Goal: Information Seeking & Learning: Learn about a topic

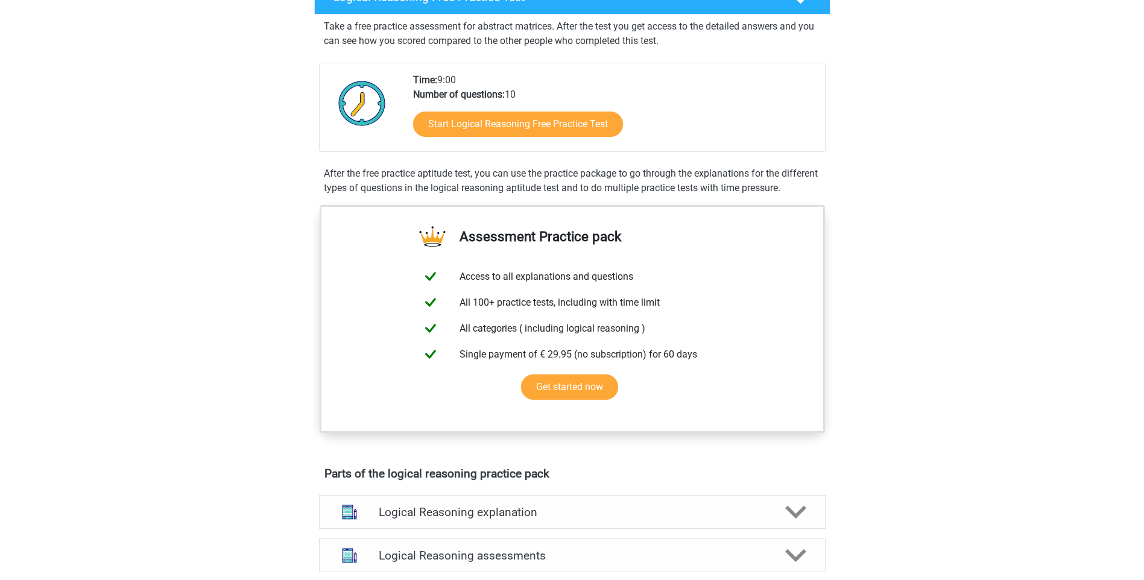
scroll to position [217, 0]
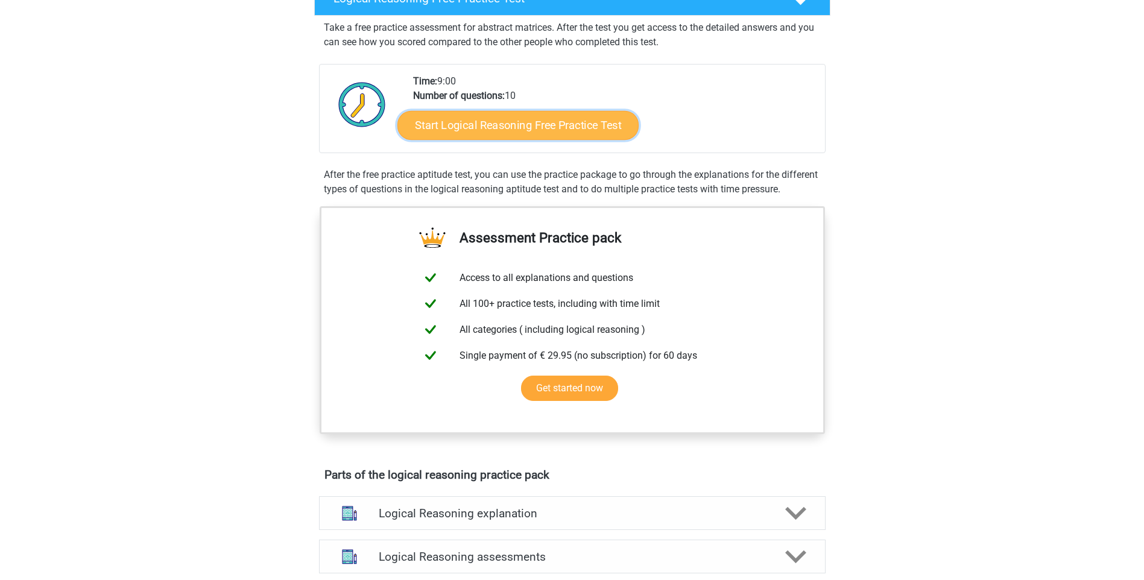
click at [506, 128] on link "Start Logical Reasoning Free Practice Test" at bounding box center [517, 124] width 241 height 29
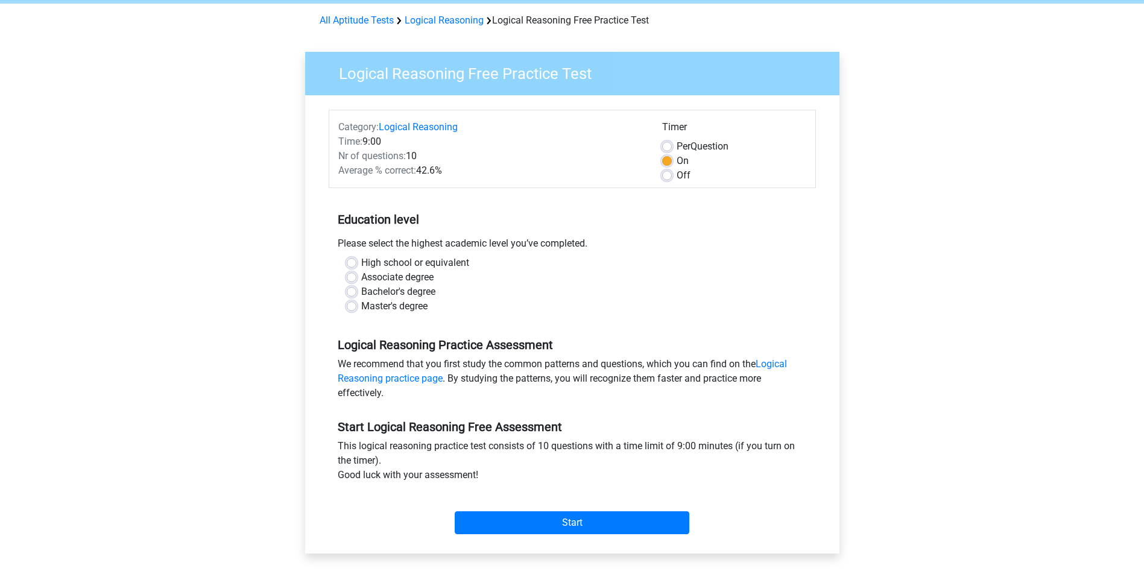
scroll to position [72, 0]
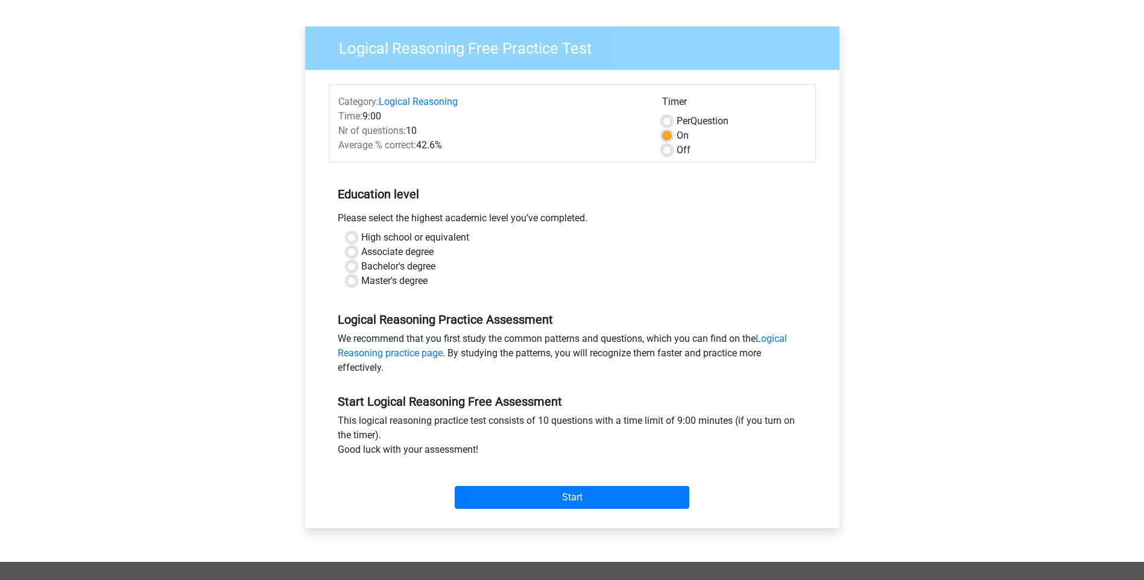
click at [361, 285] on label "Master's degree" at bounding box center [394, 281] width 66 height 14
click at [352, 285] on input "Master's degree" at bounding box center [352, 280] width 10 height 12
radio input "true"
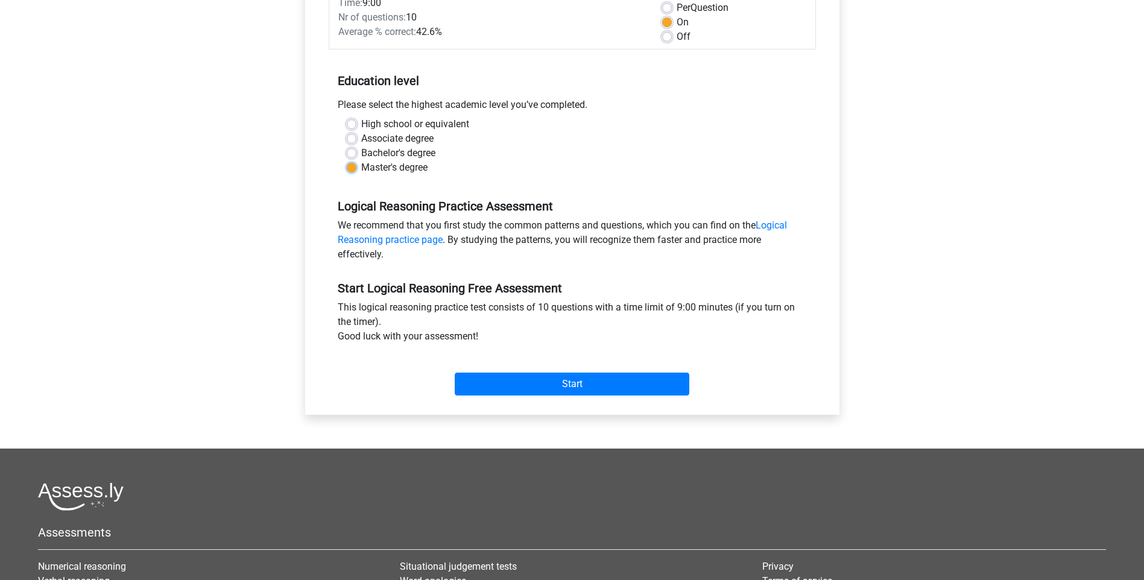
scroll to position [217, 0]
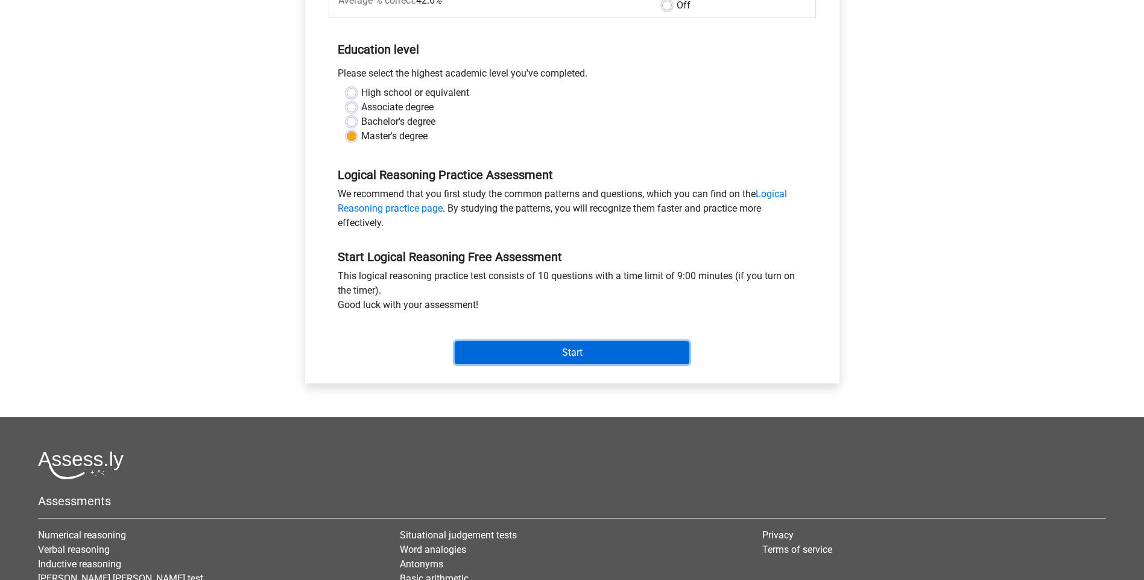
click at [542, 355] on input "Start" at bounding box center [572, 352] width 235 height 23
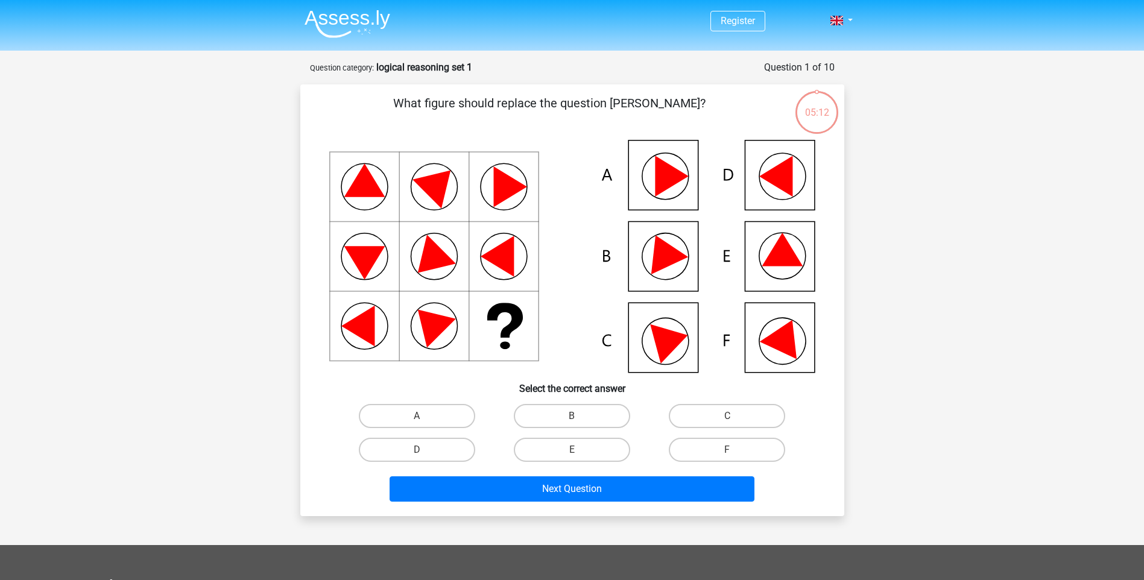
click at [775, 260] on icon at bounding box center [782, 249] width 41 height 33
click at [573, 450] on input "E" at bounding box center [576, 454] width 8 height 8
radio input "true"
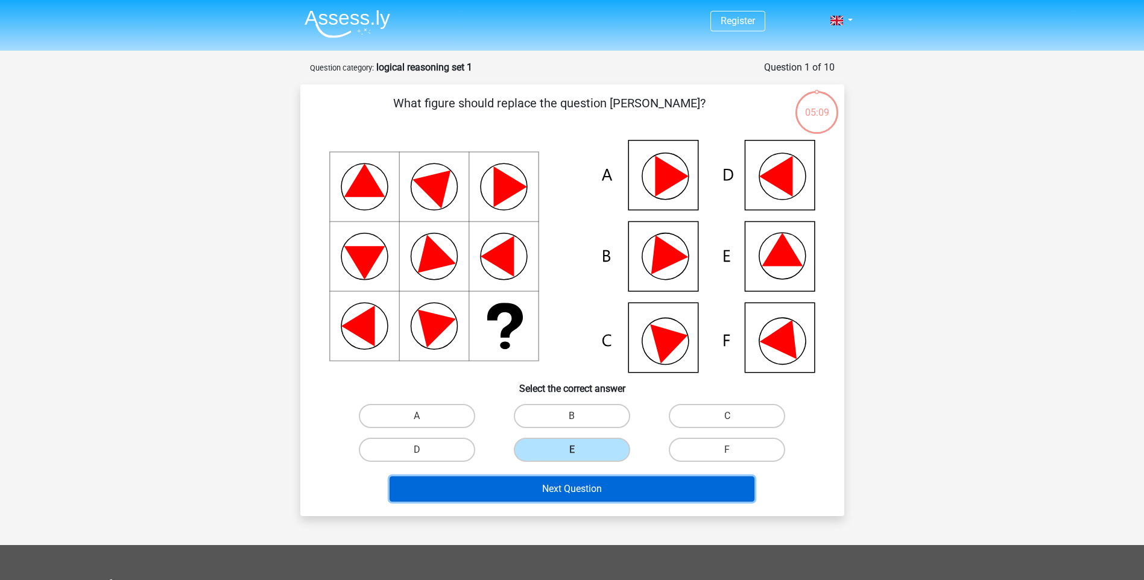
click at [569, 491] on button "Next Question" at bounding box center [571, 488] width 365 height 25
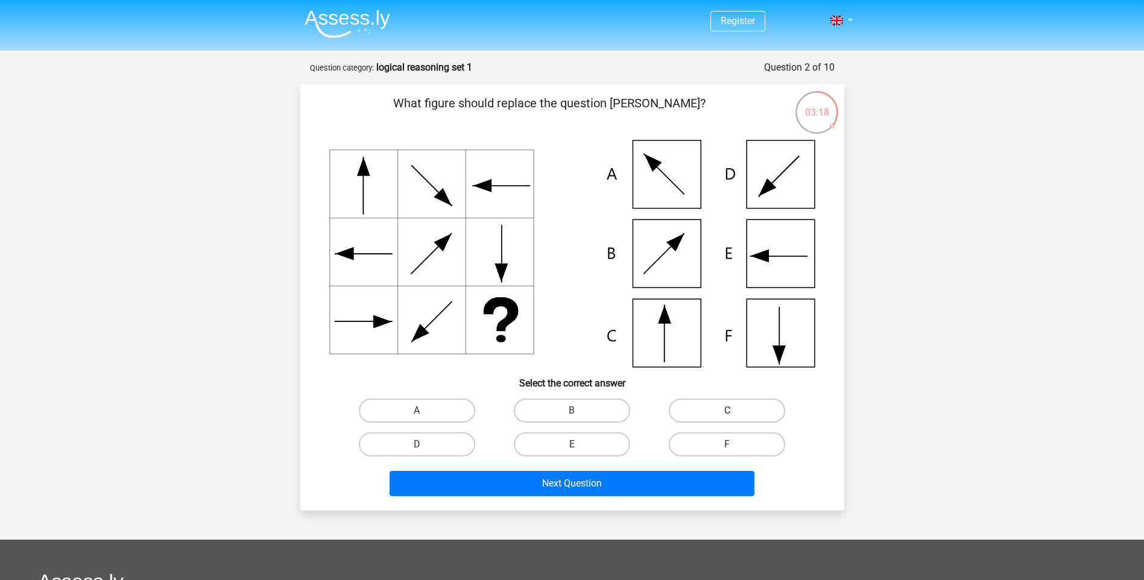
click at [722, 403] on label "C" at bounding box center [727, 411] width 116 height 24
click at [727, 411] on input "C" at bounding box center [731, 415] width 8 height 8
radio input "true"
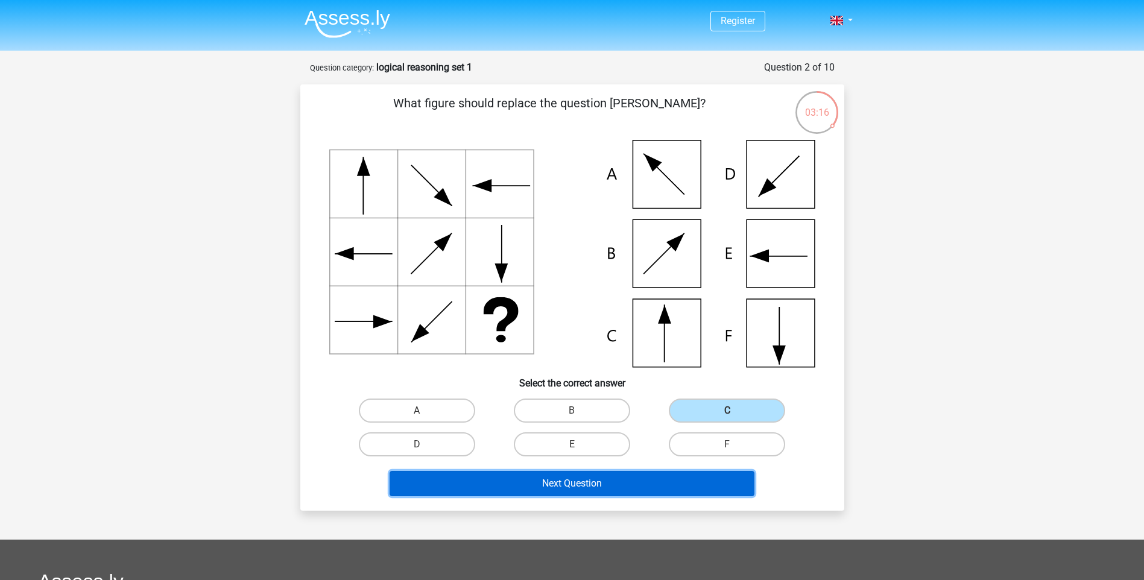
click at [555, 482] on button "Next Question" at bounding box center [571, 483] width 365 height 25
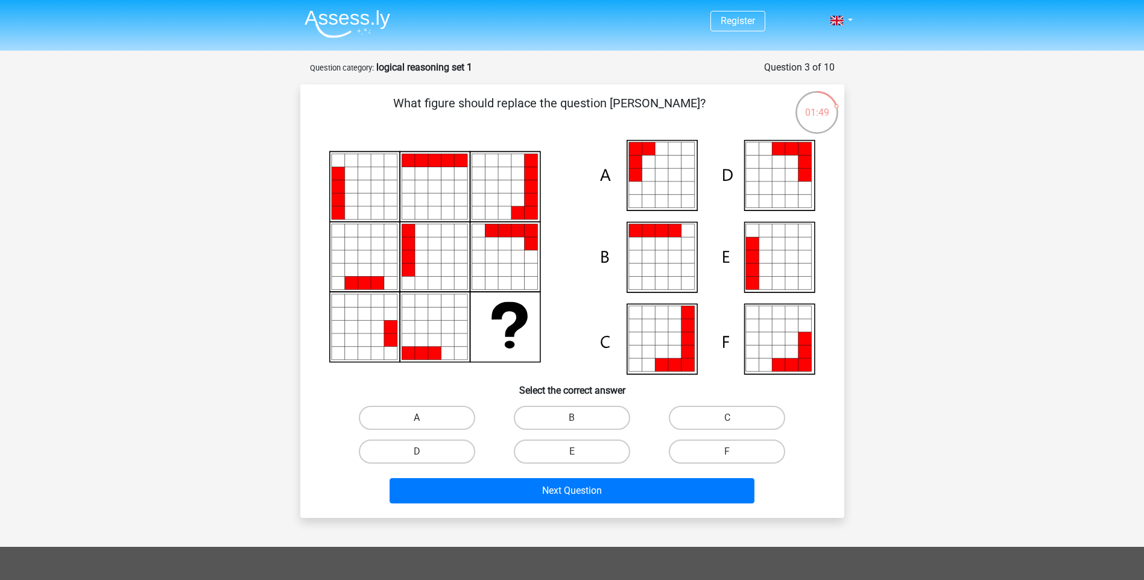
click at [434, 414] on label "A" at bounding box center [417, 418] width 116 height 24
click at [424, 418] on input "A" at bounding box center [421, 422] width 8 height 8
radio input "true"
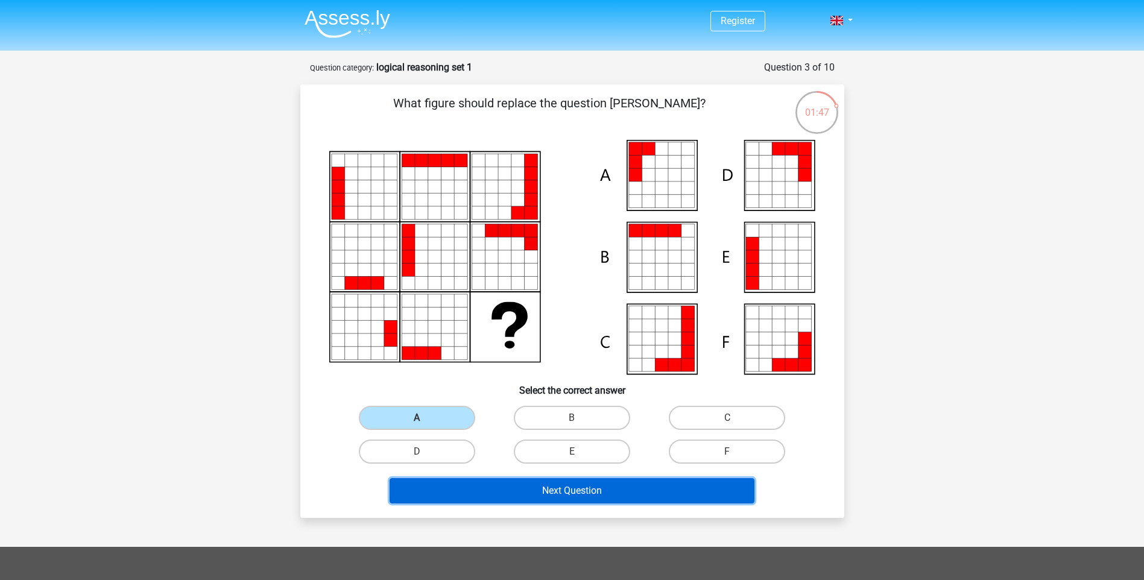
click at [616, 492] on button "Next Question" at bounding box center [571, 490] width 365 height 25
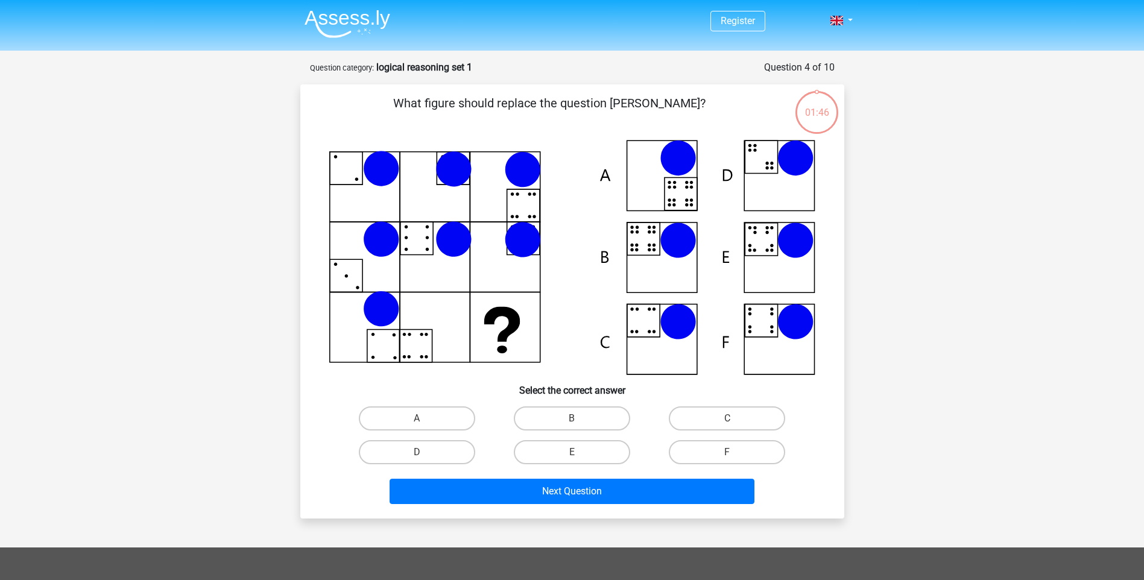
scroll to position [60, 0]
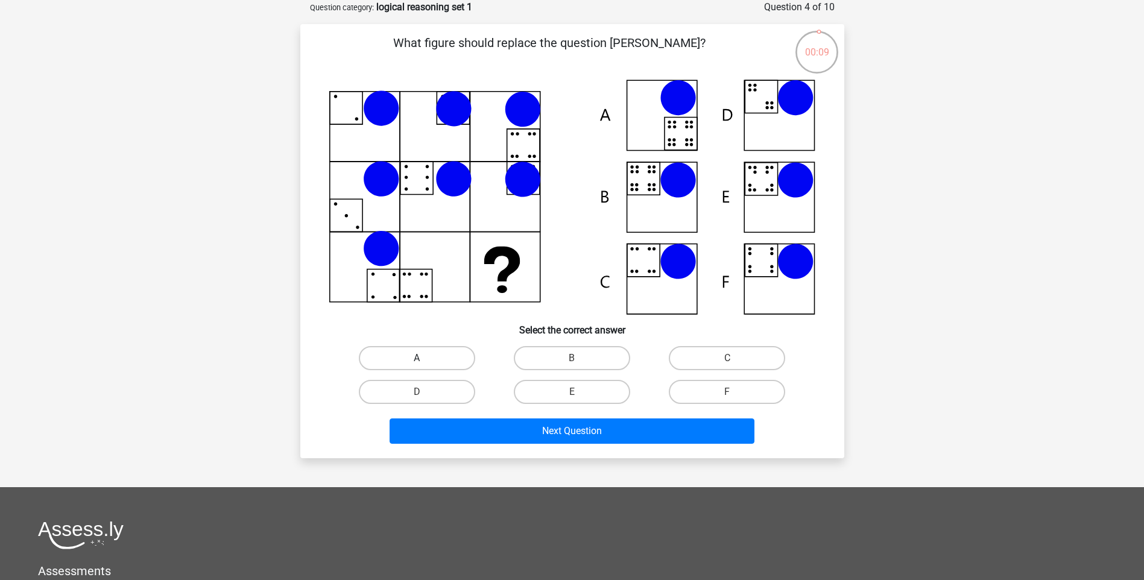
click at [408, 356] on label "A" at bounding box center [417, 358] width 116 height 24
click at [417, 358] on input "A" at bounding box center [421, 362] width 8 height 8
radio input "true"
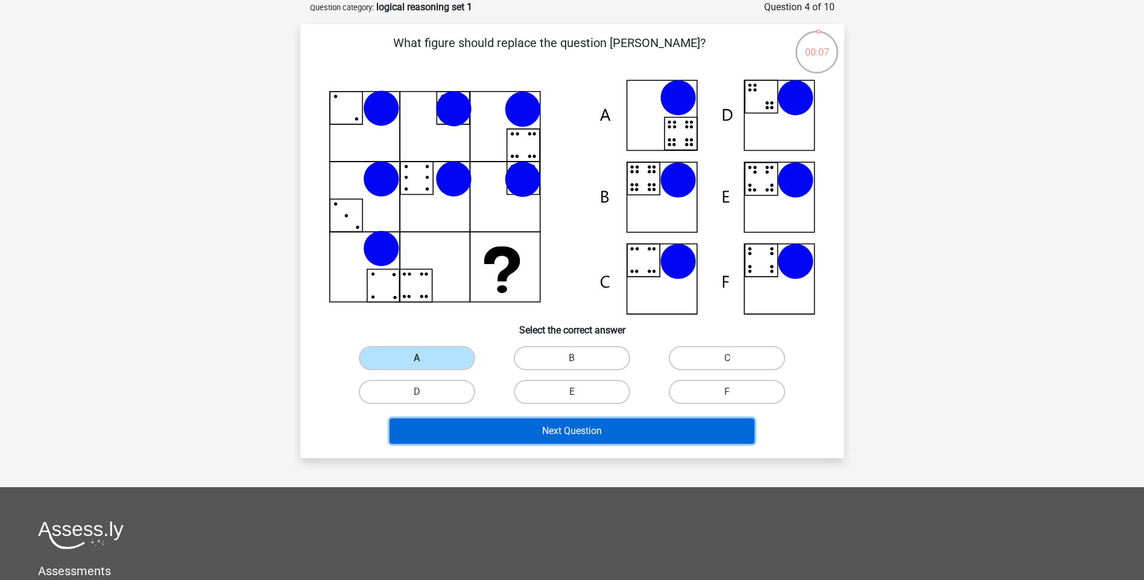
click at [632, 435] on button "Next Question" at bounding box center [571, 430] width 365 height 25
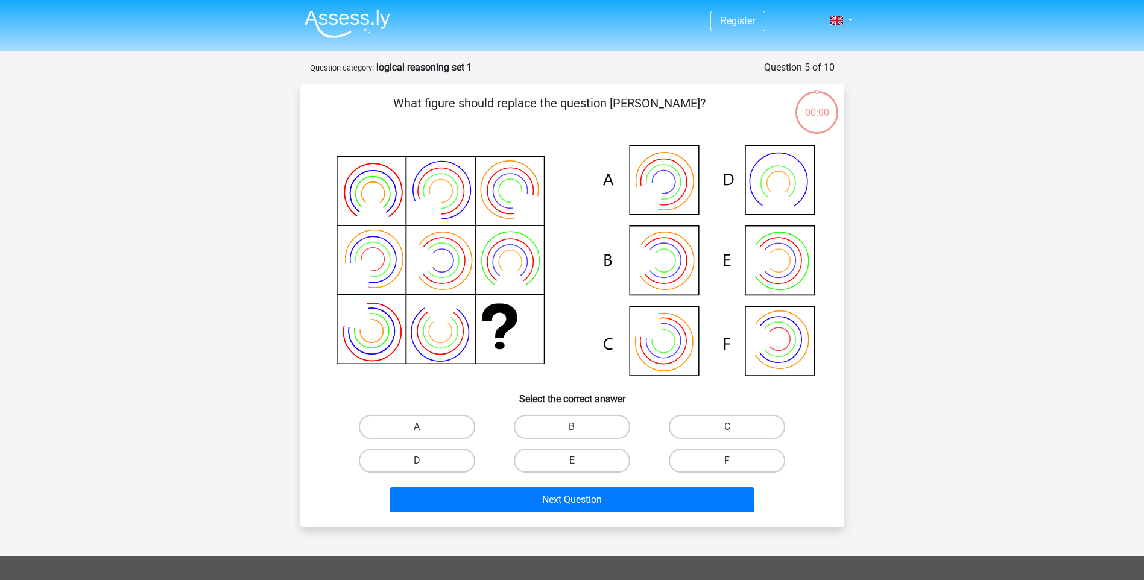
scroll to position [60, 0]
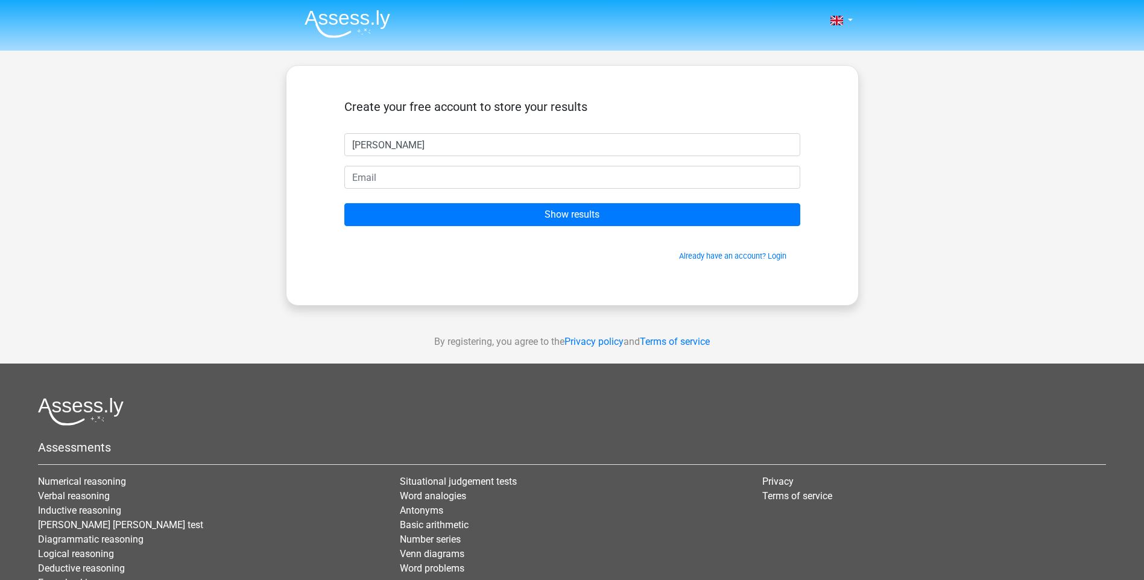
drag, startPoint x: 397, startPoint y: 143, endPoint x: 240, endPoint y: 125, distance: 157.9
click at [240, 125] on div "Nederlands English" at bounding box center [572, 341] width 1144 height 682
type input "[PERSON_NAME]"
click at [392, 188] on input "email" at bounding box center [572, 177] width 456 height 23
type input "[EMAIL_ADDRESS][DOMAIN_NAME]"
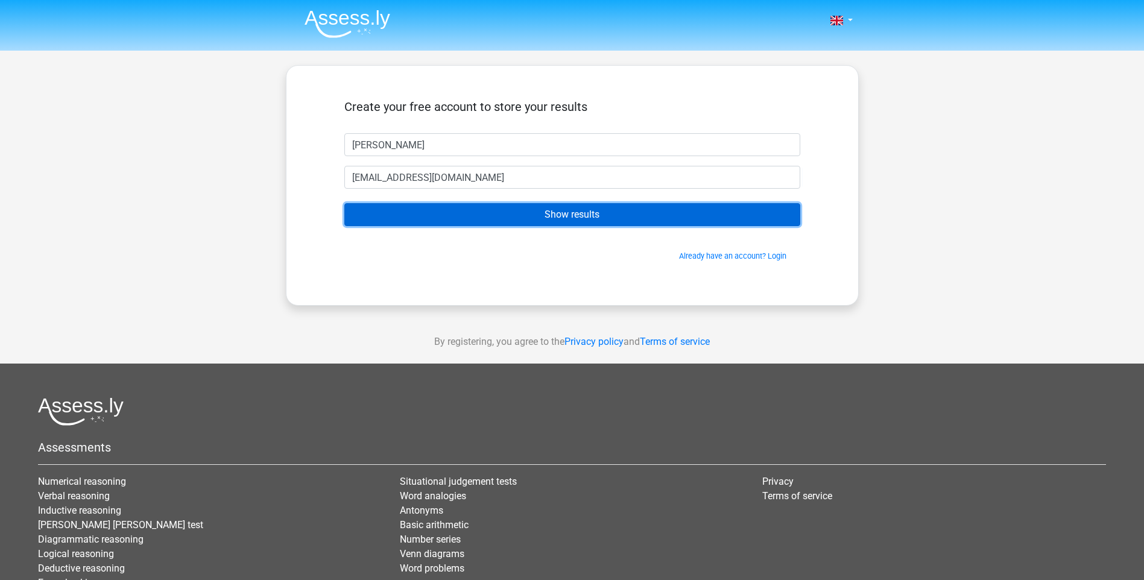
click at [491, 213] on input "Show results" at bounding box center [572, 214] width 456 height 23
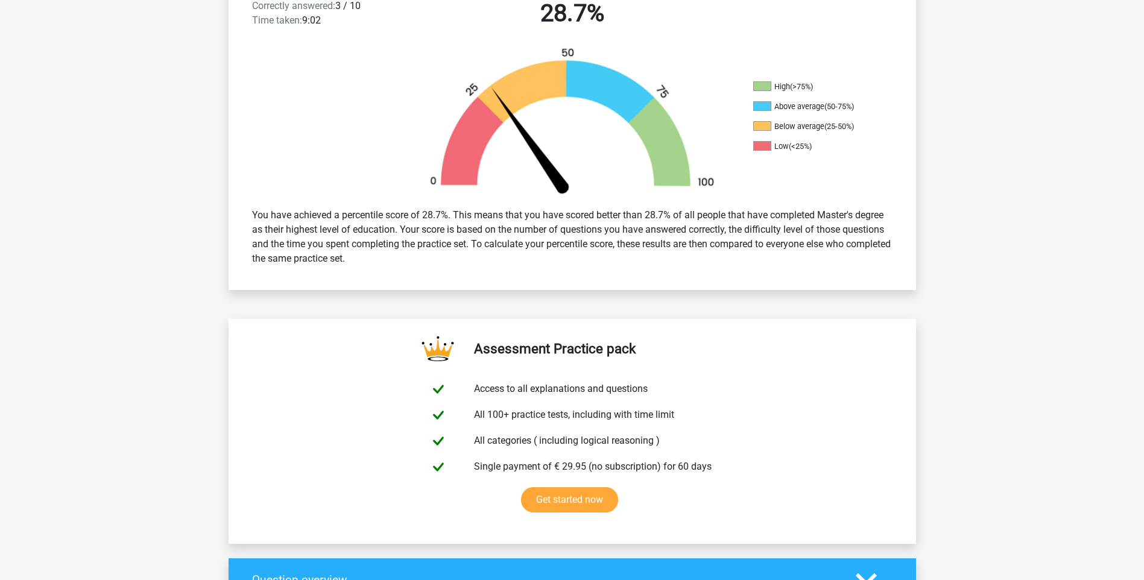
scroll to position [362, 0]
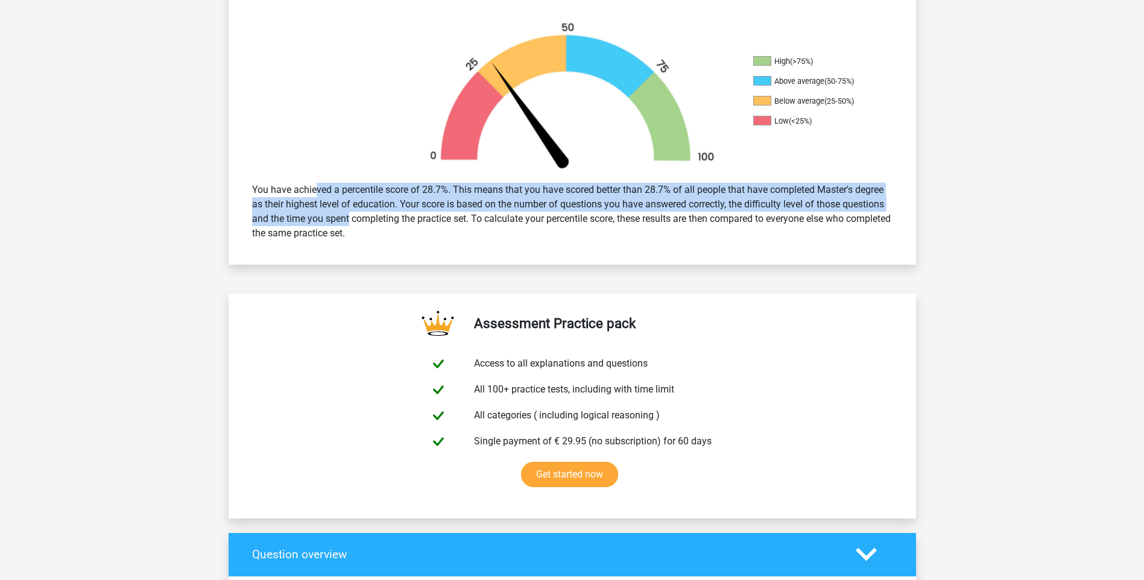
drag, startPoint x: 278, startPoint y: 189, endPoint x: 308, endPoint y: 213, distance: 38.2
click at [308, 213] on div "You have achieved a percentile score of 28.7%. This means that you have scored …" at bounding box center [572, 212] width 658 height 68
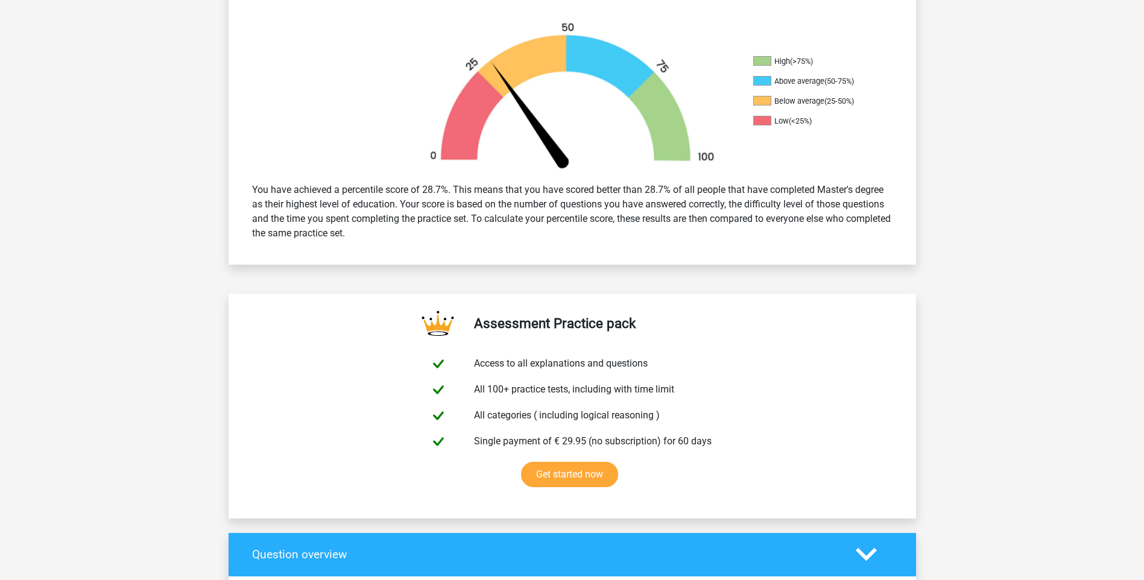
click at [330, 230] on div "You have achieved a percentile score of 28.7%. This means that you have scored …" at bounding box center [572, 212] width 658 height 68
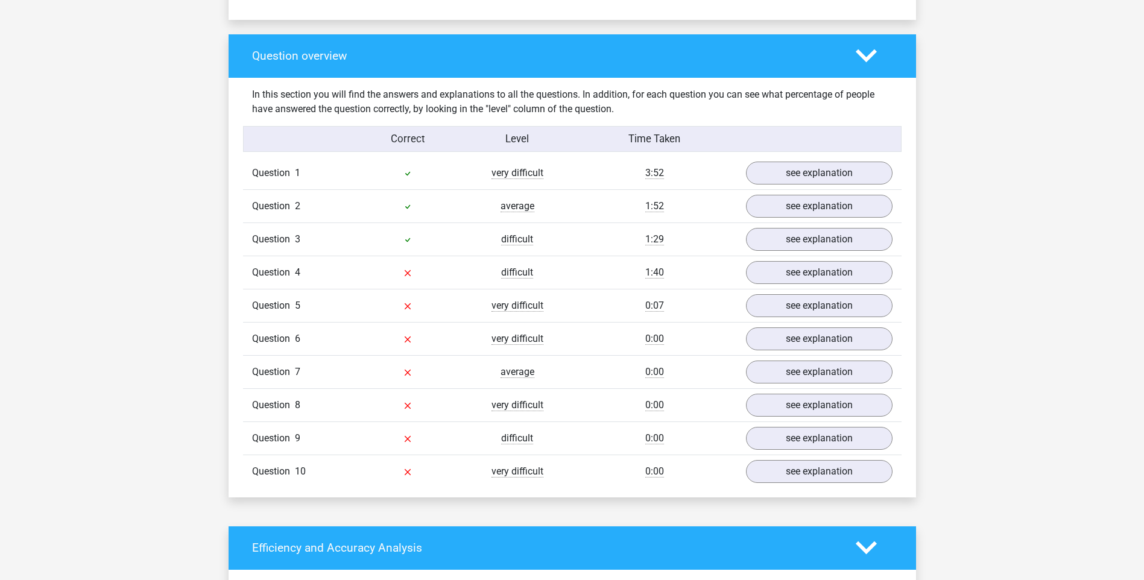
scroll to position [868, 0]
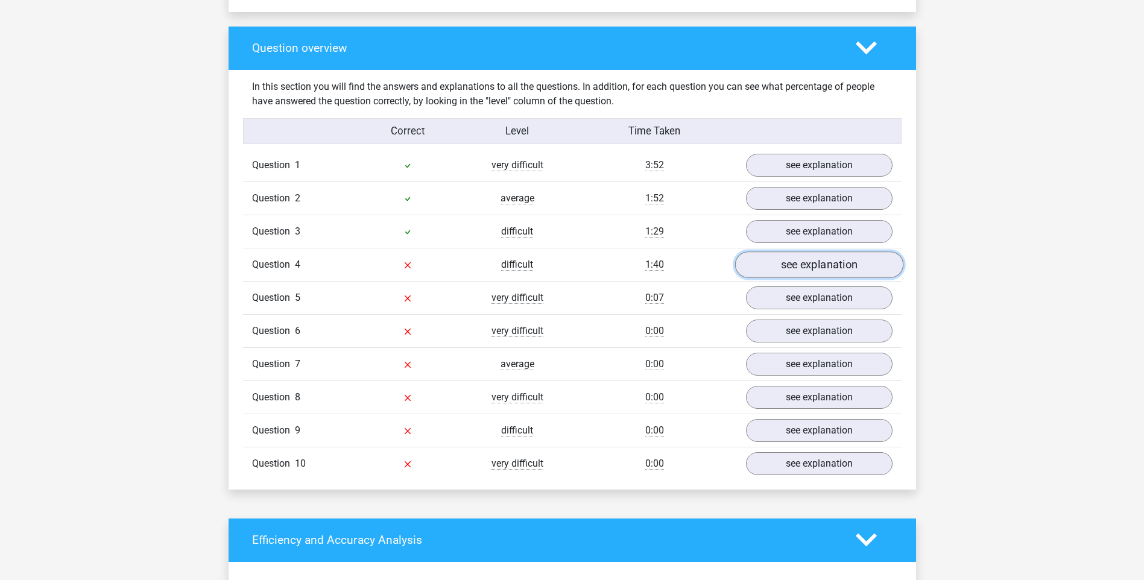
click at [802, 265] on link "see explanation" at bounding box center [818, 264] width 168 height 27
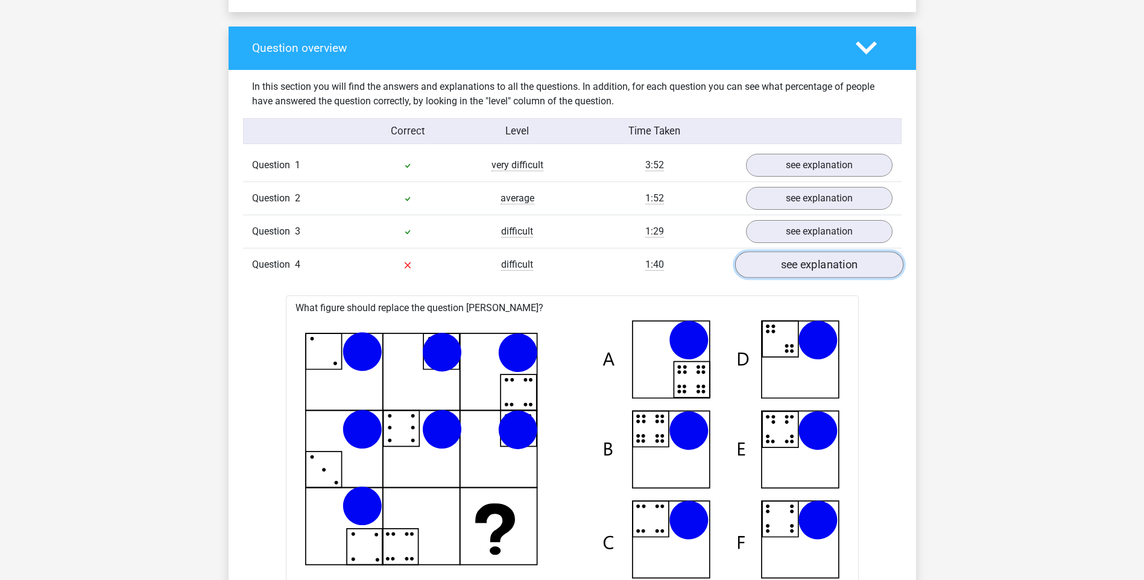
click at [802, 265] on link "see explanation" at bounding box center [818, 264] width 168 height 27
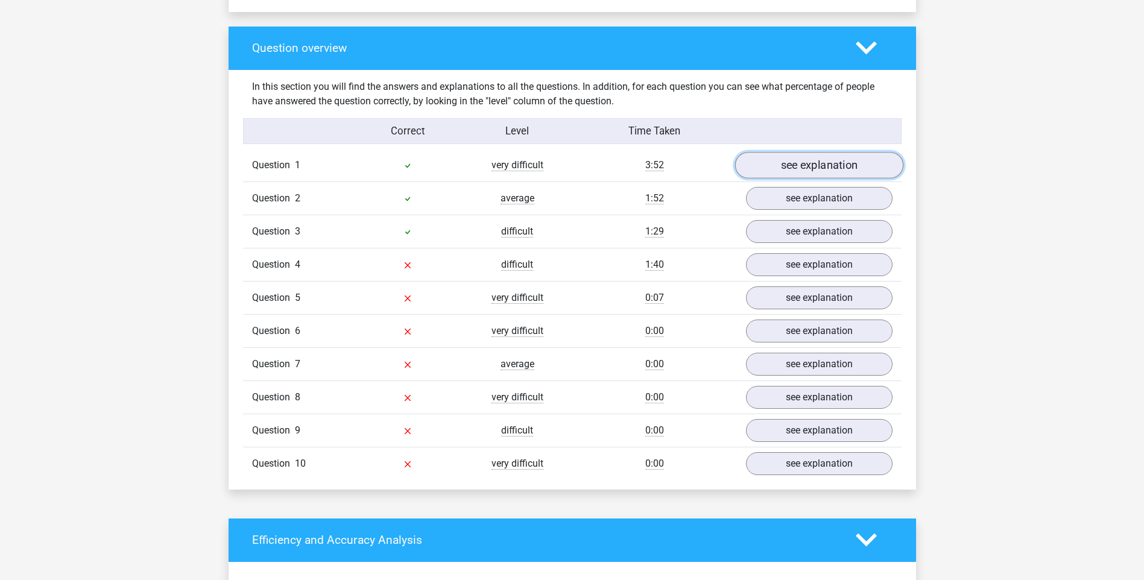
click at [796, 164] on link "see explanation" at bounding box center [818, 165] width 168 height 27
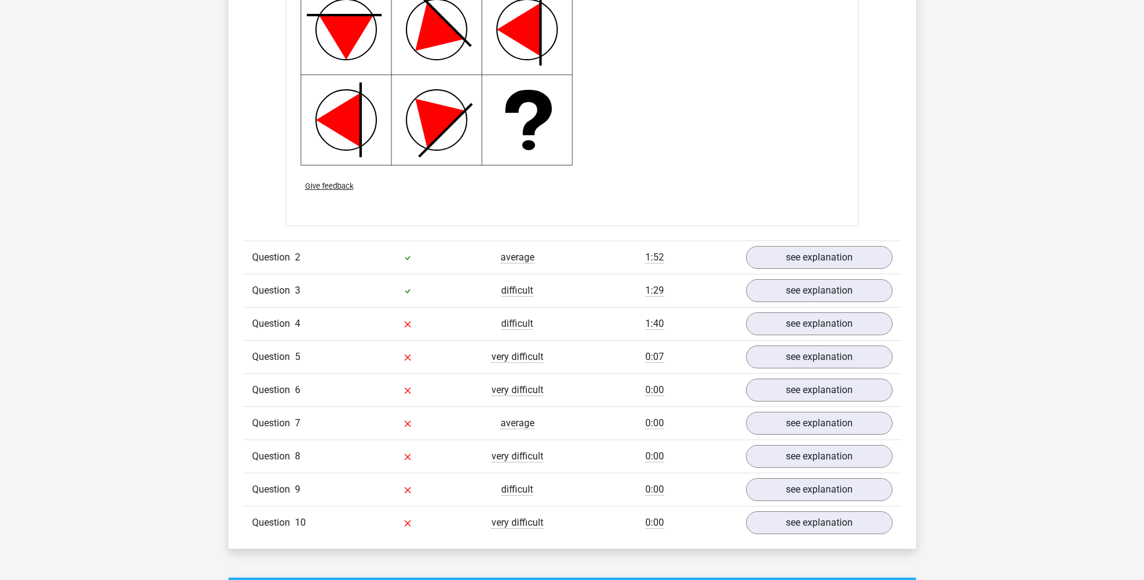
scroll to position [1664, 0]
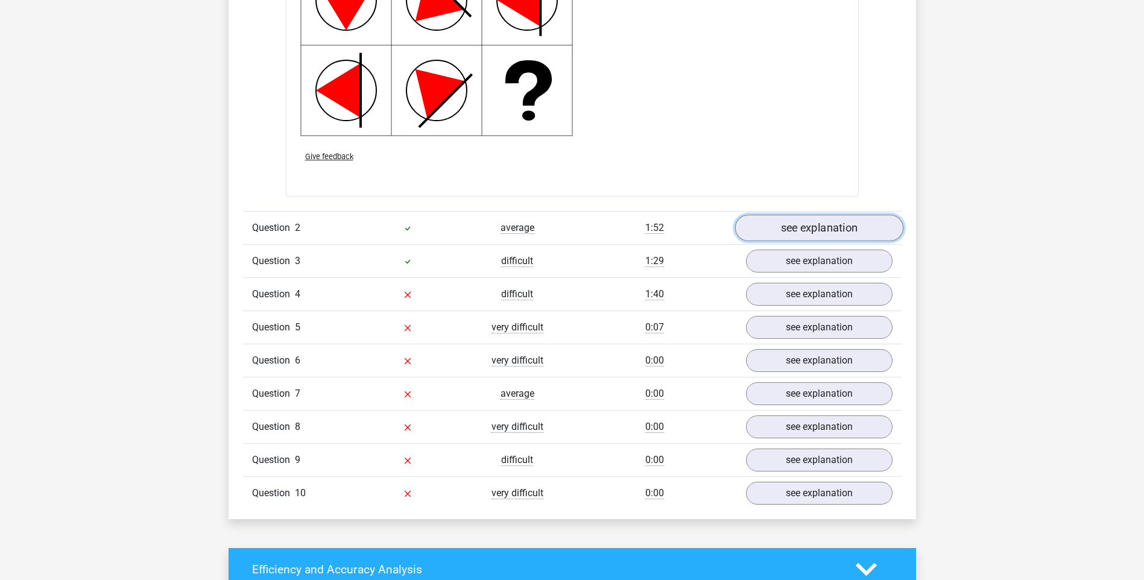
click at [842, 230] on link "see explanation" at bounding box center [818, 228] width 168 height 27
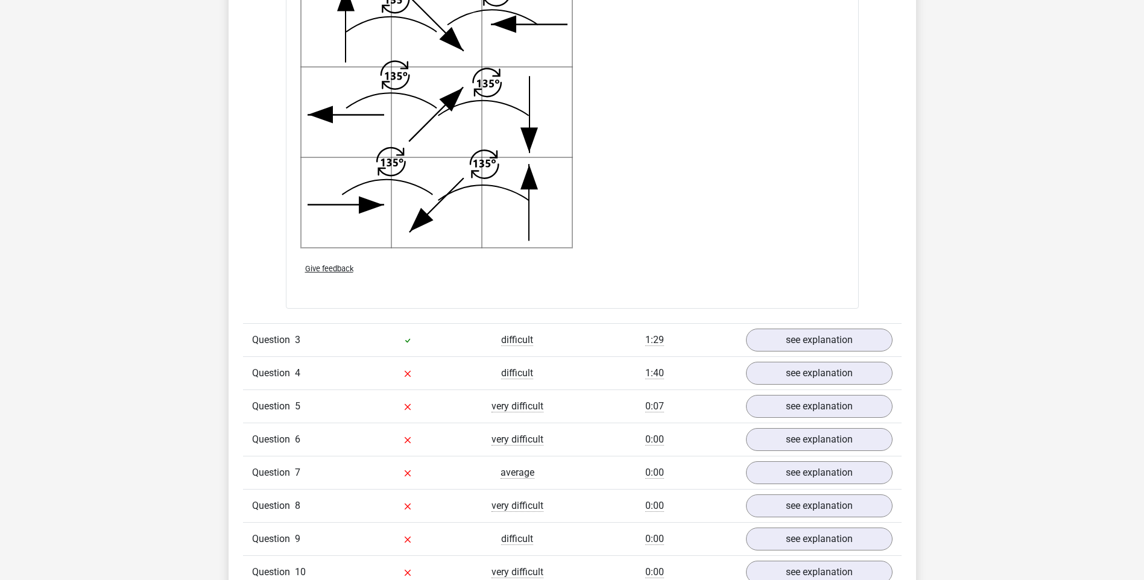
scroll to position [2388, 0]
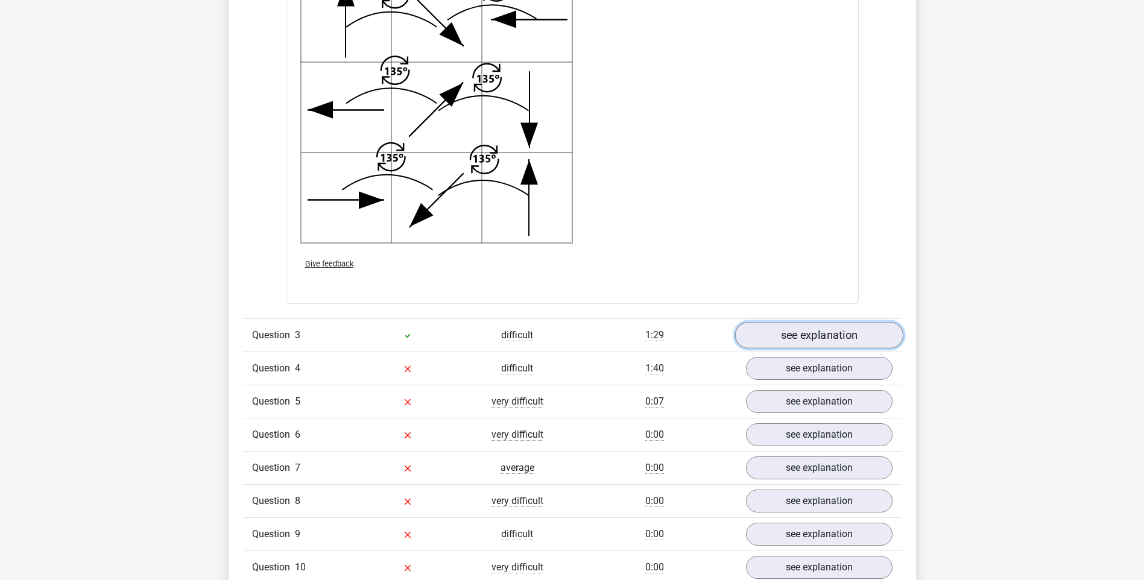
click at [849, 329] on link "see explanation" at bounding box center [818, 335] width 168 height 27
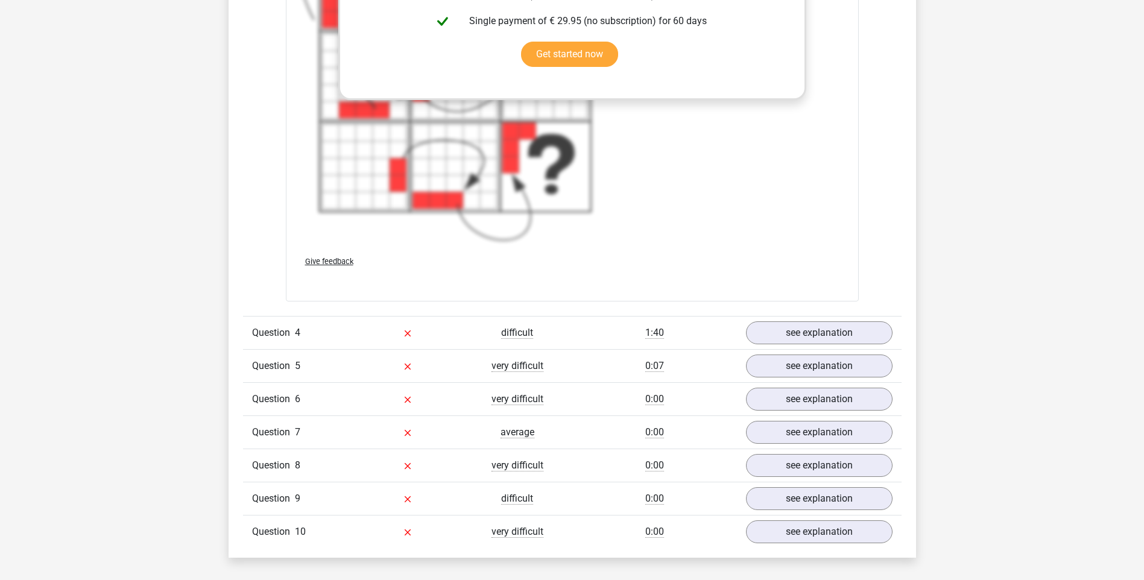
scroll to position [3328, 0]
click at [840, 332] on link "see explanation" at bounding box center [818, 332] width 168 height 27
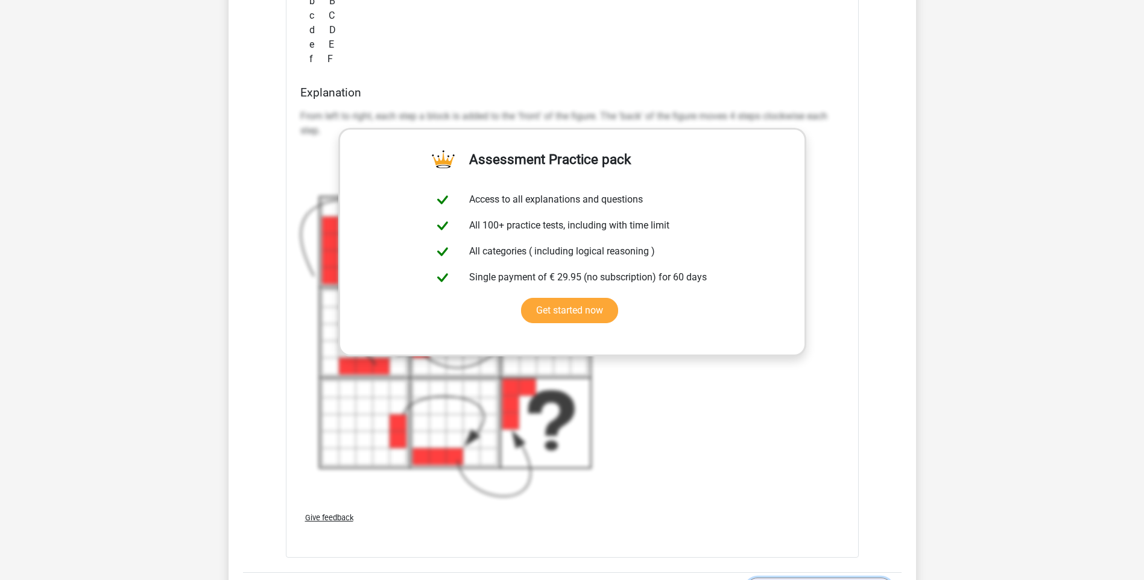
scroll to position [3039, 0]
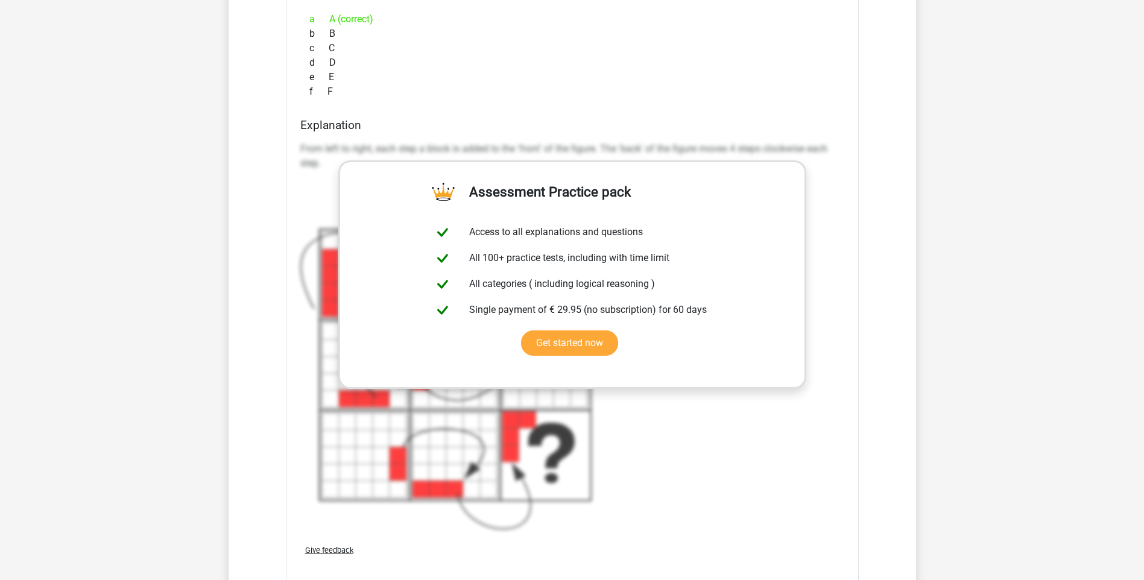
click at [856, 295] on div "What figure should replace the question mark?" at bounding box center [572, 152] width 573 height 875
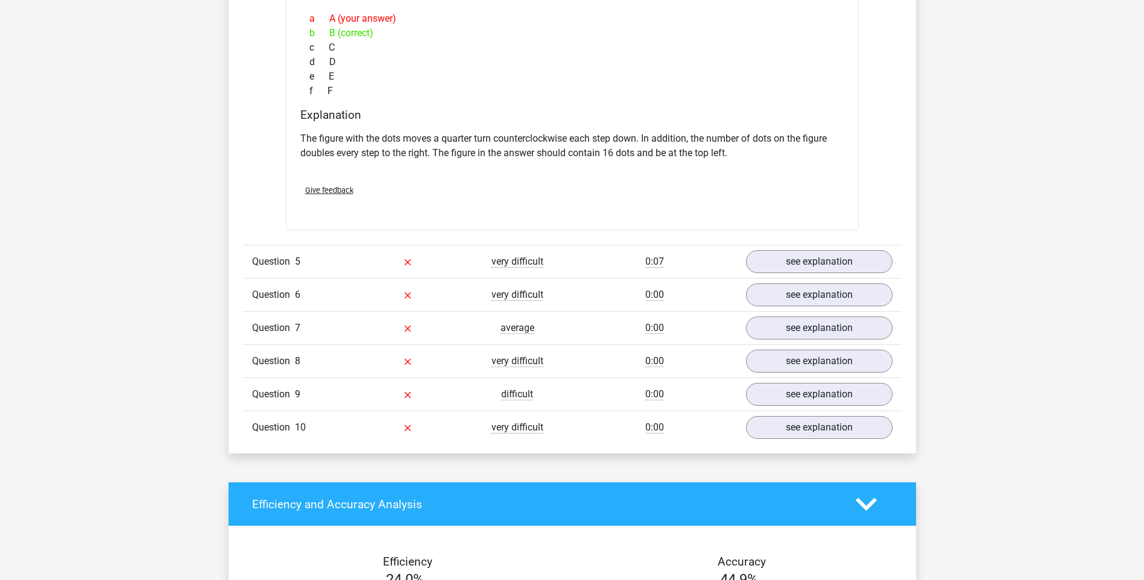
scroll to position [3979, 0]
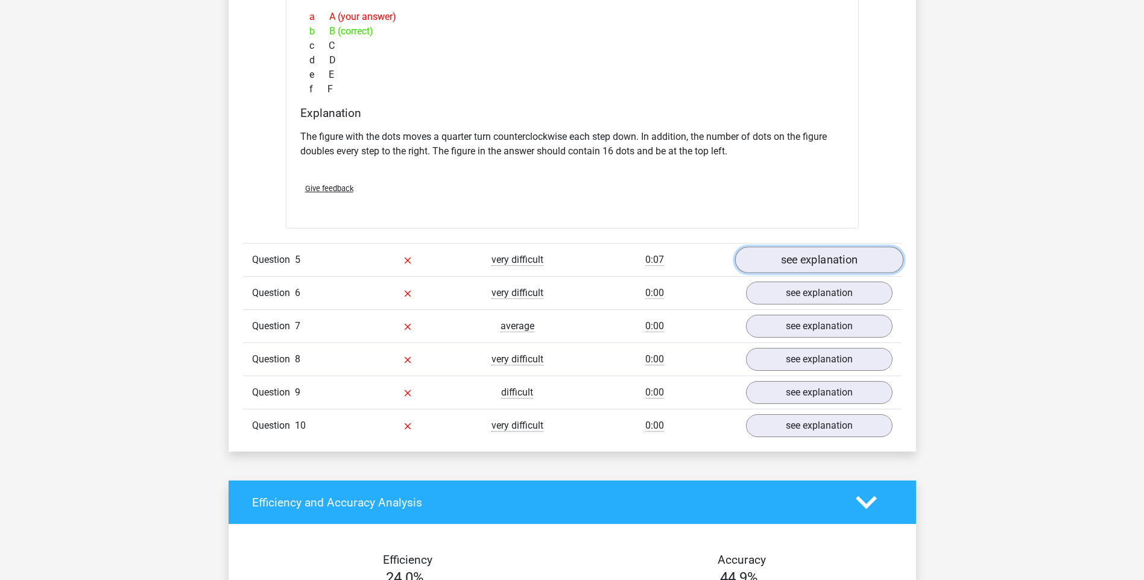
click at [845, 256] on link "see explanation" at bounding box center [818, 260] width 168 height 27
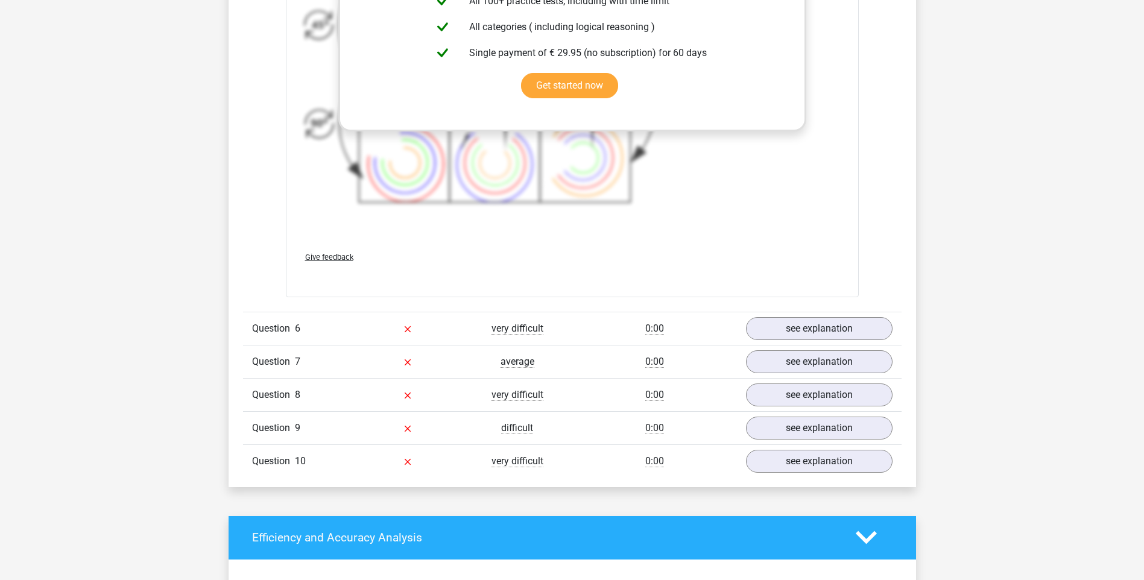
scroll to position [4848, 0]
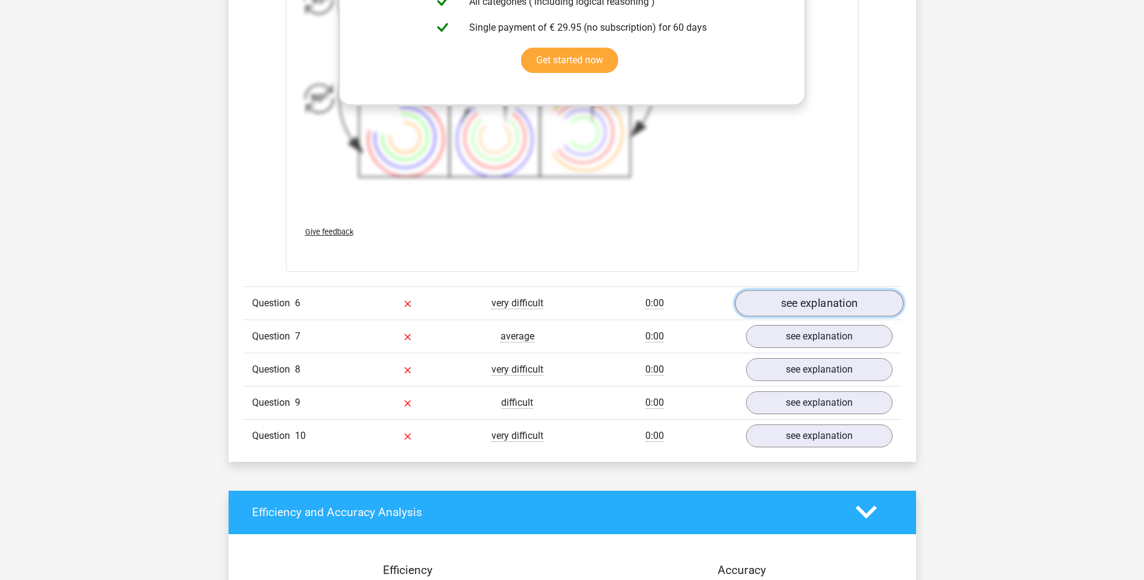
click at [819, 297] on link "see explanation" at bounding box center [818, 303] width 168 height 27
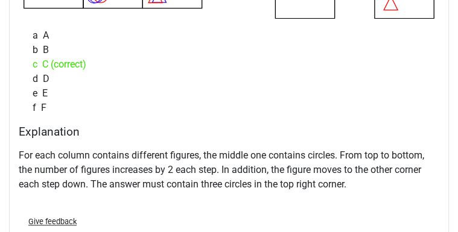
scroll to position [5113, 0]
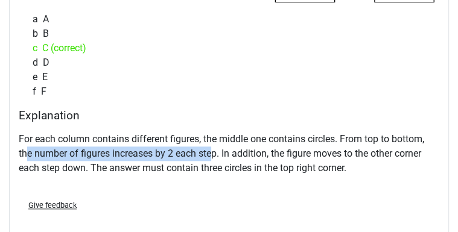
drag, startPoint x: 25, startPoint y: 153, endPoint x: 212, endPoint y: 150, distance: 187.5
click at [212, 150] on p "For each column contains different figures, the middle one contains circles. Fr…" at bounding box center [229, 153] width 420 height 43
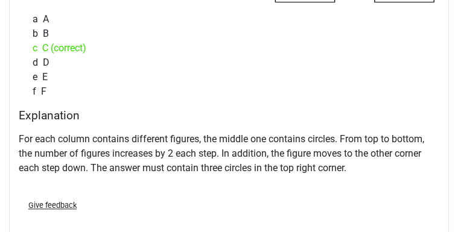
click at [260, 151] on p "For each column contains different figures, the middle one contains circles. Fr…" at bounding box center [229, 153] width 420 height 43
drag, startPoint x: 166, startPoint y: 146, endPoint x: 139, endPoint y: 147, distance: 27.1
click at [139, 147] on p "For each column contains different figures, the middle one contains circles. Fr…" at bounding box center [229, 153] width 420 height 43
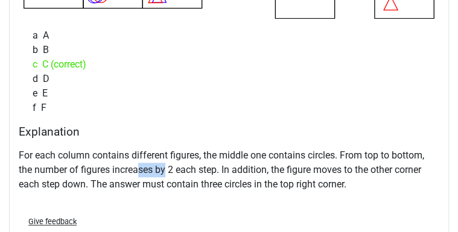
scroll to position [5084, 0]
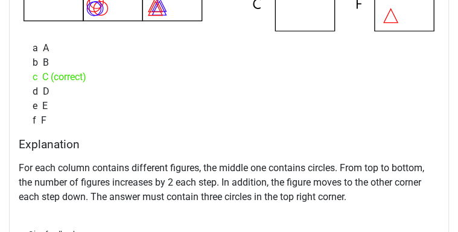
click at [175, 174] on p "For each column contains different figures, the middle one contains circles. Fr…" at bounding box center [229, 182] width 420 height 43
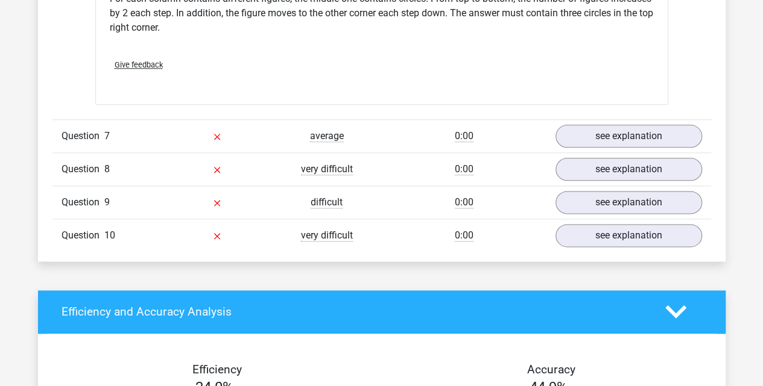
scroll to position [5190, 0]
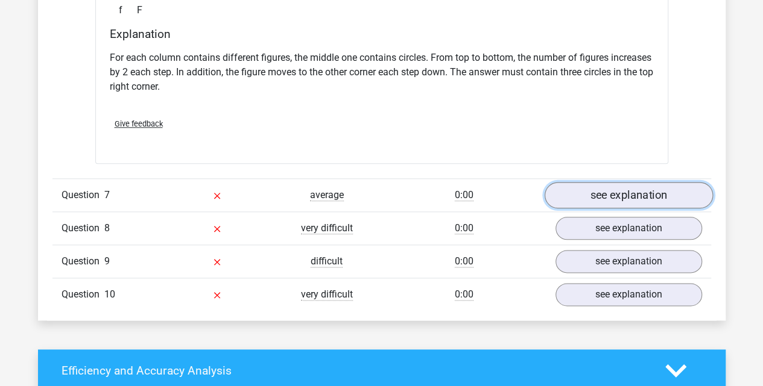
click at [634, 187] on link "see explanation" at bounding box center [628, 195] width 168 height 27
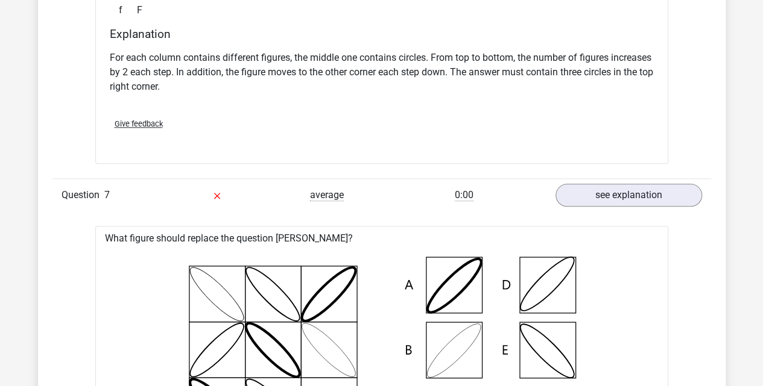
click at [656, 264] on div at bounding box center [381, 350] width 553 height 209
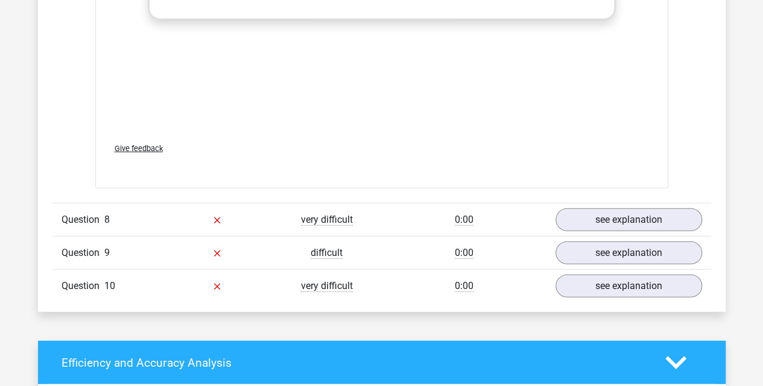
scroll to position [6026, 0]
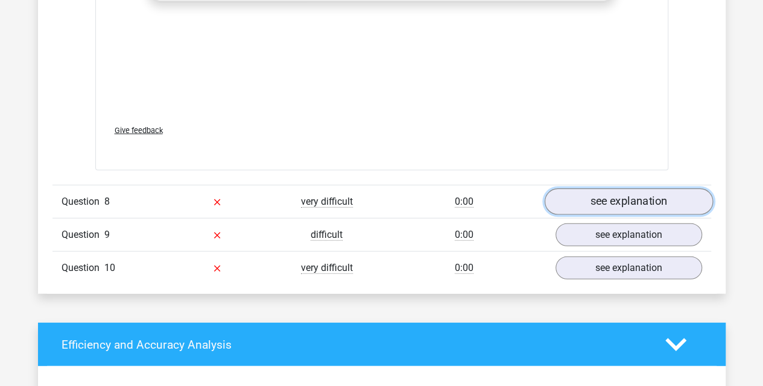
click at [642, 194] on link "see explanation" at bounding box center [628, 202] width 168 height 27
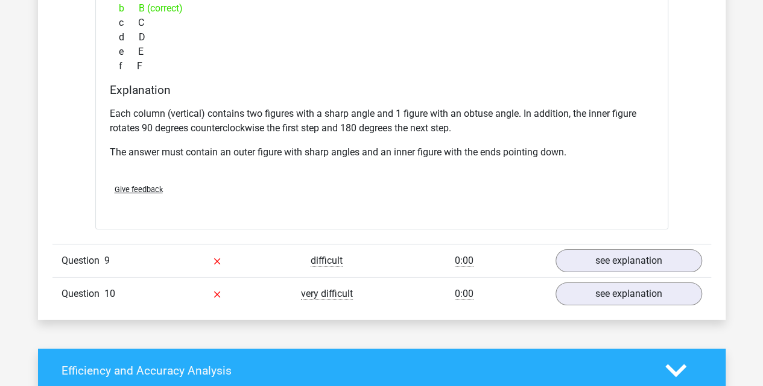
scroll to position [6541, 0]
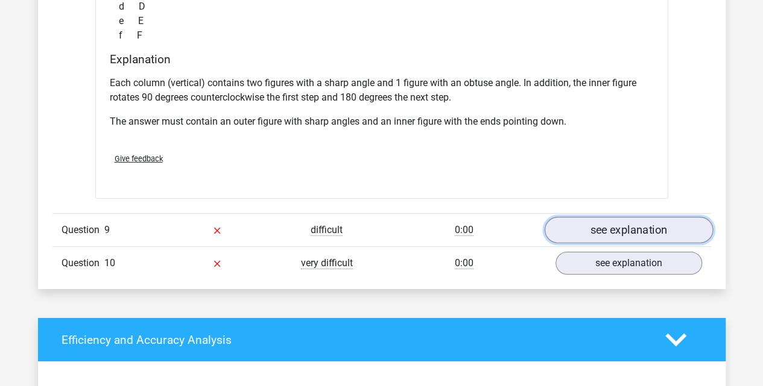
click at [668, 224] on link "see explanation" at bounding box center [628, 231] width 168 height 27
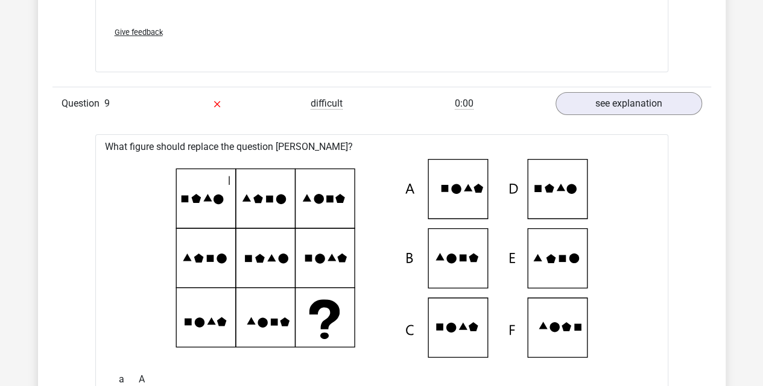
scroll to position [6669, 0]
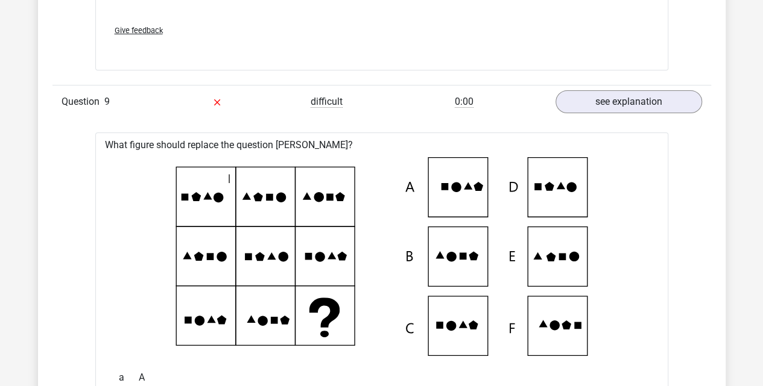
click at [555, 265] on icon at bounding box center [382, 256] width 534 height 199
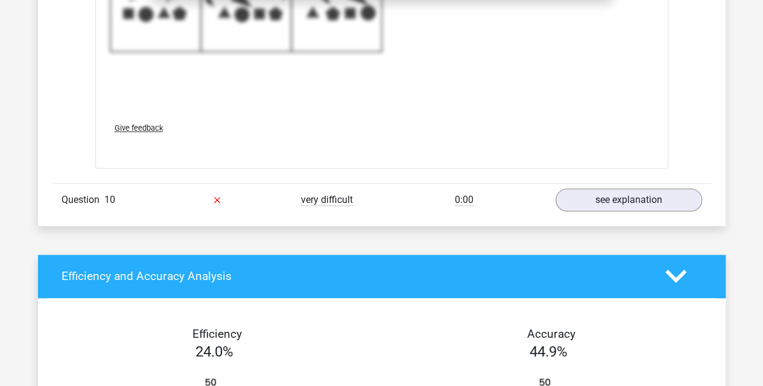
scroll to position [7296, 0]
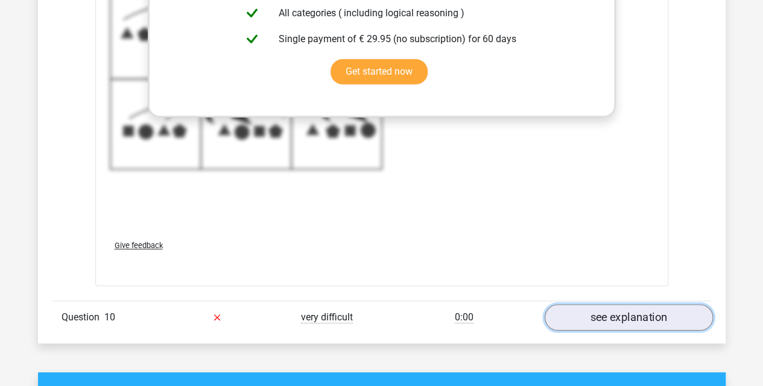
click at [629, 306] on link "see explanation" at bounding box center [628, 317] width 168 height 27
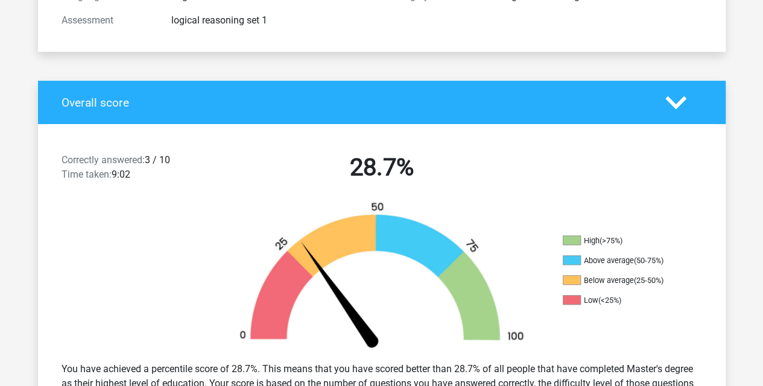
scroll to position [0, 0]
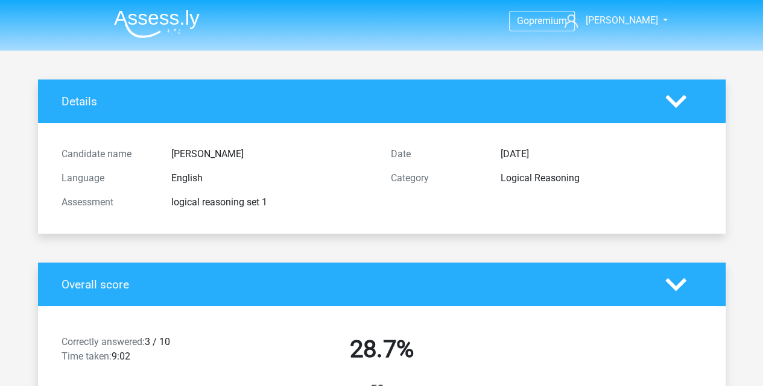
click at [679, 98] on icon at bounding box center [675, 101] width 21 height 21
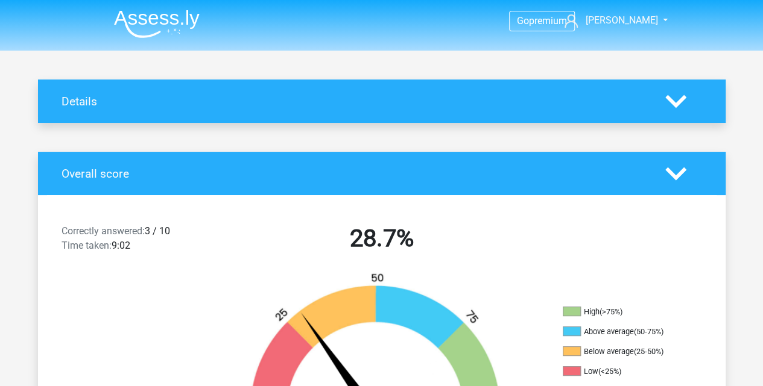
click at [674, 172] on icon at bounding box center [675, 173] width 21 height 21
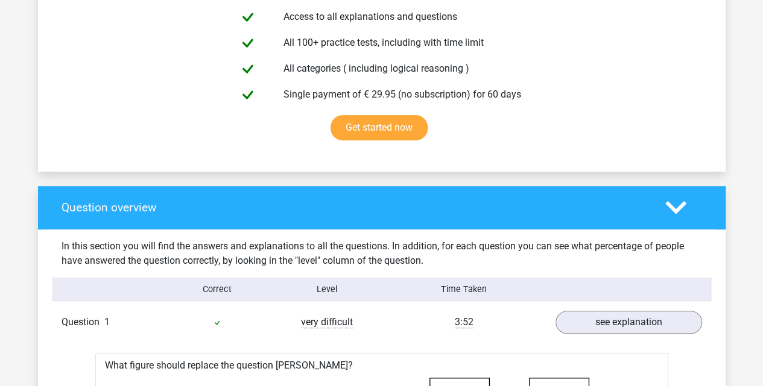
scroll to position [289, 0]
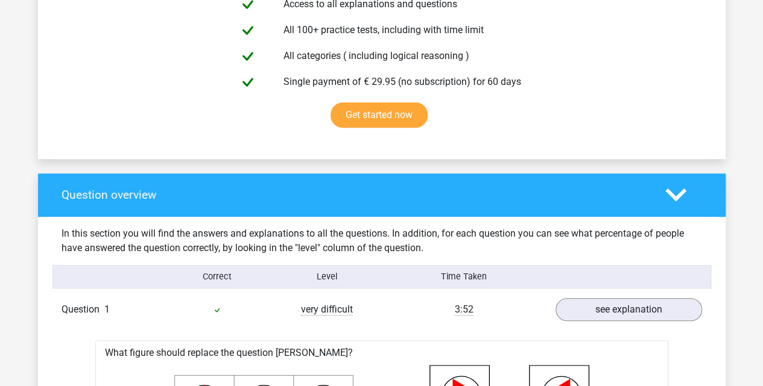
click at [675, 198] on polygon at bounding box center [675, 195] width 21 height 13
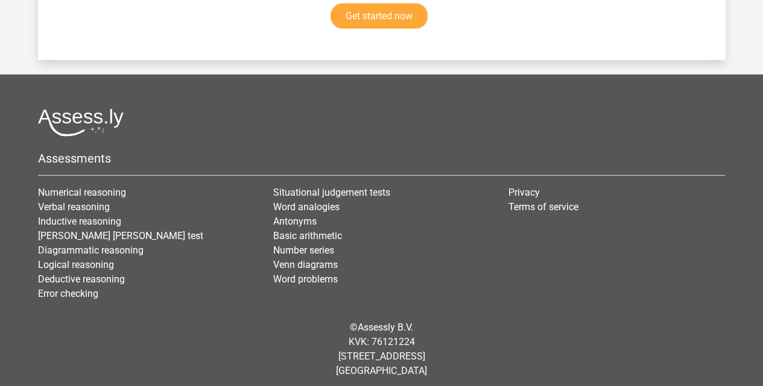
scroll to position [1367, 0]
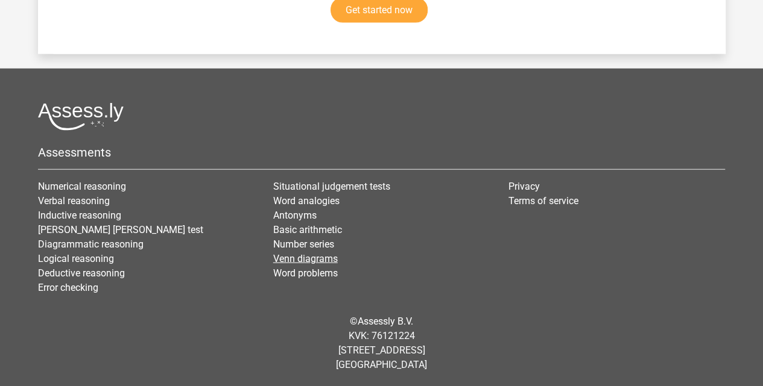
click at [307, 259] on link "Venn diagrams" at bounding box center [305, 258] width 65 height 11
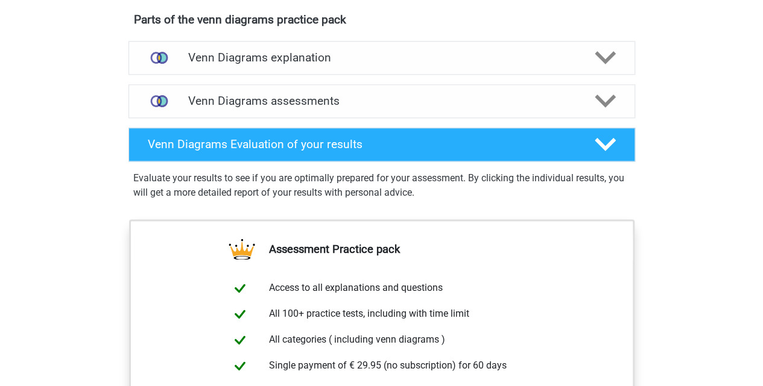
scroll to position [627, 0]
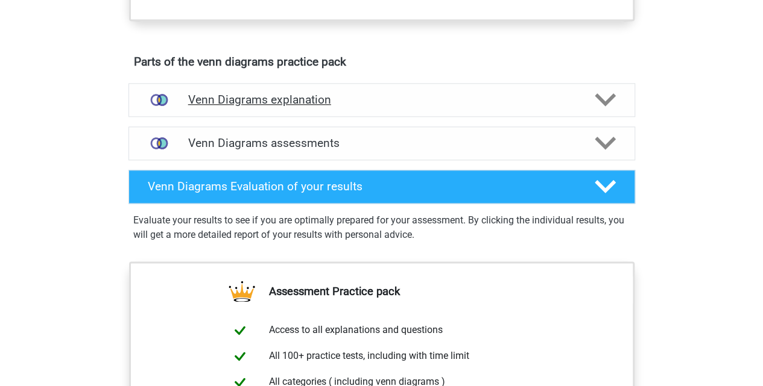
click at [603, 100] on polygon at bounding box center [604, 99] width 21 height 13
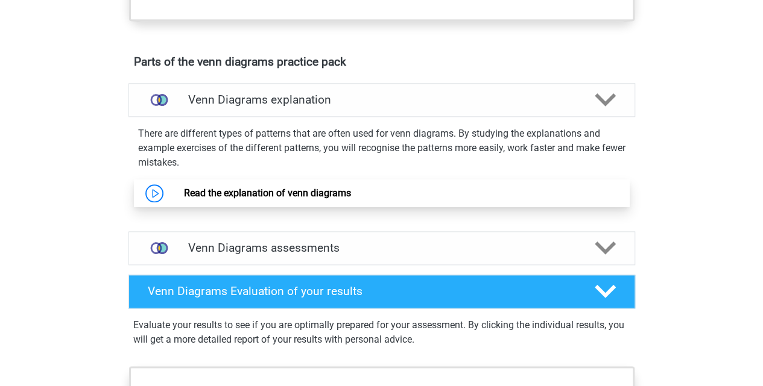
click at [184, 191] on link "Read the explanation of venn diagrams" at bounding box center [267, 193] width 167 height 11
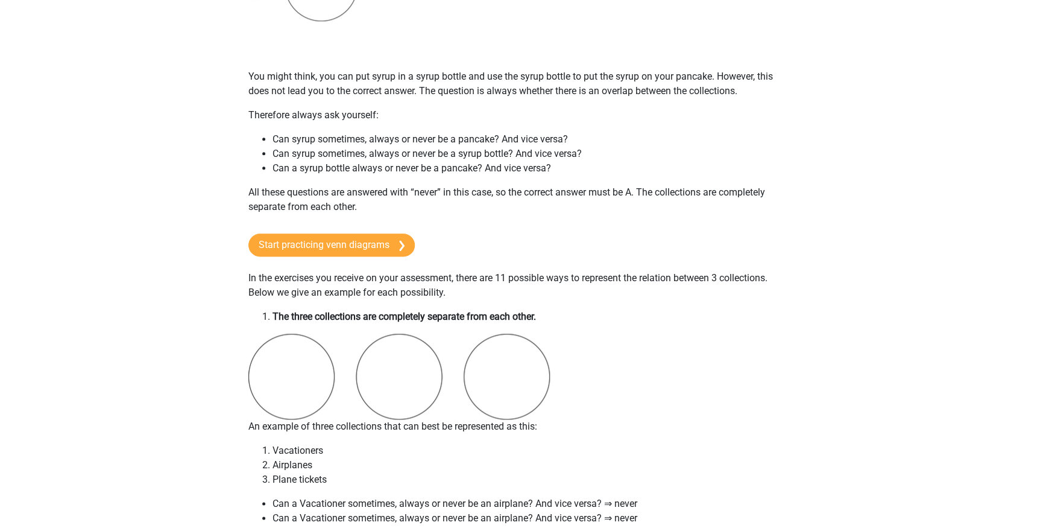
scroll to position [646, 0]
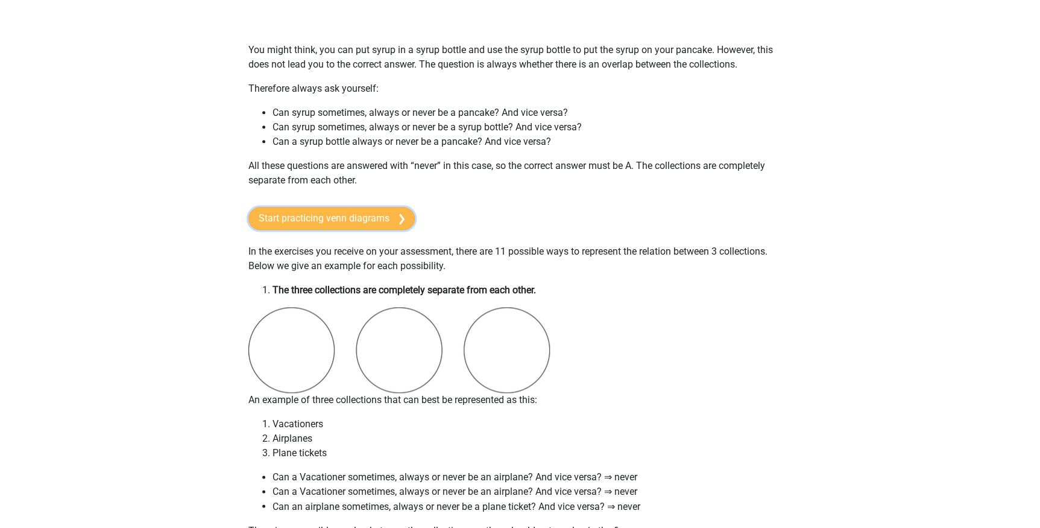
click at [342, 217] on link "Start practicing venn diagrams" at bounding box center [331, 218] width 166 height 23
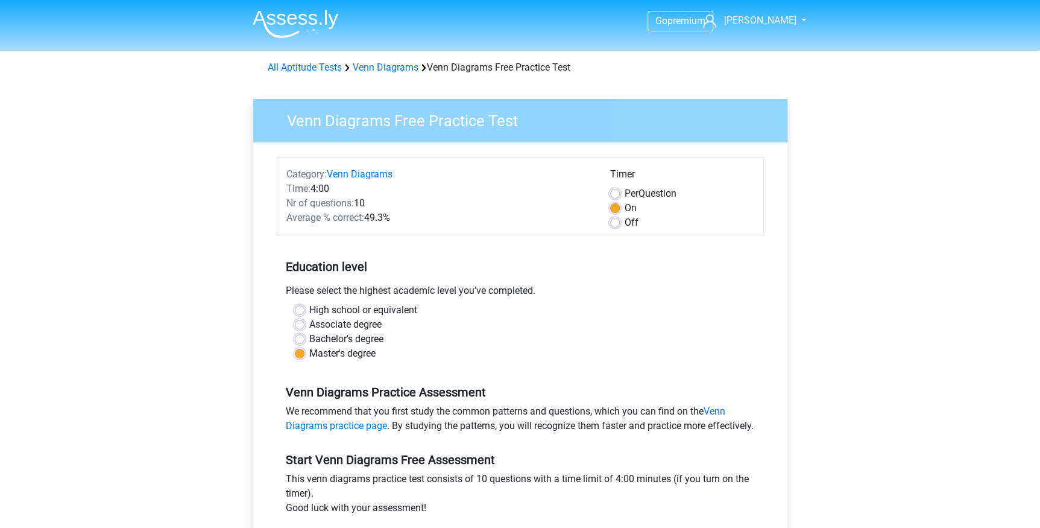
click at [841, 305] on div "Go premium [PERSON_NAME] [PERSON_NAME][EMAIL_ADDRESS][PERSON_NAME][DOMAIN_NAME]" at bounding box center [520, 469] width 1040 height 938
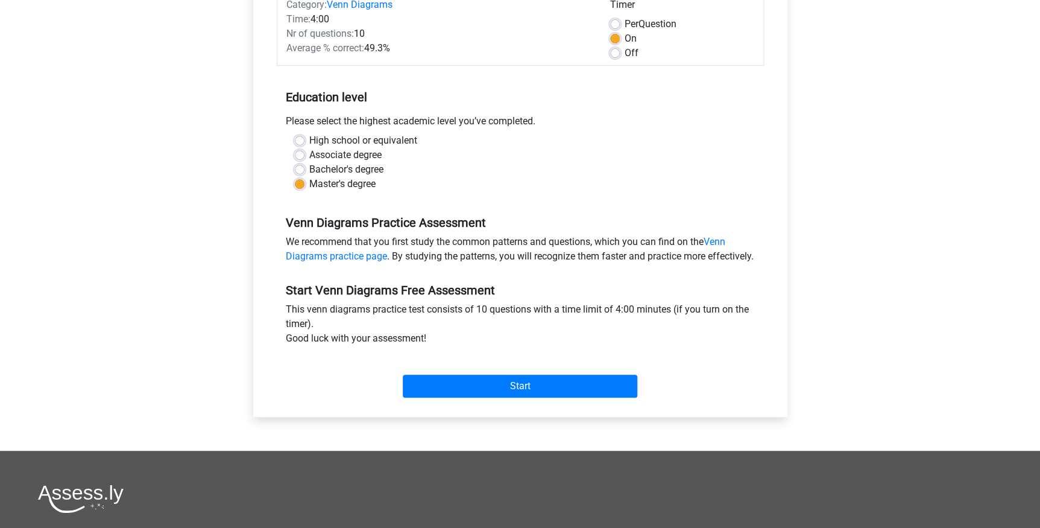
scroll to position [197, 0]
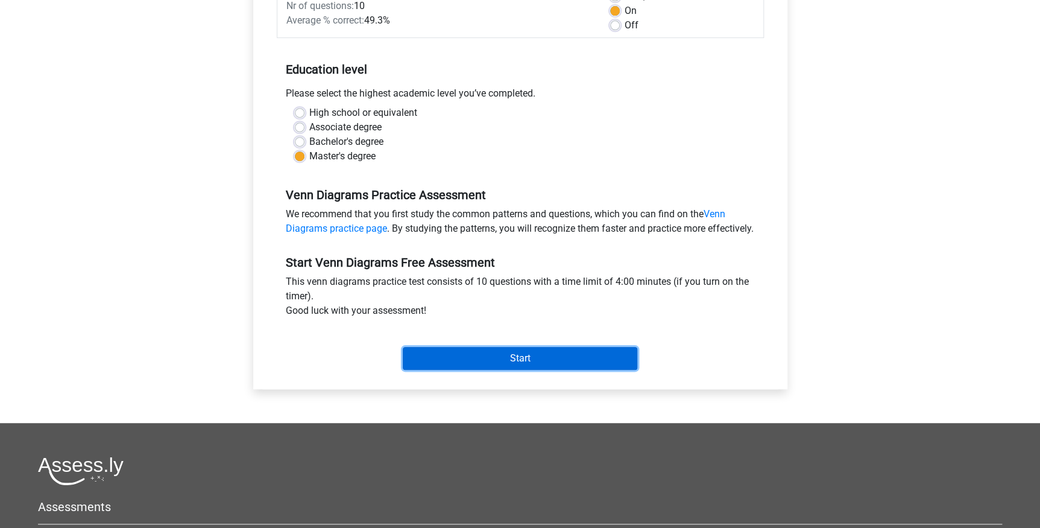
click at [576, 370] on input "Start" at bounding box center [520, 358] width 235 height 23
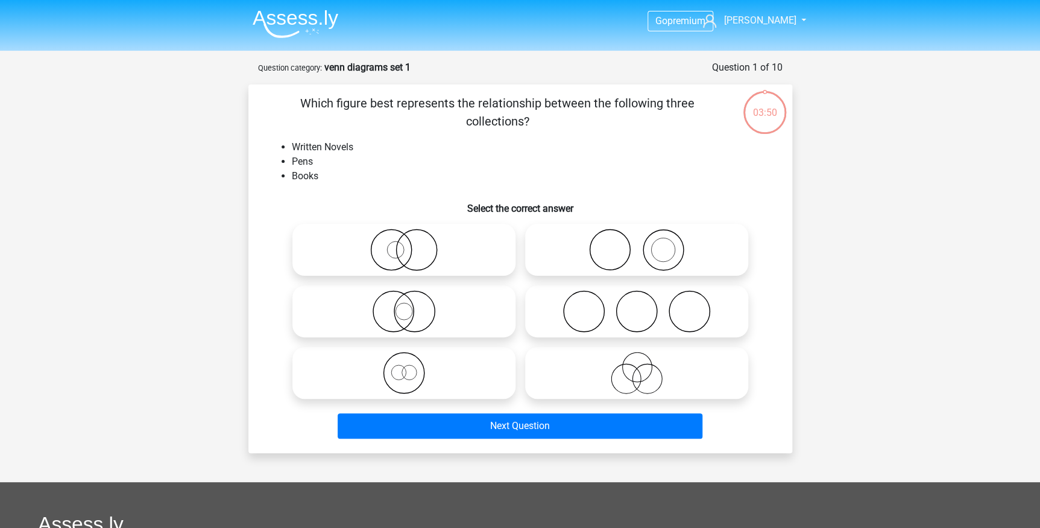
scroll to position [66, 0]
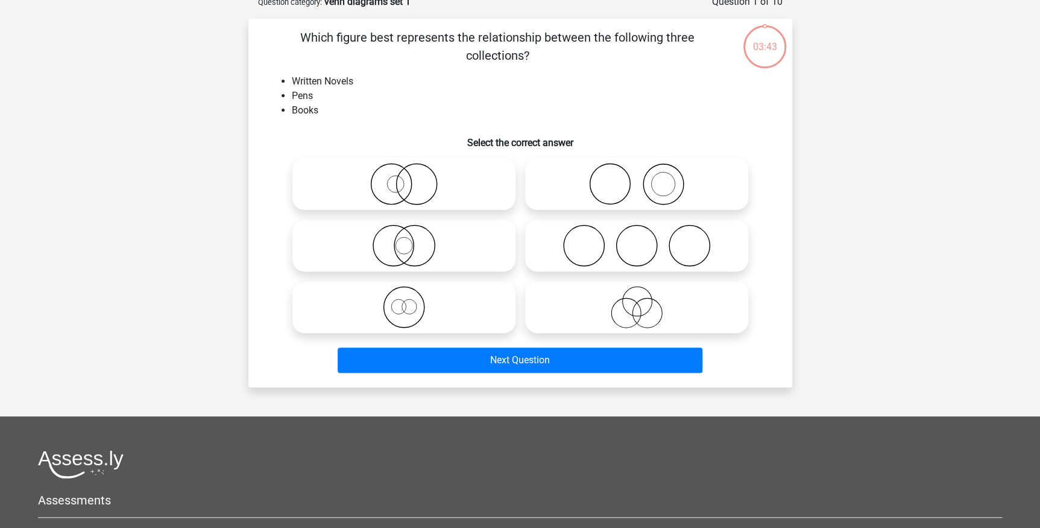
click at [704, 183] on icon at bounding box center [636, 184] width 213 height 42
click at [645, 178] on input "radio" at bounding box center [641, 174] width 8 height 8
radio input "true"
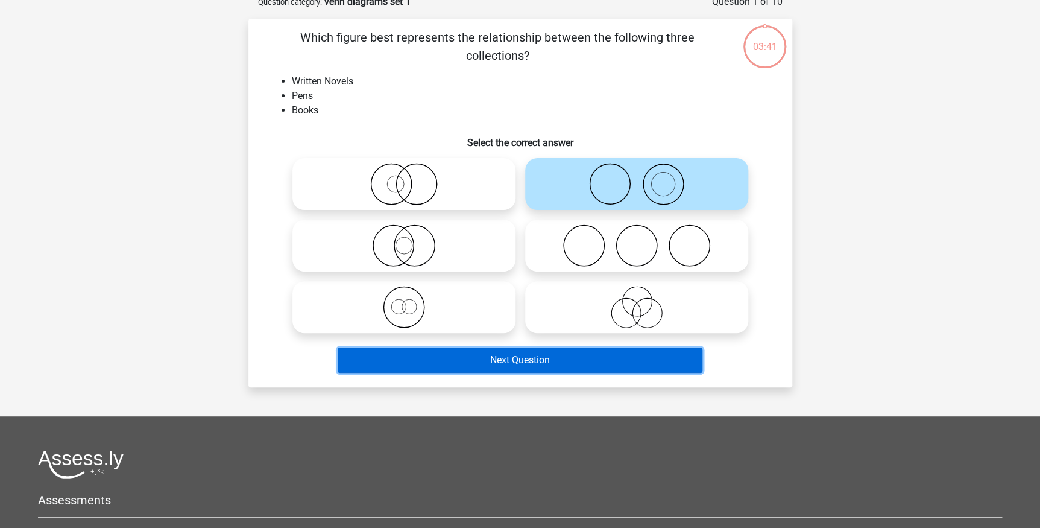
click at [537, 360] on button "Next Question" at bounding box center [520, 359] width 365 height 25
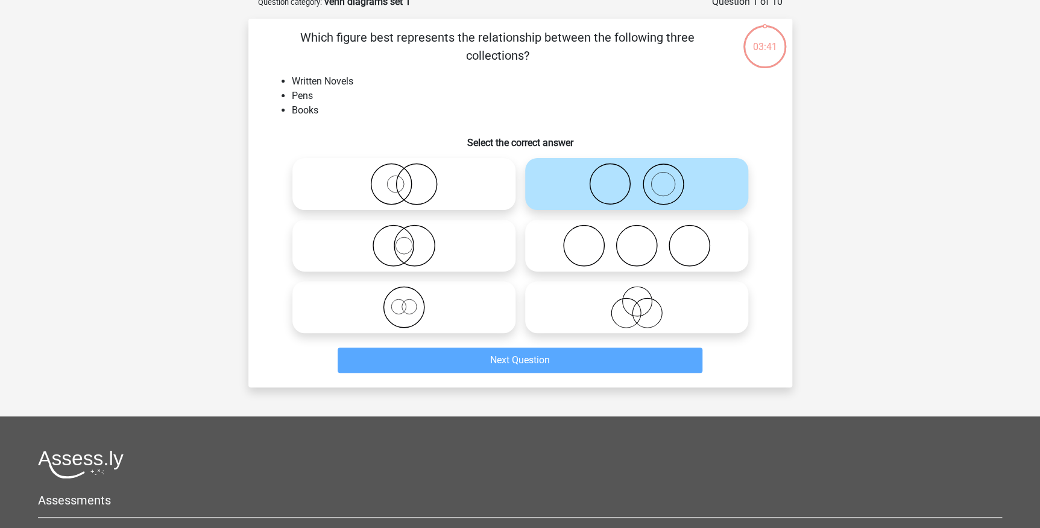
scroll to position [60, 0]
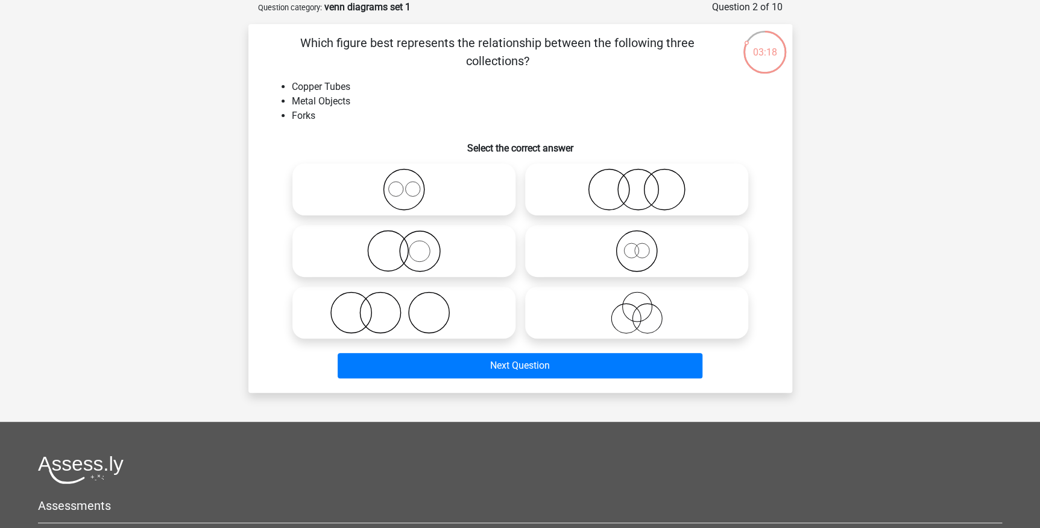
click at [425, 253] on icon at bounding box center [403, 251] width 213 height 42
click at [412, 245] on input "radio" at bounding box center [408, 241] width 8 height 8
radio input "true"
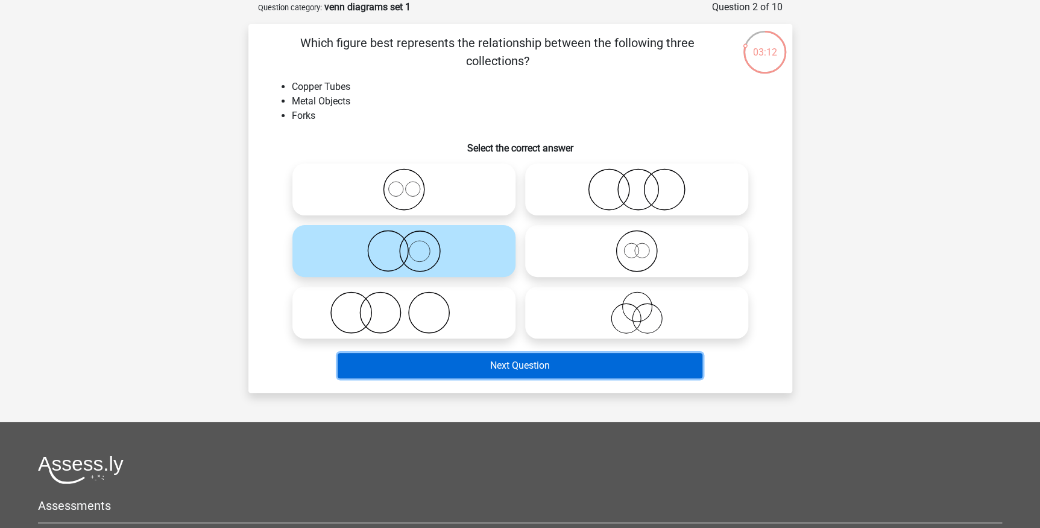
click at [523, 364] on button "Next Question" at bounding box center [520, 365] width 365 height 25
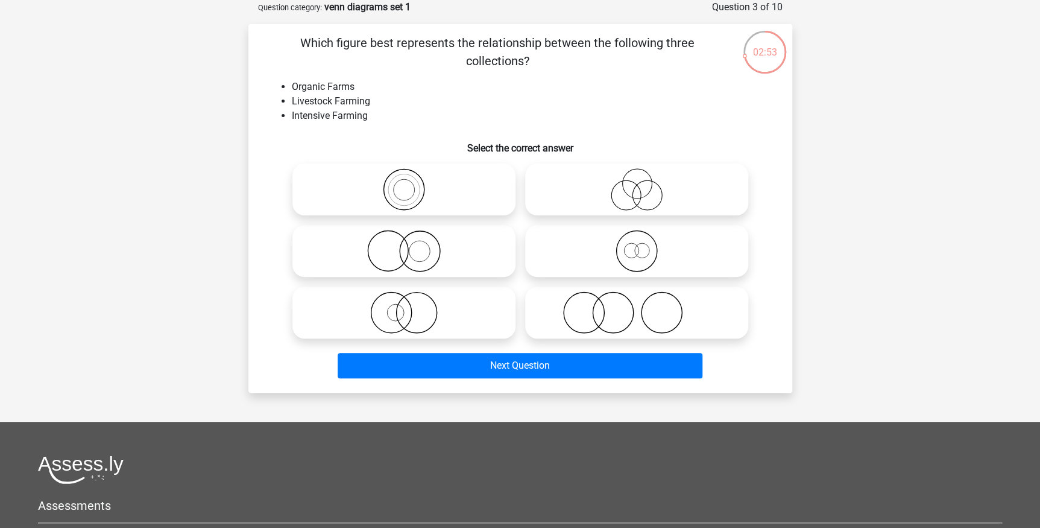
click at [642, 189] on icon at bounding box center [636, 189] width 213 height 42
click at [642, 183] on input "radio" at bounding box center [641, 179] width 8 height 8
radio input "true"
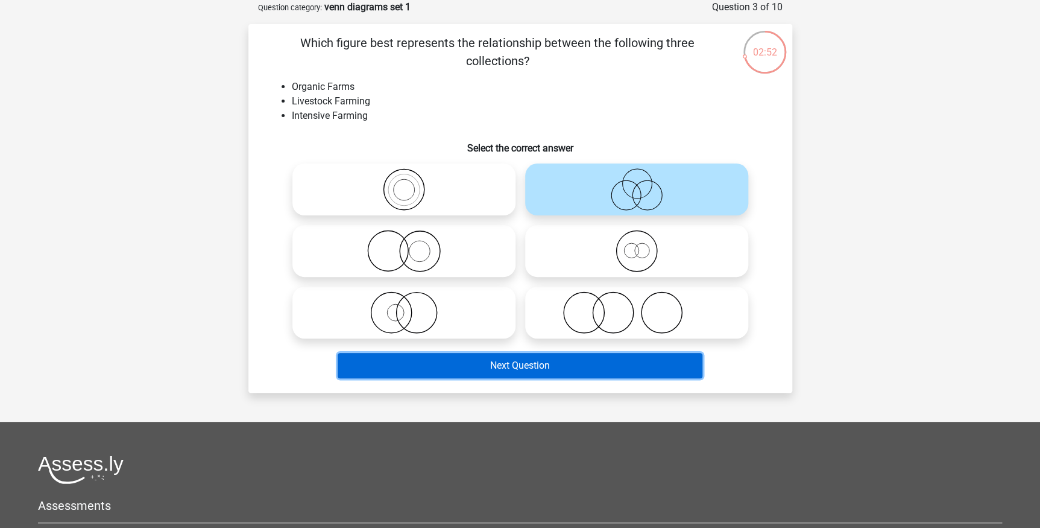
click at [606, 363] on button "Next Question" at bounding box center [520, 365] width 365 height 25
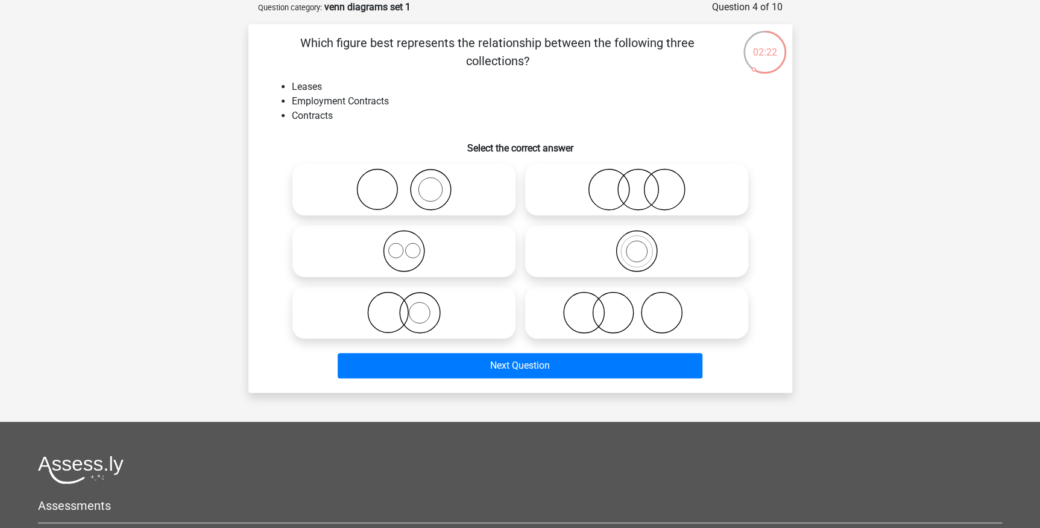
click at [414, 250] on icon at bounding box center [403, 251] width 213 height 42
click at [412, 245] on input "radio" at bounding box center [408, 241] width 8 height 8
radio input "true"
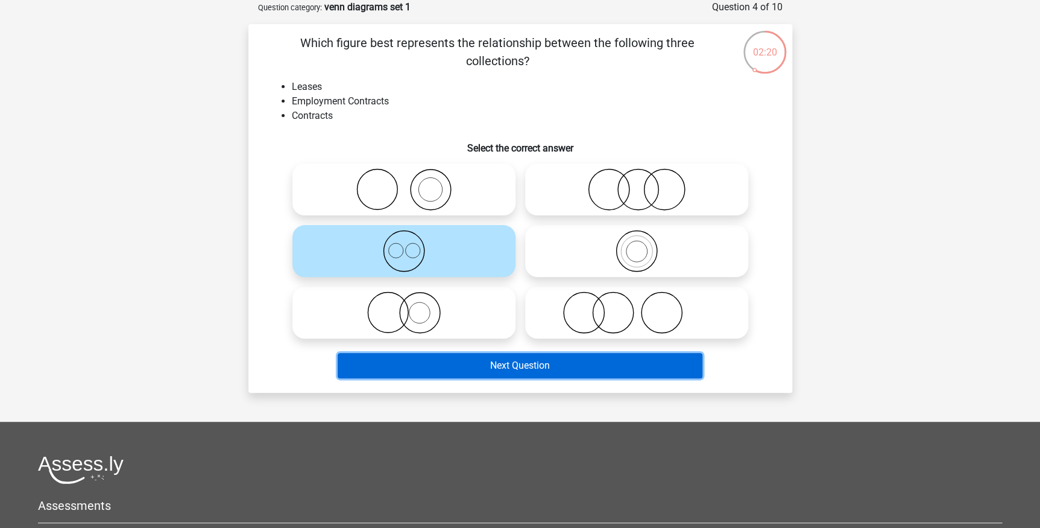
click at [550, 368] on button "Next Question" at bounding box center [520, 365] width 365 height 25
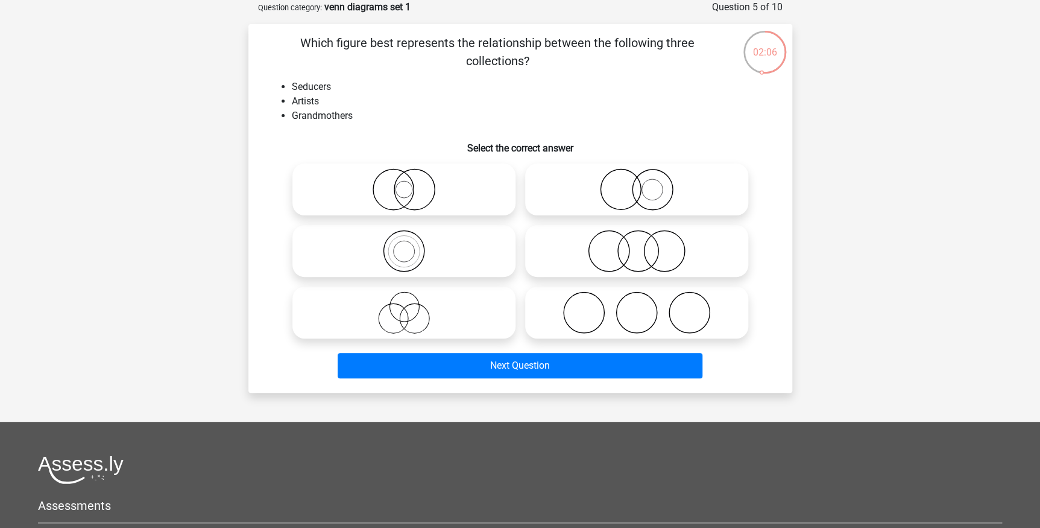
click at [478, 309] on icon at bounding box center [403, 312] width 213 height 42
click at [412, 306] on input "radio" at bounding box center [408, 302] width 8 height 8
radio input "true"
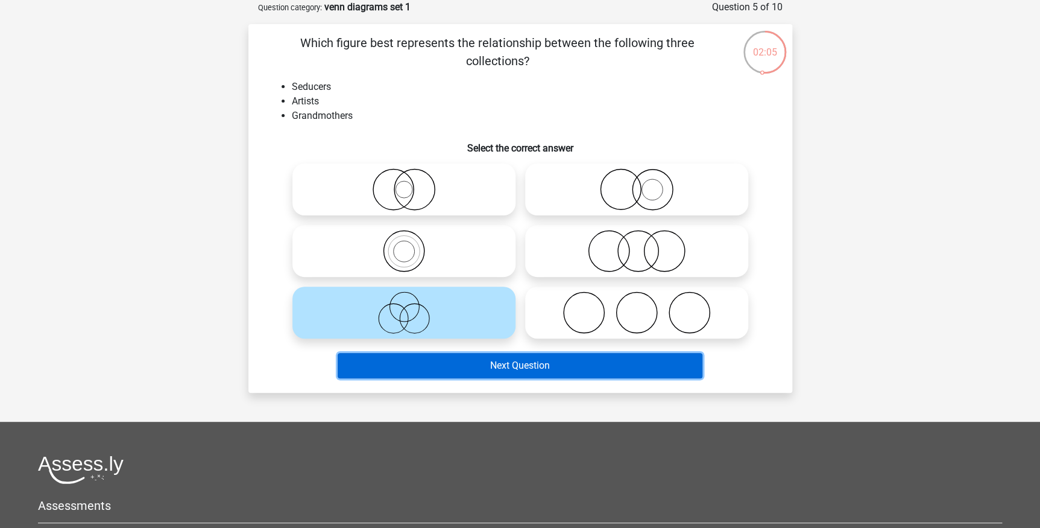
click at [513, 360] on button "Next Question" at bounding box center [520, 365] width 365 height 25
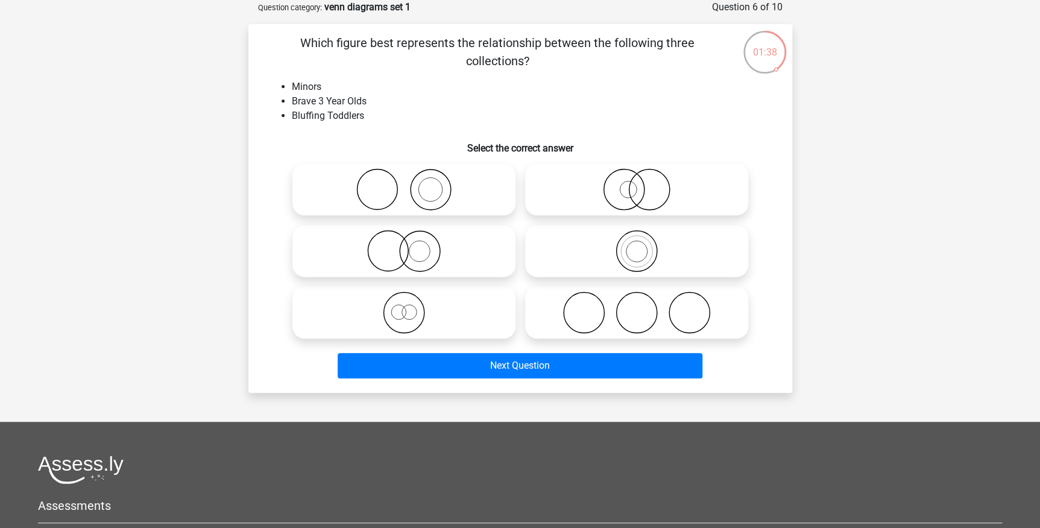
click at [408, 323] on icon at bounding box center [403, 312] width 213 height 42
click at [408, 306] on input "radio" at bounding box center [408, 302] width 8 height 8
radio input "true"
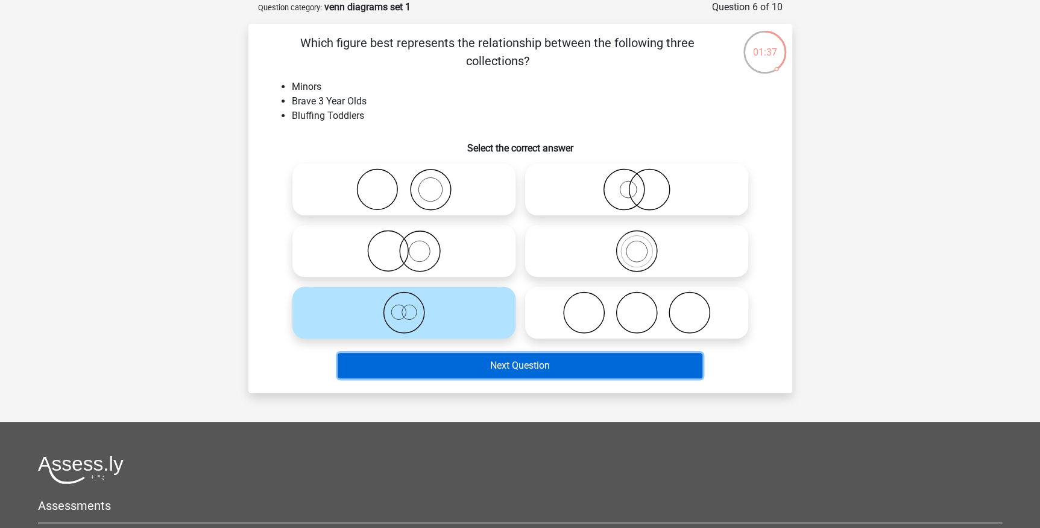
click at [547, 367] on button "Next Question" at bounding box center [520, 365] width 365 height 25
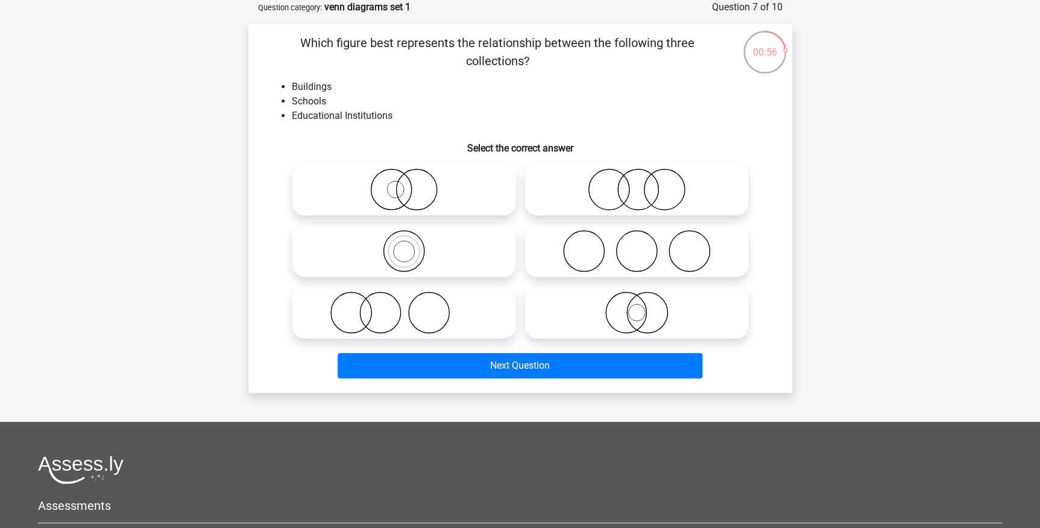
click at [398, 187] on icon at bounding box center [403, 189] width 213 height 42
click at [404, 183] on input "radio" at bounding box center [408, 179] width 8 height 8
radio input "true"
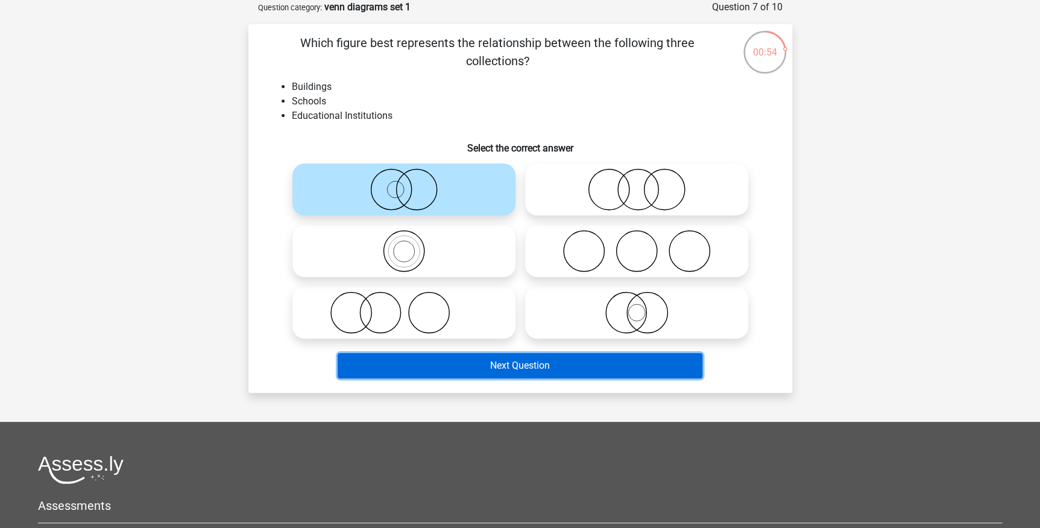
click at [511, 369] on button "Next Question" at bounding box center [520, 365] width 365 height 25
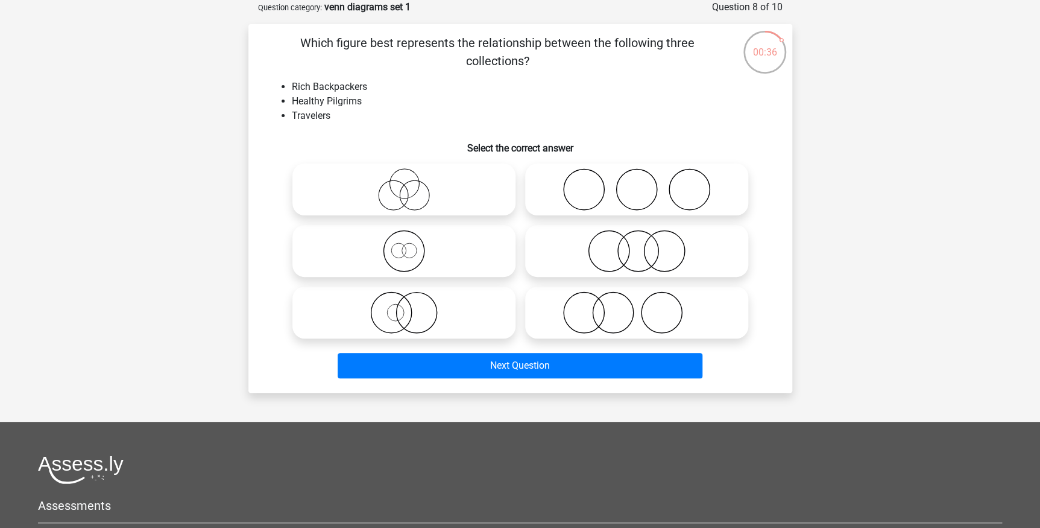
click at [413, 189] on icon at bounding box center [403, 189] width 213 height 42
click at [412, 183] on input "radio" at bounding box center [408, 179] width 8 height 8
radio input "true"
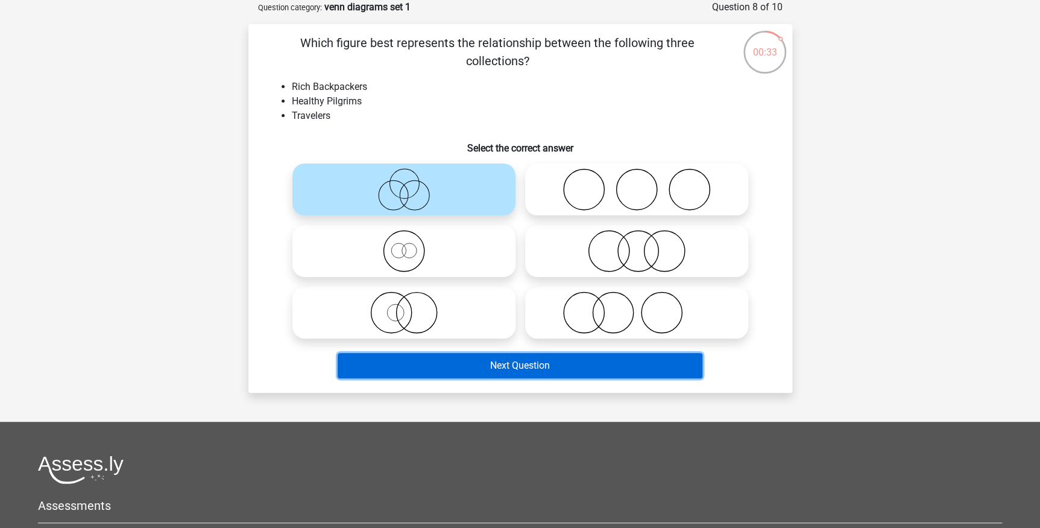
click at [541, 365] on button "Next Question" at bounding box center [520, 365] width 365 height 25
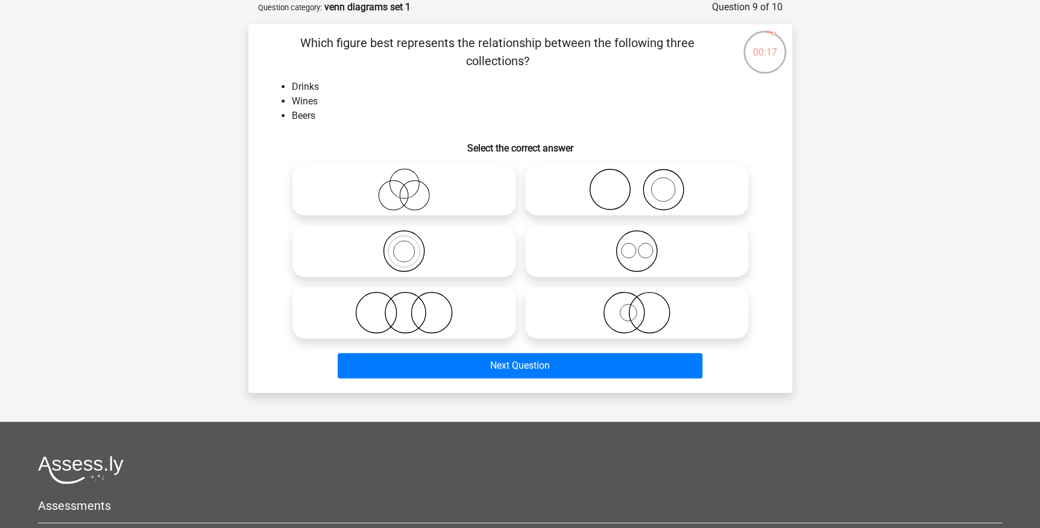
click at [639, 251] on icon at bounding box center [636, 251] width 213 height 42
click at [639, 245] on input "radio" at bounding box center [641, 241] width 8 height 8
radio input "true"
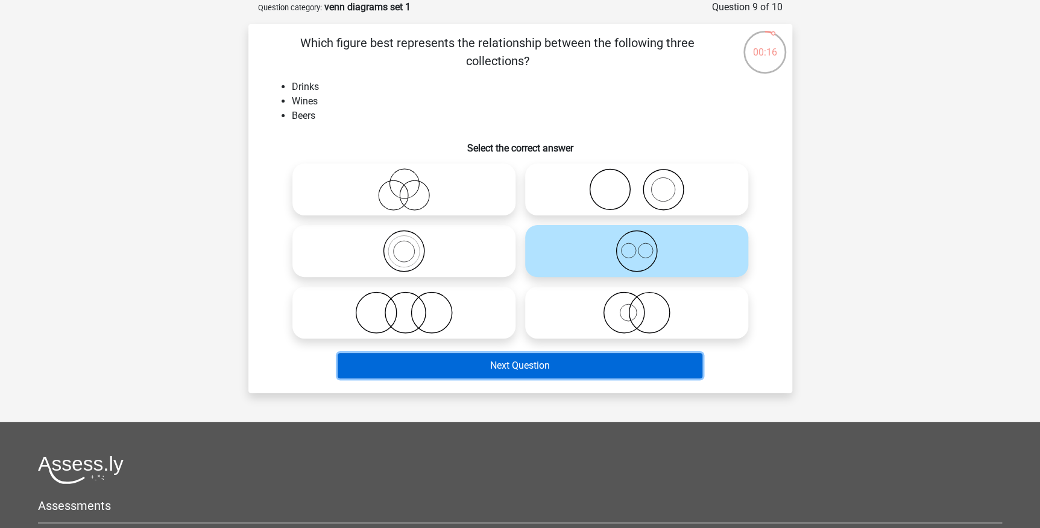
click at [590, 371] on button "Next Question" at bounding box center [520, 365] width 365 height 25
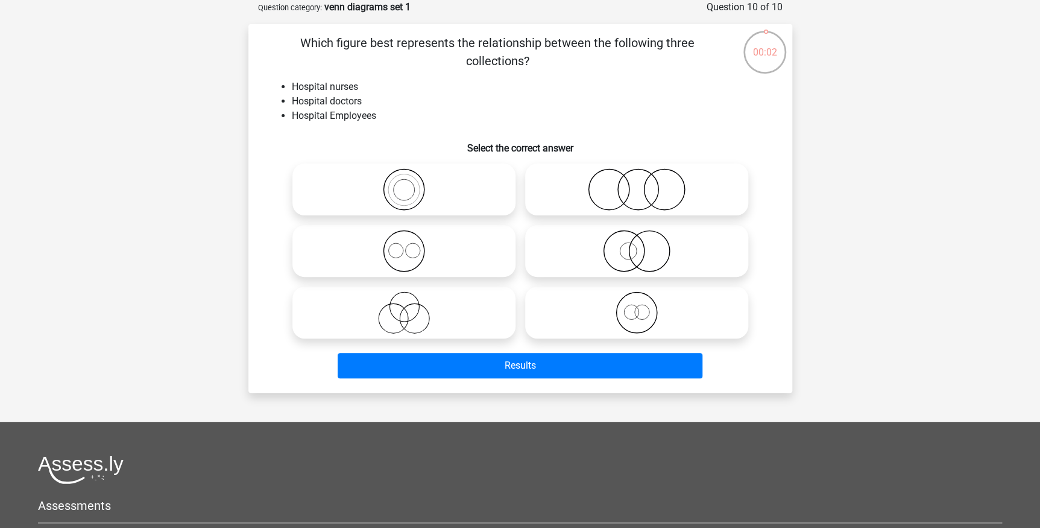
click at [411, 250] on icon at bounding box center [403, 251] width 213 height 42
click at [411, 245] on input "radio" at bounding box center [408, 241] width 8 height 8
radio input "true"
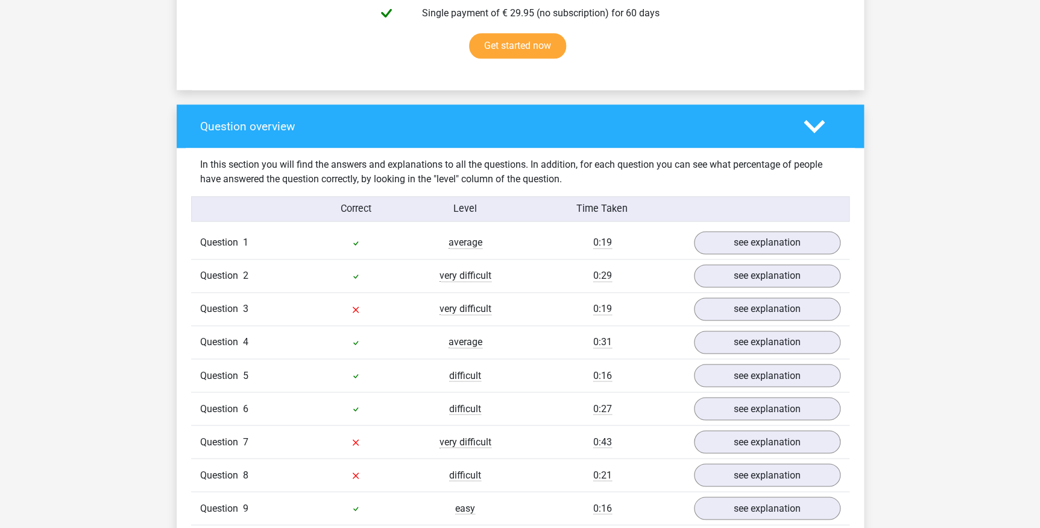
scroll to position [855, 0]
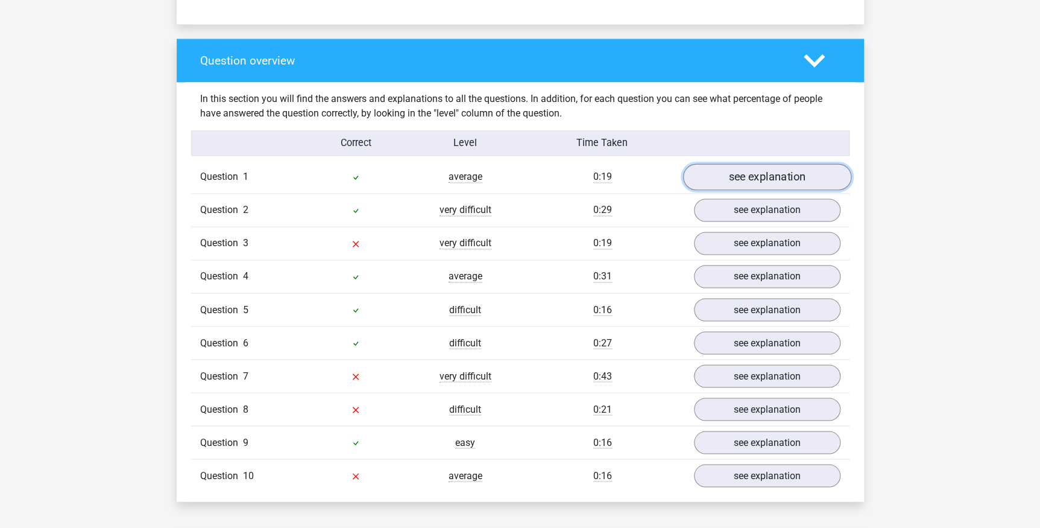
click at [745, 178] on link "see explanation" at bounding box center [767, 177] width 168 height 27
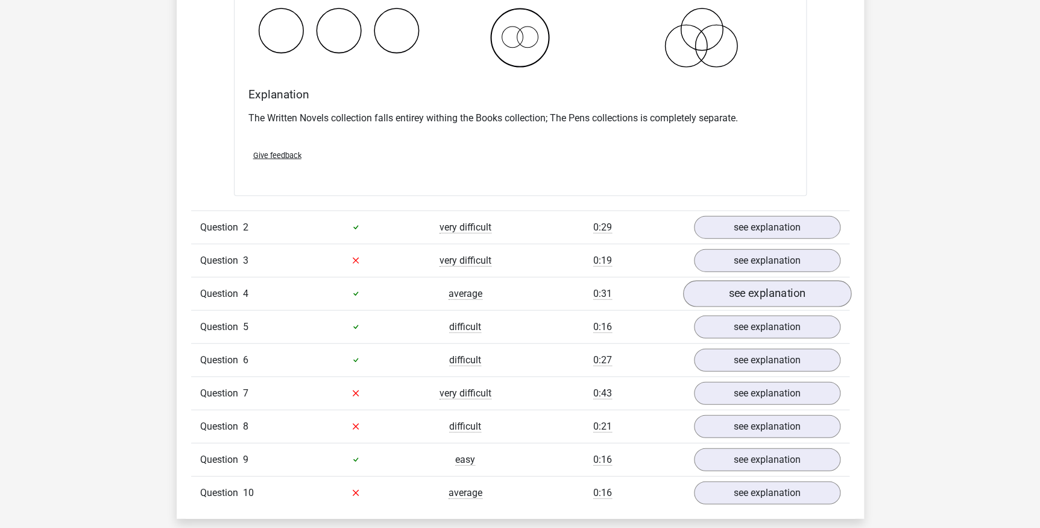
scroll to position [1315, 0]
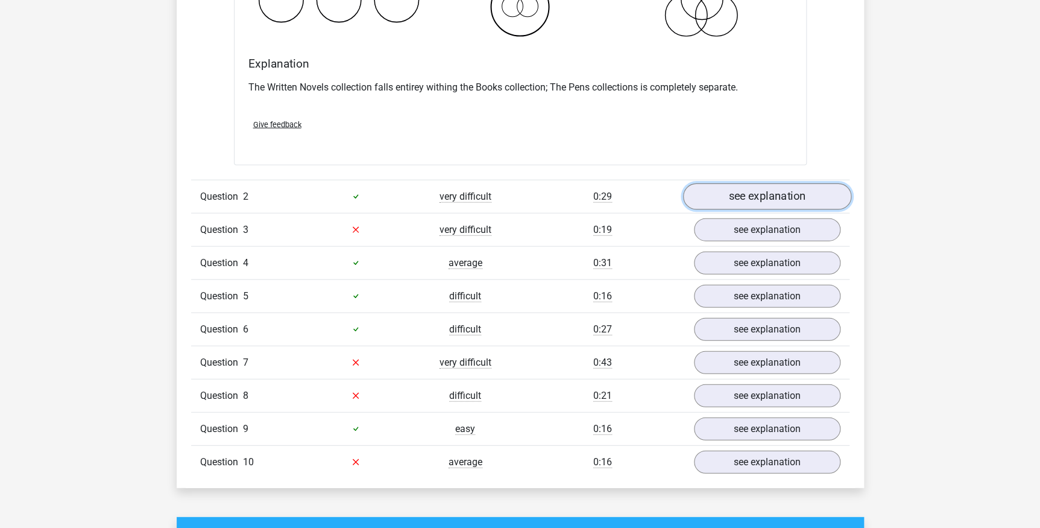
click at [768, 195] on link "see explanation" at bounding box center [767, 196] width 168 height 27
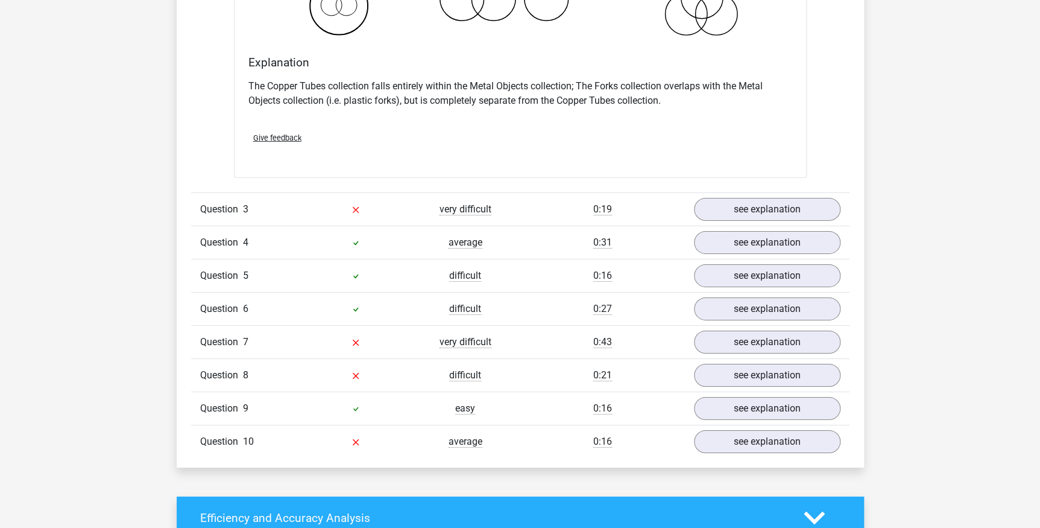
scroll to position [1841, 0]
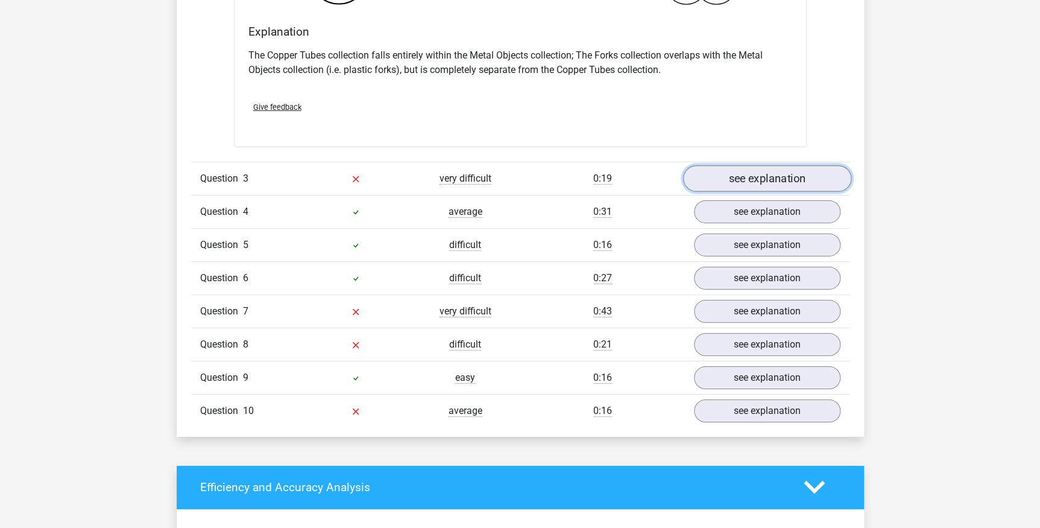
click at [754, 178] on link "see explanation" at bounding box center [767, 178] width 168 height 27
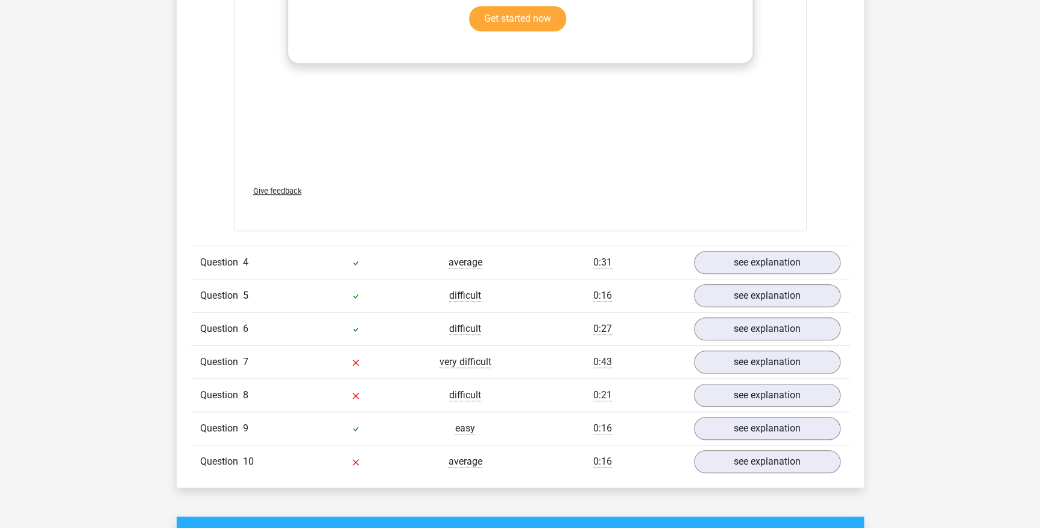
scroll to position [2631, 0]
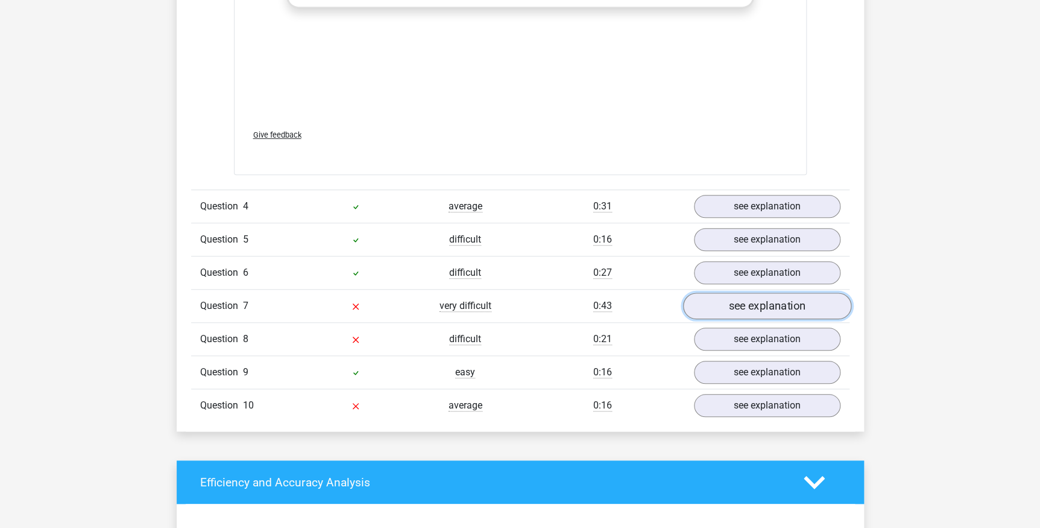
click at [788, 304] on link "see explanation" at bounding box center [767, 305] width 168 height 27
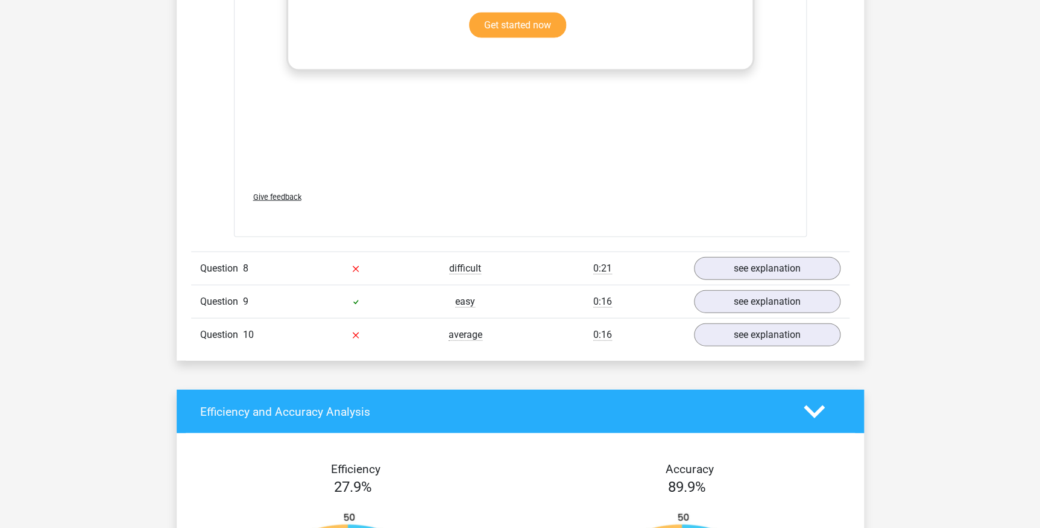
scroll to position [3486, 0]
click at [780, 269] on link "see explanation" at bounding box center [767, 267] width 168 height 27
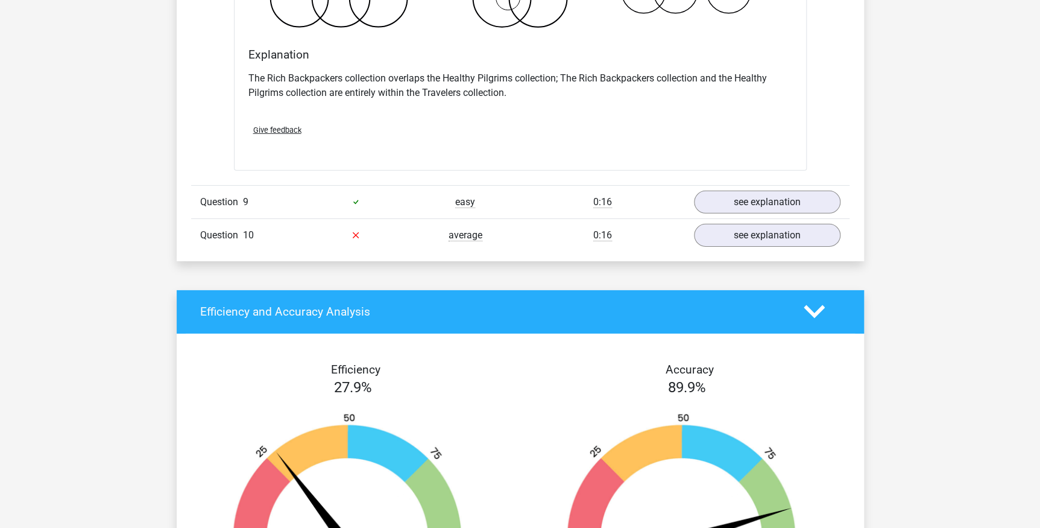
scroll to position [4078, 0]
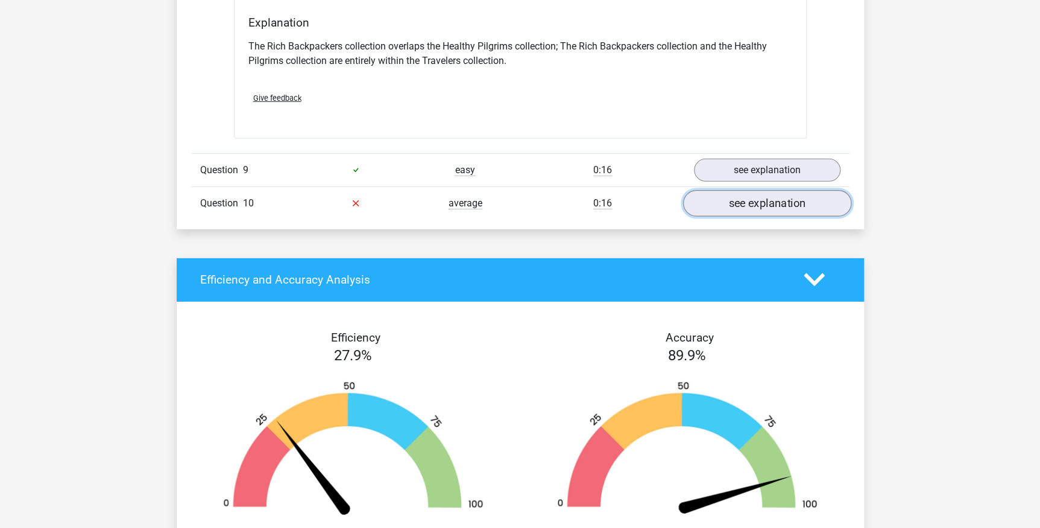
click at [769, 209] on link "see explanation" at bounding box center [767, 203] width 168 height 27
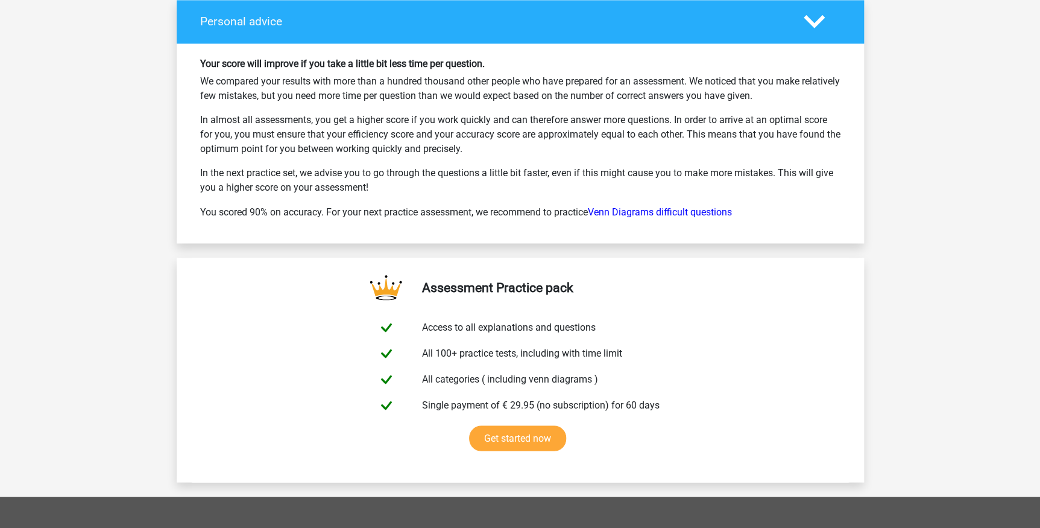
scroll to position [5808, 0]
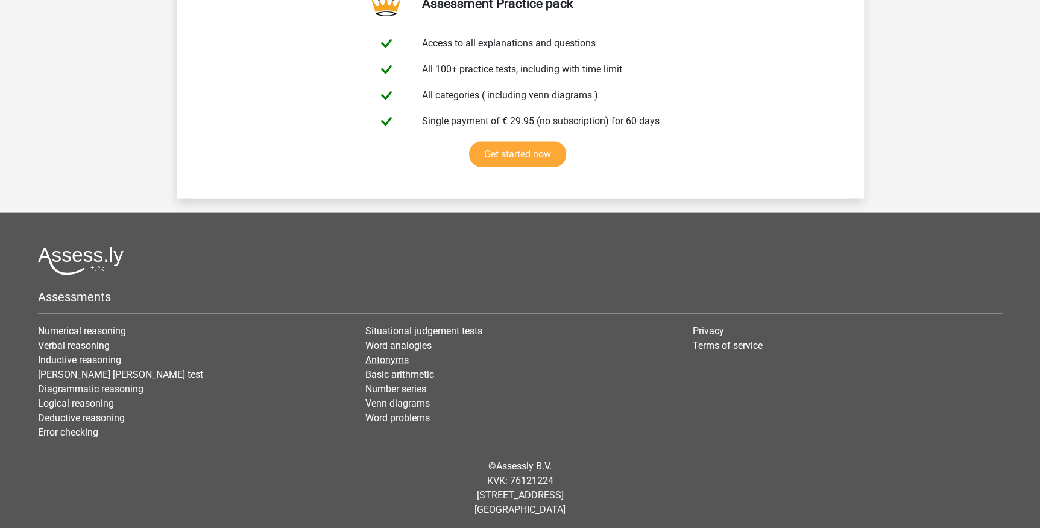
click at [383, 355] on link "Antonyms" at bounding box center [386, 359] width 43 height 11
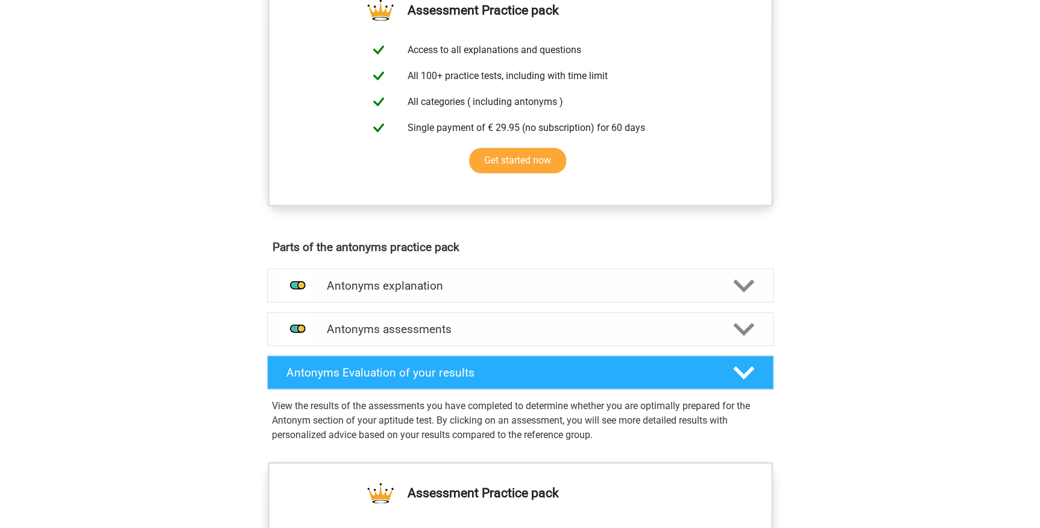
scroll to position [460, 0]
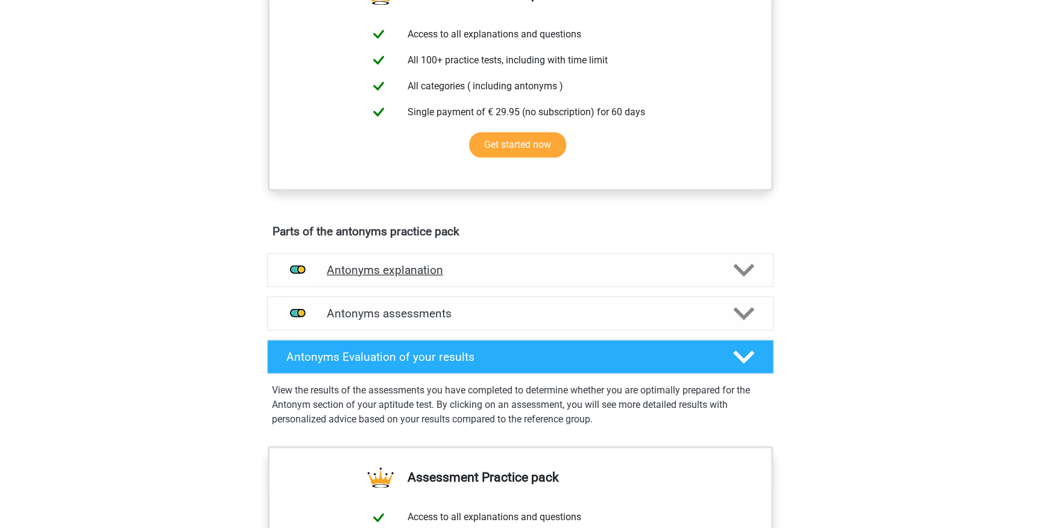
click at [751, 266] on icon at bounding box center [743, 269] width 21 height 21
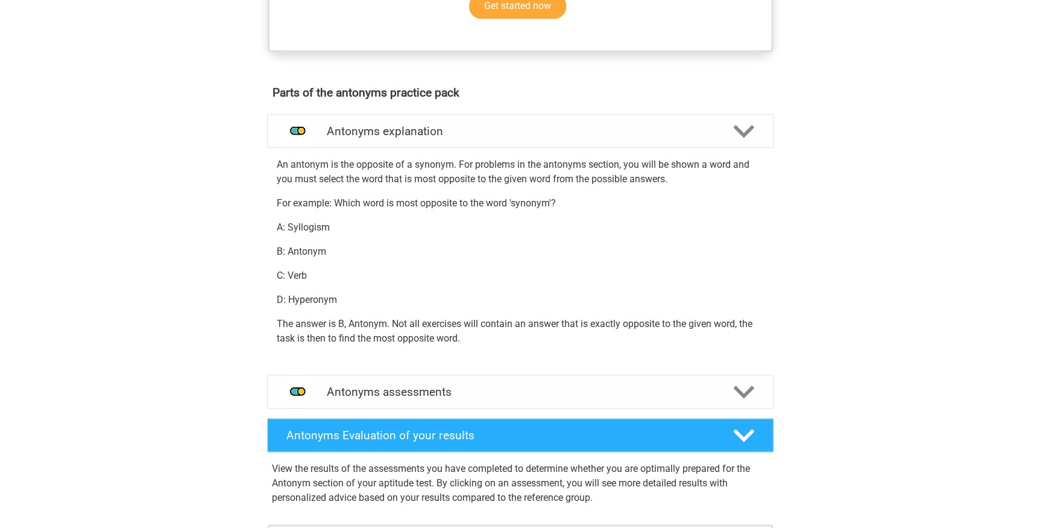
scroll to position [526, 0]
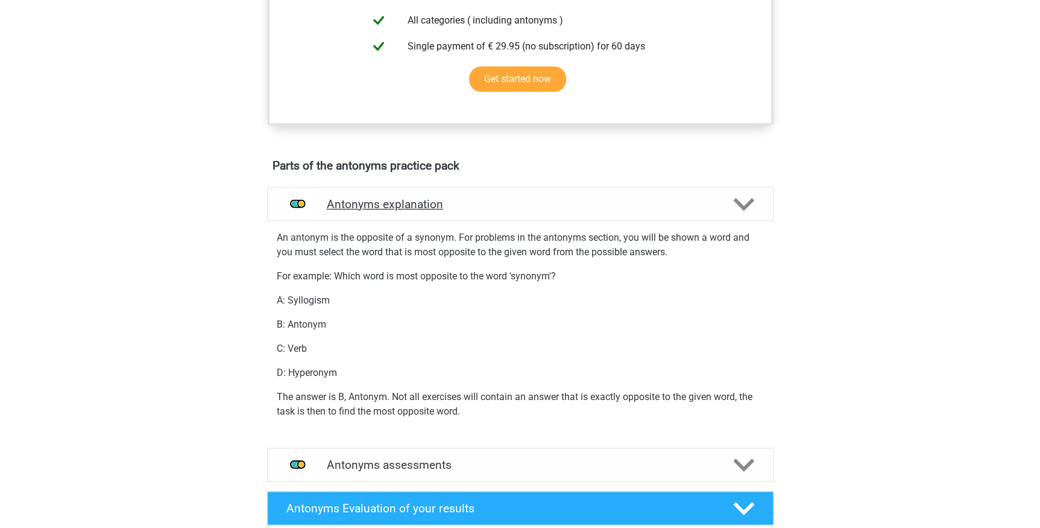
click at [748, 200] on polygon at bounding box center [743, 203] width 21 height 13
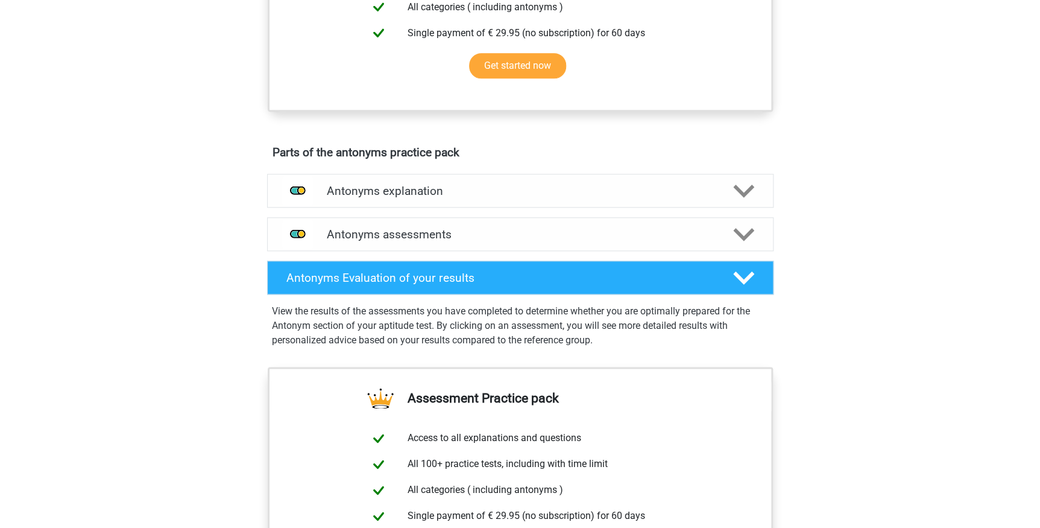
scroll to position [591, 0]
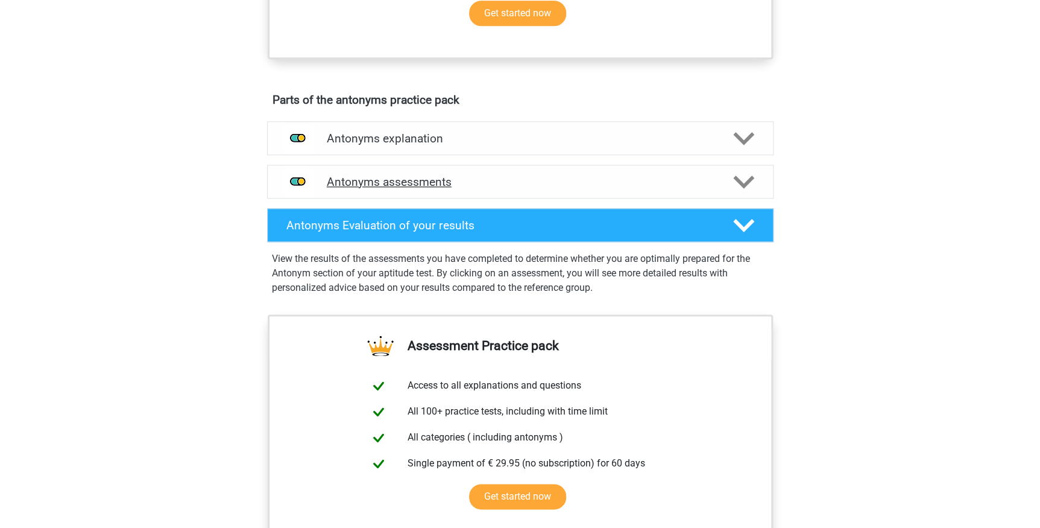
click at [742, 183] on polygon at bounding box center [743, 181] width 21 height 13
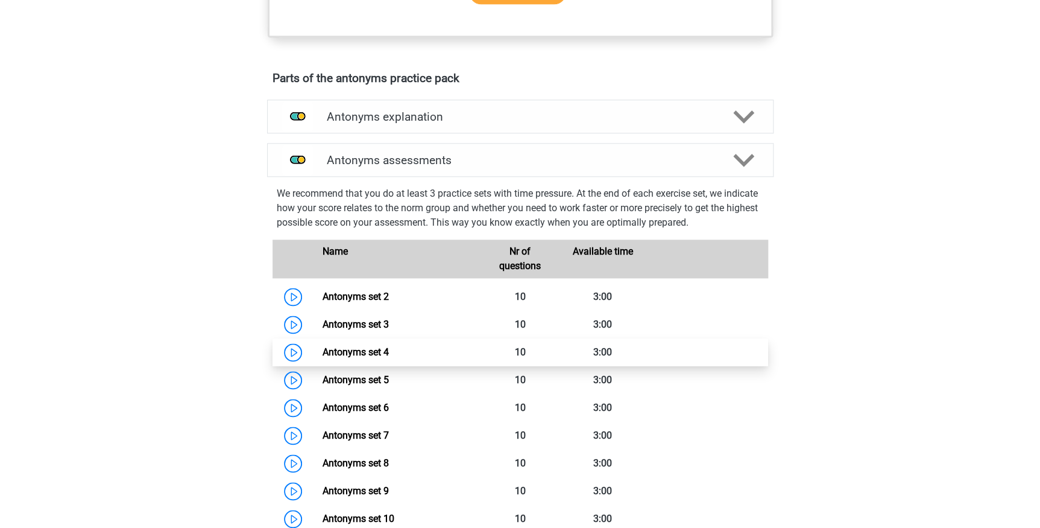
scroll to position [724, 0]
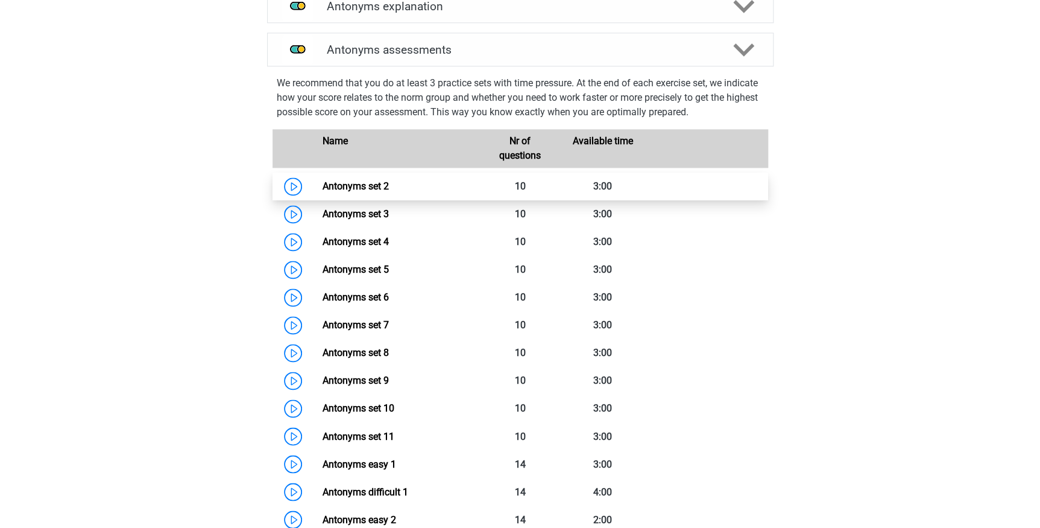
click at [323, 182] on link "Antonyms set 2" at bounding box center [356, 185] width 66 height 11
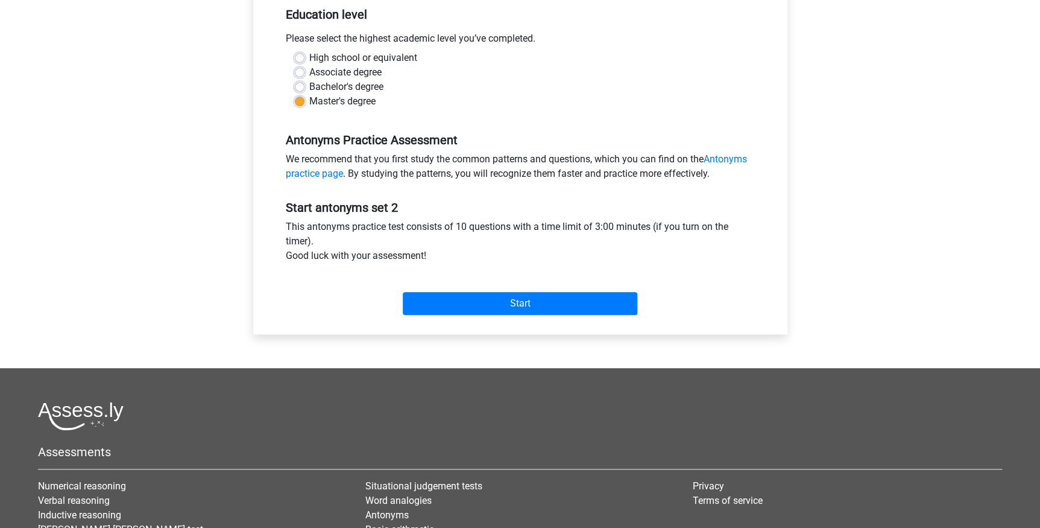
scroll to position [263, 0]
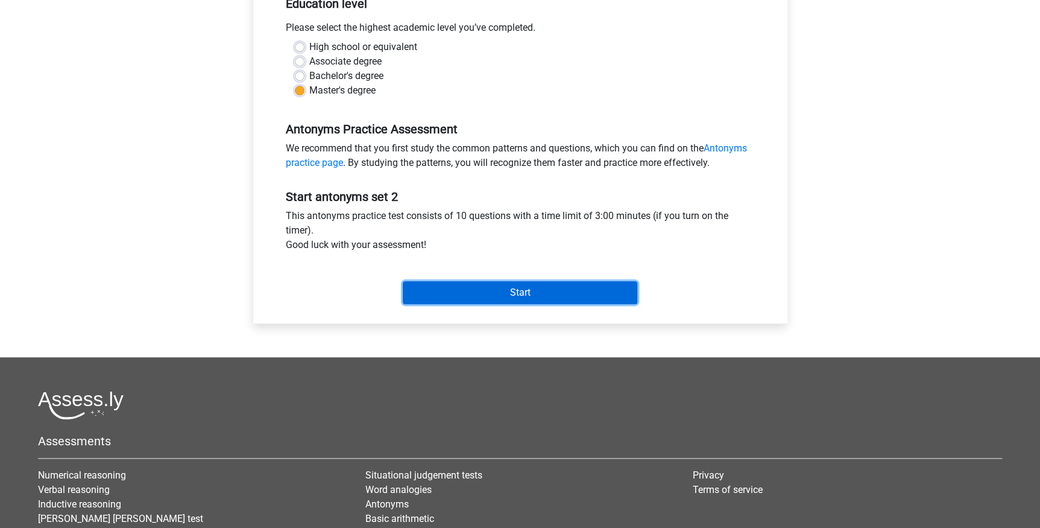
click at [490, 294] on input "Start" at bounding box center [520, 292] width 235 height 23
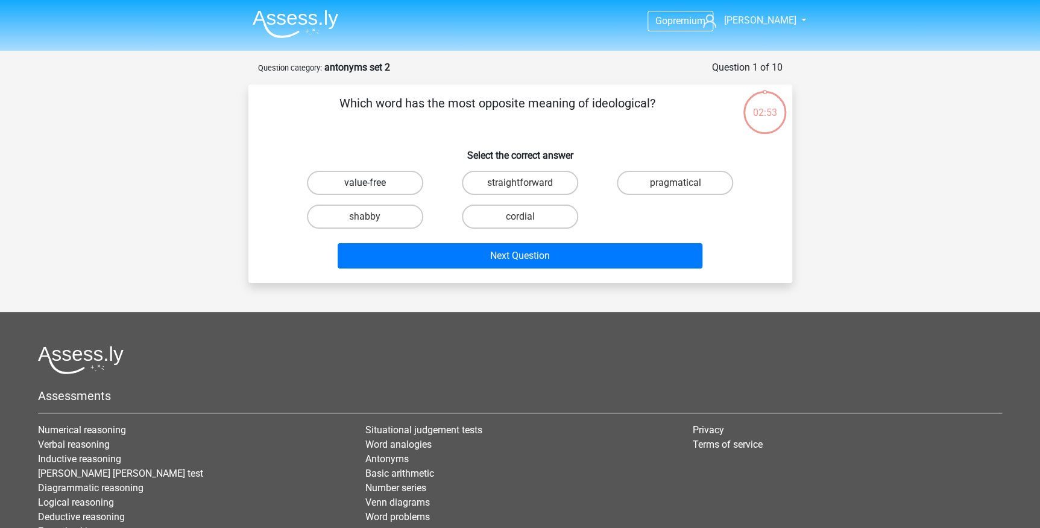
click at [386, 181] on label "value-free" at bounding box center [365, 183] width 116 height 24
click at [373, 183] on input "value-free" at bounding box center [369, 187] width 8 height 8
radio input "true"
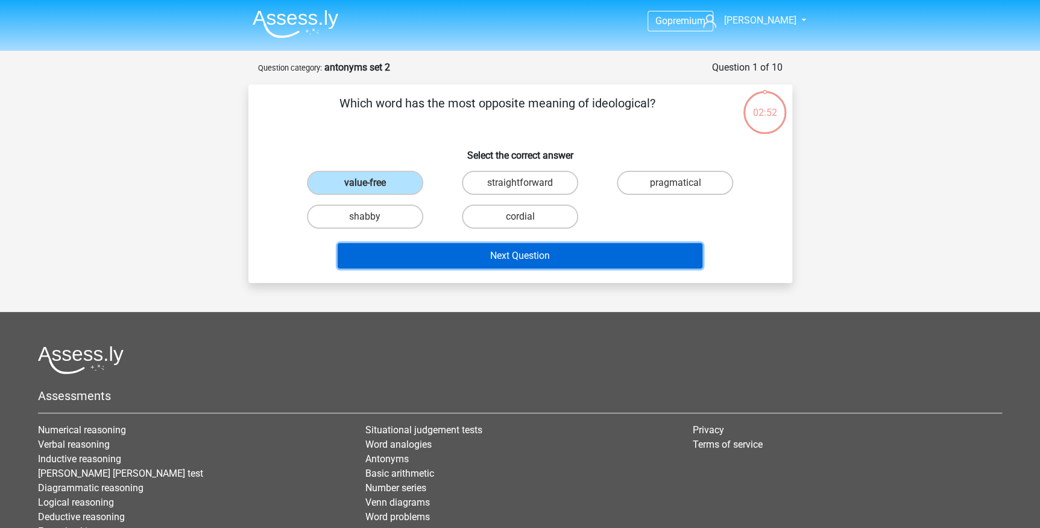
click at [511, 257] on button "Next Question" at bounding box center [520, 255] width 365 height 25
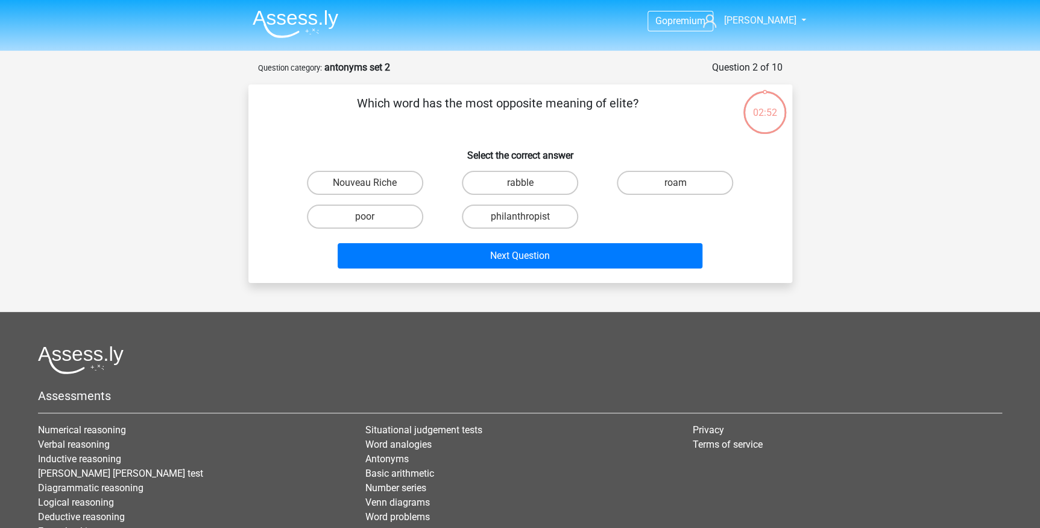
scroll to position [60, 0]
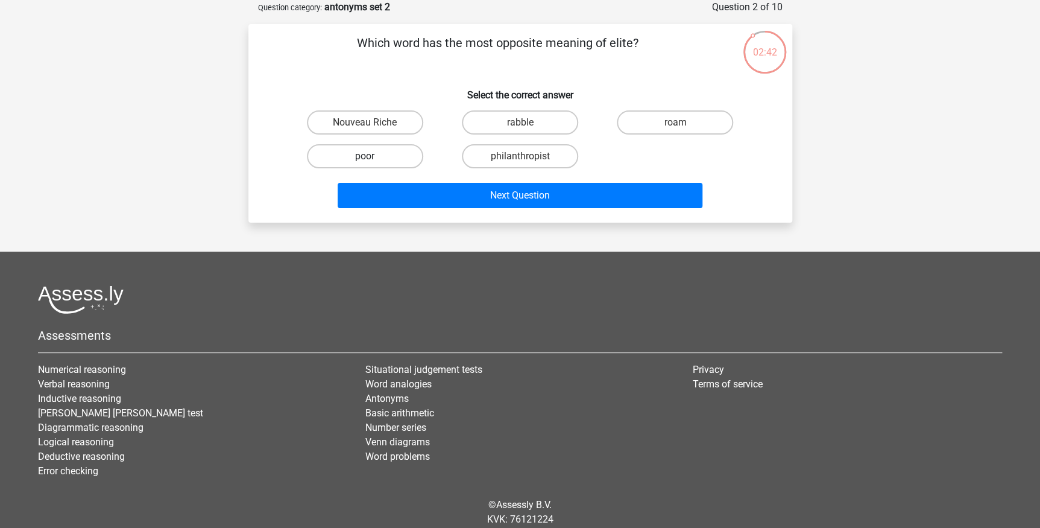
click at [382, 157] on label "poor" at bounding box center [365, 156] width 116 height 24
click at [373, 157] on input "poor" at bounding box center [369, 160] width 8 height 8
radio input "true"
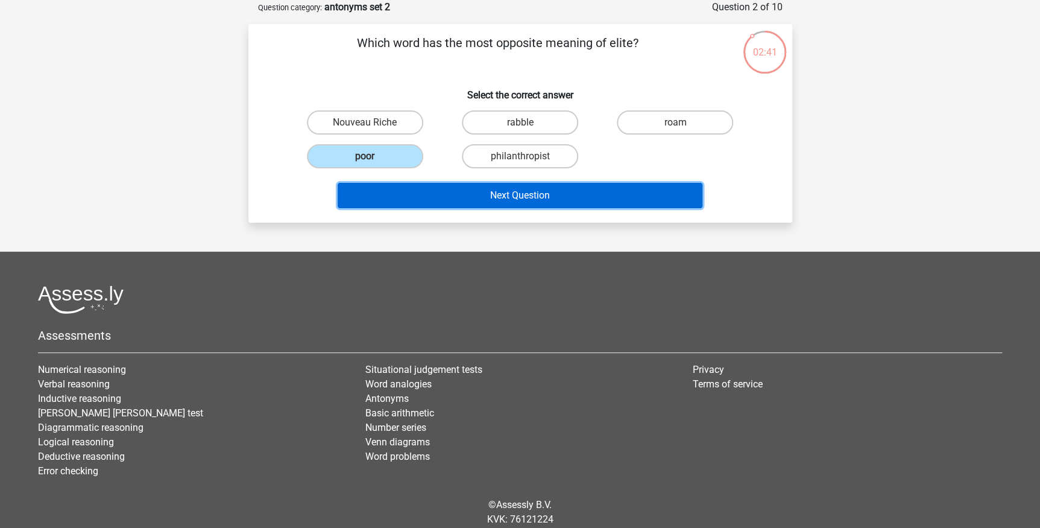
click at [554, 198] on button "Next Question" at bounding box center [520, 195] width 365 height 25
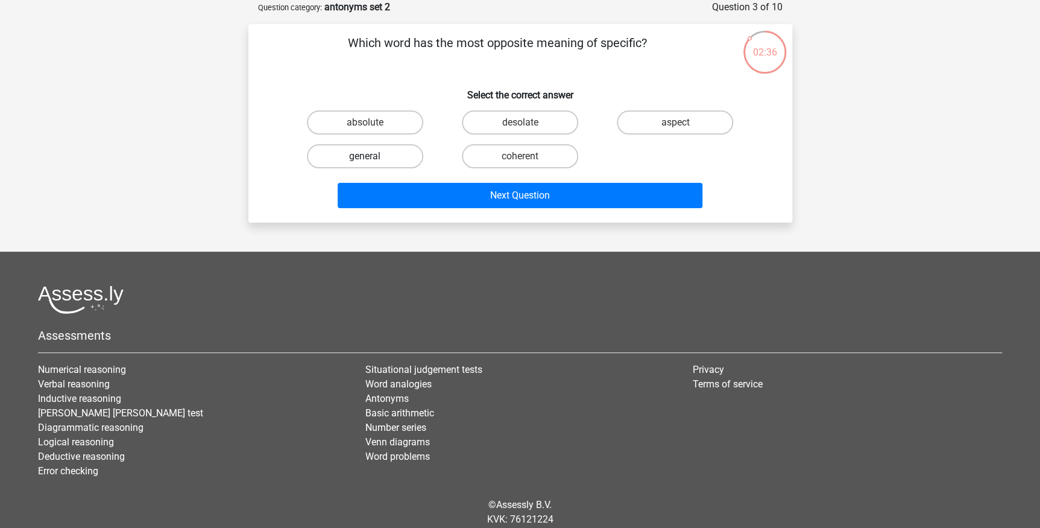
click at [396, 151] on label "general" at bounding box center [365, 156] width 116 height 24
click at [373, 156] on input "general" at bounding box center [369, 160] width 8 height 8
radio input "true"
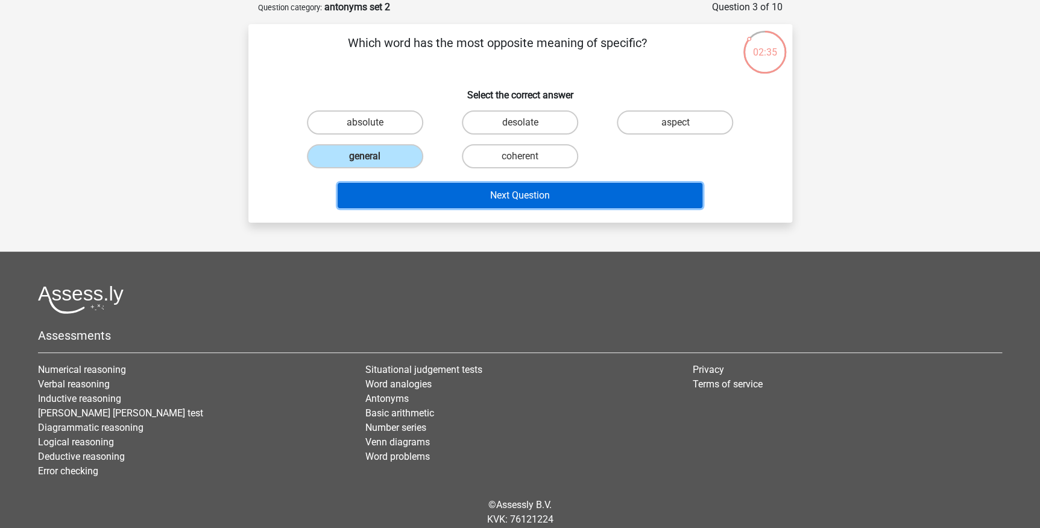
click at [467, 191] on button "Next Question" at bounding box center [520, 195] width 365 height 25
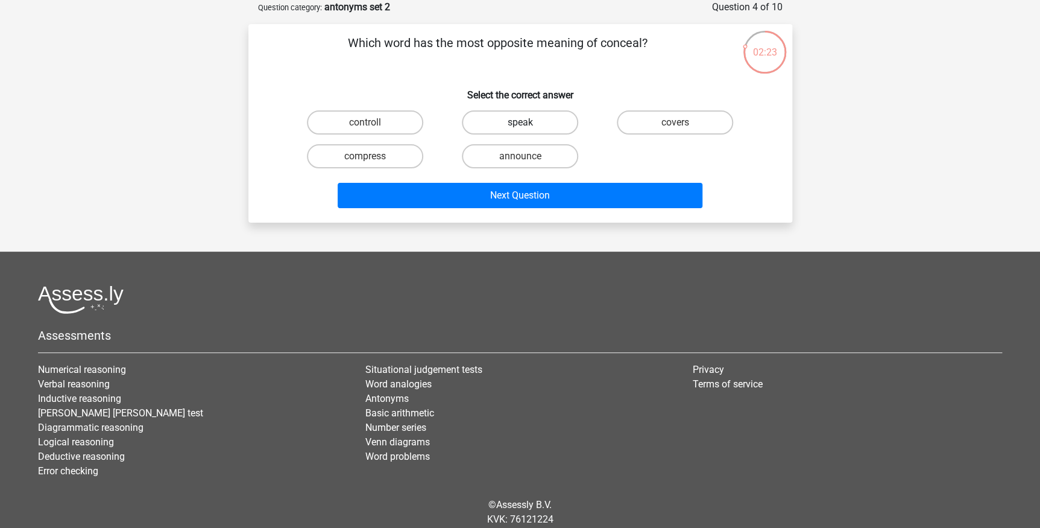
click at [535, 118] on label "speak" at bounding box center [520, 122] width 116 height 24
click at [528, 122] on input "speak" at bounding box center [524, 126] width 8 height 8
radio input "true"
click at [501, 116] on label "speak" at bounding box center [520, 122] width 116 height 24
click at [520, 122] on input "speak" at bounding box center [524, 126] width 8 height 8
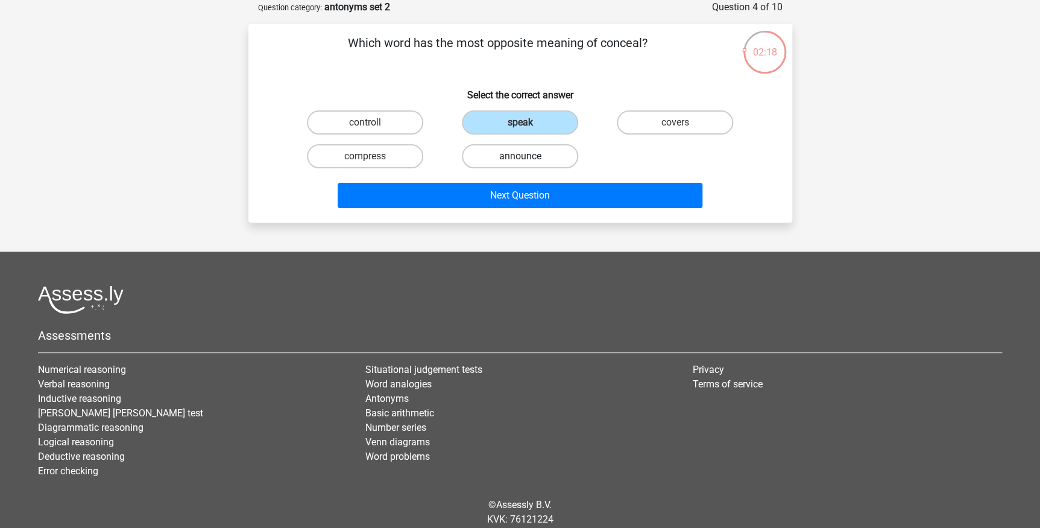
click at [505, 157] on label "announce" at bounding box center [520, 156] width 116 height 24
click at [520, 157] on input "announce" at bounding box center [524, 160] width 8 height 8
radio input "true"
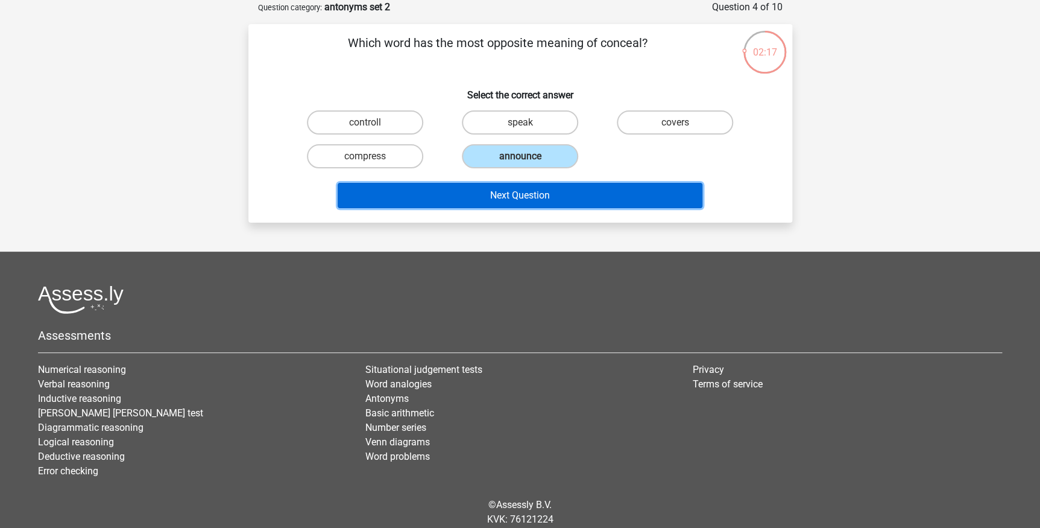
click at [547, 195] on button "Next Question" at bounding box center [520, 195] width 365 height 25
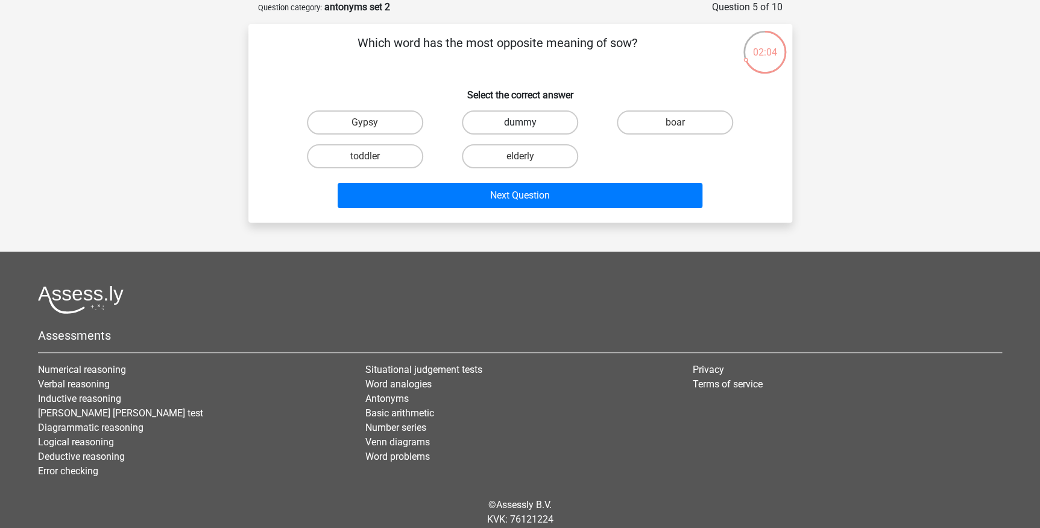
click at [546, 119] on label "dummy" at bounding box center [520, 122] width 116 height 24
click at [528, 122] on input "dummy" at bounding box center [524, 126] width 8 height 8
radio input "true"
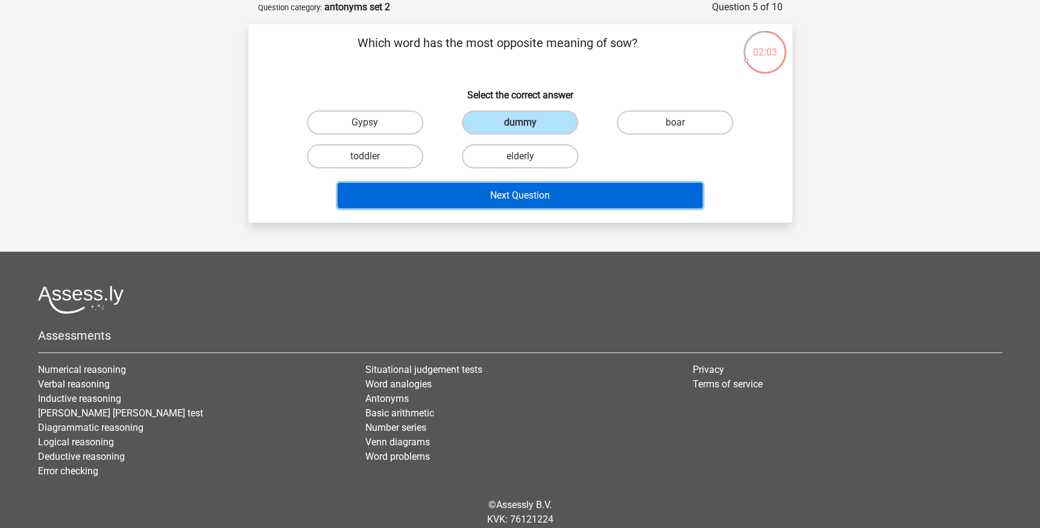
click at [569, 192] on button "Next Question" at bounding box center [520, 195] width 365 height 25
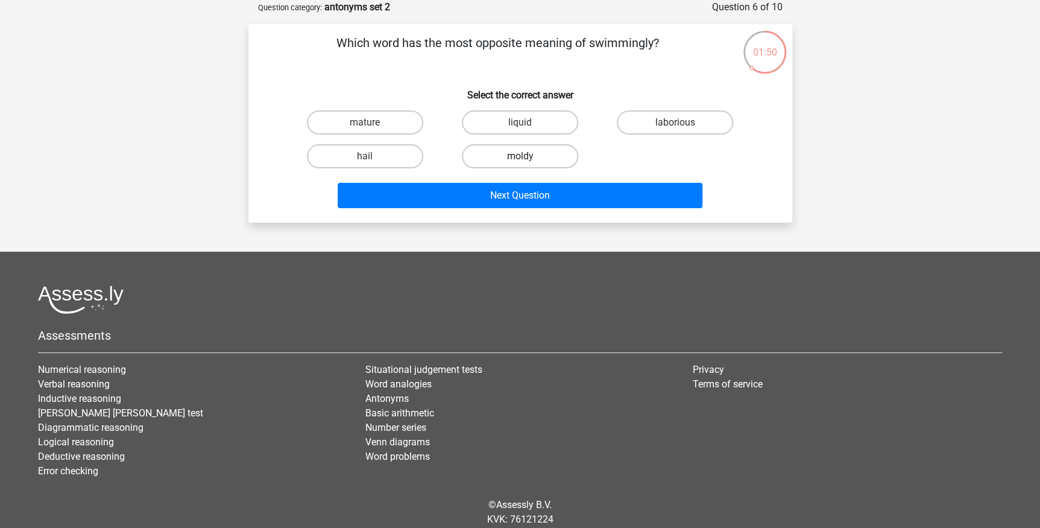
click at [497, 157] on label "moldy" at bounding box center [520, 156] width 116 height 24
click at [520, 157] on input "moldy" at bounding box center [524, 160] width 8 height 8
radio input "true"
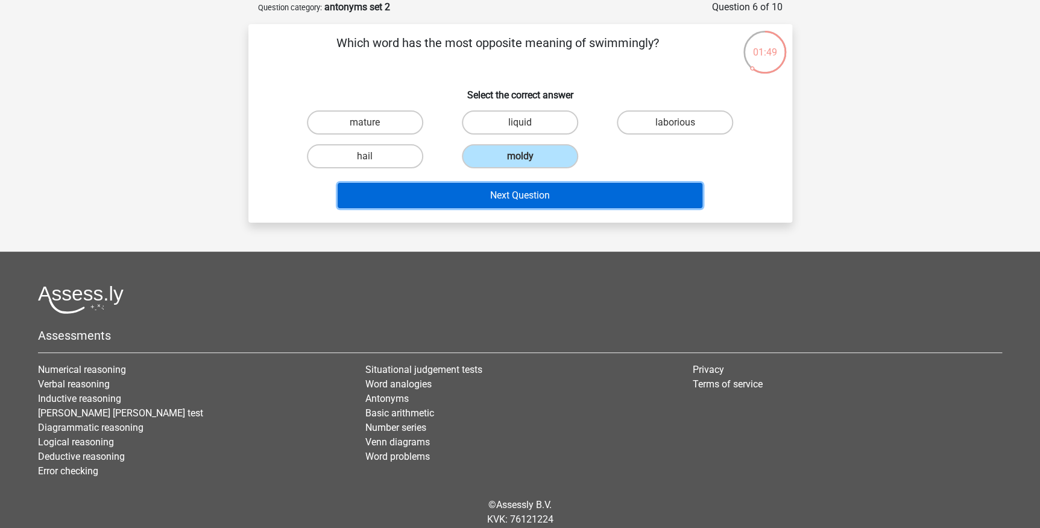
click at [502, 196] on button "Next Question" at bounding box center [520, 195] width 365 height 25
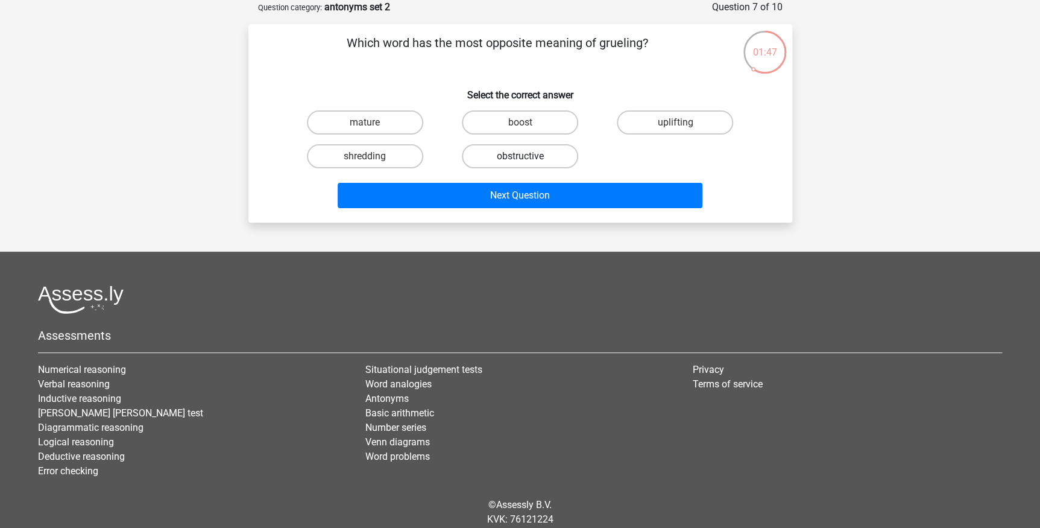
click at [501, 162] on label "obstructive" at bounding box center [520, 156] width 116 height 24
click at [520, 162] on input "obstructive" at bounding box center [524, 160] width 8 height 8
radio input "true"
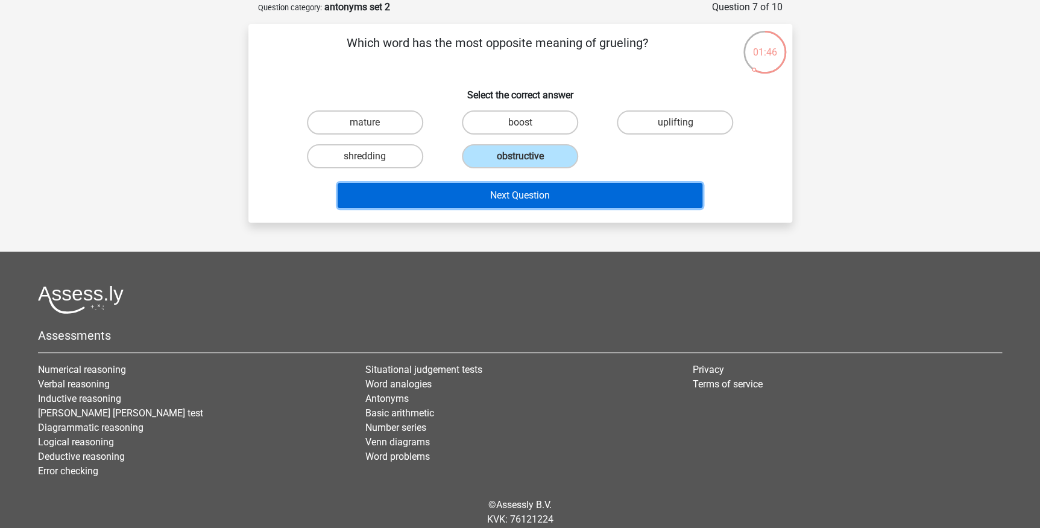
click at [506, 193] on button "Next Question" at bounding box center [520, 195] width 365 height 25
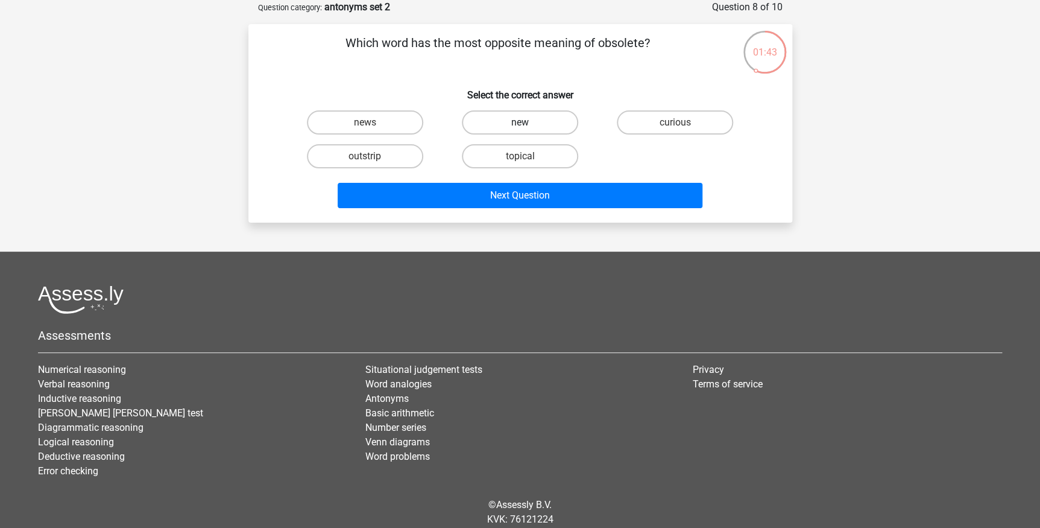
click at [522, 112] on label "new" at bounding box center [520, 122] width 116 height 24
click at [522, 122] on input "new" at bounding box center [524, 126] width 8 height 8
radio input "true"
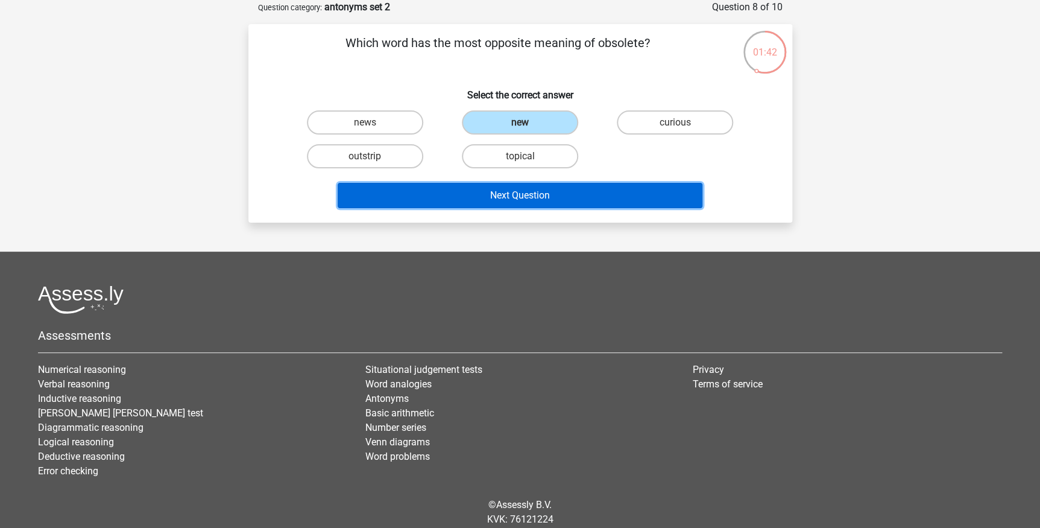
click at [548, 183] on button "Next Question" at bounding box center [520, 195] width 365 height 25
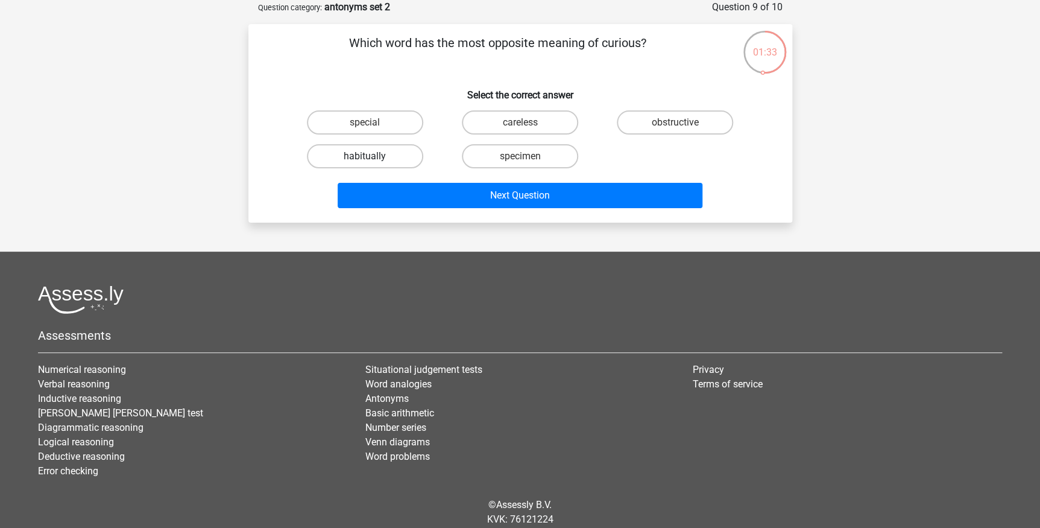
click at [352, 150] on label "habitually" at bounding box center [365, 156] width 116 height 24
click at [365, 156] on input "habitually" at bounding box center [369, 160] width 8 height 8
radio input "true"
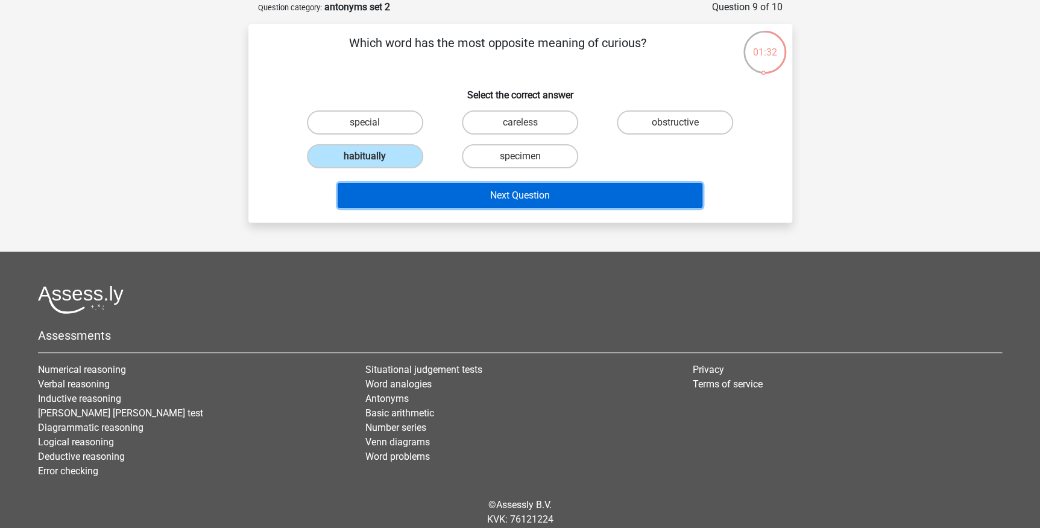
click at [518, 196] on button "Next Question" at bounding box center [520, 195] width 365 height 25
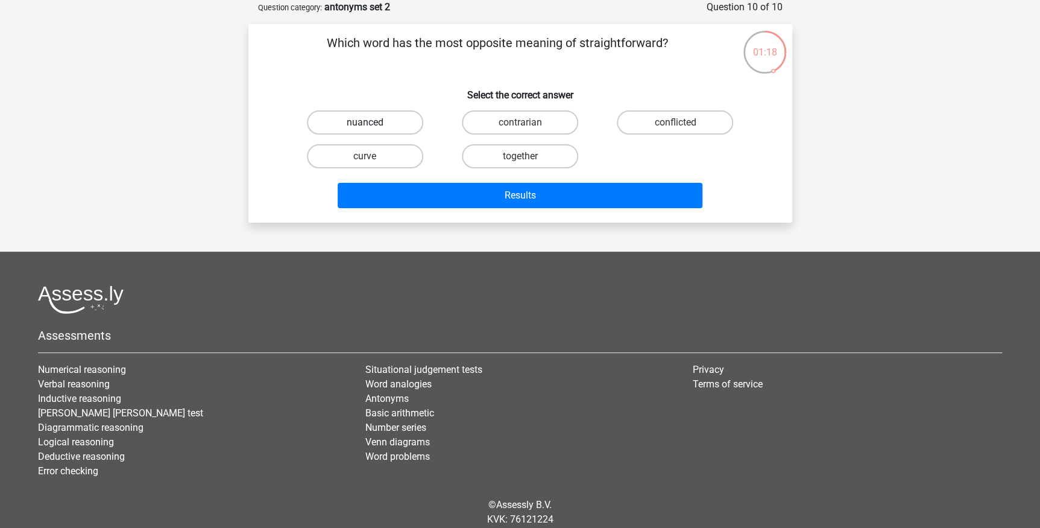
click at [386, 119] on label "nuanced" at bounding box center [365, 122] width 116 height 24
click at [373, 122] on input "nuanced" at bounding box center [369, 126] width 8 height 8
radio input "true"
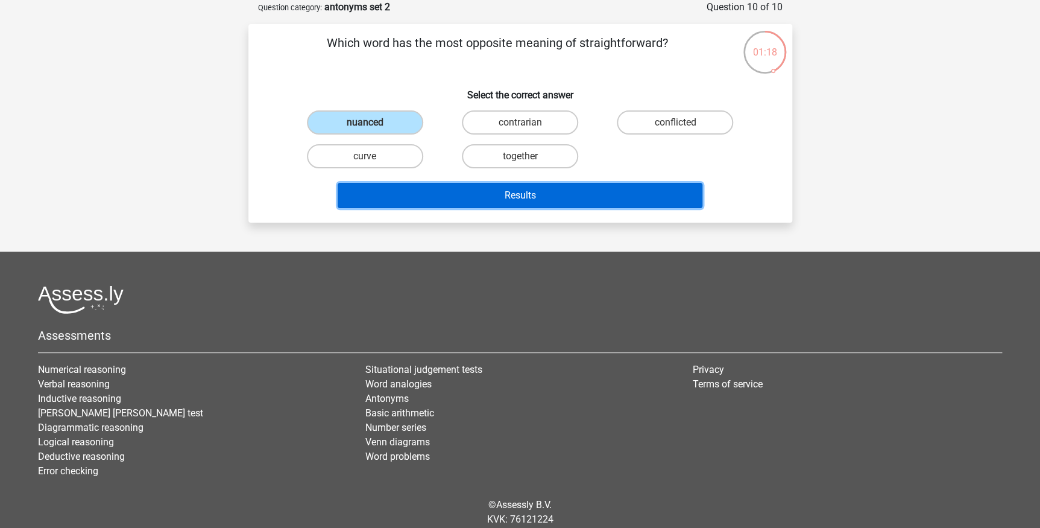
click at [449, 205] on button "Results" at bounding box center [520, 195] width 365 height 25
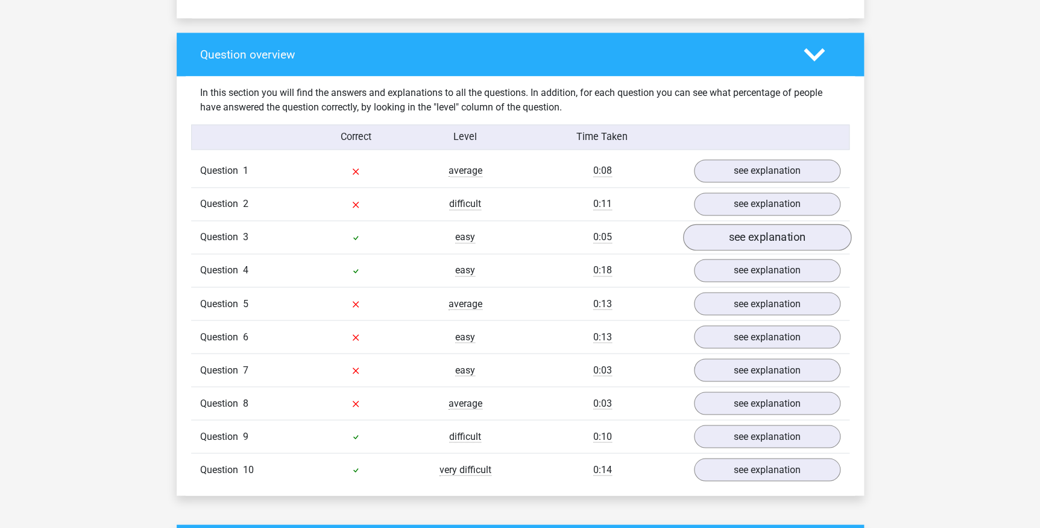
scroll to position [855, 0]
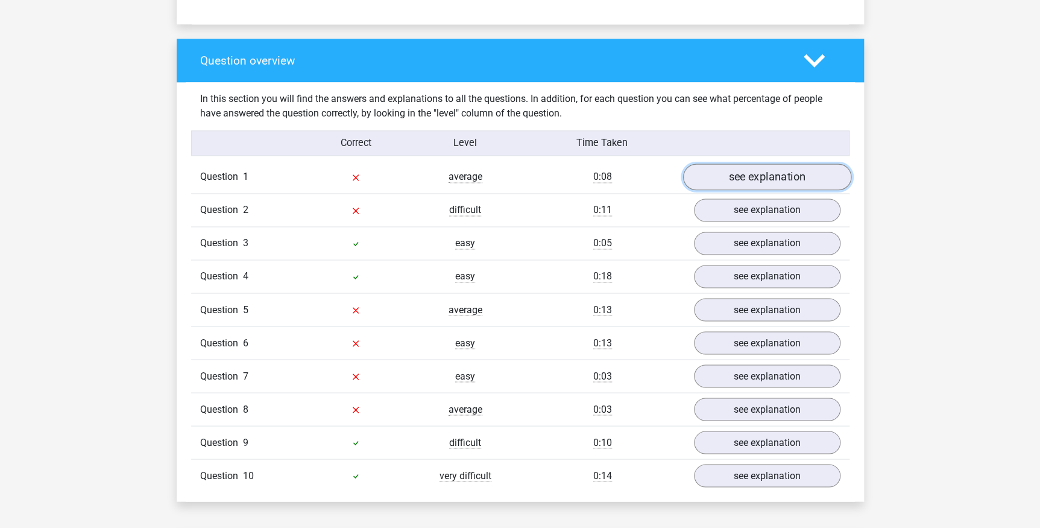
click at [766, 177] on link "see explanation" at bounding box center [767, 177] width 168 height 27
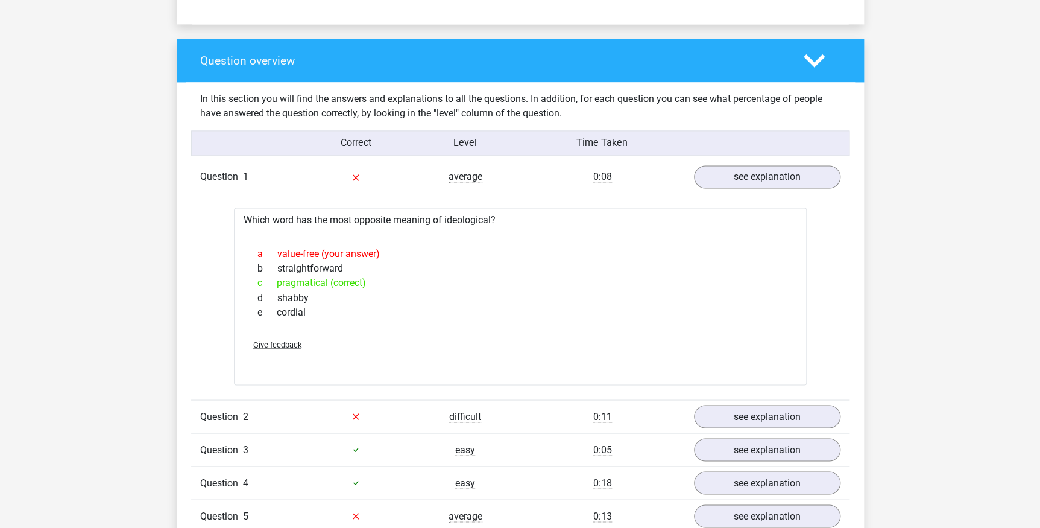
click at [465, 220] on div "Which word has the most opposite meaning of ideological? a value-free (your ans…" at bounding box center [520, 295] width 573 height 177
click at [452, 221] on div "Which word has the most opposite meaning of ideological? a value-free (your ans…" at bounding box center [520, 295] width 573 height 177
drag, startPoint x: 469, startPoint y: 221, endPoint x: 449, endPoint y: 220, distance: 20.5
click at [449, 220] on div "Which word has the most opposite meaning of ideological? a value-free (your ans…" at bounding box center [520, 295] width 573 height 177
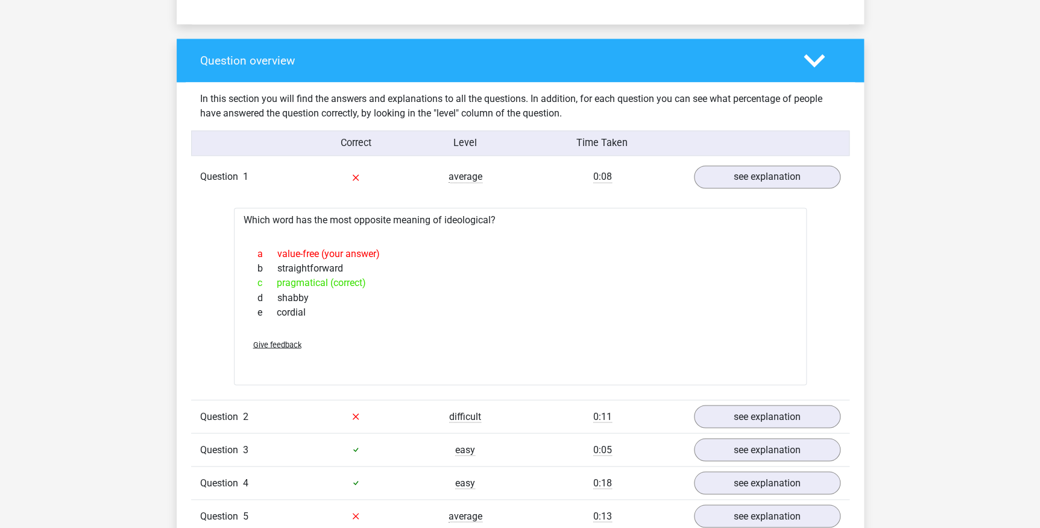
click at [465, 219] on div "Which word has the most opposite meaning of ideological? a value-free (your ans…" at bounding box center [520, 295] width 573 height 177
click at [470, 223] on div "Which word has the most opposite meaning of ideological? a value-free (your ans…" at bounding box center [520, 295] width 573 height 177
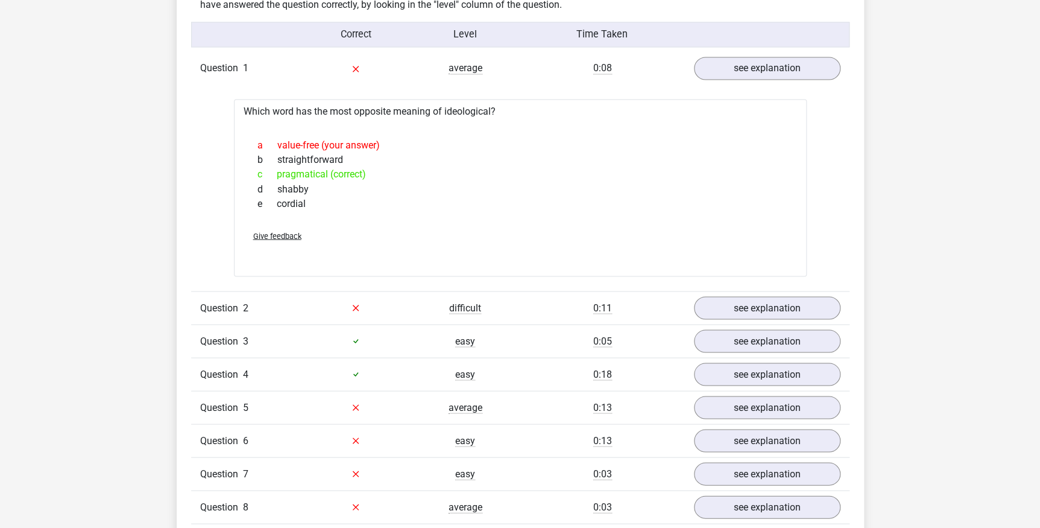
scroll to position [986, 0]
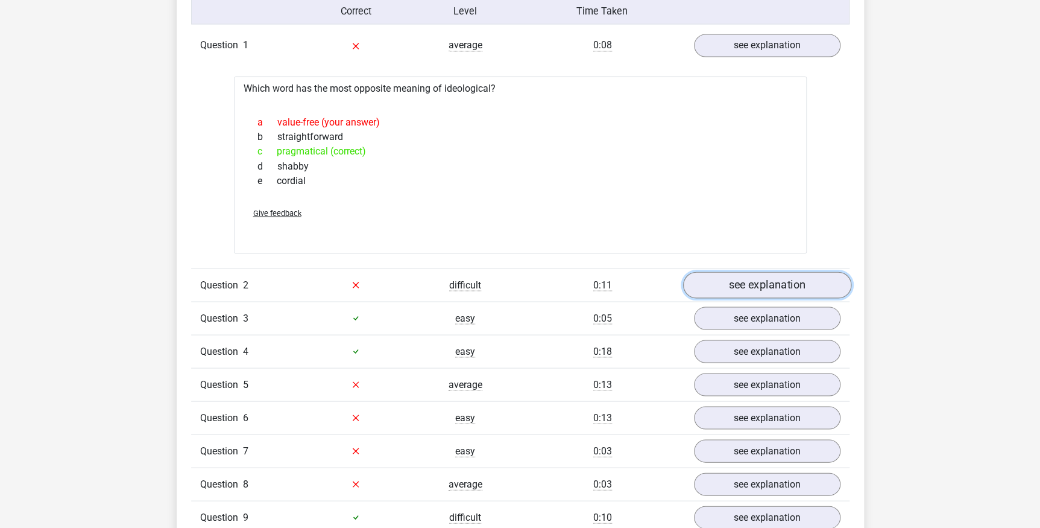
click at [772, 280] on link "see explanation" at bounding box center [767, 284] width 168 height 27
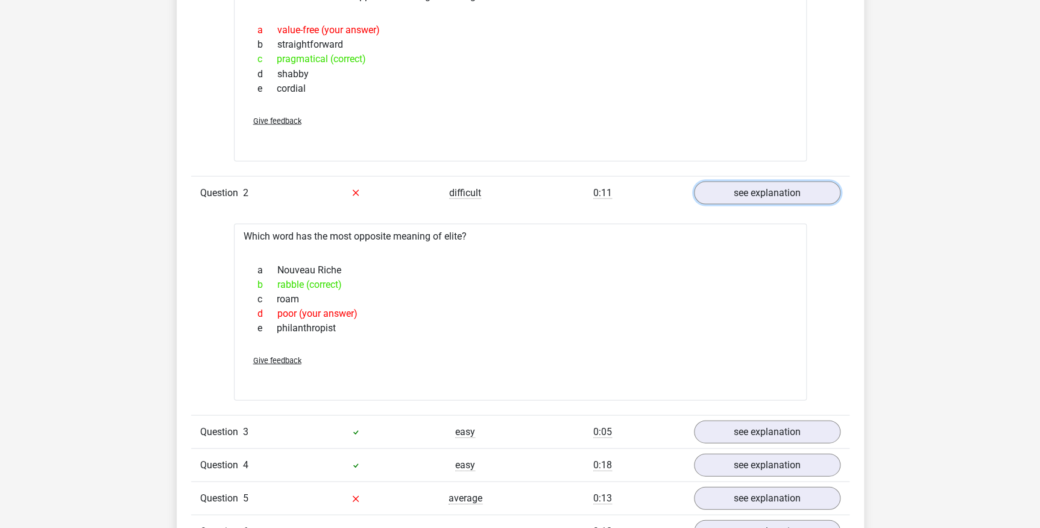
scroll to position [1118, 0]
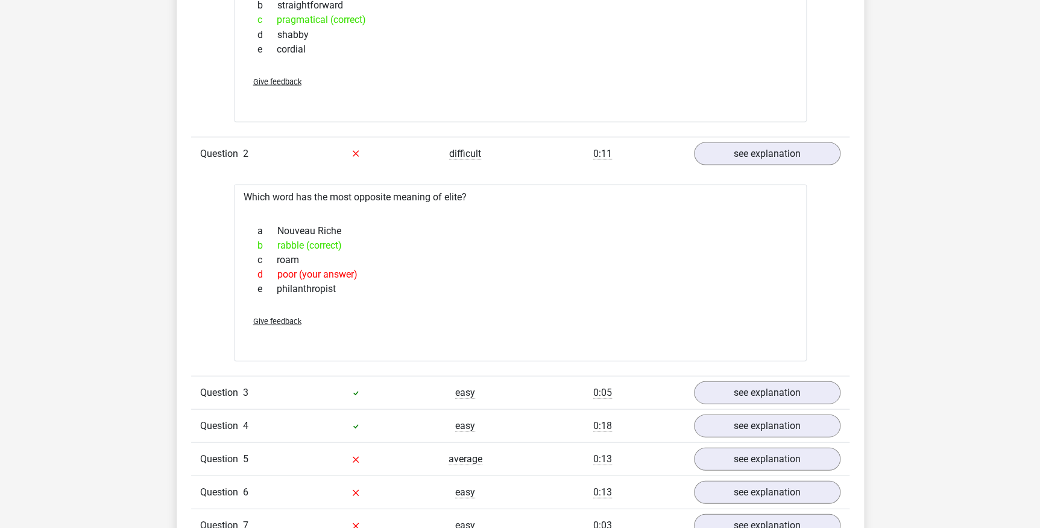
click at [295, 243] on div "b rabble (correct)" at bounding box center [520, 245] width 544 height 14
click at [342, 247] on div "b rabble (correct)" at bounding box center [520, 245] width 544 height 14
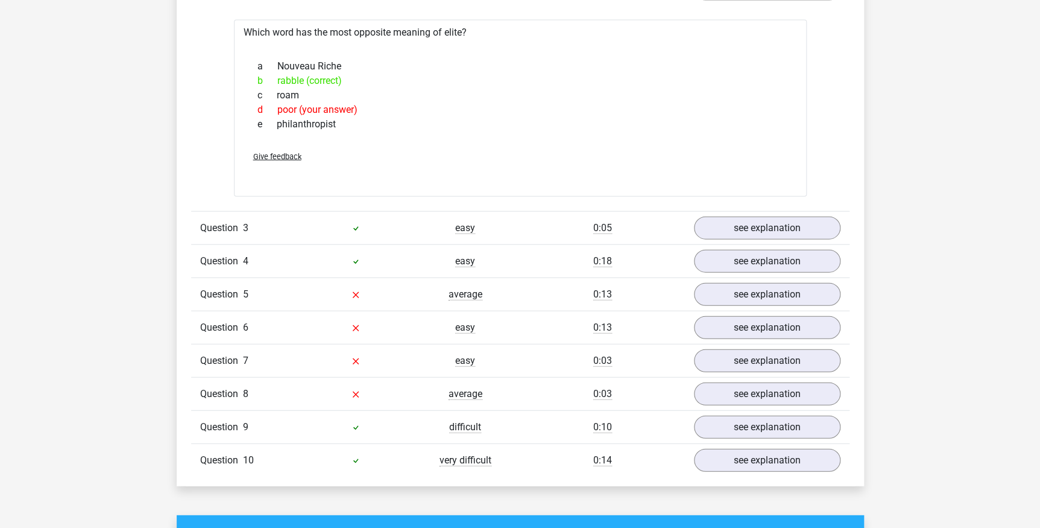
scroll to position [1315, 0]
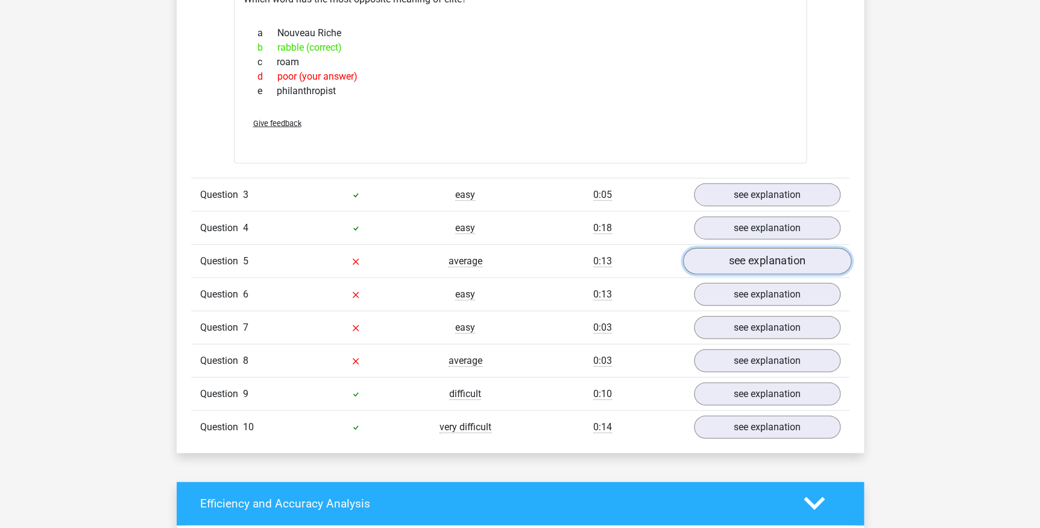
click at [782, 257] on link "see explanation" at bounding box center [767, 261] width 168 height 27
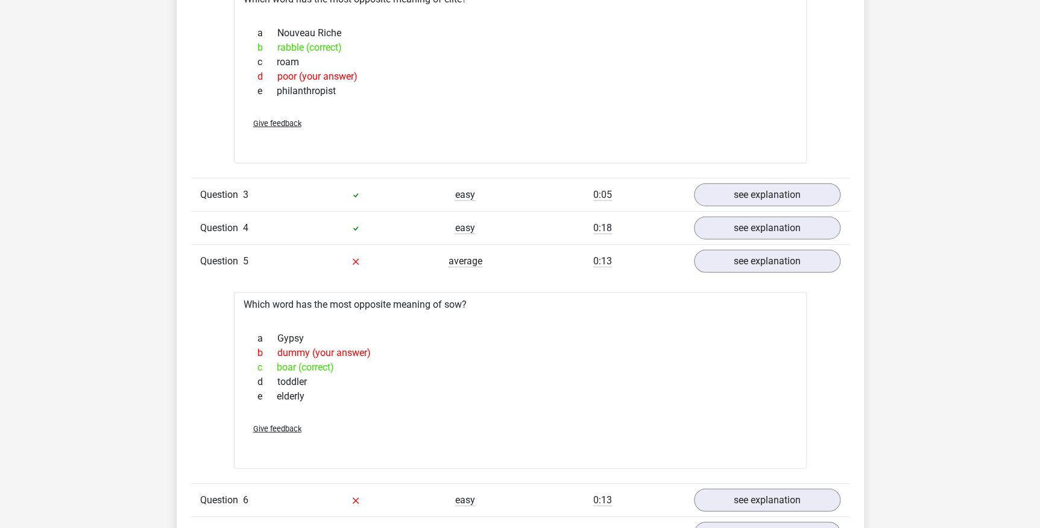
click at [453, 303] on div "Which word has the most opposite meaning of sow? a Gypsy b dummy (your answer) …" at bounding box center [520, 380] width 573 height 177
click at [459, 333] on div "a Gypsy" at bounding box center [520, 338] width 544 height 14
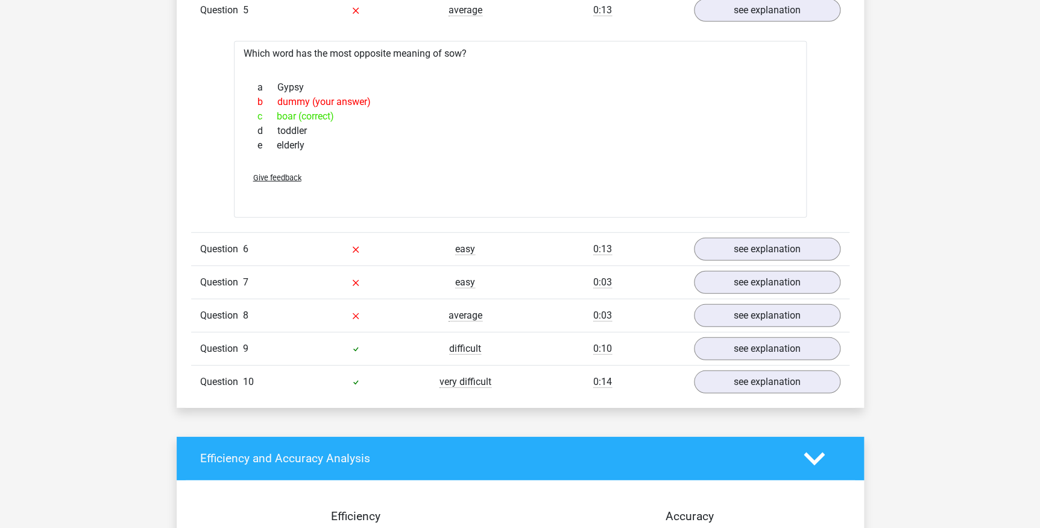
scroll to position [1578, 0]
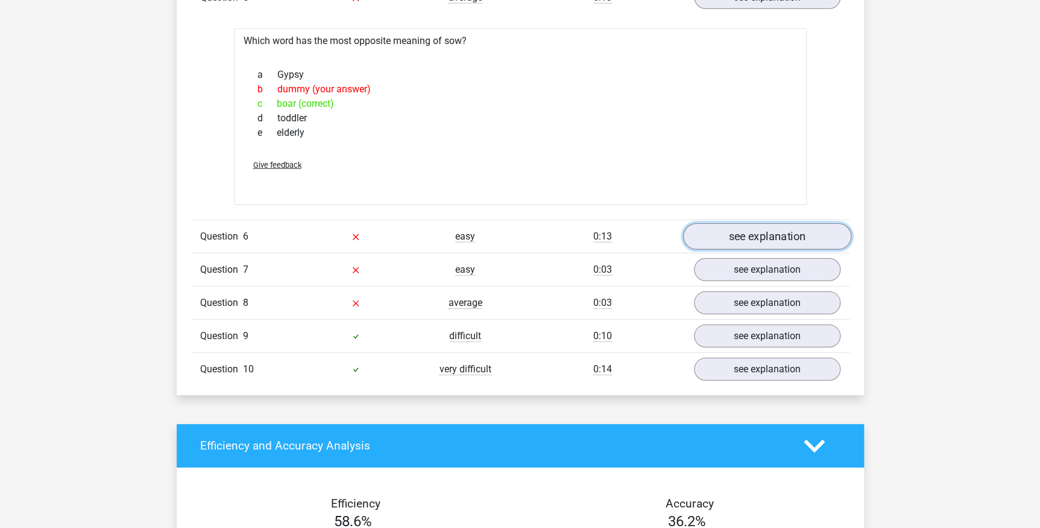
click at [792, 235] on link "see explanation" at bounding box center [767, 236] width 168 height 27
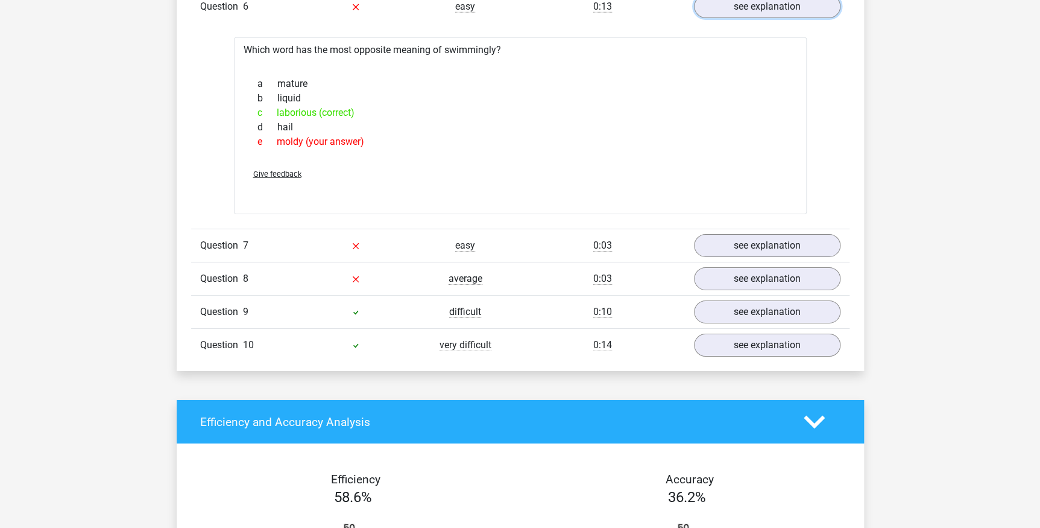
scroll to position [1841, 0]
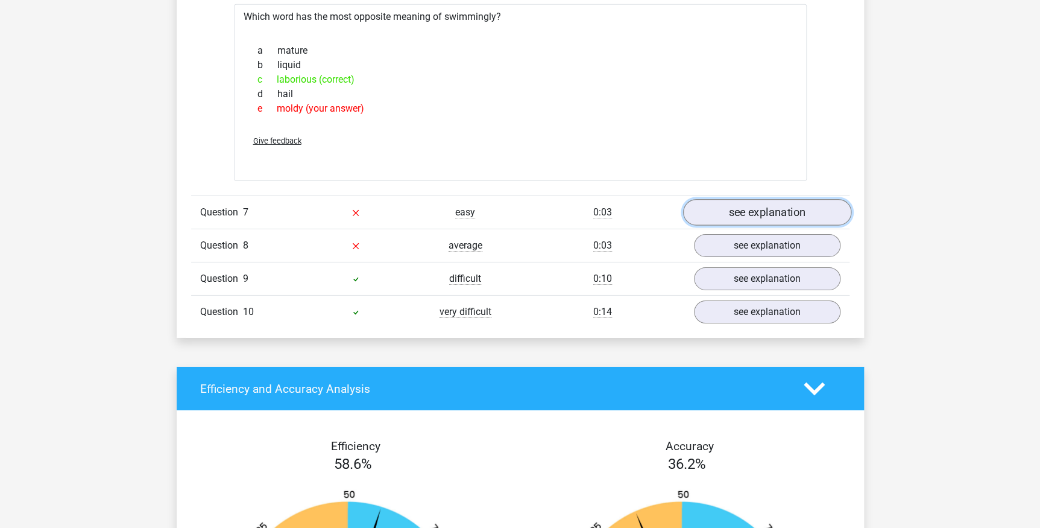
click at [747, 206] on link "see explanation" at bounding box center [767, 212] width 168 height 27
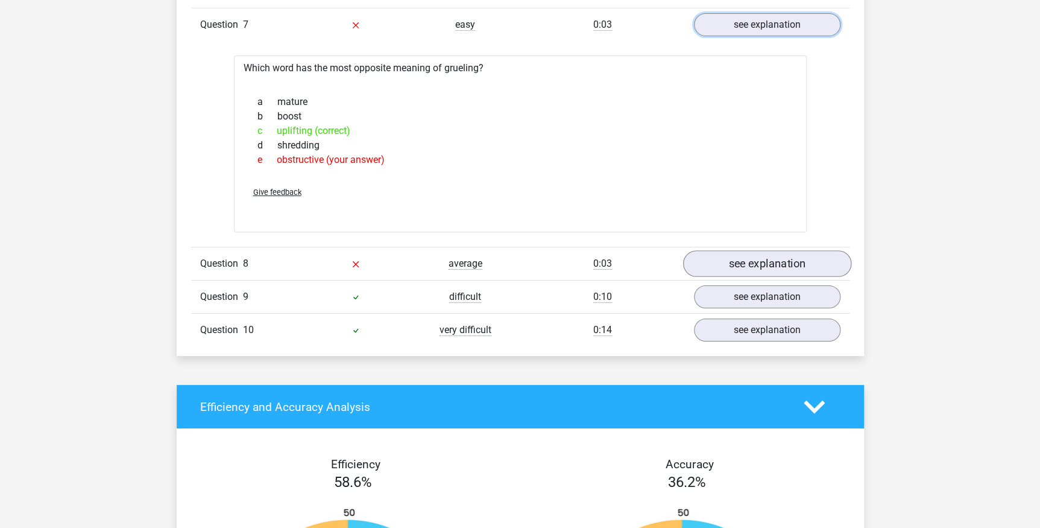
scroll to position [2039, 0]
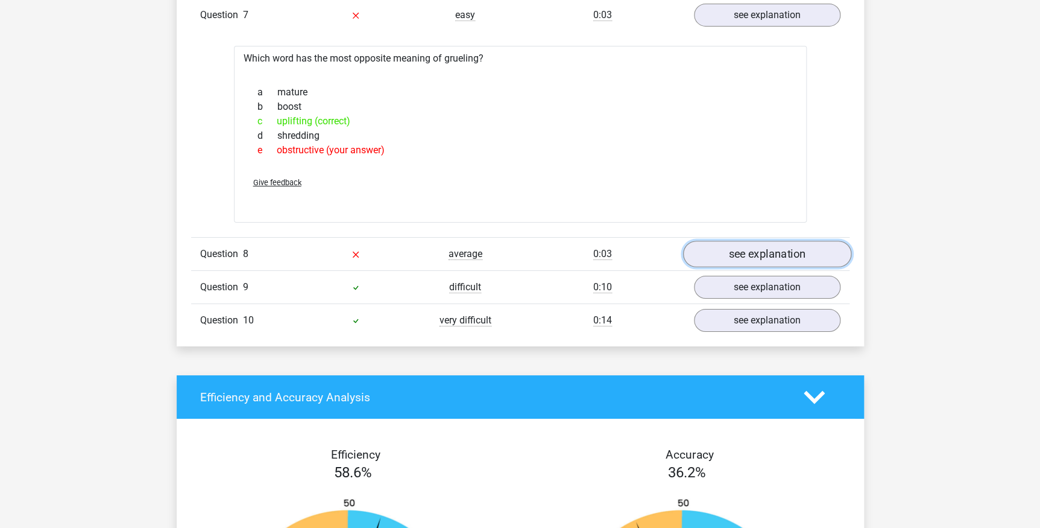
click at [772, 250] on link "see explanation" at bounding box center [767, 254] width 168 height 27
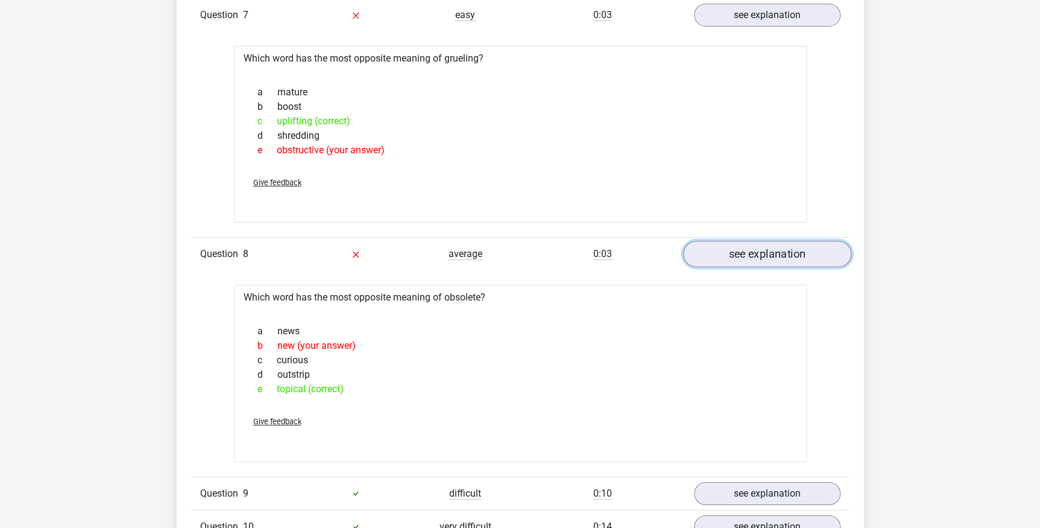
scroll to position [2104, 0]
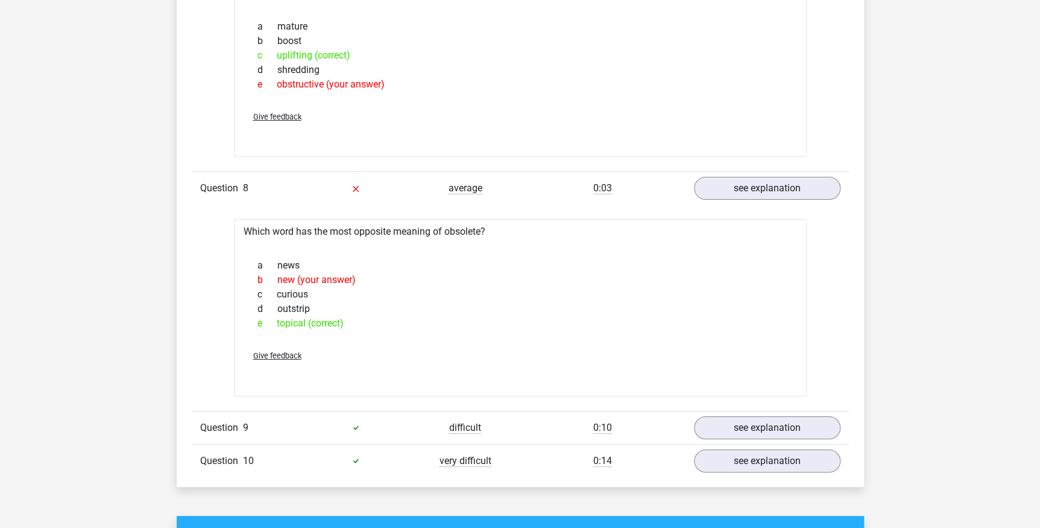
click at [295, 323] on div "e topical (correct)" at bounding box center [520, 323] width 544 height 14
click at [327, 320] on div "e topical (correct)" at bounding box center [520, 323] width 544 height 14
click at [288, 323] on div "e topical (correct)" at bounding box center [520, 323] width 544 height 14
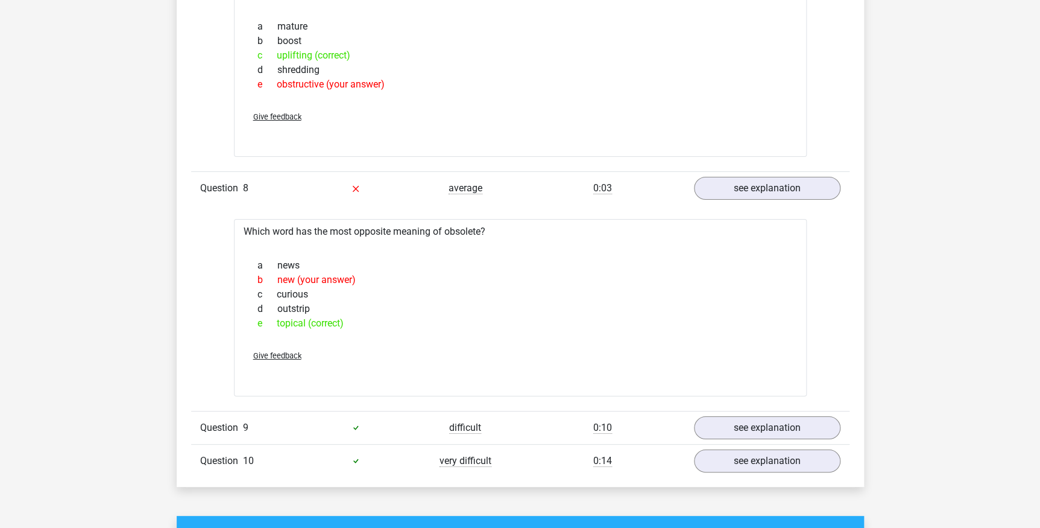
click at [330, 323] on div "e topical (correct)" at bounding box center [520, 323] width 544 height 14
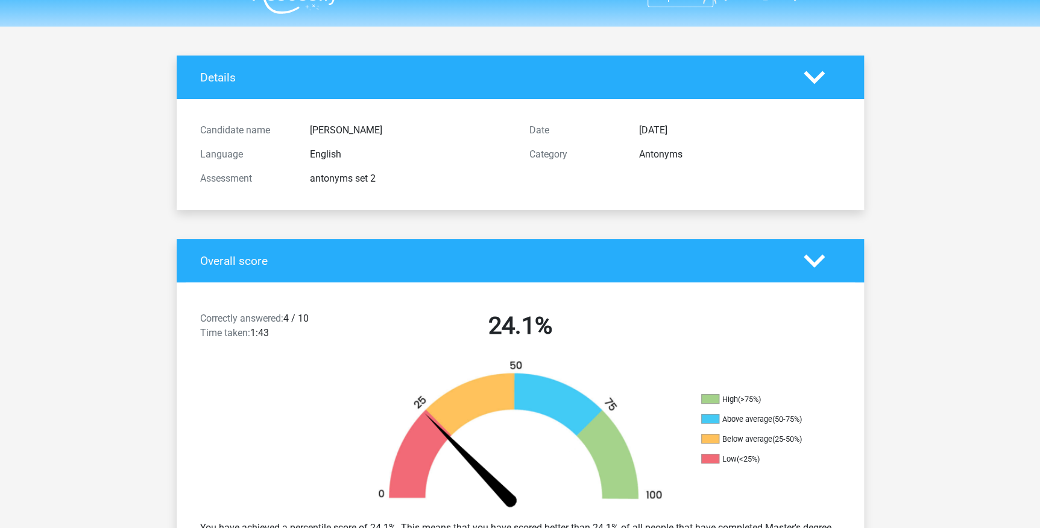
scroll to position [0, 0]
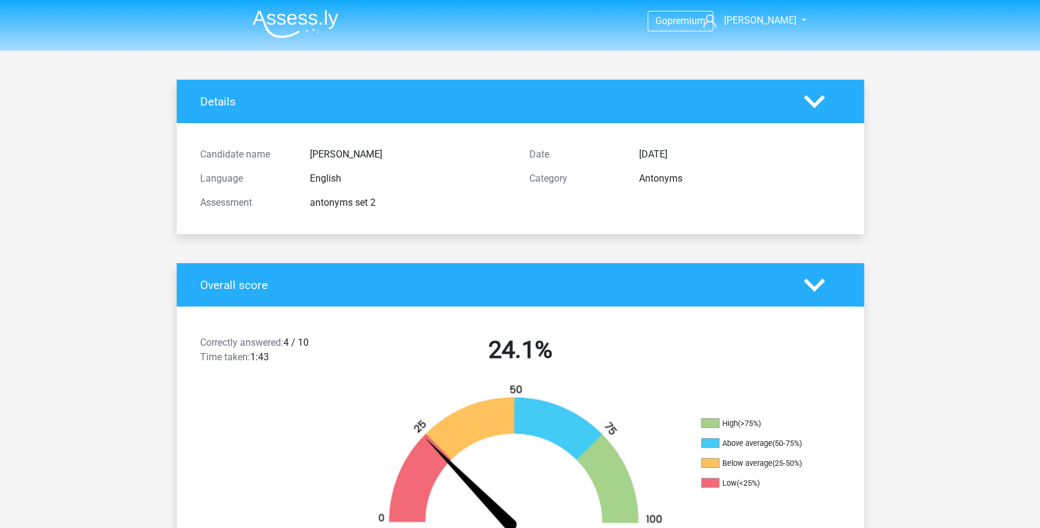
click at [807, 102] on icon at bounding box center [814, 101] width 21 height 21
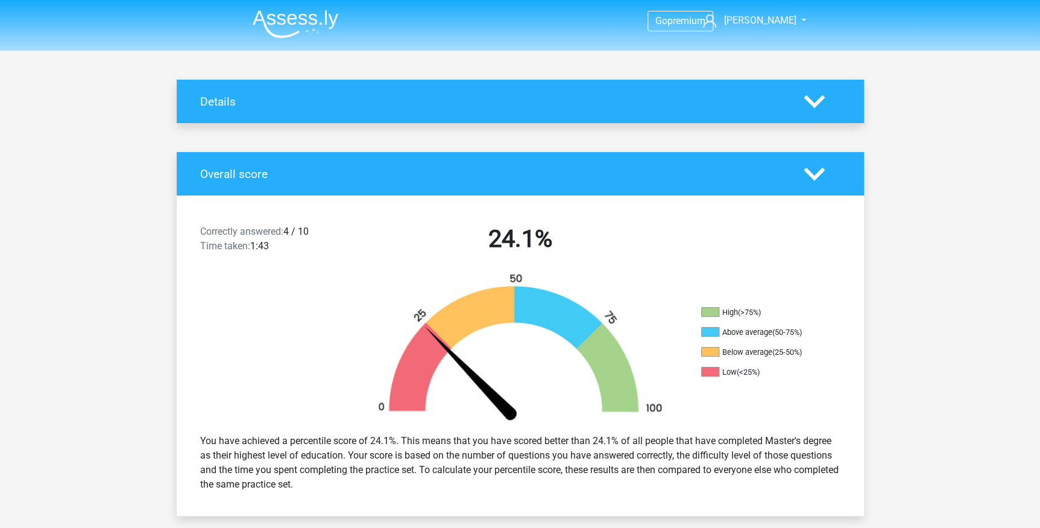
click at [812, 173] on polygon at bounding box center [814, 173] width 21 height 13
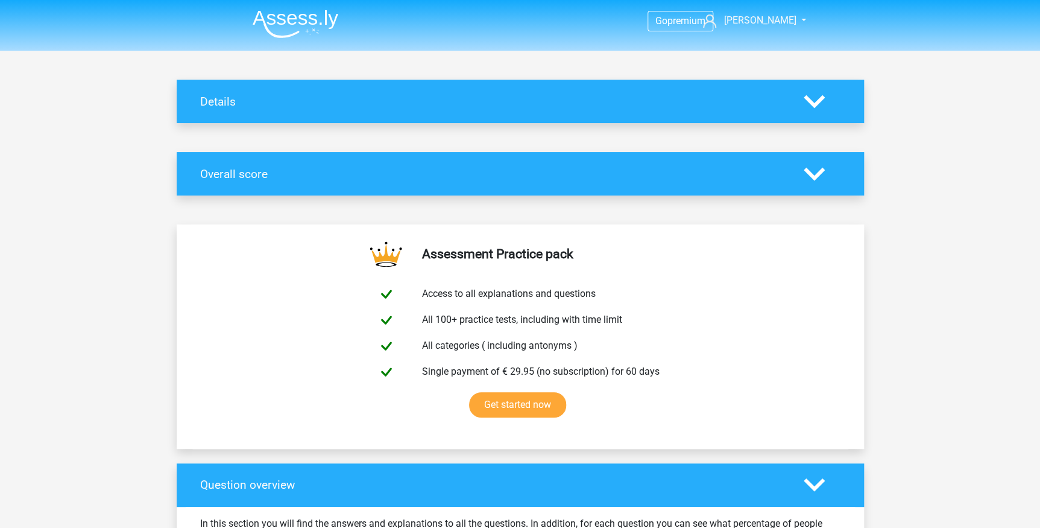
click at [818, 494] on icon at bounding box center [814, 484] width 21 height 21
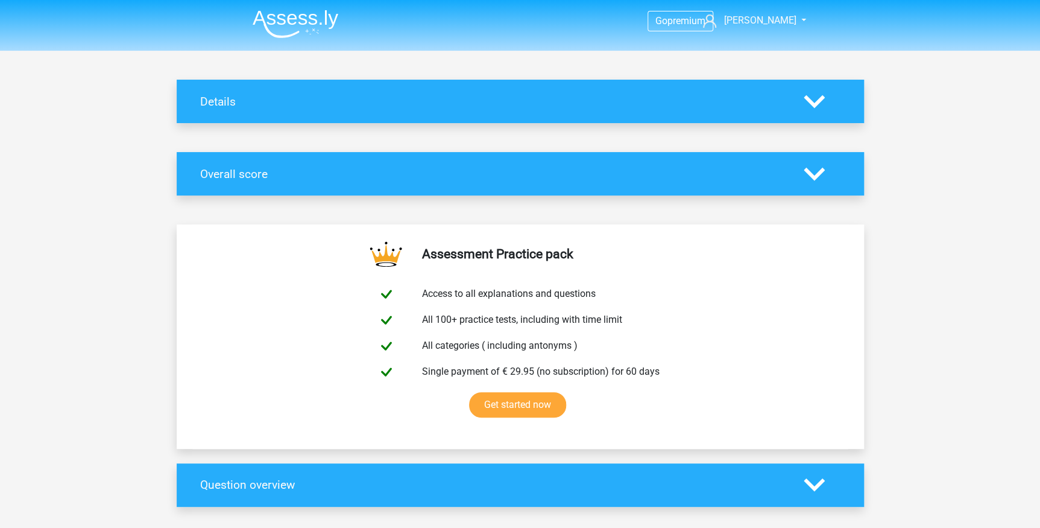
click at [818, 481] on icon at bounding box center [814, 484] width 21 height 21
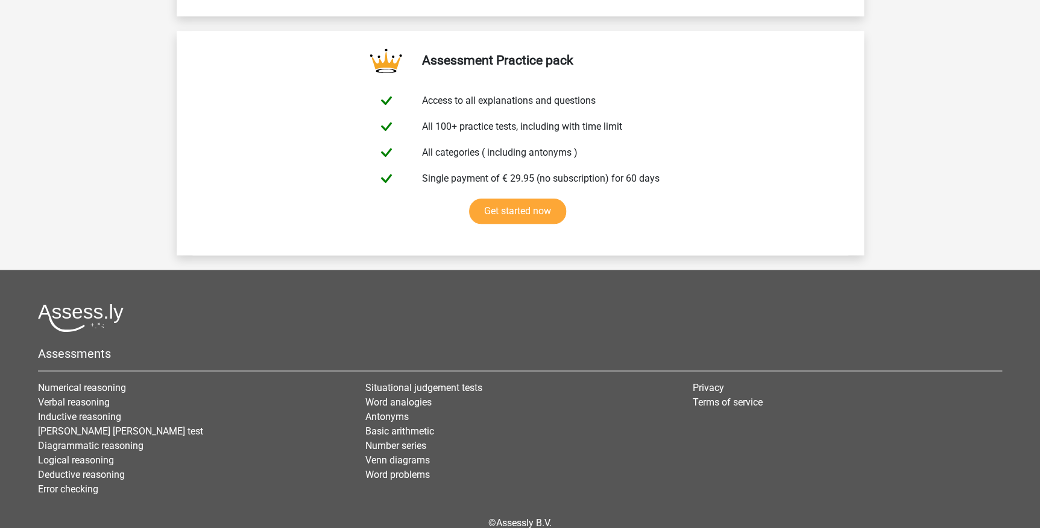
scroll to position [2853, 0]
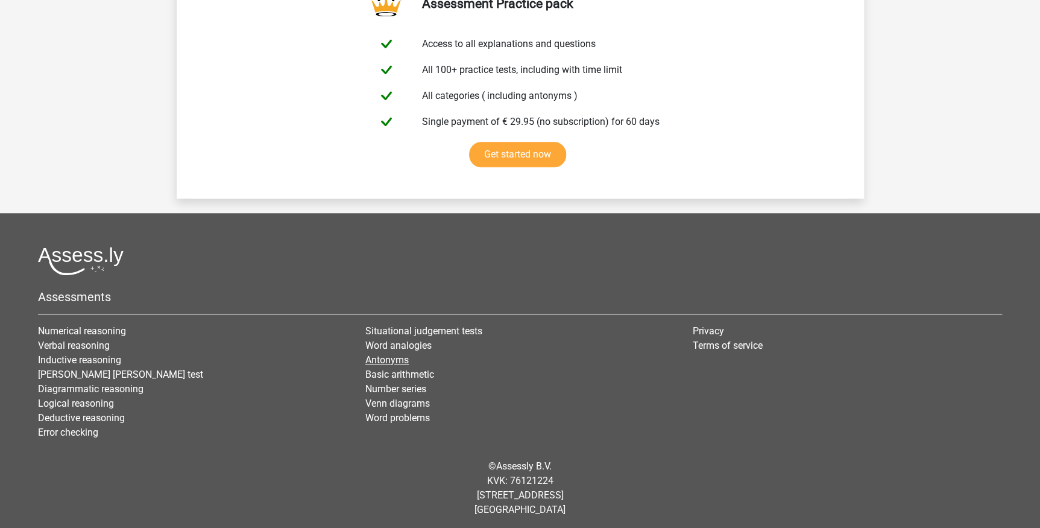
click at [388, 357] on link "Antonyms" at bounding box center [386, 359] width 43 height 11
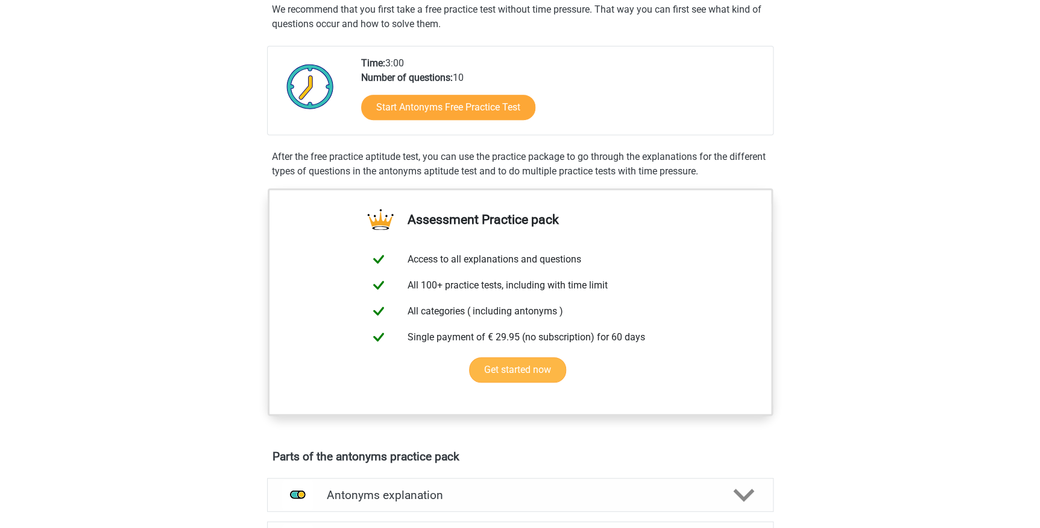
scroll to position [197, 0]
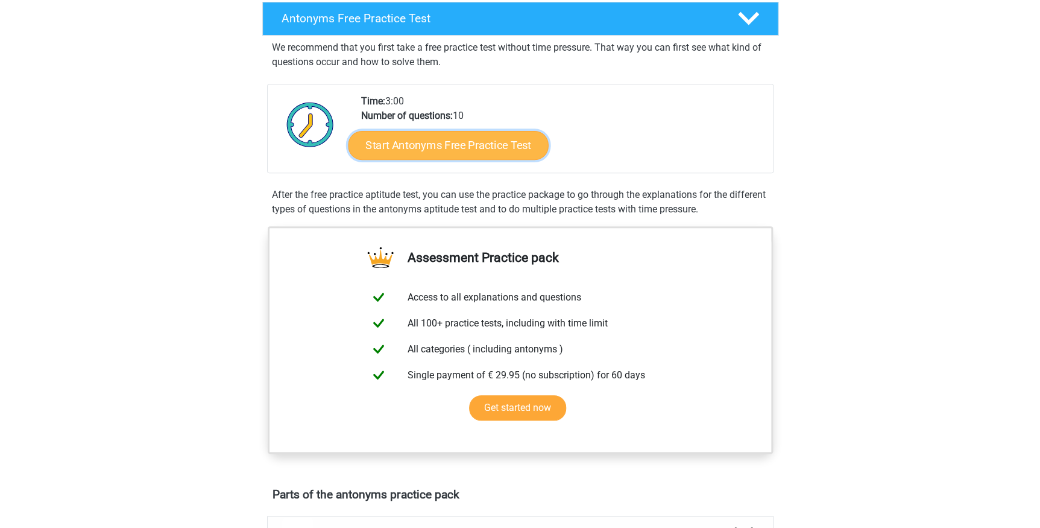
click at [420, 150] on link "Start Antonyms Free Practice Test" at bounding box center [448, 144] width 200 height 29
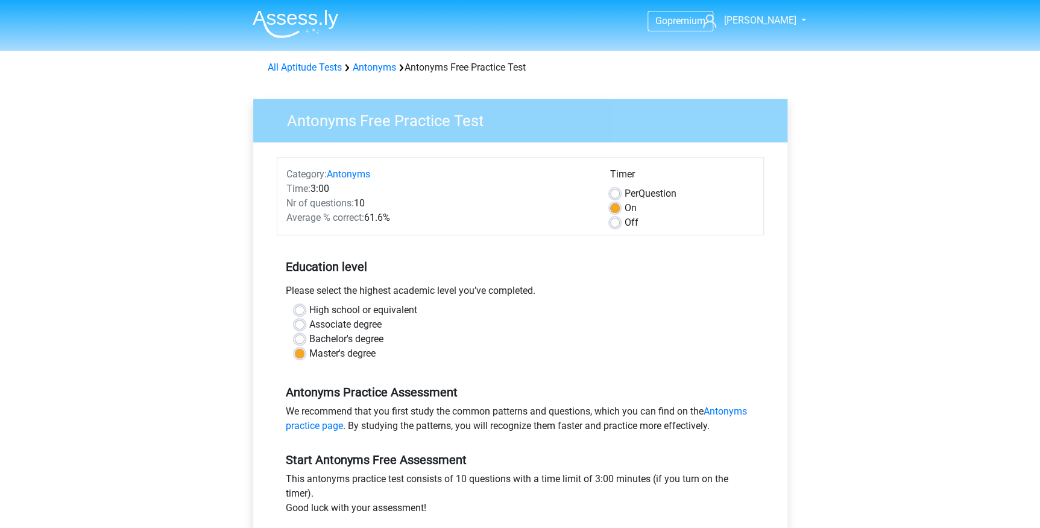
click at [625, 223] on label "Off" at bounding box center [632, 222] width 14 height 14
click at [612, 223] on input "Off" at bounding box center [615, 221] width 10 height 12
radio input "true"
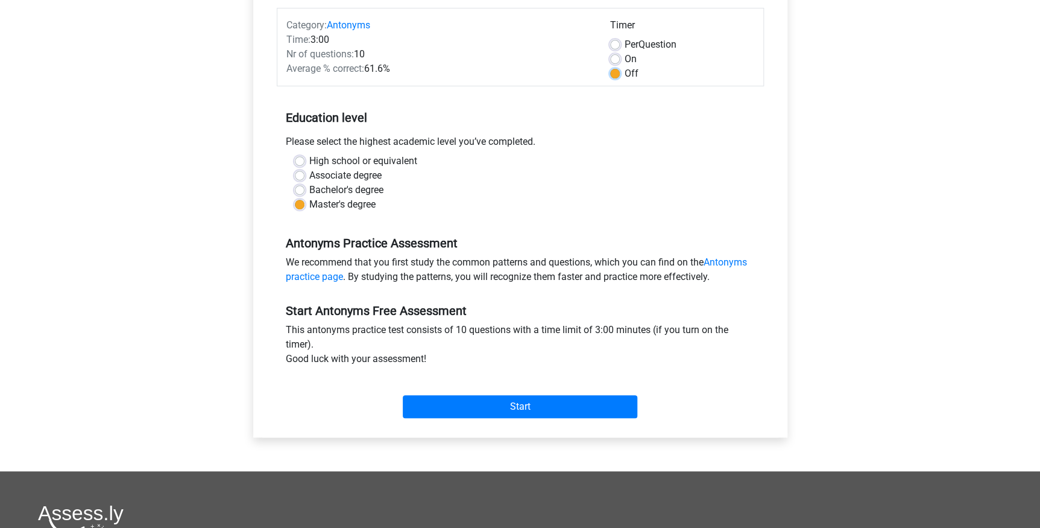
scroll to position [131, 0]
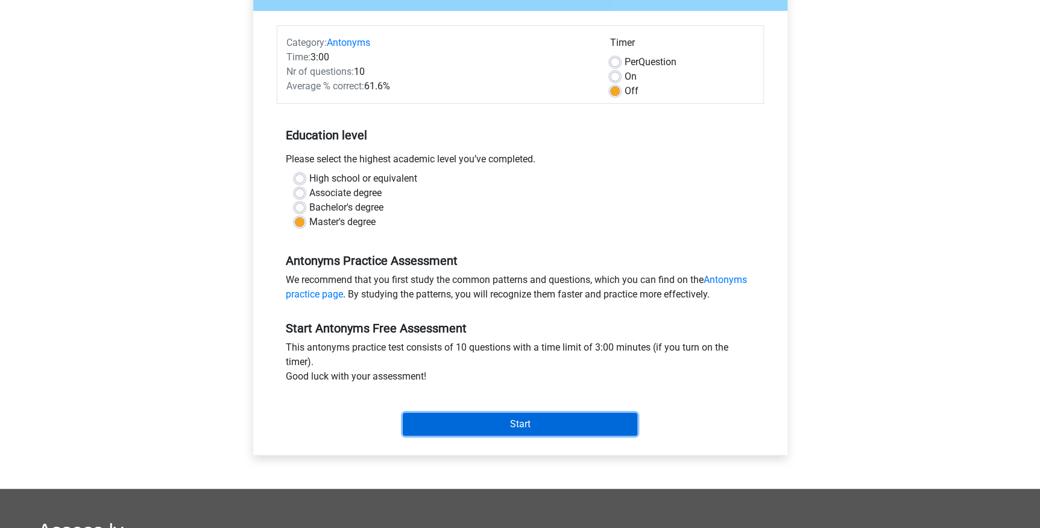
click at [617, 422] on input "Start" at bounding box center [520, 423] width 235 height 23
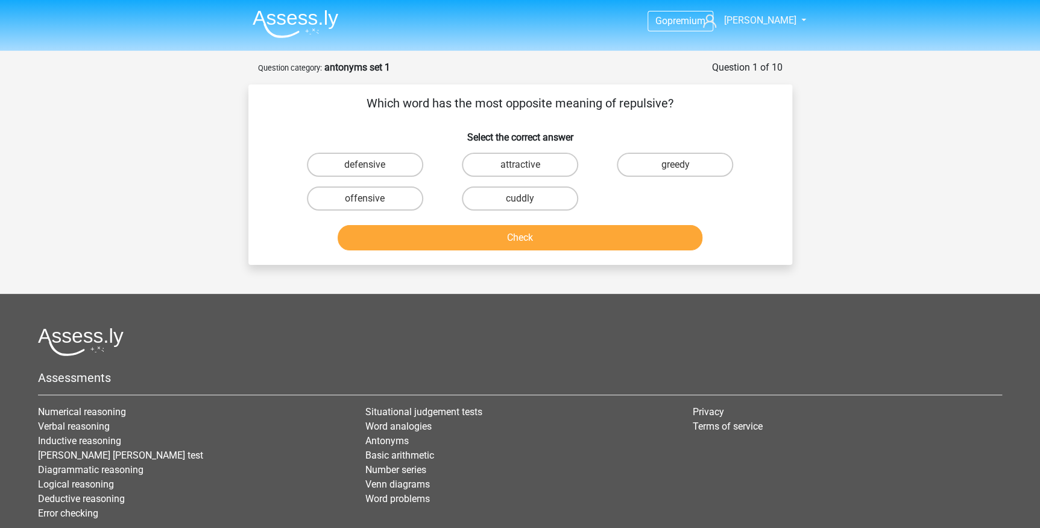
click at [640, 108] on p "Which word has the most opposite meaning of repulsive?" at bounding box center [520, 103] width 505 height 18
copy p "repulsive"
click at [547, 169] on label "attractive" at bounding box center [520, 165] width 116 height 24
click at [528, 169] on input "attractive" at bounding box center [524, 169] width 8 height 8
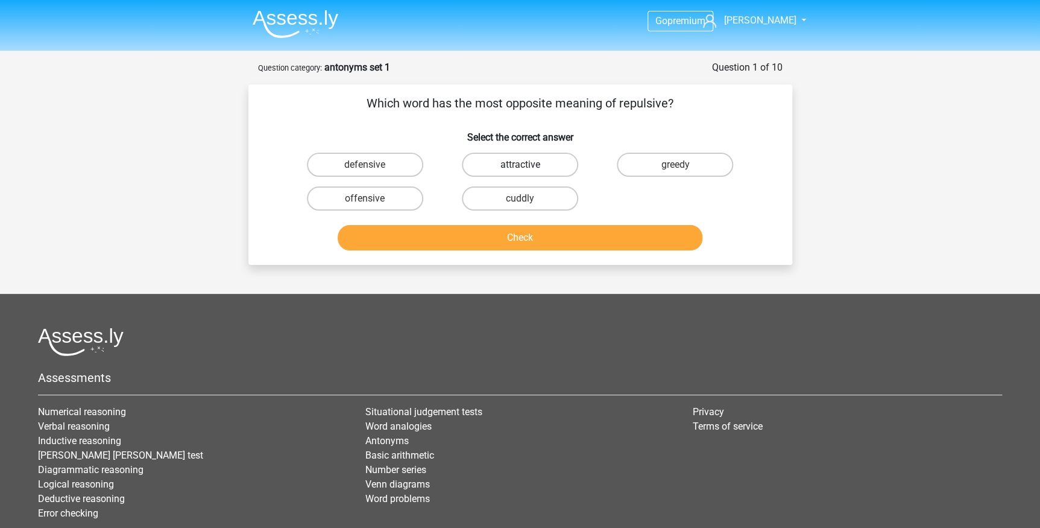
radio input "true"
click at [596, 237] on button "Check" at bounding box center [520, 237] width 365 height 25
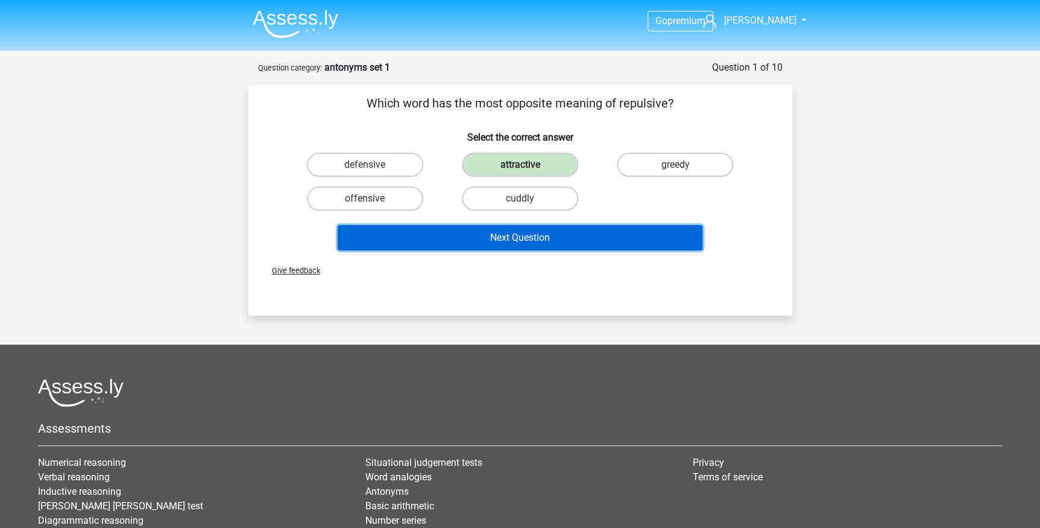
click at [553, 235] on button "Next Question" at bounding box center [520, 237] width 365 height 25
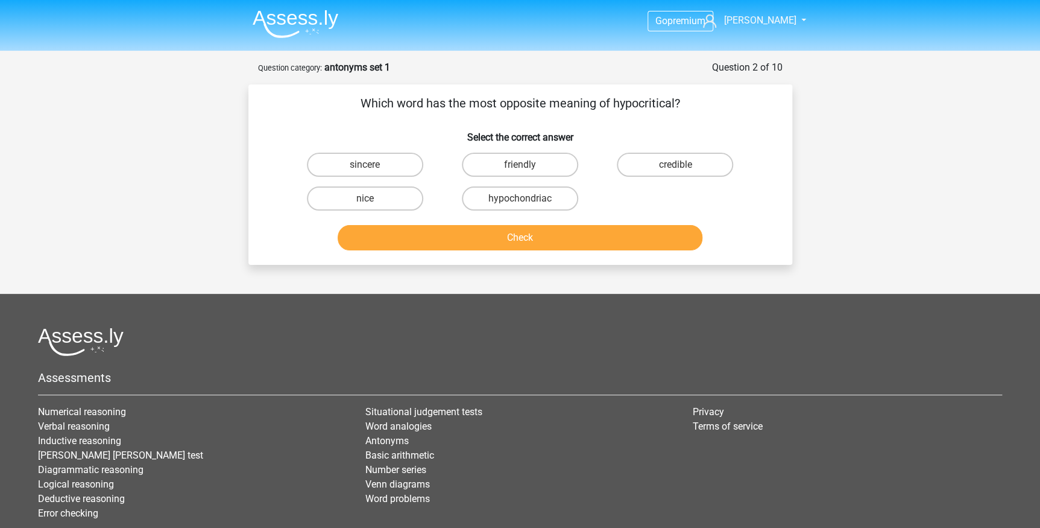
click at [644, 106] on p "Which word has the most opposite meaning of hypocritical?" at bounding box center [520, 103] width 505 height 18
copy p "hypocritical"
click at [390, 163] on label "sincere" at bounding box center [365, 165] width 116 height 24
click at [373, 165] on input "sincere" at bounding box center [369, 169] width 8 height 8
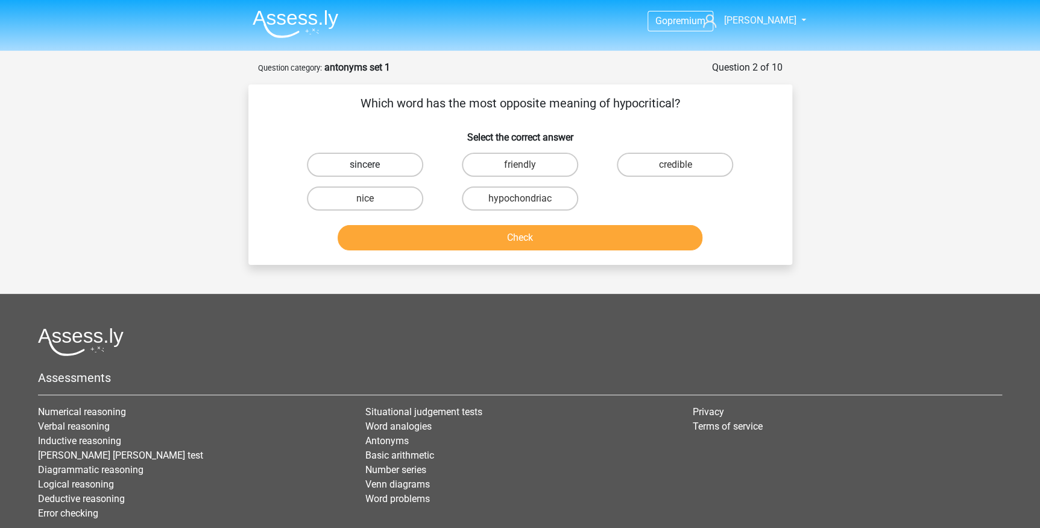
radio input "true"
click at [526, 234] on button "Check" at bounding box center [520, 237] width 365 height 25
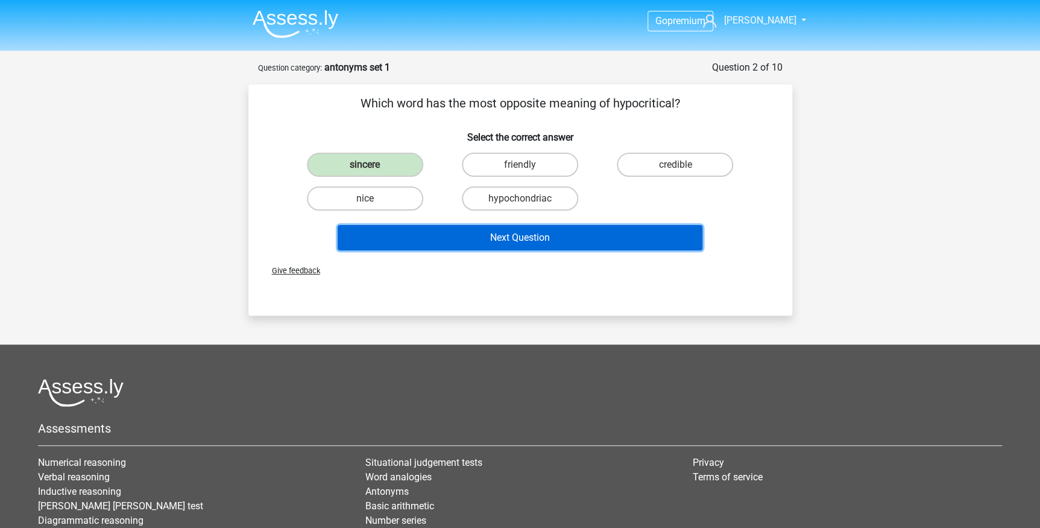
click at [537, 241] on button "Next Question" at bounding box center [520, 237] width 365 height 25
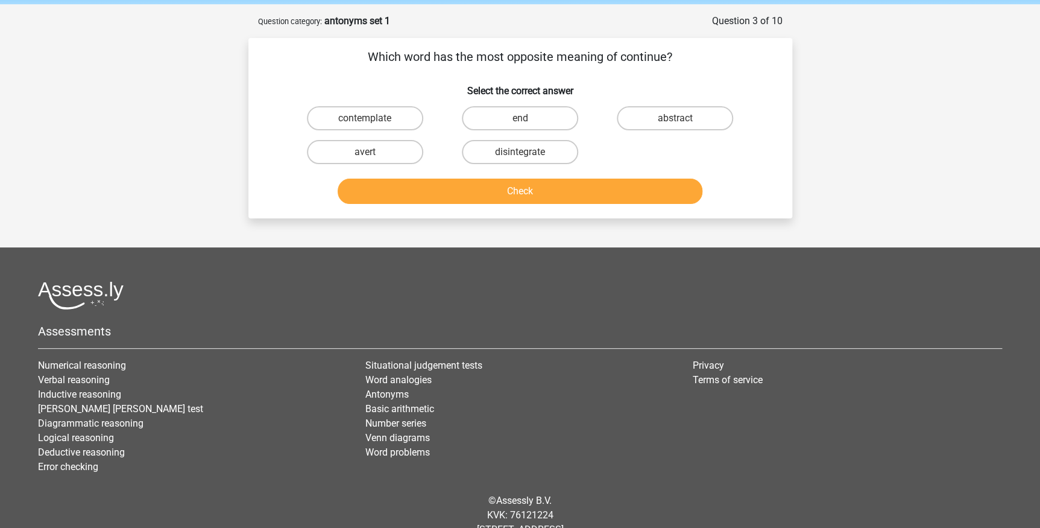
scroll to position [60, 0]
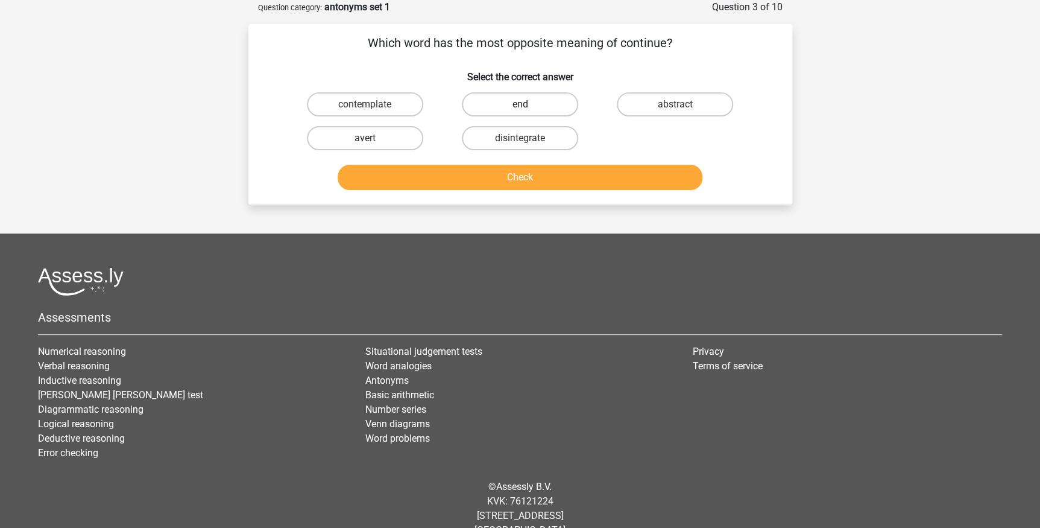
click at [566, 107] on label "end" at bounding box center [520, 104] width 116 height 24
click at [528, 107] on input "end" at bounding box center [524, 108] width 8 height 8
radio input "true"
click at [547, 179] on button "Check" at bounding box center [520, 177] width 365 height 25
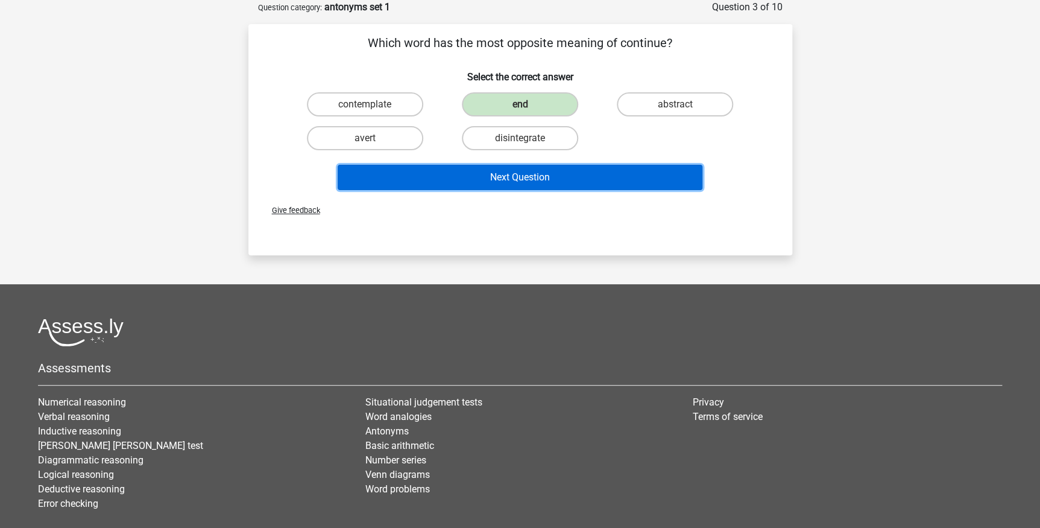
click at [547, 179] on button "Next Question" at bounding box center [520, 177] width 365 height 25
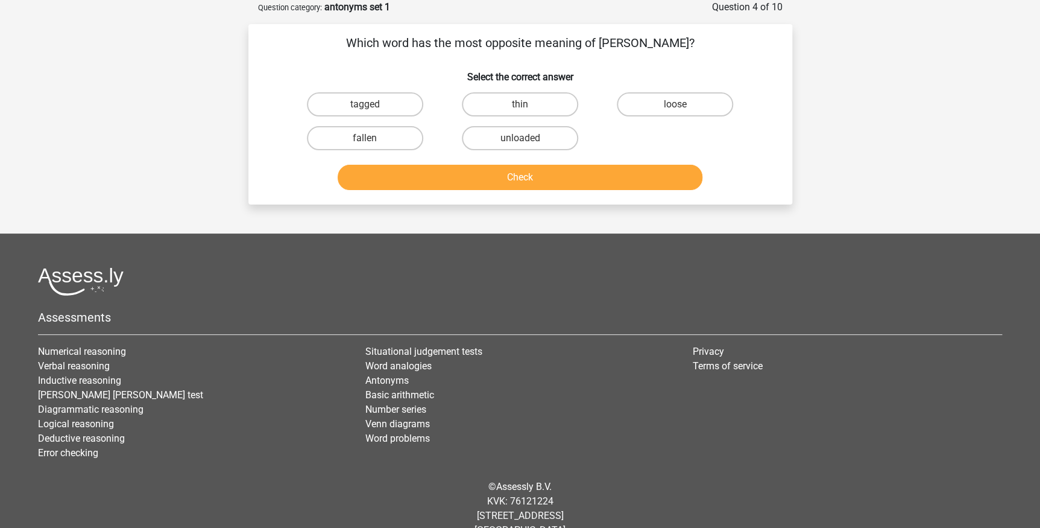
click at [645, 45] on p "Which word has the most opposite meaning of stout?" at bounding box center [520, 43] width 505 height 18
copy p "stout"
click at [537, 102] on label "thin" at bounding box center [520, 104] width 116 height 24
click at [528, 104] on input "thin" at bounding box center [524, 108] width 8 height 8
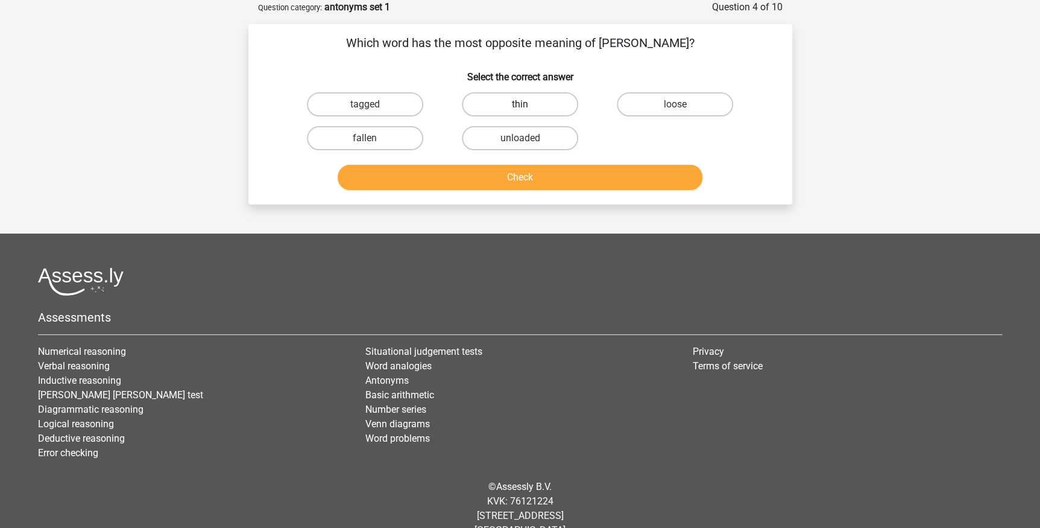
radio input "true"
click at [534, 171] on button "Check" at bounding box center [520, 177] width 365 height 25
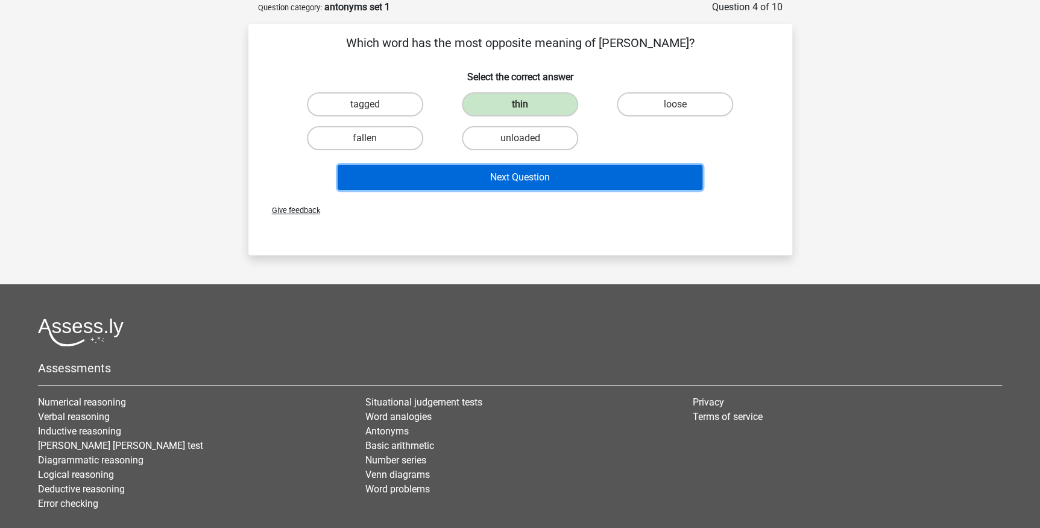
click at [532, 171] on button "Next Question" at bounding box center [520, 177] width 365 height 25
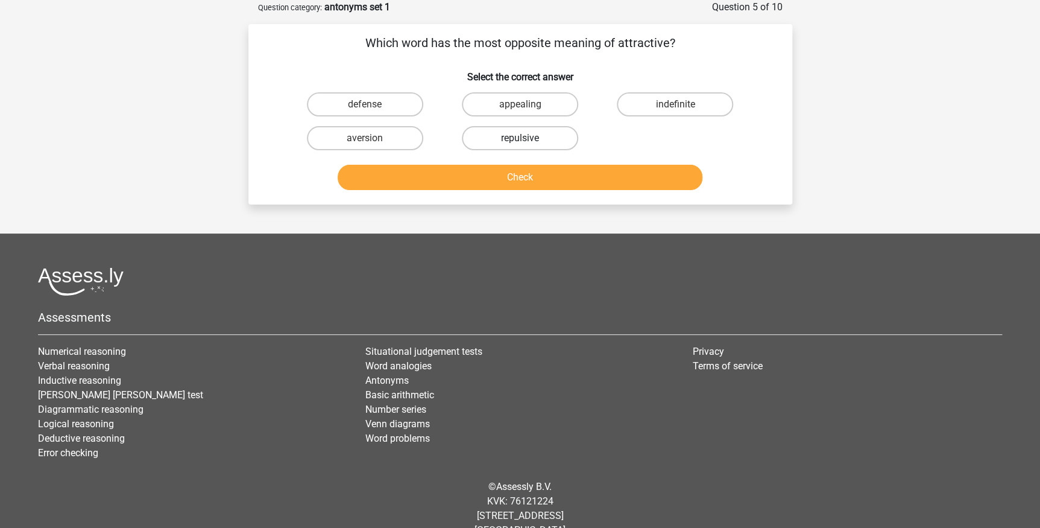
click at [518, 137] on label "repulsive" at bounding box center [520, 138] width 116 height 24
click at [520, 138] on input "repulsive" at bounding box center [524, 142] width 8 height 8
radio input "true"
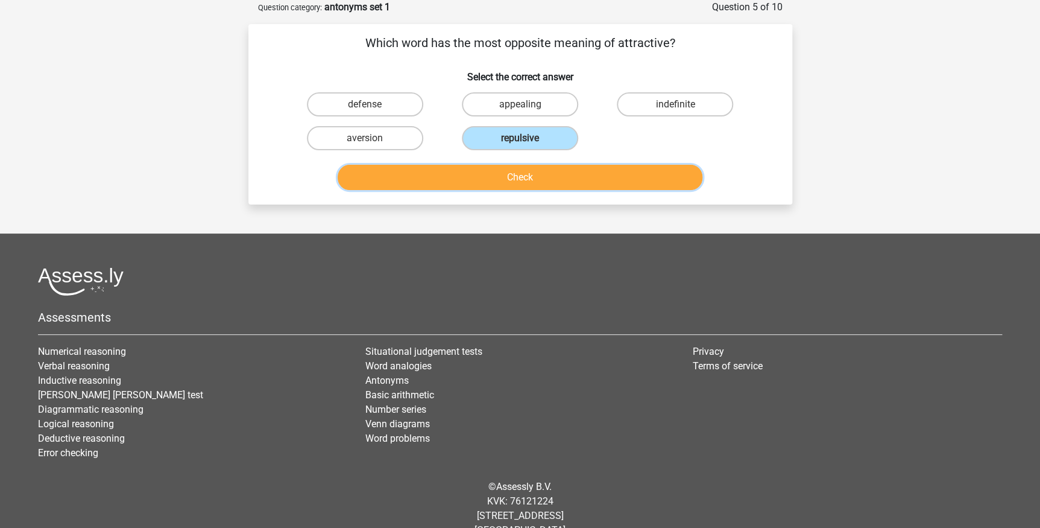
click at [528, 172] on button "Check" at bounding box center [520, 177] width 365 height 25
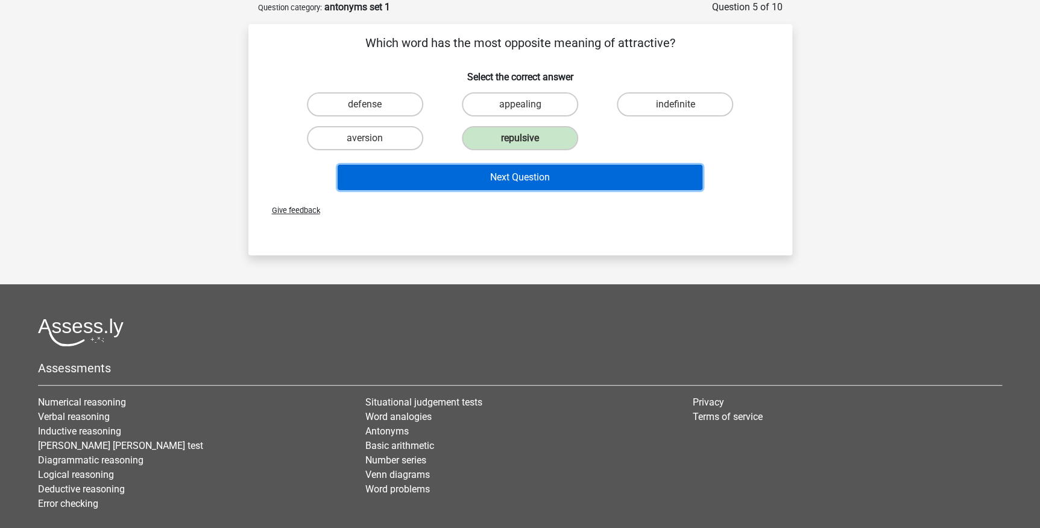
click at [523, 176] on button "Next Question" at bounding box center [520, 177] width 365 height 25
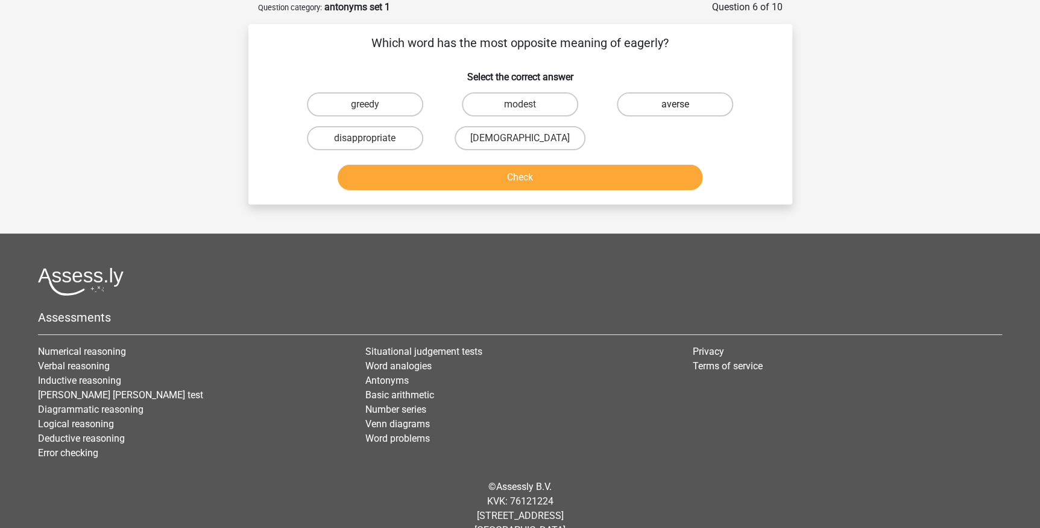
click at [660, 96] on label "averse" at bounding box center [675, 104] width 116 height 24
click at [675, 104] on input "averse" at bounding box center [679, 108] width 8 height 8
radio input "true"
click at [611, 180] on button "Check" at bounding box center [520, 177] width 365 height 25
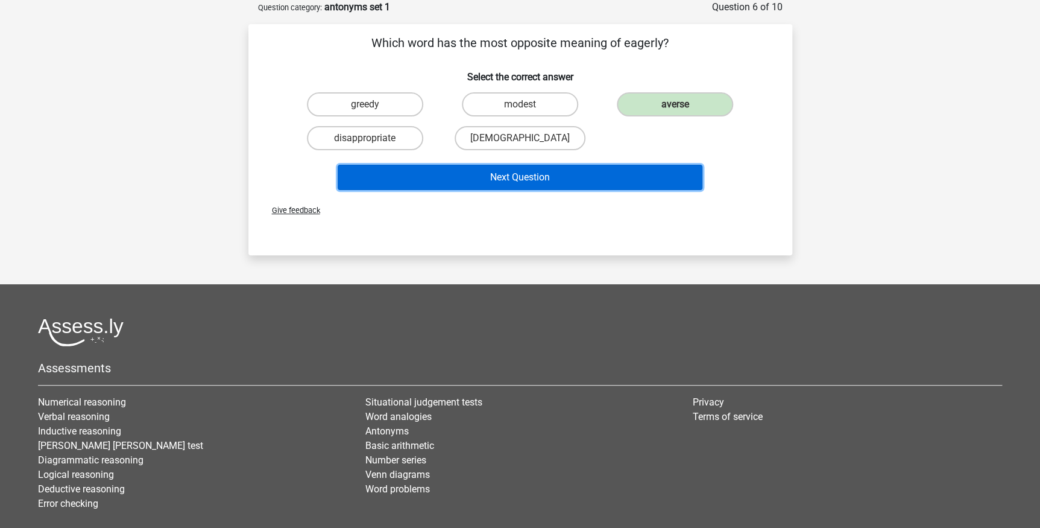
click at [598, 176] on button "Next Question" at bounding box center [520, 177] width 365 height 25
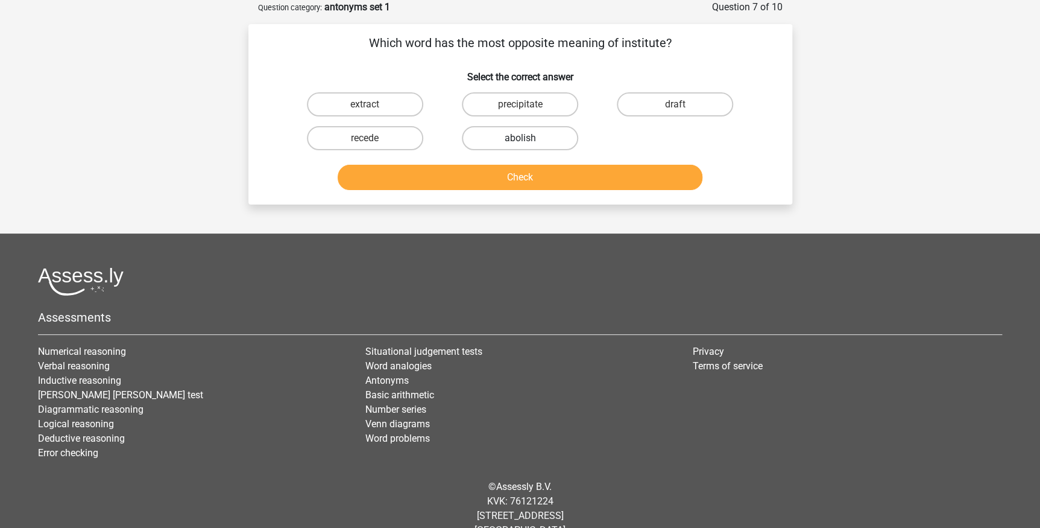
click at [508, 145] on label "abolish" at bounding box center [520, 138] width 116 height 24
click at [520, 145] on input "abolish" at bounding box center [524, 142] width 8 height 8
radio input "true"
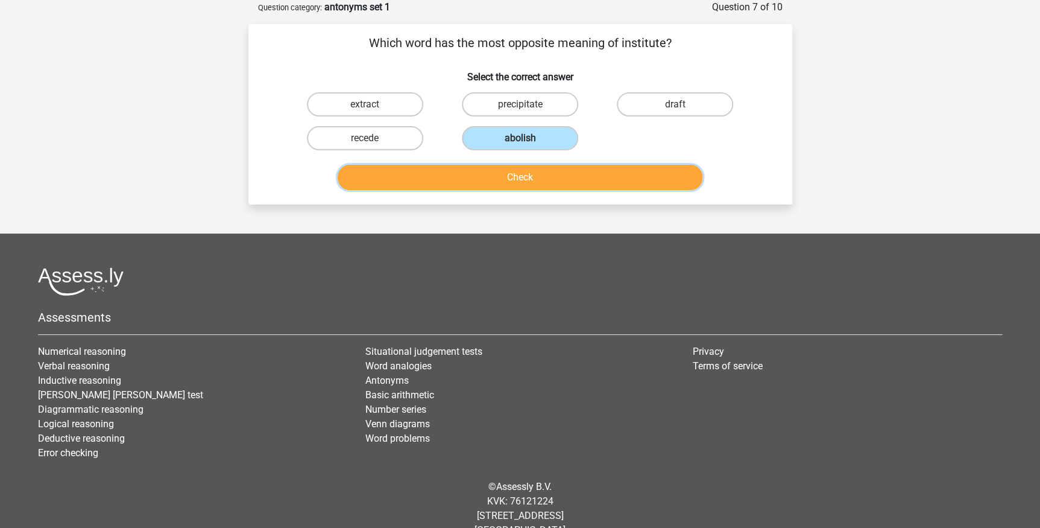
click at [519, 175] on button "Check" at bounding box center [520, 177] width 365 height 25
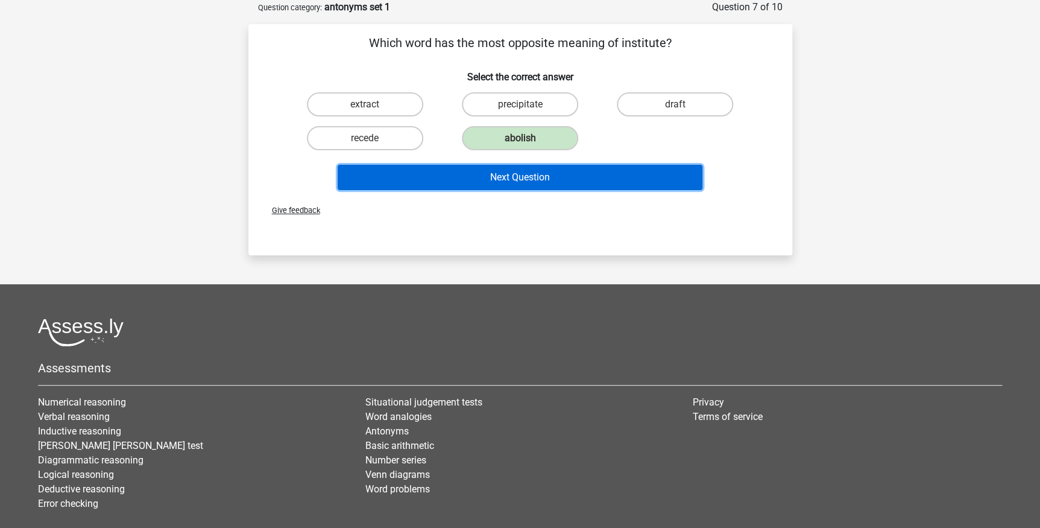
click at [519, 175] on button "Next Question" at bounding box center [520, 177] width 365 height 25
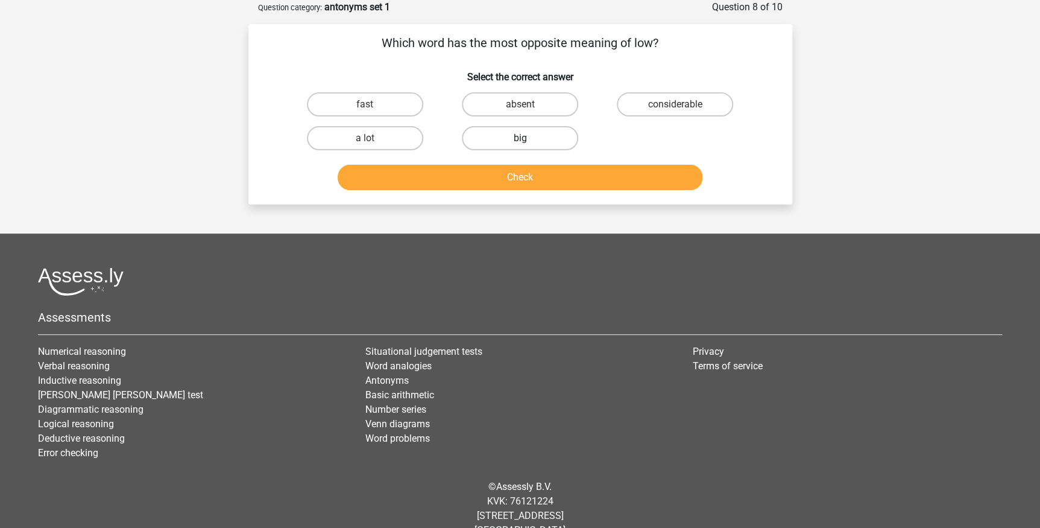
click at [509, 137] on label "big" at bounding box center [520, 138] width 116 height 24
click at [520, 138] on input "big" at bounding box center [524, 142] width 8 height 8
radio input "true"
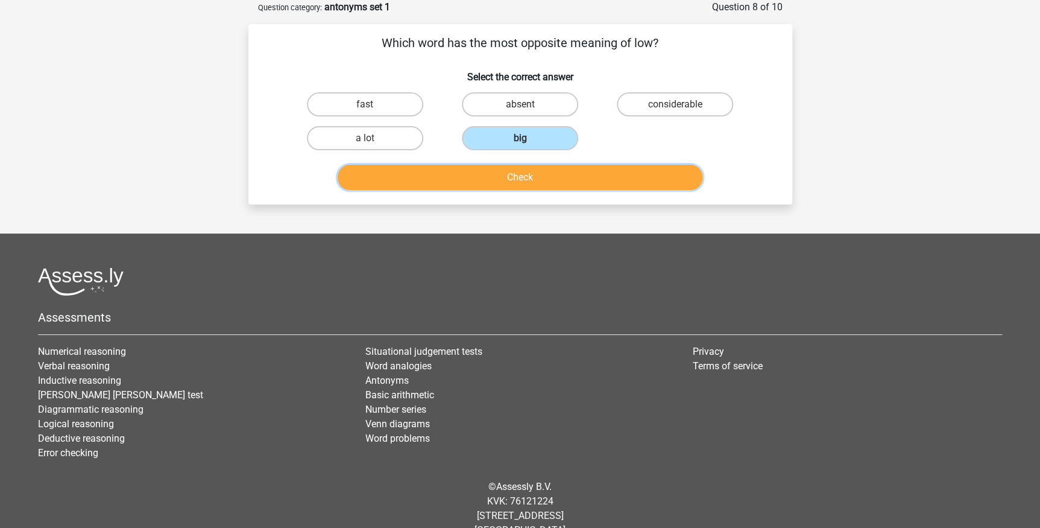
click at [513, 177] on button "Check" at bounding box center [520, 177] width 365 height 25
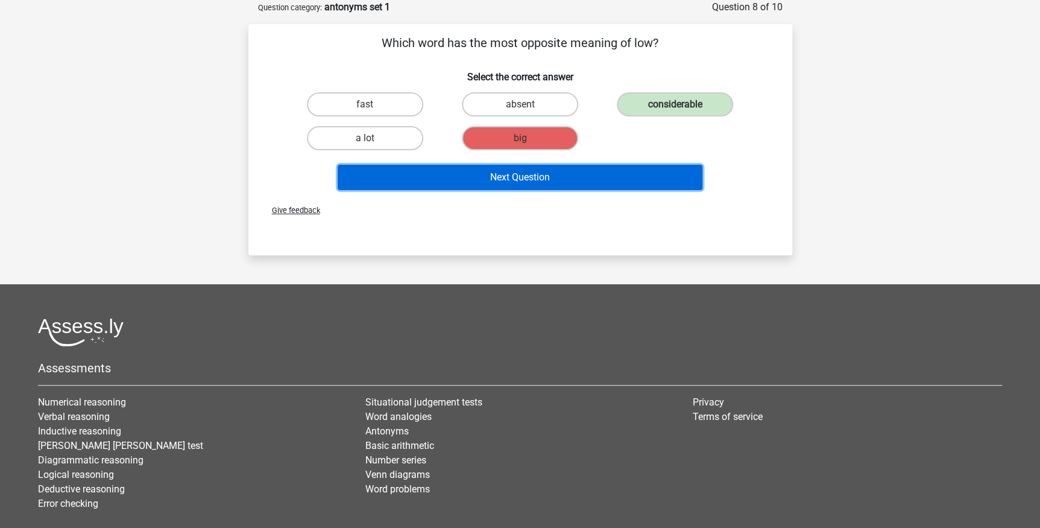
click at [513, 177] on button "Next Question" at bounding box center [520, 177] width 365 height 25
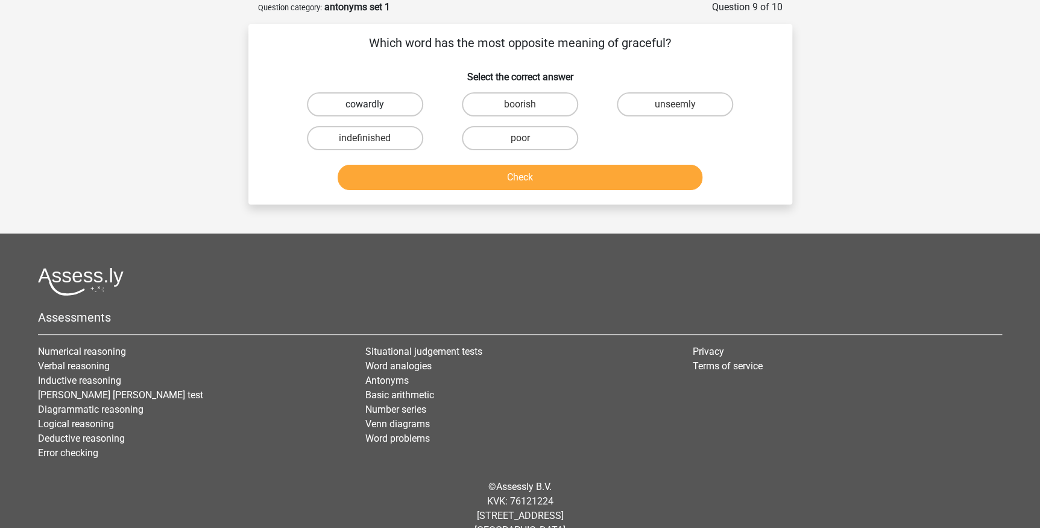
click at [368, 98] on label "cowardly" at bounding box center [365, 104] width 116 height 24
click at [368, 104] on input "cowardly" at bounding box center [369, 108] width 8 height 8
radio input "true"
click at [440, 178] on button "Check" at bounding box center [520, 177] width 365 height 25
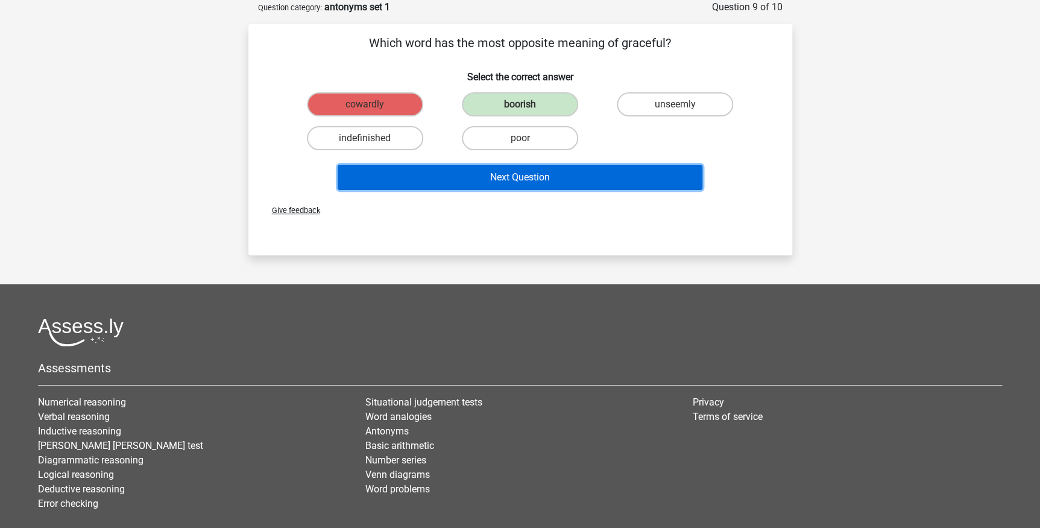
click at [485, 182] on button "Next Question" at bounding box center [520, 177] width 365 height 25
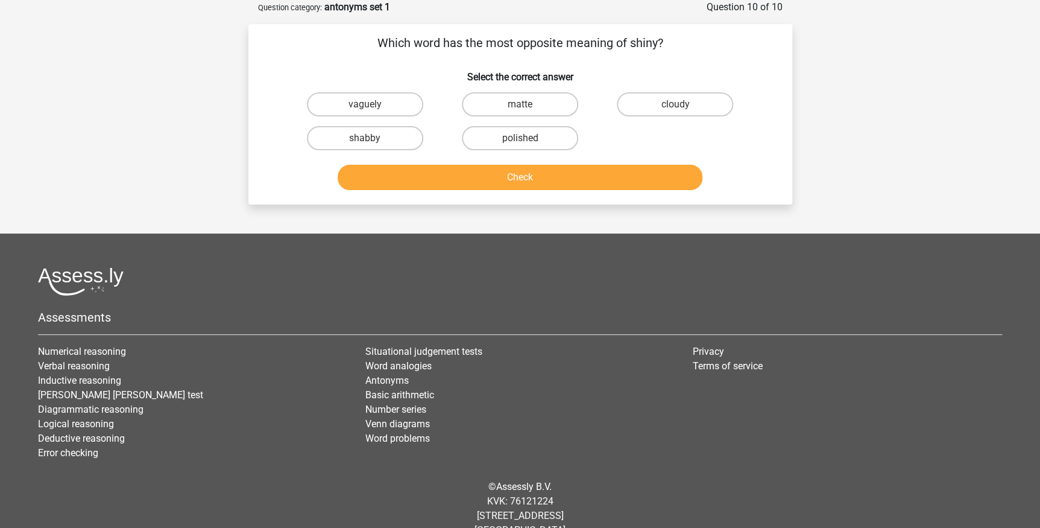
click at [366, 139] on input "shabby" at bounding box center [369, 142] width 8 height 8
radio input "true"
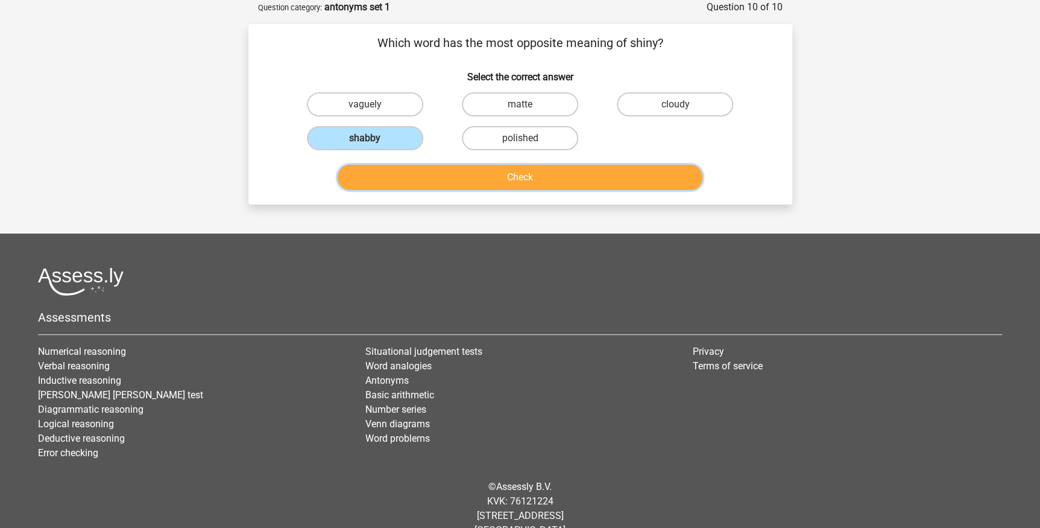
click at [471, 178] on button "Check" at bounding box center [520, 177] width 365 height 25
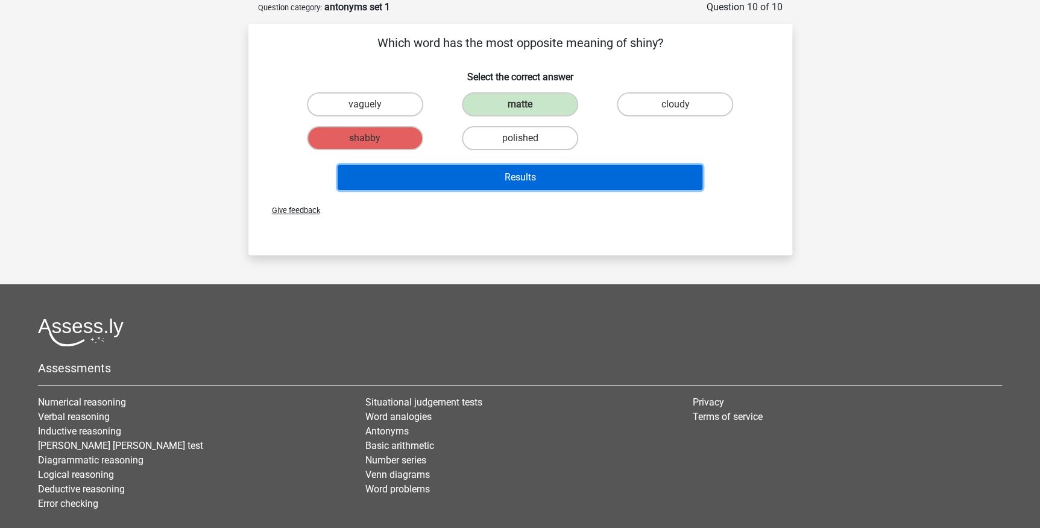
click at [529, 187] on button "Results" at bounding box center [520, 177] width 365 height 25
click at [519, 167] on button "Results" at bounding box center [520, 177] width 365 height 25
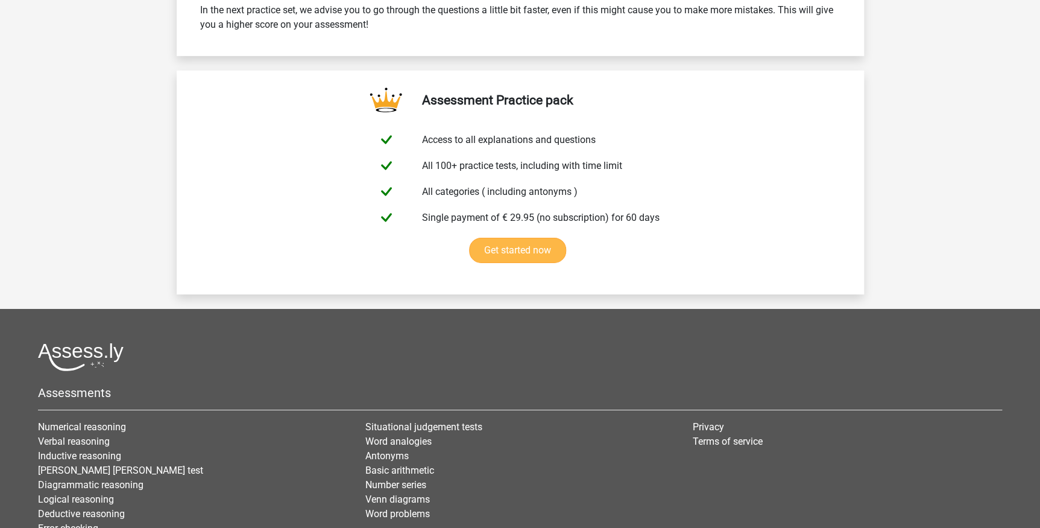
scroll to position [2051, 0]
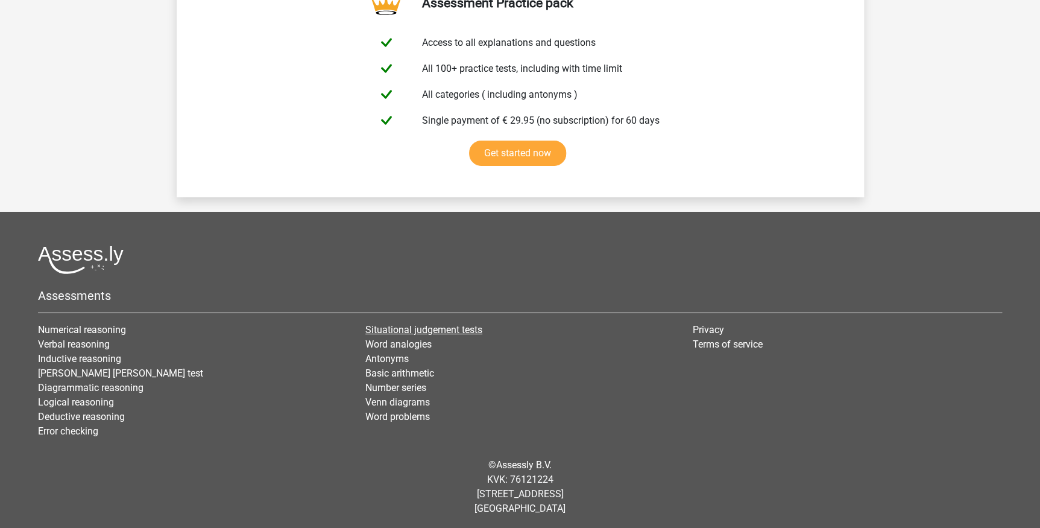
click at [462, 327] on link "Situational judgement tests" at bounding box center [423, 329] width 117 height 11
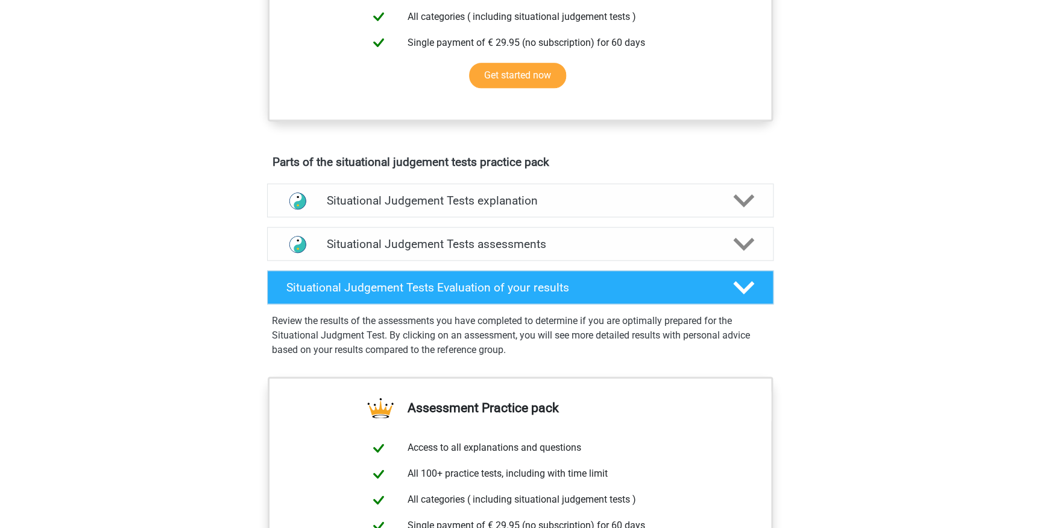
scroll to position [526, 0]
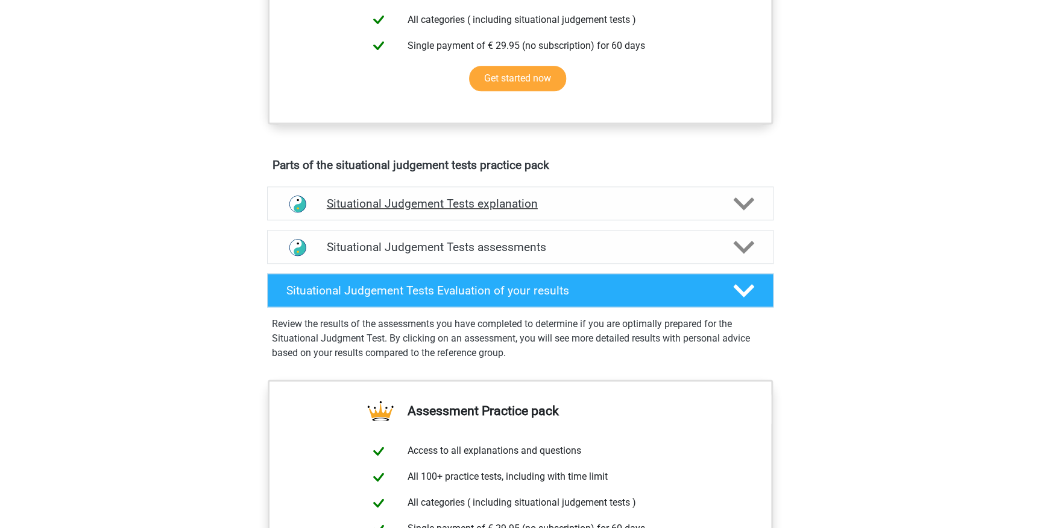
click at [747, 212] on icon at bounding box center [743, 203] width 21 height 21
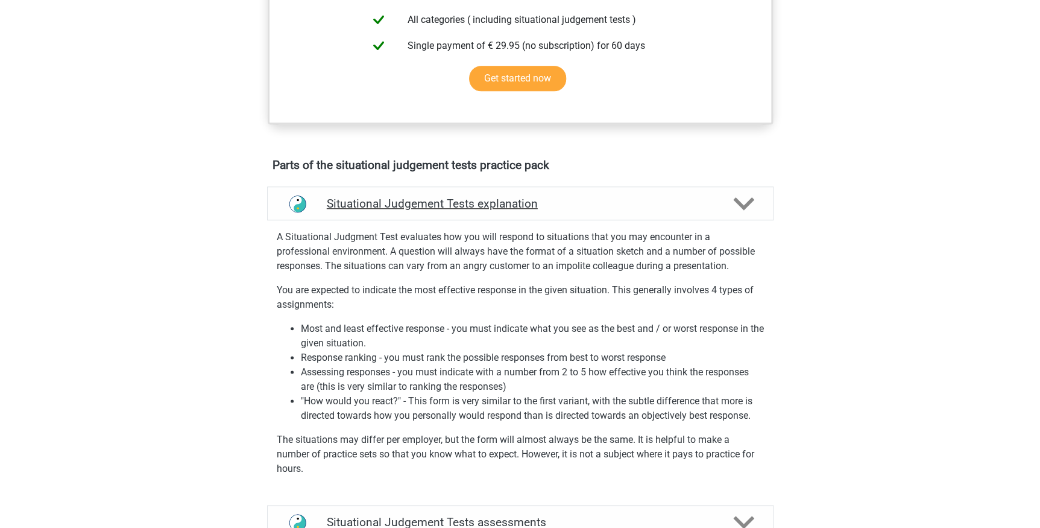
click at [746, 205] on polygon at bounding box center [743, 203] width 21 height 13
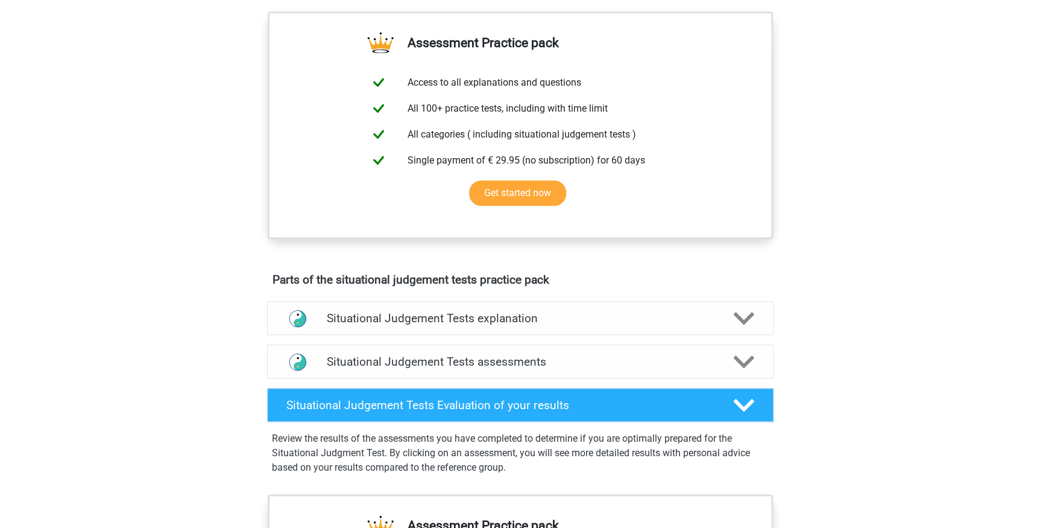
scroll to position [557, 0]
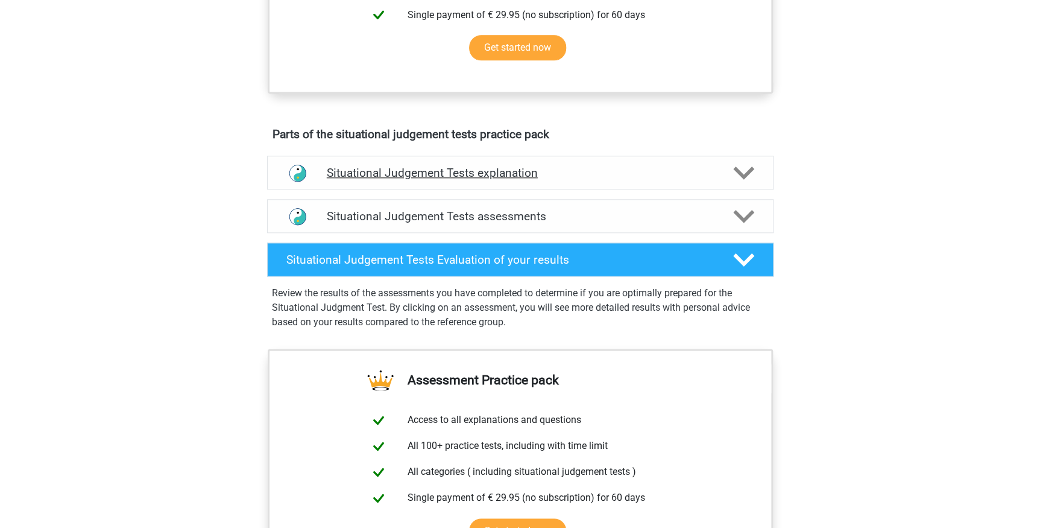
click at [741, 169] on icon at bounding box center [743, 172] width 21 height 21
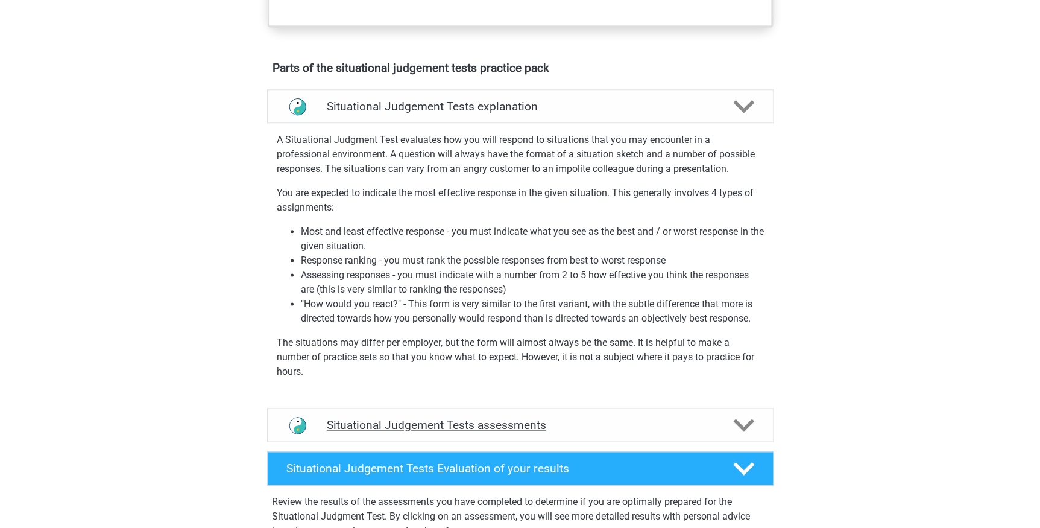
scroll to position [622, 0]
click at [741, 101] on icon at bounding box center [743, 106] width 21 height 21
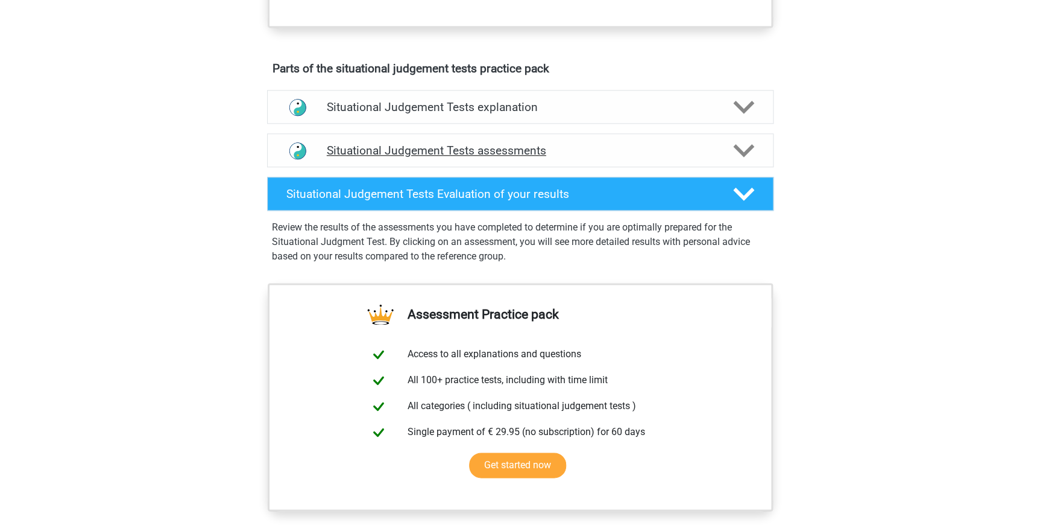
click at [743, 145] on icon at bounding box center [743, 150] width 21 height 21
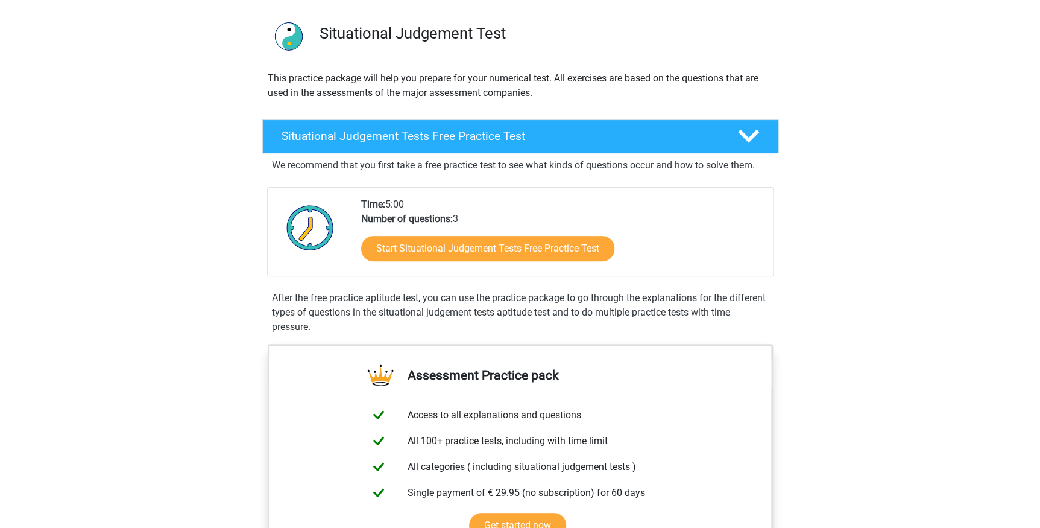
scroll to position [30, 0]
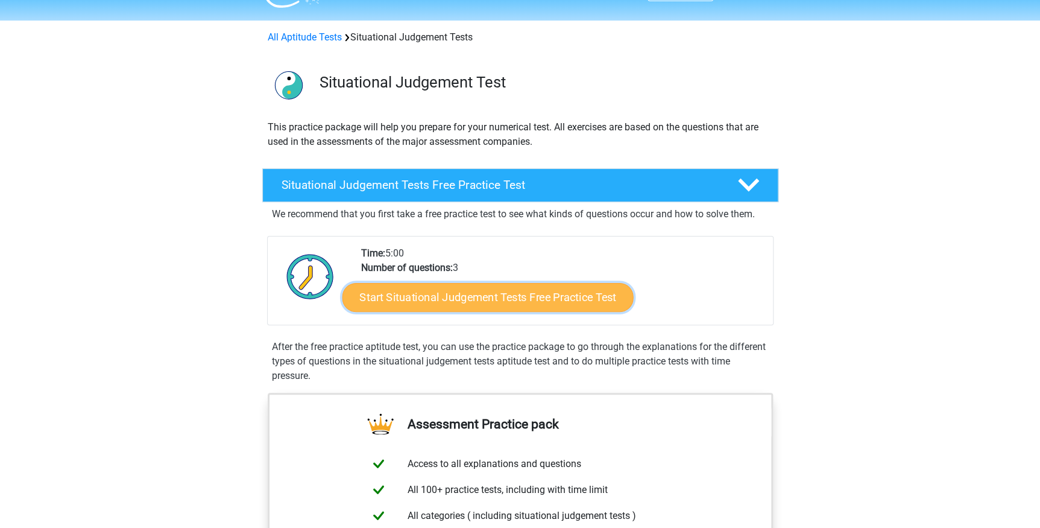
click at [458, 293] on link "Start Situational Judgement Tests Free Practice Test" at bounding box center [487, 297] width 291 height 29
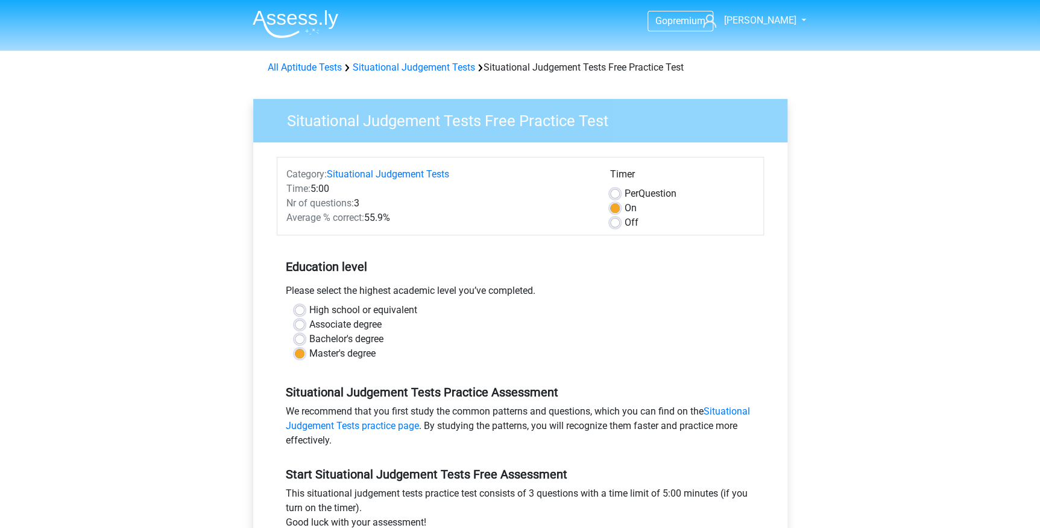
click at [629, 218] on label "Off" at bounding box center [632, 222] width 14 height 14
click at [620, 218] on input "Off" at bounding box center [615, 221] width 10 height 12
radio input "true"
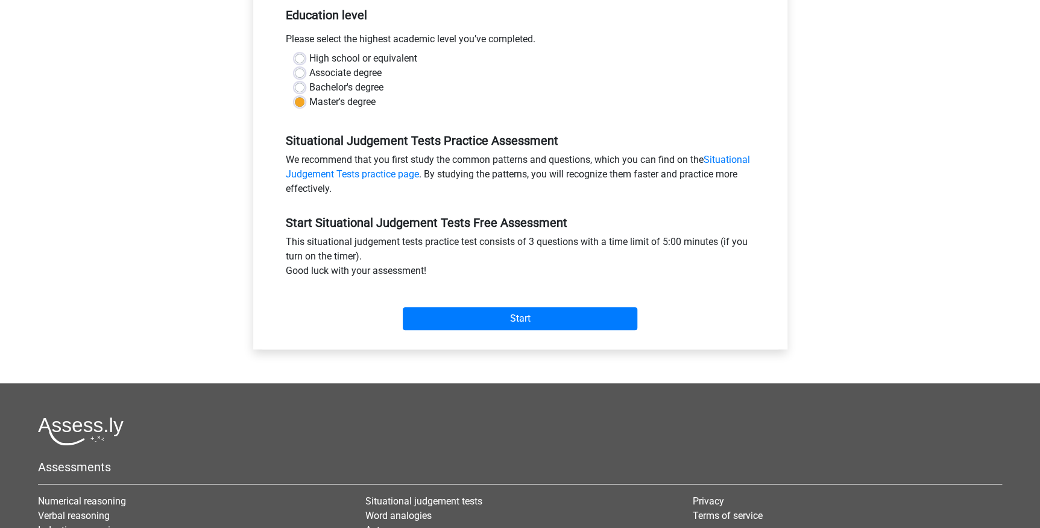
scroll to position [263, 0]
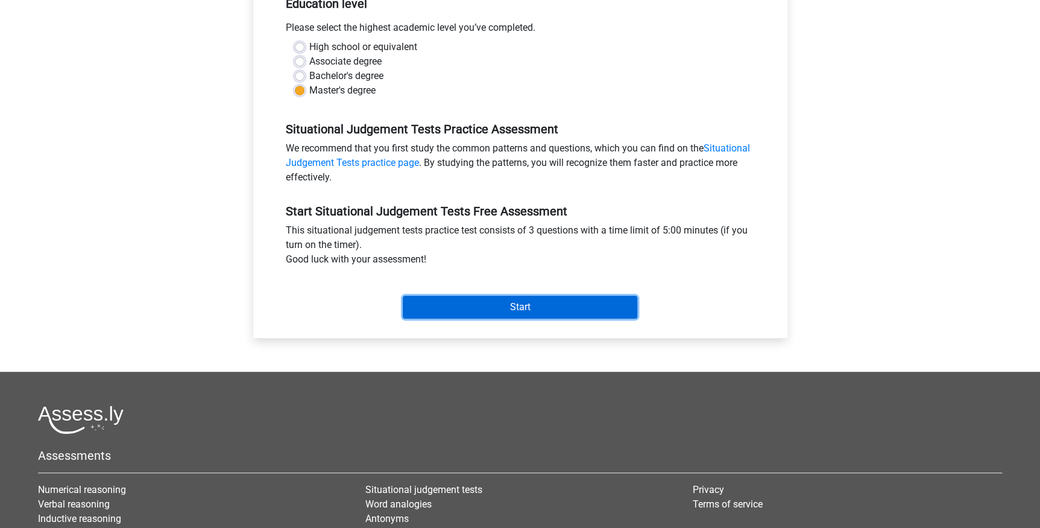
click at [597, 309] on input "Start" at bounding box center [520, 306] width 235 height 23
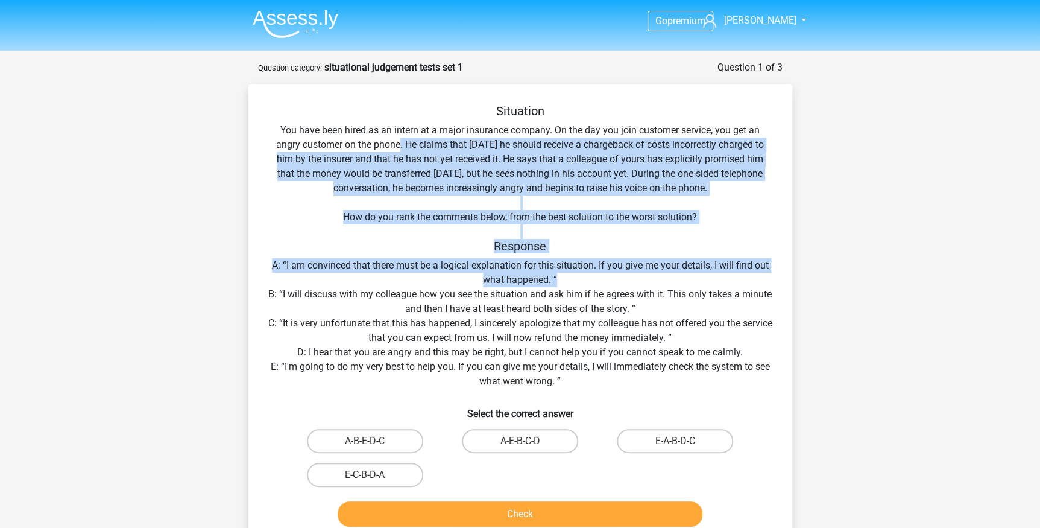
drag, startPoint x: 402, startPoint y: 141, endPoint x: 603, endPoint y: 291, distance: 251.2
click at [603, 291] on div "Situation You have been hired as an intern at a major insurance company. On the…" at bounding box center [520, 317] width 534 height 427
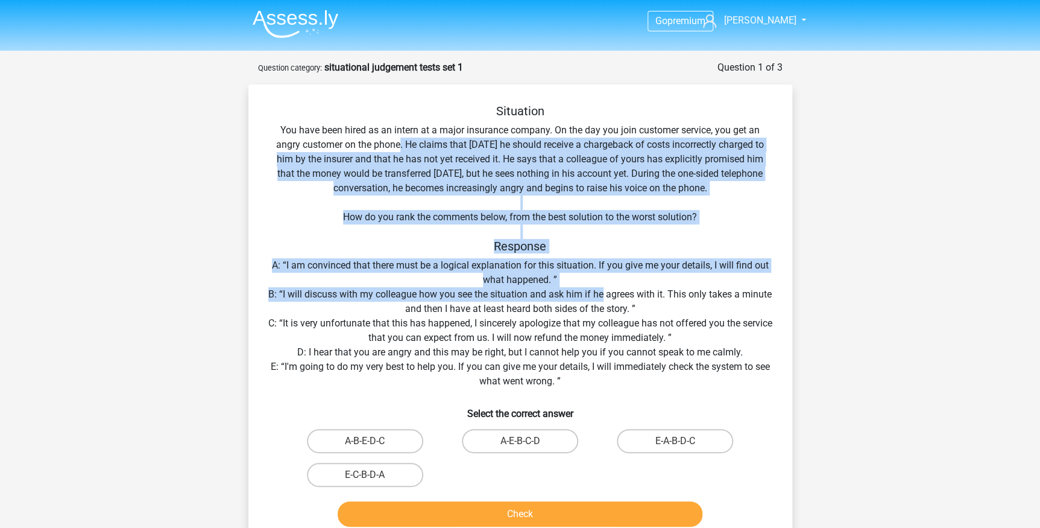
click at [701, 247] on h5 "Response" at bounding box center [520, 246] width 505 height 14
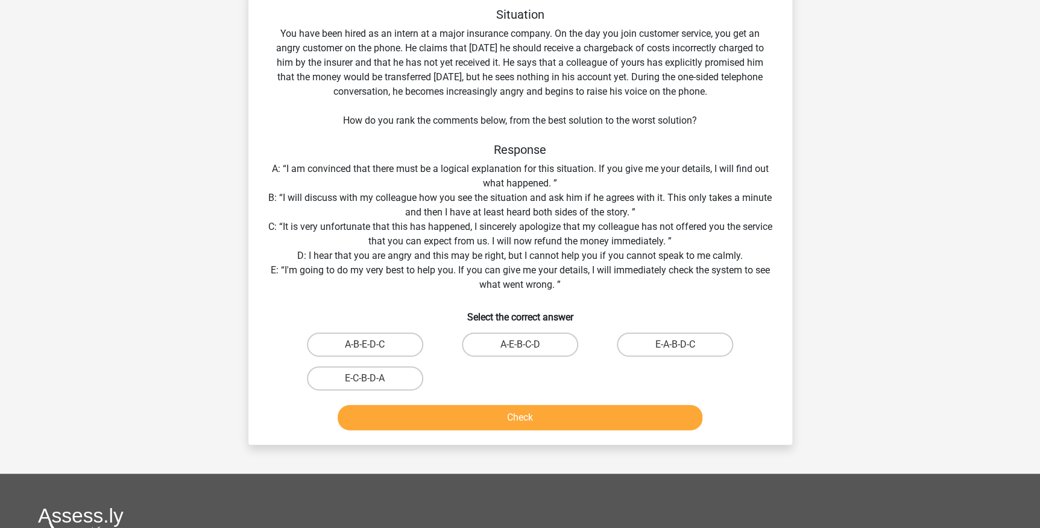
scroll to position [131, 0]
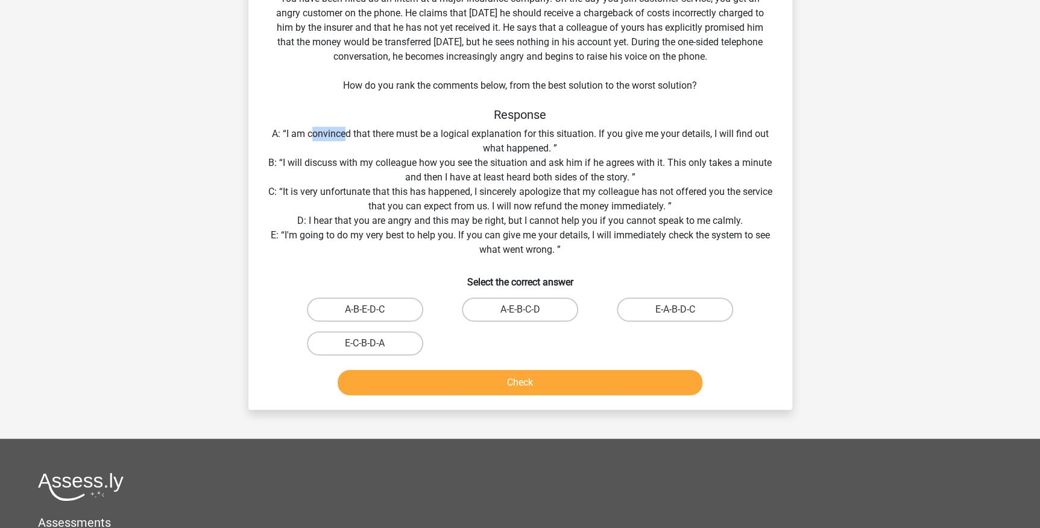
drag, startPoint x: 314, startPoint y: 131, endPoint x: 347, endPoint y: 130, distance: 33.8
click at [347, 130] on div "Situation You have been hired as an intern at a major insurance company. On the…" at bounding box center [520, 185] width 534 height 427
drag, startPoint x: 311, startPoint y: 168, endPoint x: 333, endPoint y: 163, distance: 22.4
click at [333, 163] on div "Situation You have been hired as an intern at a major insurance company. On the…" at bounding box center [520, 185] width 534 height 427
drag, startPoint x: 298, startPoint y: 232, endPoint x: 344, endPoint y: 229, distance: 45.9
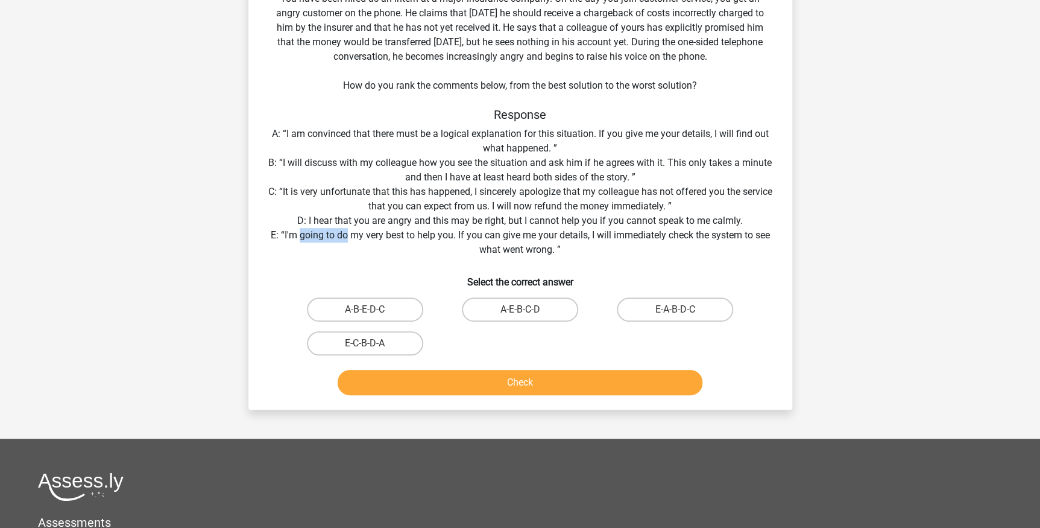
click at [344, 229] on div "Situation You have been hired as an intern at a major insurance company. On the…" at bounding box center [520, 185] width 534 height 427
click at [356, 212] on div "Situation You have been hired as an intern at a major insurance company. On the…" at bounding box center [520, 185] width 534 height 427
drag, startPoint x: 299, startPoint y: 225, endPoint x: 361, endPoint y: 218, distance: 62.5
click at [361, 218] on div "Situation You have been hired as an intern at a major insurance company. On the…" at bounding box center [520, 185] width 534 height 427
click at [306, 192] on div "Situation You have been hired as an intern at a major insurance company. On the…" at bounding box center [520, 185] width 534 height 427
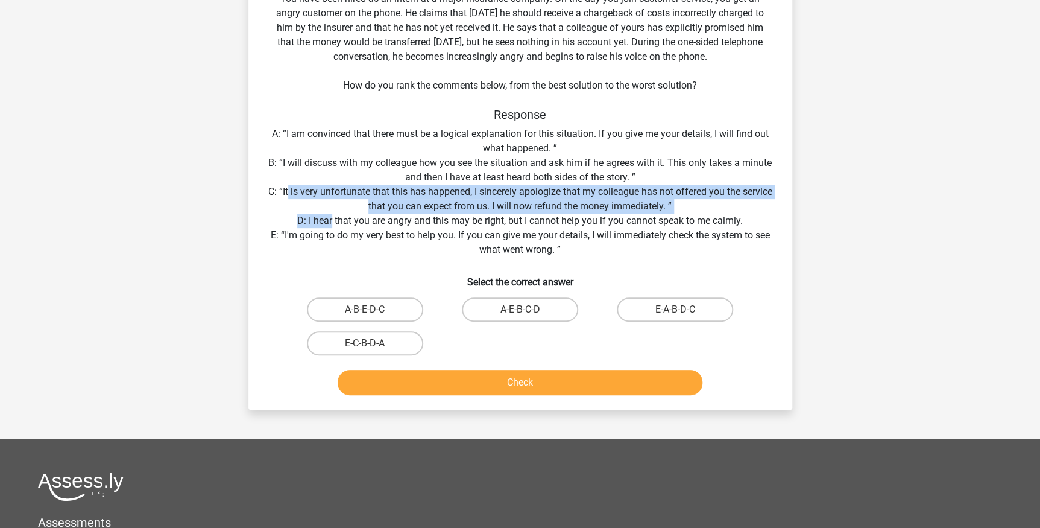
drag, startPoint x: 301, startPoint y: 186, endPoint x: 333, endPoint y: 218, distance: 44.3
click at [333, 218] on div "Situation You have been hired as an intern at a major insurance company. On the…" at bounding box center [520, 185] width 534 height 427
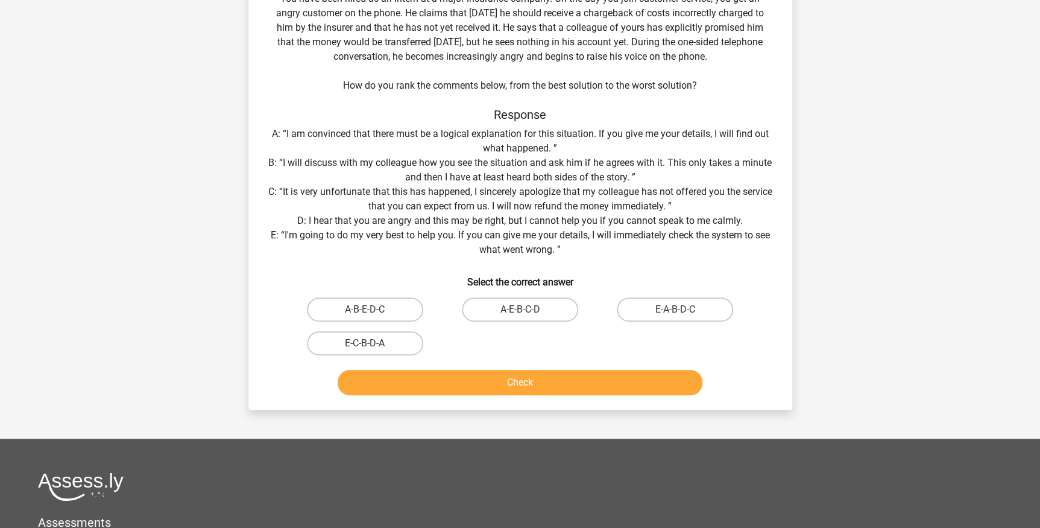
click at [344, 232] on div "Situation You have been hired as an intern at a major insurance company. On the…" at bounding box center [520, 185] width 534 height 427
drag, startPoint x: 294, startPoint y: 236, endPoint x: 500, endPoint y: 236, distance: 206.8
click at [507, 235] on div "Situation You have been hired as an intern at a major insurance company. On the…" at bounding box center [520, 185] width 534 height 427
click at [499, 236] on div "Situation You have been hired as an intern at a major insurance company. On the…" at bounding box center [520, 185] width 534 height 427
drag, startPoint x: 268, startPoint y: 237, endPoint x: 294, endPoint y: 234, distance: 26.1
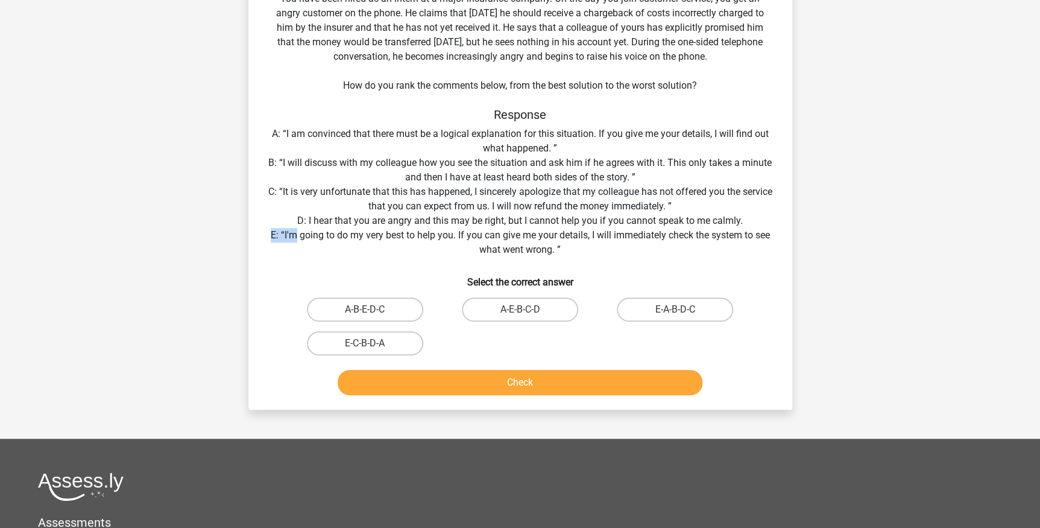
click at [294, 234] on div "Situation You have been hired as an intern at a major insurance company. On the…" at bounding box center [520, 185] width 534 height 427
click at [674, 306] on label "E-A-B-D-C" at bounding box center [675, 309] width 116 height 24
click at [675, 309] on input "E-A-B-D-C" at bounding box center [679, 313] width 8 height 8
radio input "true"
click at [591, 391] on button "Check" at bounding box center [520, 382] width 365 height 25
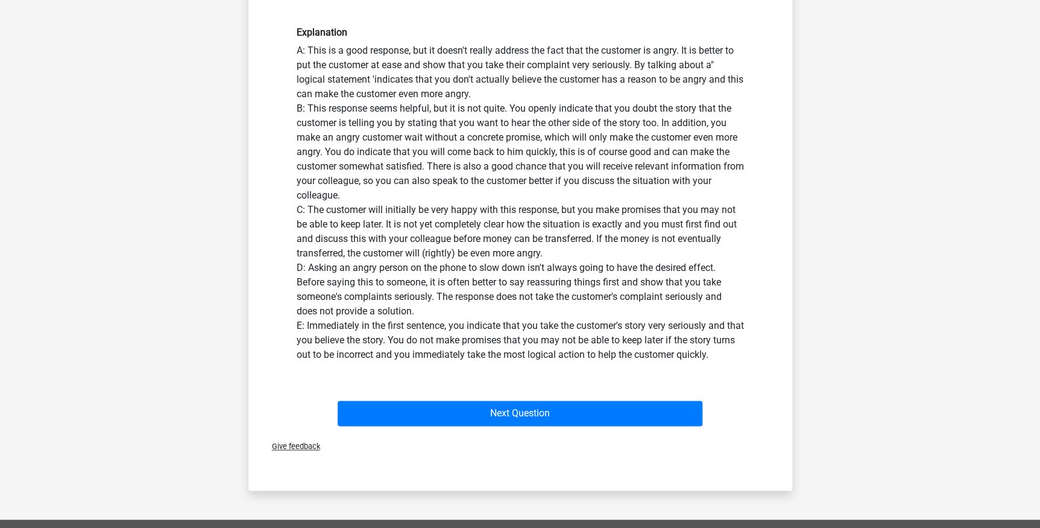
scroll to position [526, 0]
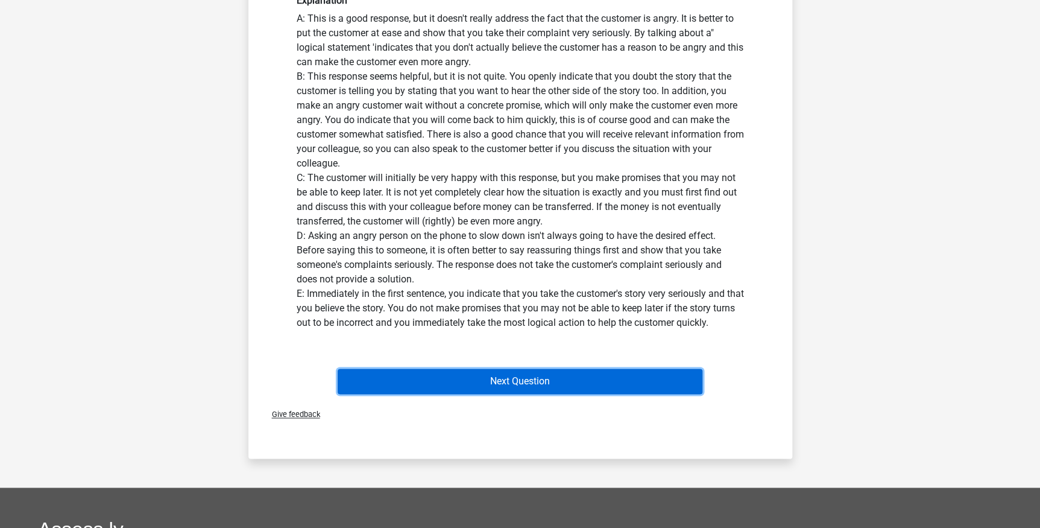
click at [508, 373] on button "Next Question" at bounding box center [520, 380] width 365 height 25
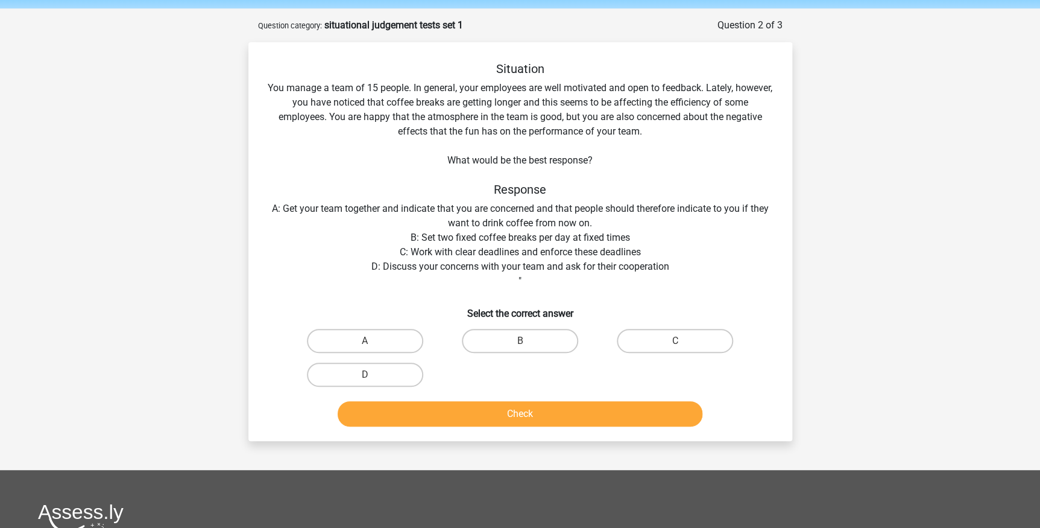
scroll to position [66, 0]
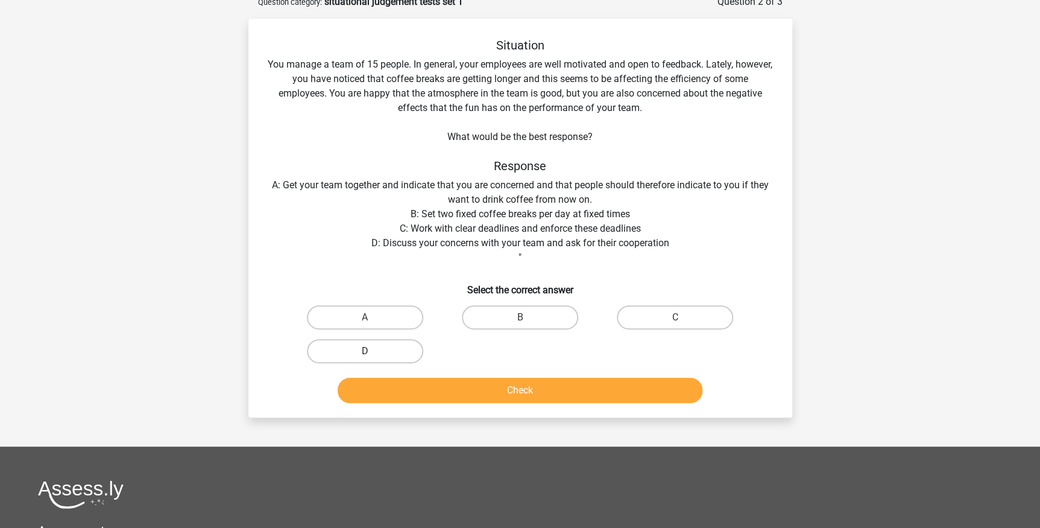
click at [335, 352] on label "D" at bounding box center [365, 351] width 116 height 24
click at [365, 352] on input "D" at bounding box center [369, 355] width 8 height 8
radio input "true"
click at [512, 393] on button "Check" at bounding box center [520, 389] width 365 height 25
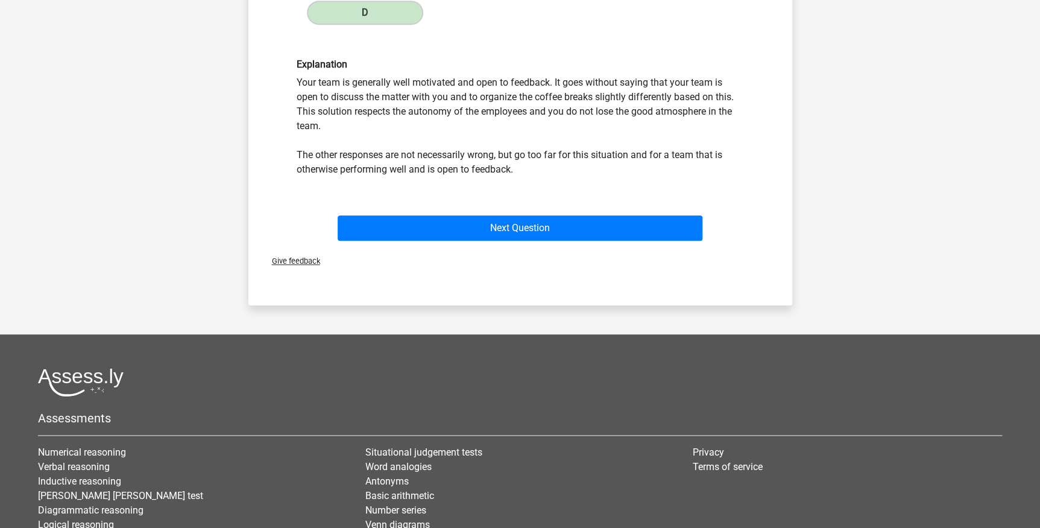
scroll to position [460, 0]
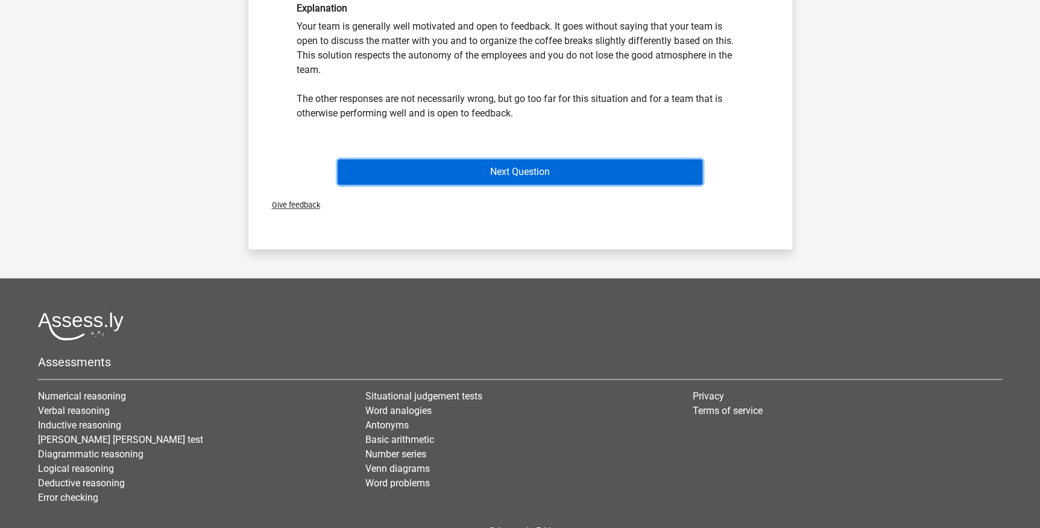
click at [512, 171] on button "Next Question" at bounding box center [520, 171] width 365 height 25
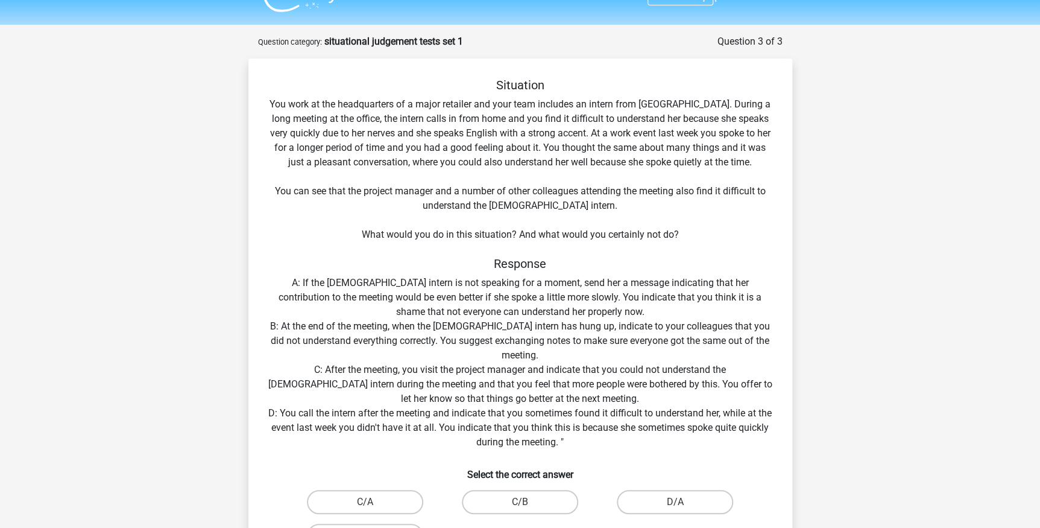
scroll to position [0, 0]
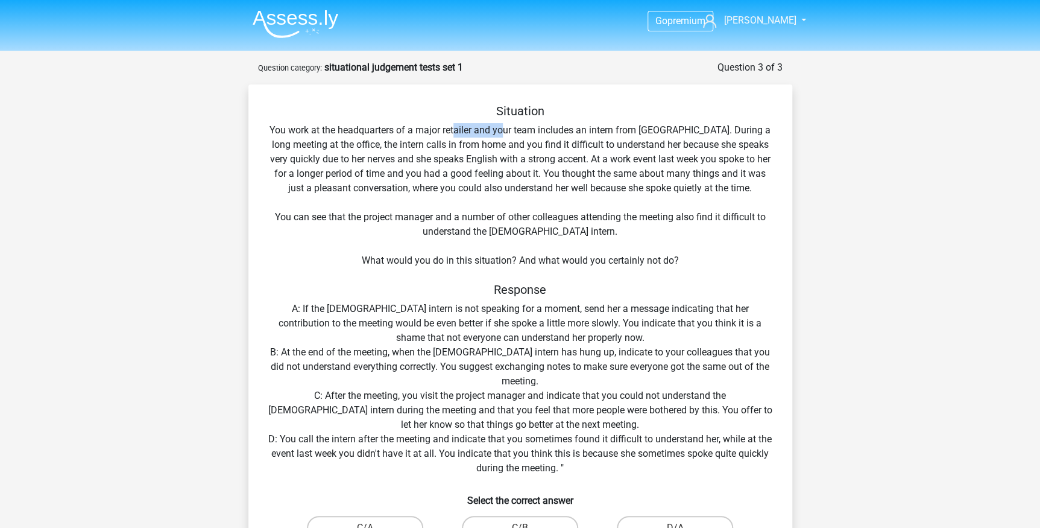
drag, startPoint x: 458, startPoint y: 128, endPoint x: 507, endPoint y: 127, distance: 48.9
click at [507, 127] on div "Situation You work at the headquarters of a major retailer and your team includ…" at bounding box center [520, 361] width 534 height 514
click at [634, 122] on div "Situation You work at the headquarters of a major retailer and your team includ…" at bounding box center [520, 361] width 534 height 514
click at [675, 127] on div "Situation You work at the headquarters of a major retailer and your team includ…" at bounding box center [520, 361] width 534 height 514
click at [650, 145] on div "Situation You work at the headquarters of a major retailer and your team includ…" at bounding box center [520, 361] width 534 height 514
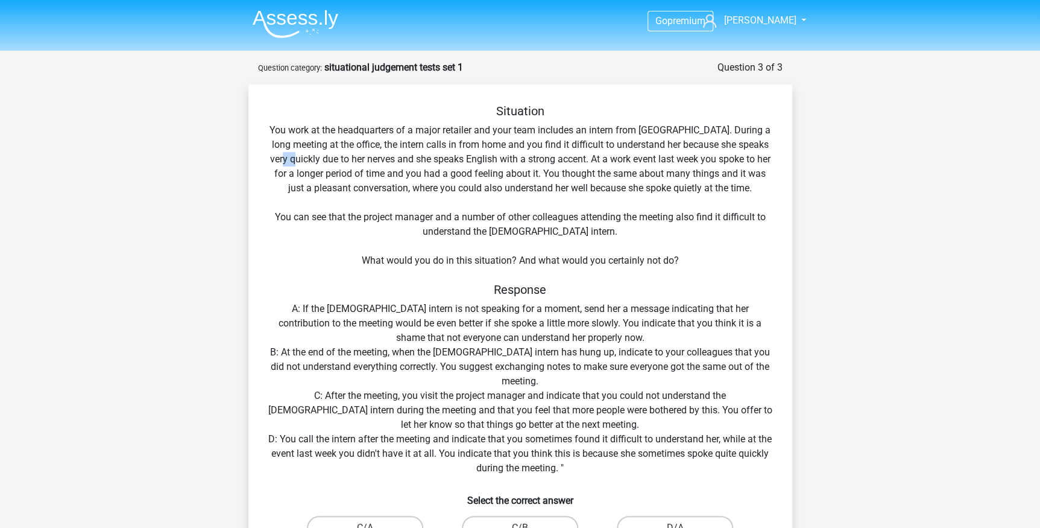
drag, startPoint x: 274, startPoint y: 162, endPoint x: 285, endPoint y: 160, distance: 11.0
click at [285, 160] on div "Situation You work at the headquarters of a major retailer and your team includ…" at bounding box center [520, 361] width 534 height 514
click at [489, 161] on div "Situation You work at the headquarters of a major retailer and your team includ…" at bounding box center [520, 361] width 534 height 514
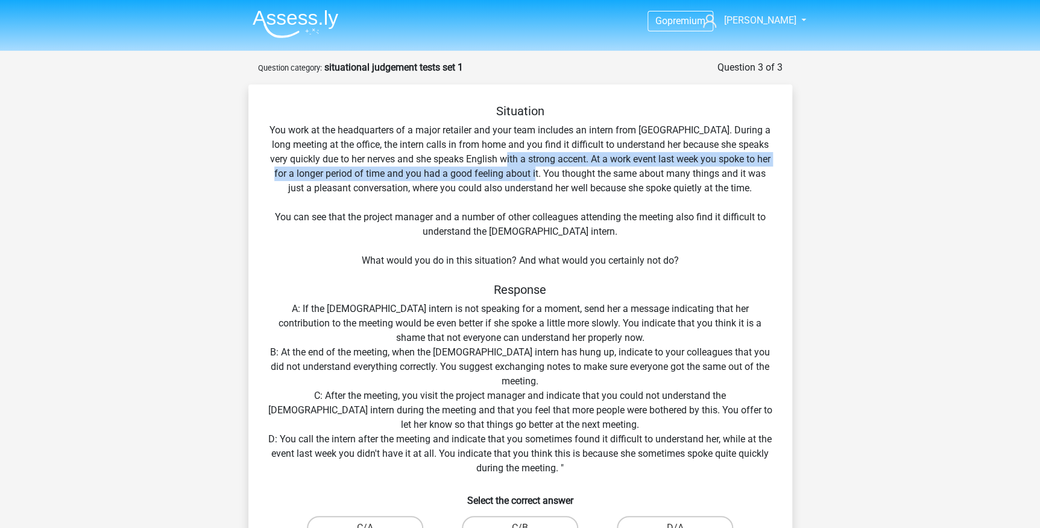
drag, startPoint x: 495, startPoint y: 158, endPoint x: 525, endPoint y: 177, distance: 35.0
click at [525, 177] on div "Situation You work at the headquarters of a major retailer and your team includ…" at bounding box center [520, 361] width 534 height 514
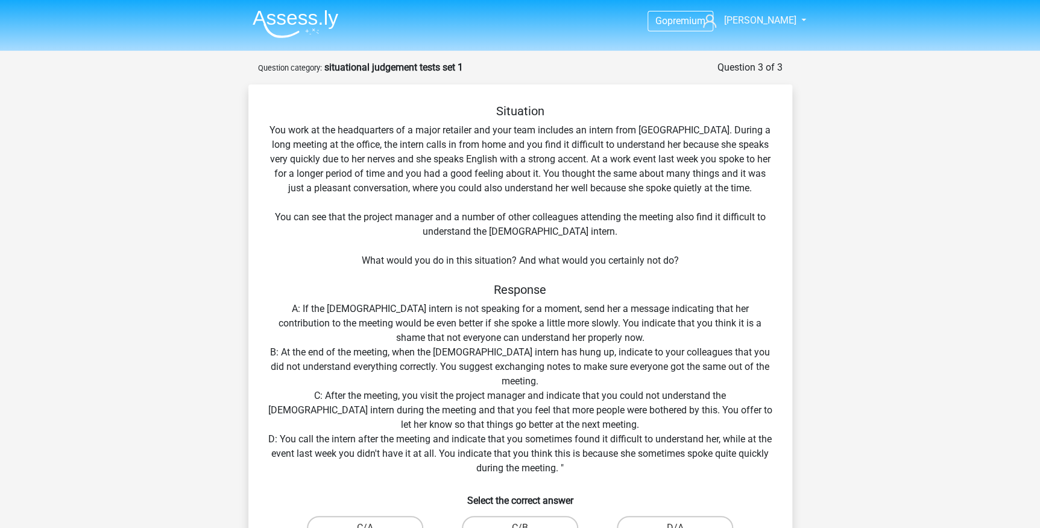
click at [406, 192] on div "Situation You work at the headquarters of a major retailer and your team includ…" at bounding box center [520, 361] width 534 height 514
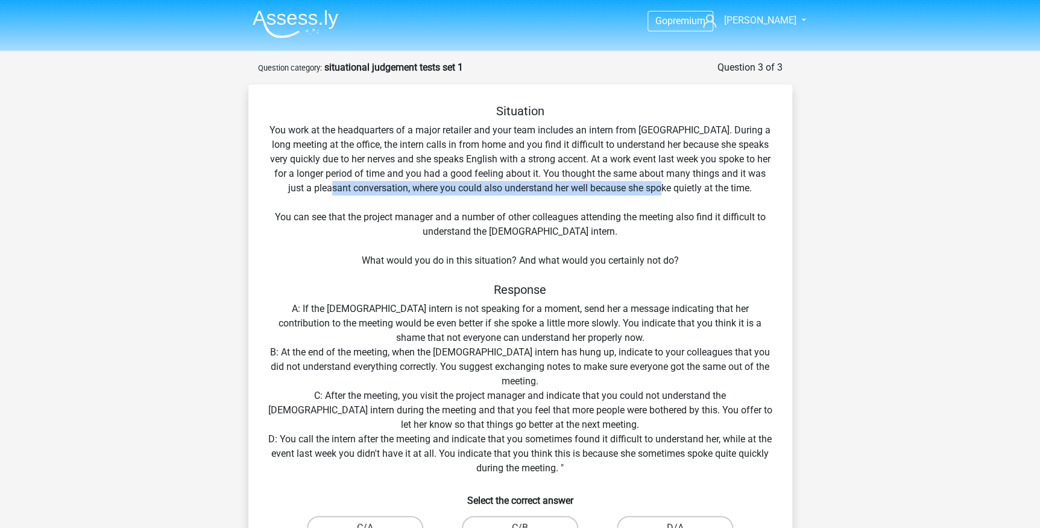
drag, startPoint x: 346, startPoint y: 184, endPoint x: 674, endPoint y: 184, distance: 328.0
click at [674, 184] on div "Situation You work at the headquarters of a major retailer and your team includ…" at bounding box center [520, 361] width 534 height 514
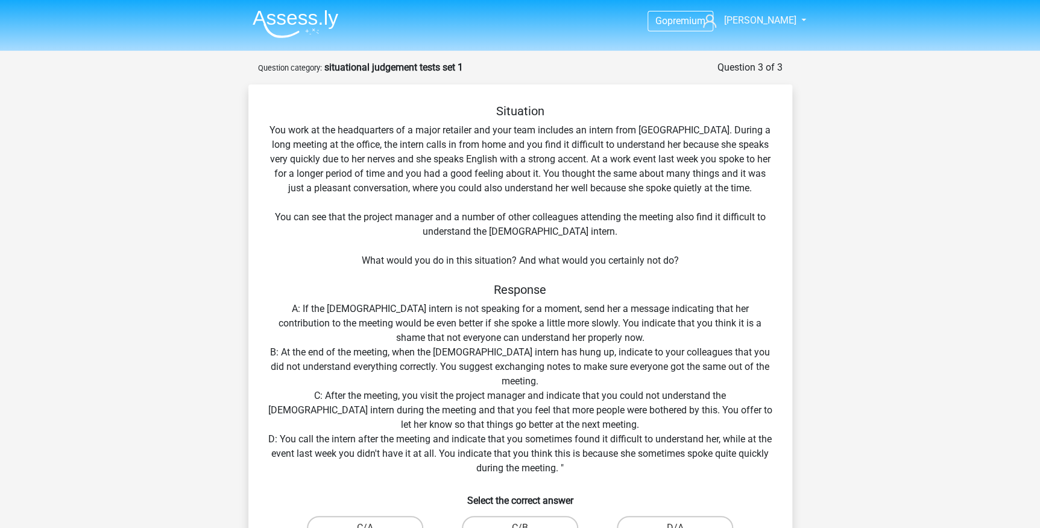
click at [682, 184] on div "Situation You work at the headquarters of a major retailer and your team includ…" at bounding box center [520, 361] width 534 height 514
drag, startPoint x: 468, startPoint y: 234, endPoint x: 527, endPoint y: 226, distance: 59.6
click at [527, 226] on div "Situation You work at the headquarters of a major retailer and your team includ…" at bounding box center [520, 361] width 534 height 514
click at [566, 225] on div "Situation You work at the headquarters of a major retailer and your team includ…" at bounding box center [520, 361] width 534 height 514
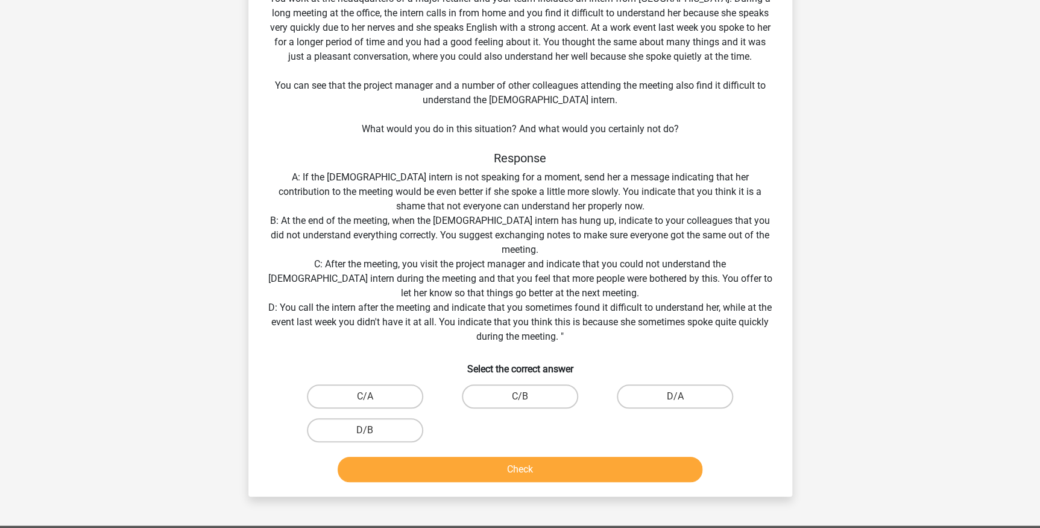
scroll to position [197, 0]
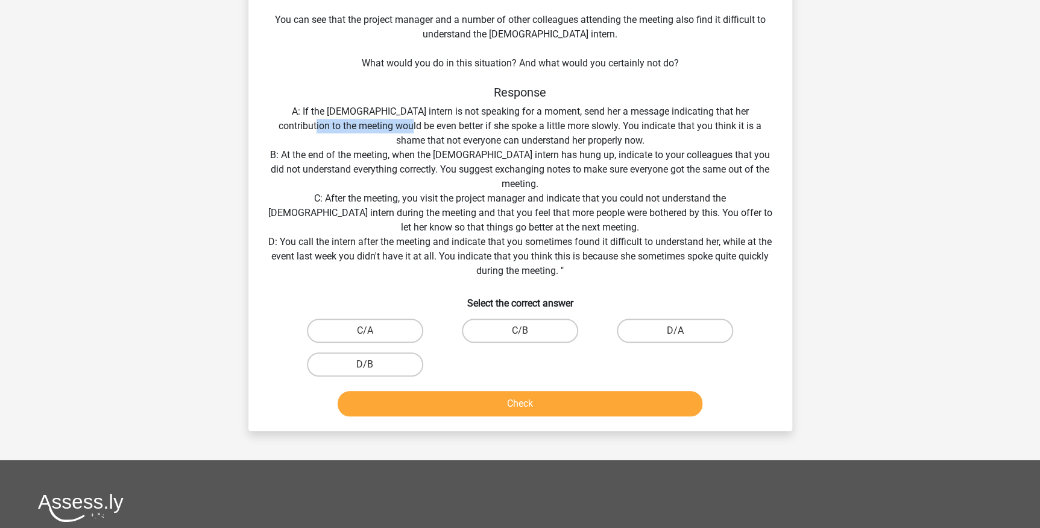
drag, startPoint x: 294, startPoint y: 128, endPoint x: 391, endPoint y: 127, distance: 97.7
click at [391, 127] on div "Situation You work at the headquarters of a major retailer and your team includ…" at bounding box center [520, 164] width 534 height 514
click at [467, 136] on div "Situation You work at the headquarters of a major retailer and your team includ…" at bounding box center [520, 164] width 534 height 514
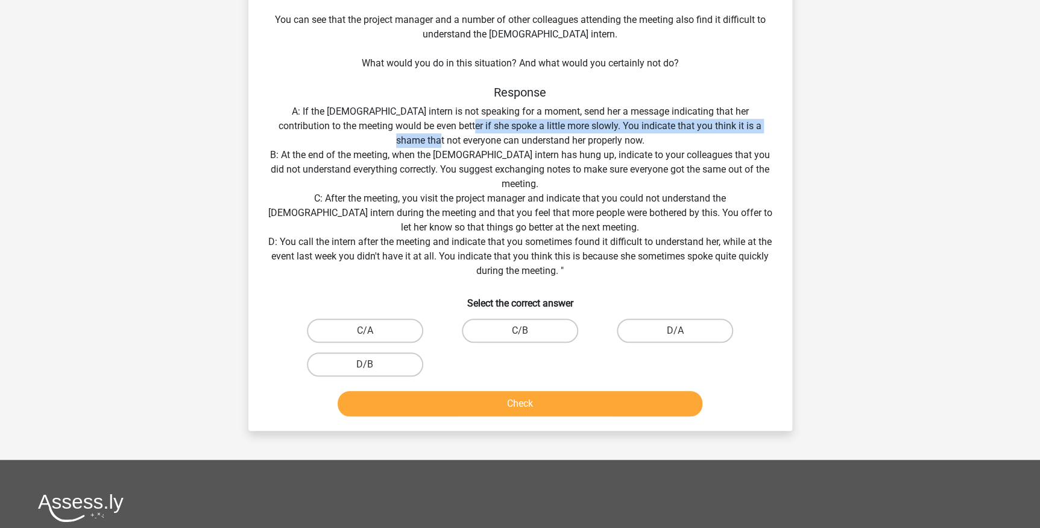
drag, startPoint x: 447, startPoint y: 125, endPoint x: 457, endPoint y: 134, distance: 14.1
click at [457, 134] on div "Situation You work at the headquarters of a major retailer and your team includ…" at bounding box center [520, 164] width 534 height 514
click at [445, 127] on div "Situation You work at the headquarters of a major retailer and your team includ…" at bounding box center [520, 164] width 534 height 514
click at [280, 204] on div "Situation You work at the headquarters of a major retailer and your team includ…" at bounding box center [520, 164] width 534 height 514
drag, startPoint x: 288, startPoint y: 239, endPoint x: 295, endPoint y: 241, distance: 7.5
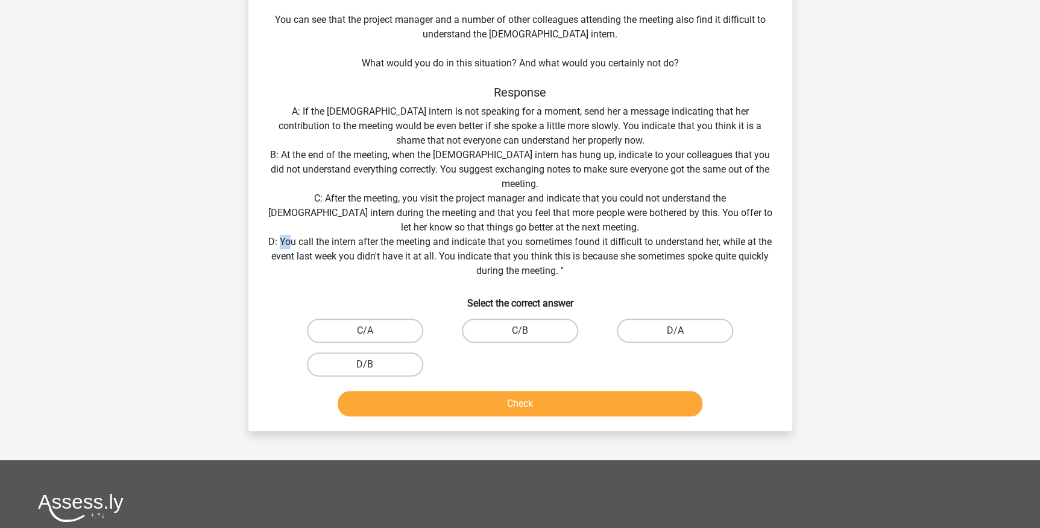
click at [295, 241] on div "Situation You work at the headquarters of a major retailer and your team includ…" at bounding box center [520, 164] width 534 height 514
click at [370, 247] on div "Situation You work at the headquarters of a major retailer and your team includ…" at bounding box center [520, 164] width 534 height 514
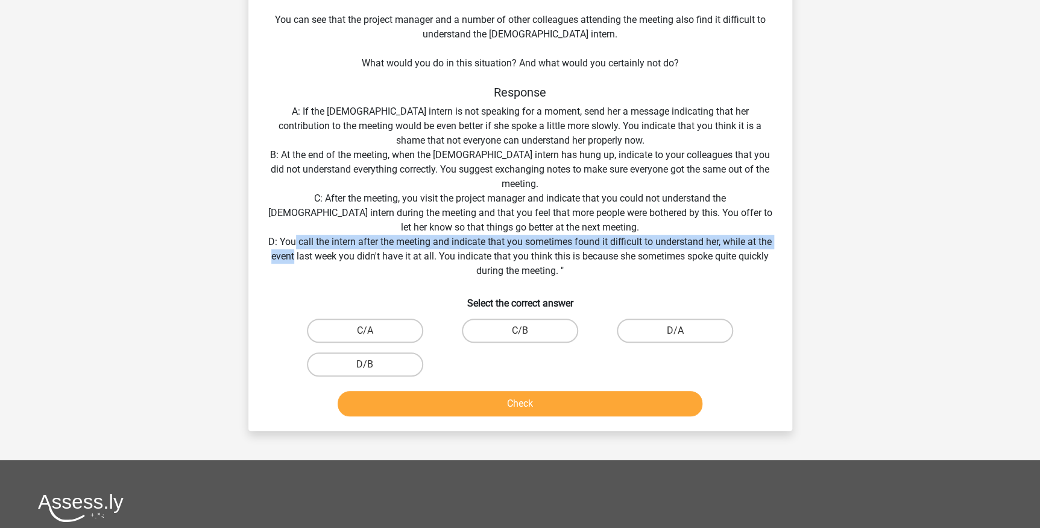
drag, startPoint x: 300, startPoint y: 237, endPoint x: 316, endPoint y: 249, distance: 19.8
click at [316, 249] on div "Situation You work at the headquarters of a major retailer and your team includ…" at bounding box center [520, 164] width 534 height 514
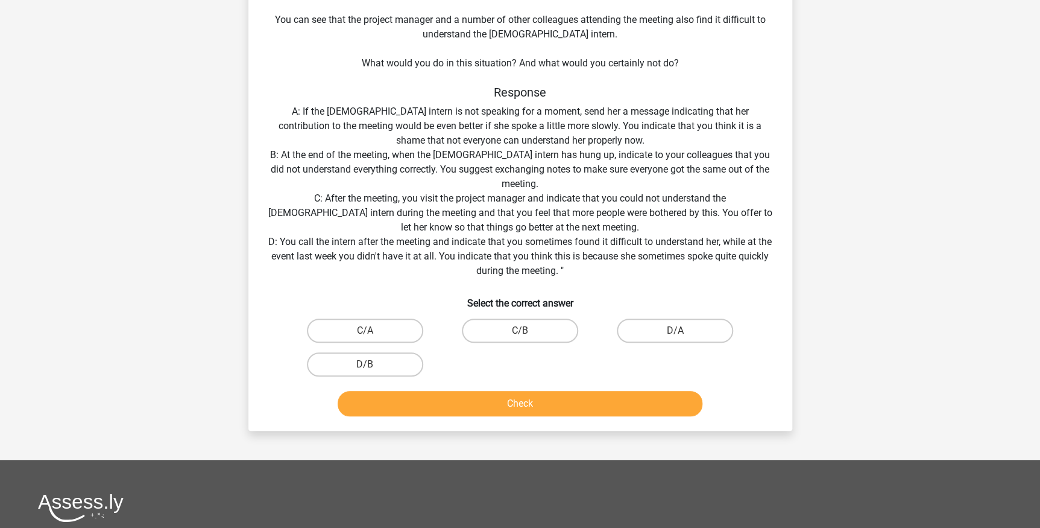
click at [324, 252] on div "Situation You work at the headquarters of a major retailer and your team includ…" at bounding box center [520, 164] width 534 height 514
drag, startPoint x: 311, startPoint y: 111, endPoint x: 335, endPoint y: 114, distance: 24.9
click at [335, 114] on div "Situation You work at the headquarters of a major retailer and your team includ…" at bounding box center [520, 164] width 534 height 514
click at [306, 108] on div "Situation You work at the headquarters of a major retailer and your team includ…" at bounding box center [520, 164] width 534 height 514
click at [292, 244] on div "Situation You work at the headquarters of a major retailer and your team includ…" at bounding box center [520, 164] width 534 height 514
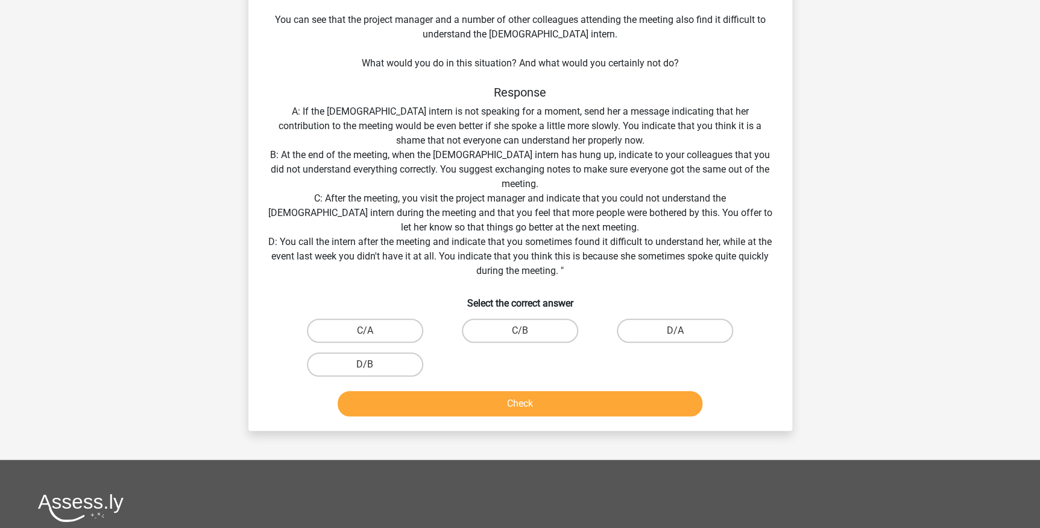
click at [292, 244] on div "Situation You work at the headquarters of a major retailer and your team includ…" at bounding box center [520, 164] width 534 height 514
drag, startPoint x: 290, startPoint y: 239, endPoint x: 479, endPoint y: 247, distance: 189.5
click at [479, 247] on div "Situation You work at the headquarters of a major retailer and your team includ…" at bounding box center [520, 164] width 534 height 514
click at [356, 256] on div "Situation You work at the headquarters of a major retailer and your team includ…" at bounding box center [520, 164] width 534 height 514
drag, startPoint x: 289, startPoint y: 244, endPoint x: 303, endPoint y: 246, distance: 13.5
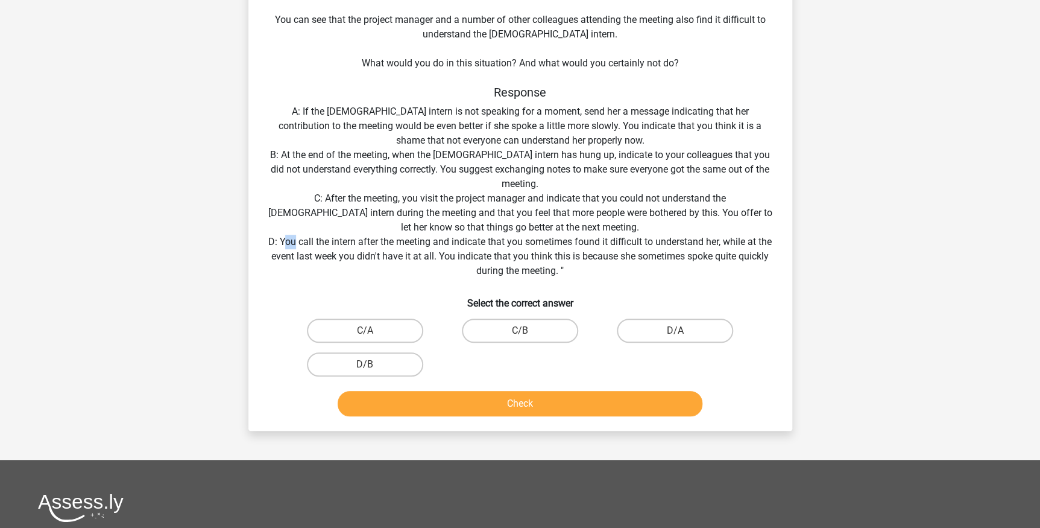
click at [303, 246] on div "Situation You work at the headquarters of a major retailer and your team includ…" at bounding box center [520, 164] width 534 height 514
click at [314, 249] on div "Situation You work at the headquarters of a major retailer and your team includ…" at bounding box center [520, 164] width 534 height 514
drag, startPoint x: 284, startPoint y: 241, endPoint x: 270, endPoint y: 241, distance: 14.5
click at [270, 241] on div "Situation You work at the headquarters of a major retailer and your team includ…" at bounding box center [520, 164] width 534 height 514
click at [315, 157] on div "Situation You work at the headquarters of a major retailer and your team includ…" at bounding box center [520, 164] width 534 height 514
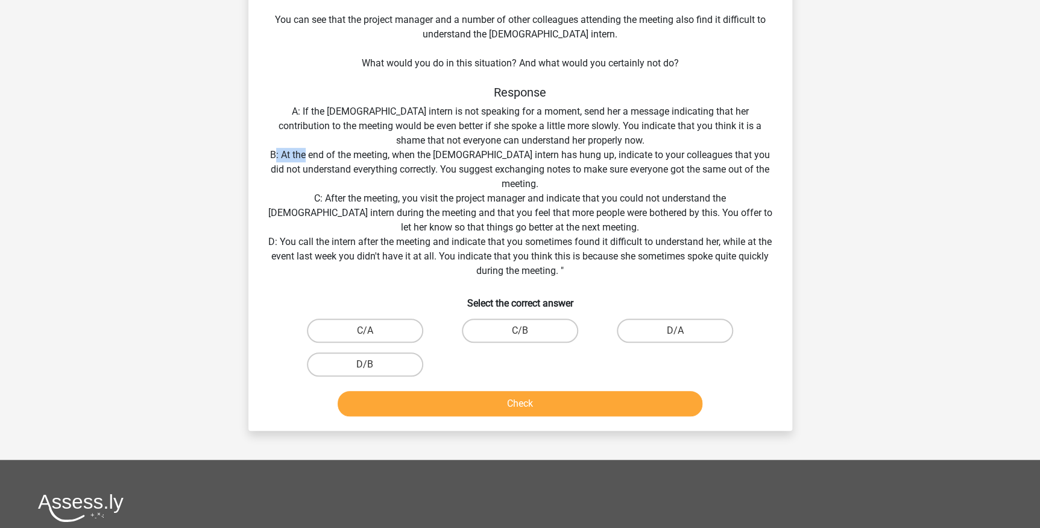
drag, startPoint x: 295, startPoint y: 151, endPoint x: 323, endPoint y: 161, distance: 30.1
click at [323, 161] on div "Situation You work at the headquarters of a major retailer and your team includ…" at bounding box center [520, 164] width 534 height 514
click at [344, 165] on div "Situation You work at the headquarters of a major retailer and your team includ…" at bounding box center [520, 164] width 534 height 514
drag, startPoint x: 340, startPoint y: 167, endPoint x: 378, endPoint y: 169, distance: 38.0
click at [380, 169] on div "Situation You work at the headquarters of a major retailer and your team includ…" at bounding box center [520, 164] width 534 height 514
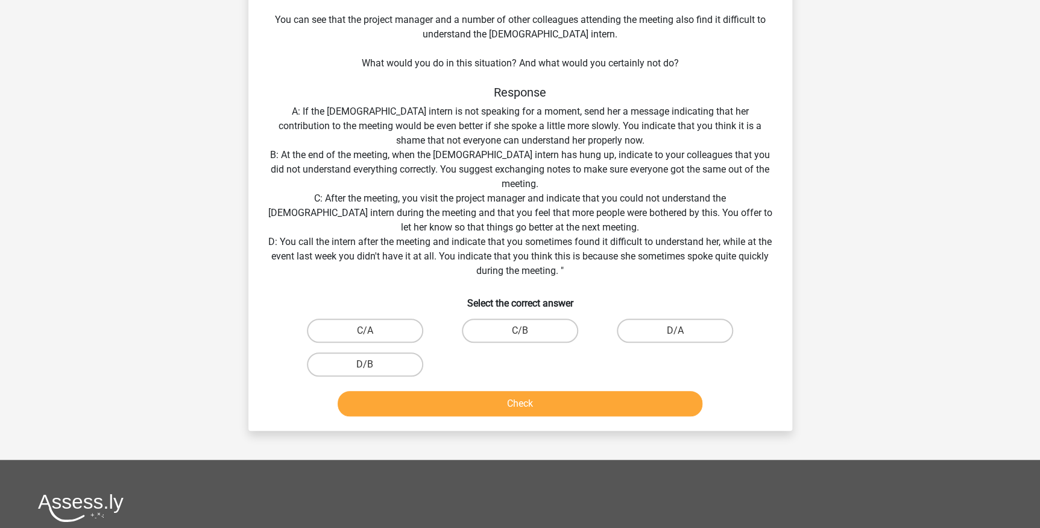
click at [333, 160] on div "Situation You work at the headquarters of a major retailer and your team includ…" at bounding box center [520, 164] width 534 height 514
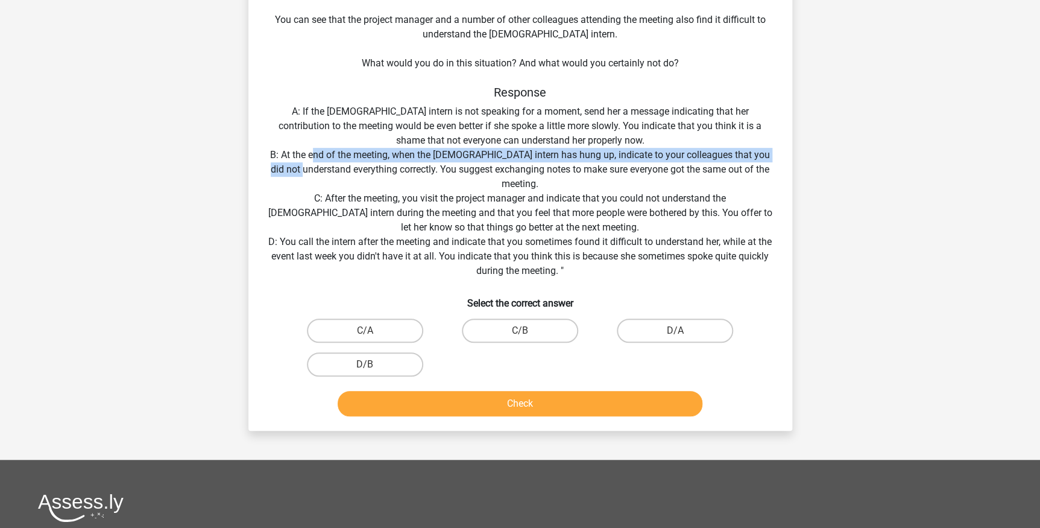
drag, startPoint x: 333, startPoint y: 160, endPoint x: 339, endPoint y: 169, distance: 11.1
click at [339, 169] on div "Situation You work at the headquarters of a major retailer and your team includ…" at bounding box center [520, 164] width 534 height 514
click at [338, 169] on div "Situation You work at the headquarters of a major retailer and your team includ…" at bounding box center [520, 164] width 534 height 514
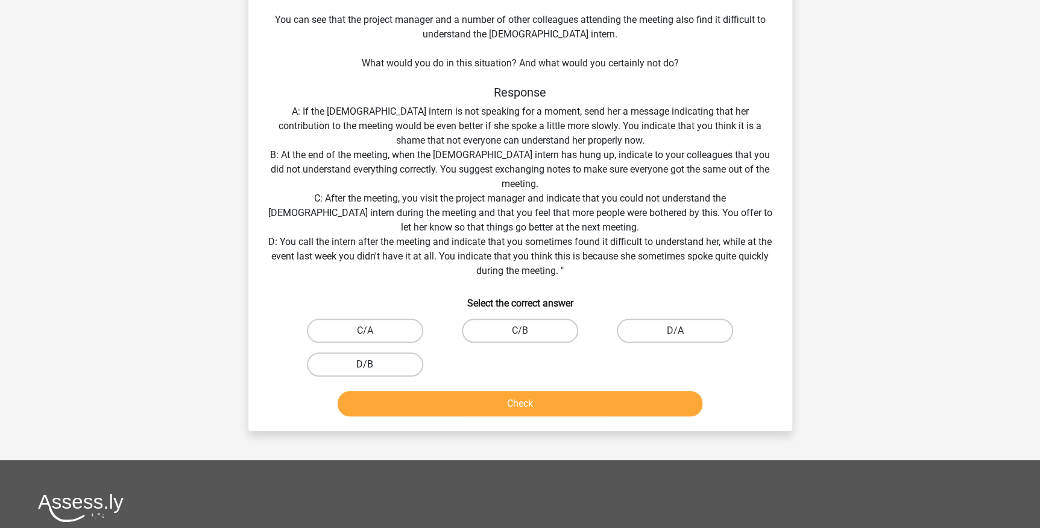
click at [350, 362] on label "D/B" at bounding box center [365, 364] width 116 height 24
click at [365, 364] on input "D/B" at bounding box center [369, 368] width 8 height 8
radio input "true"
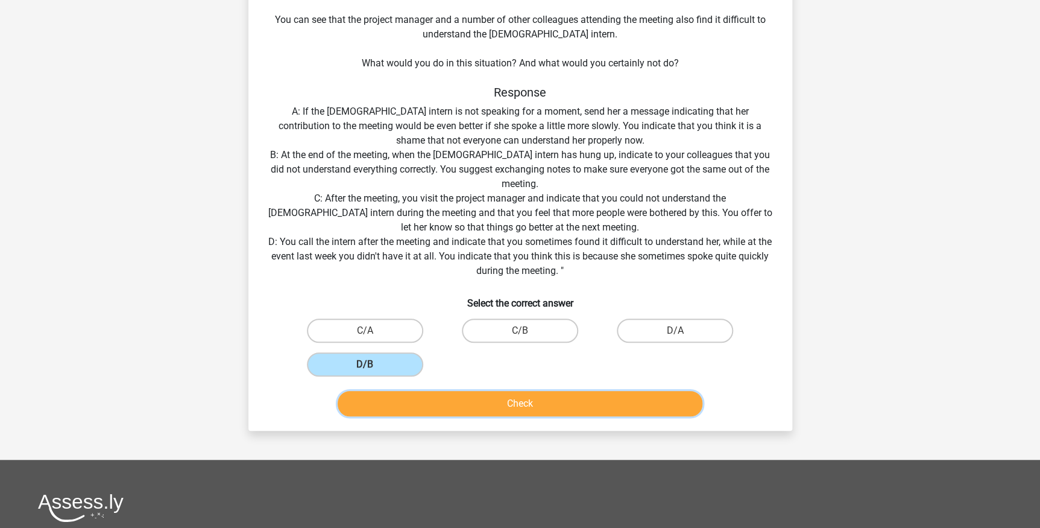
click at [447, 402] on button "Check" at bounding box center [520, 403] width 365 height 25
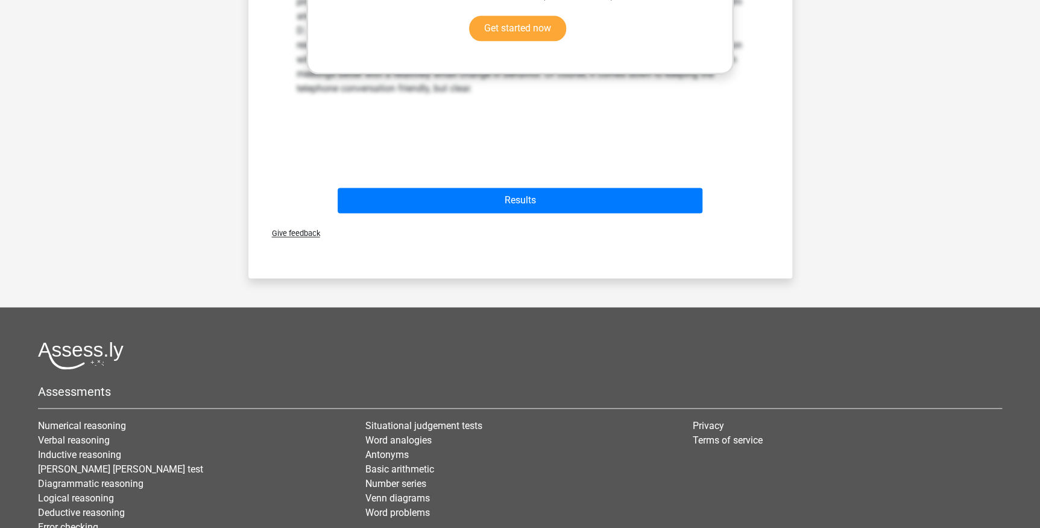
scroll to position [789, 0]
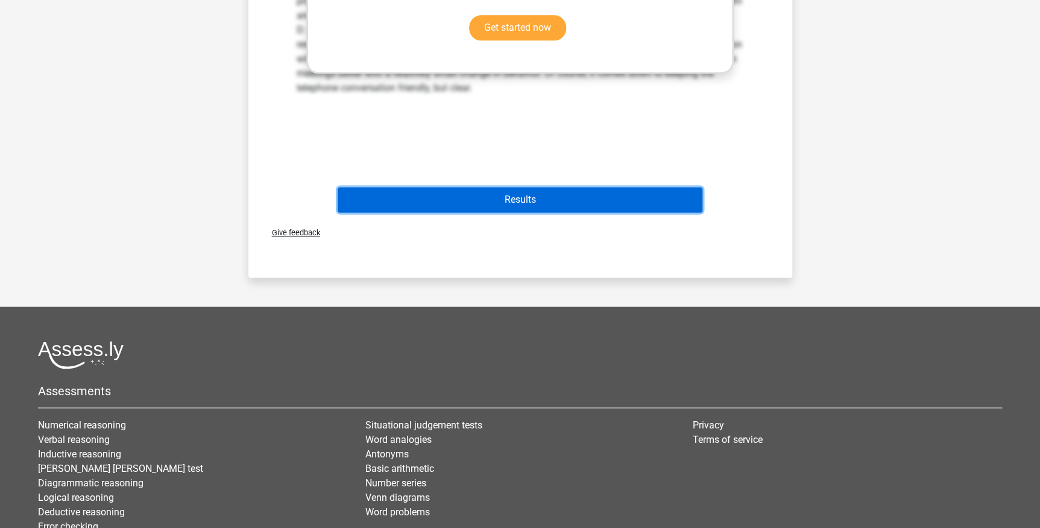
click at [561, 195] on button "Results" at bounding box center [520, 199] width 365 height 25
click at [487, 201] on button "Results" at bounding box center [520, 199] width 365 height 25
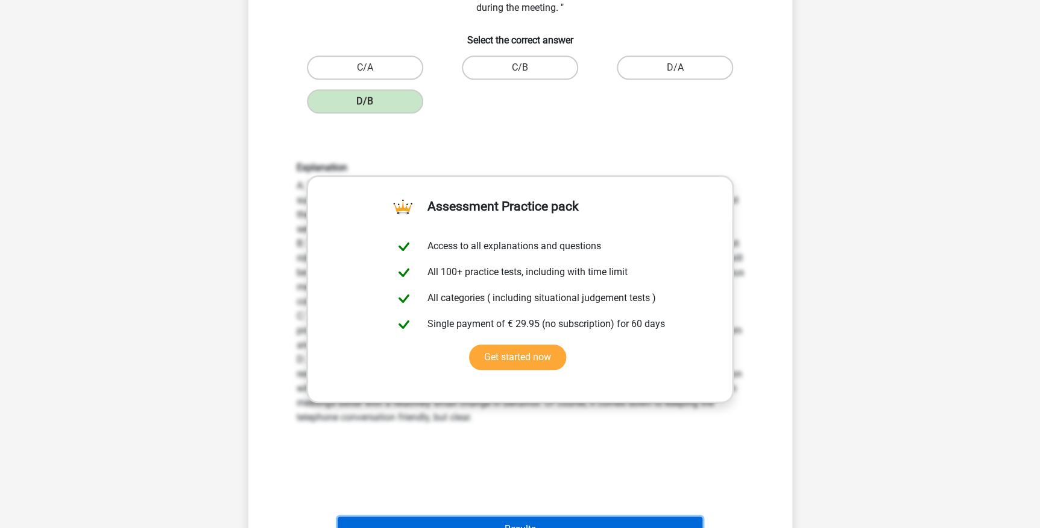
scroll to position [886, 0]
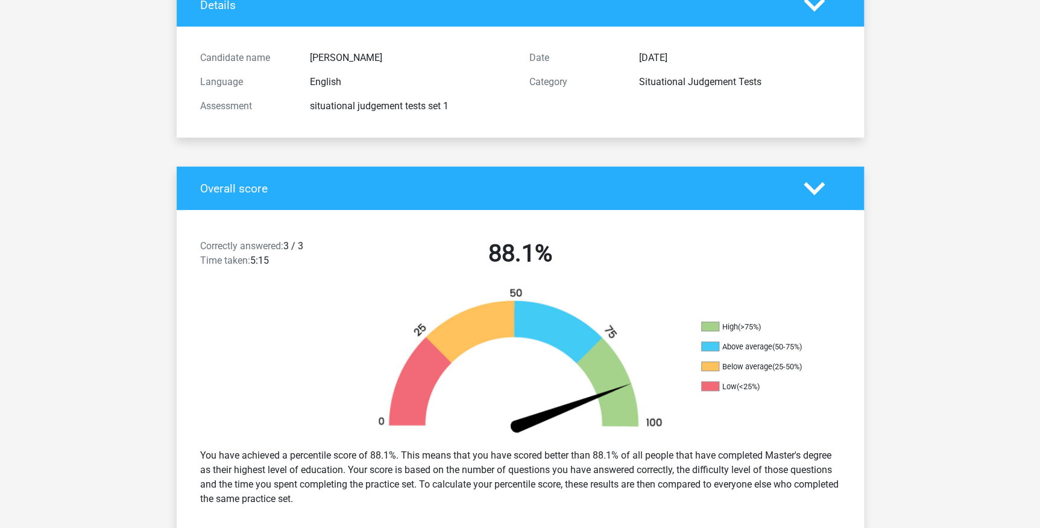
scroll to position [197, 0]
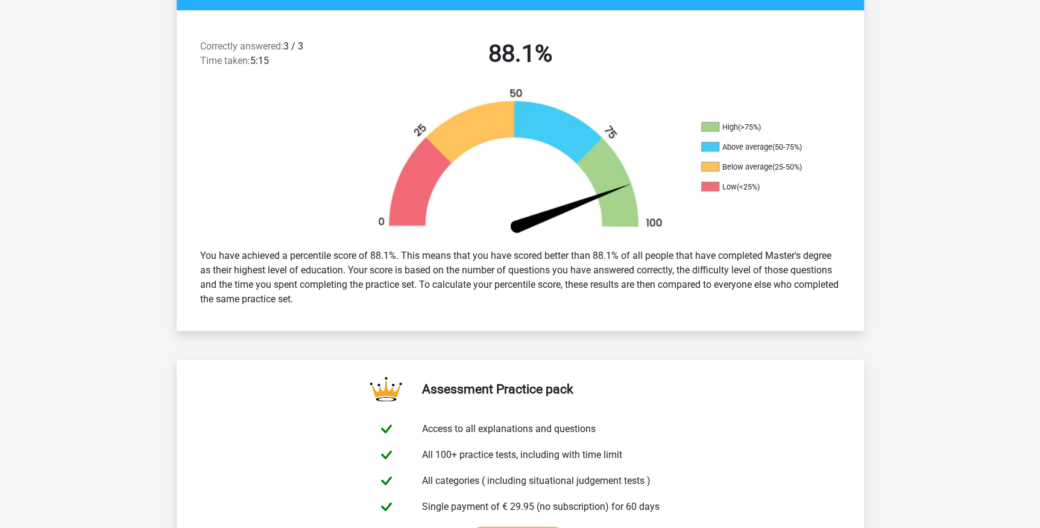
scroll to position [329, 0]
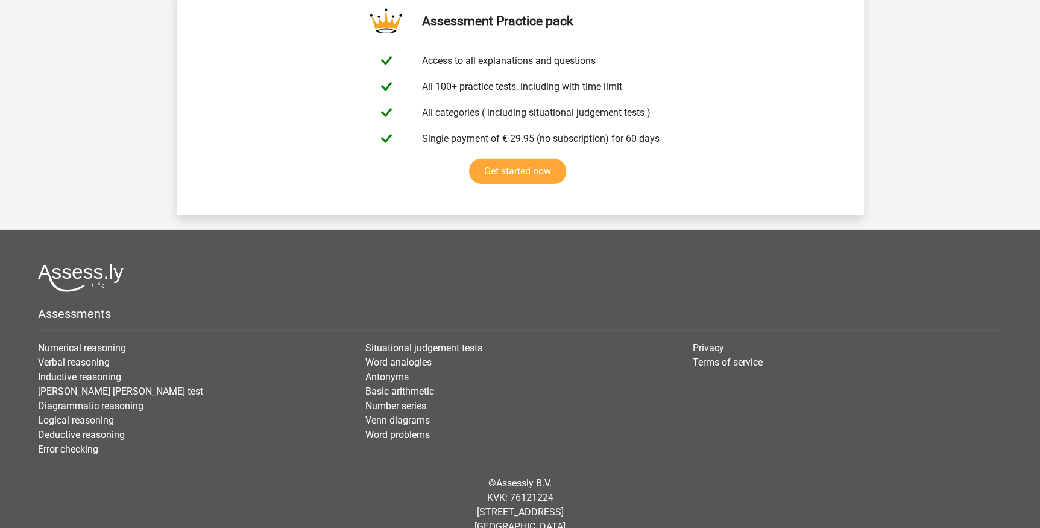
scroll to position [1844, 0]
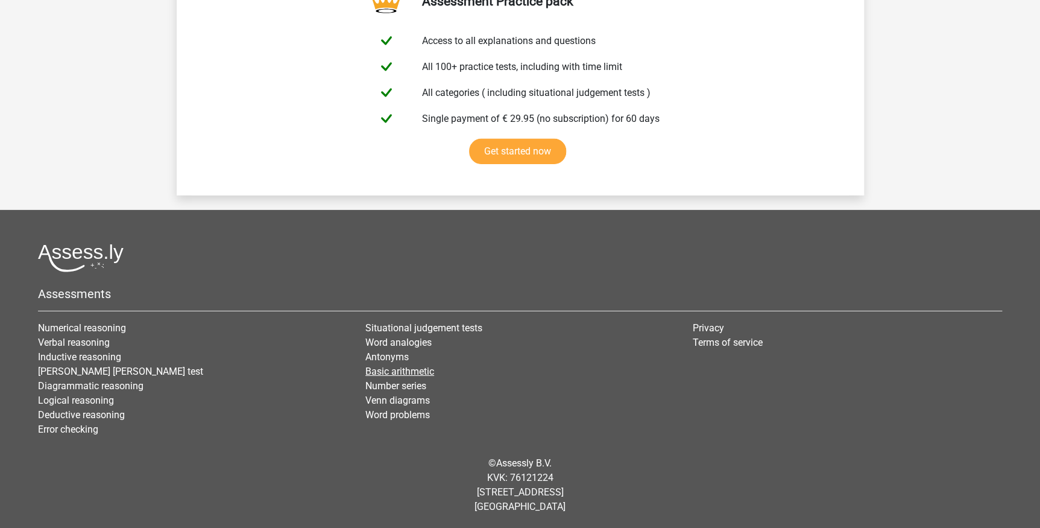
click at [381, 370] on link "Basic arithmetic" at bounding box center [399, 370] width 69 height 11
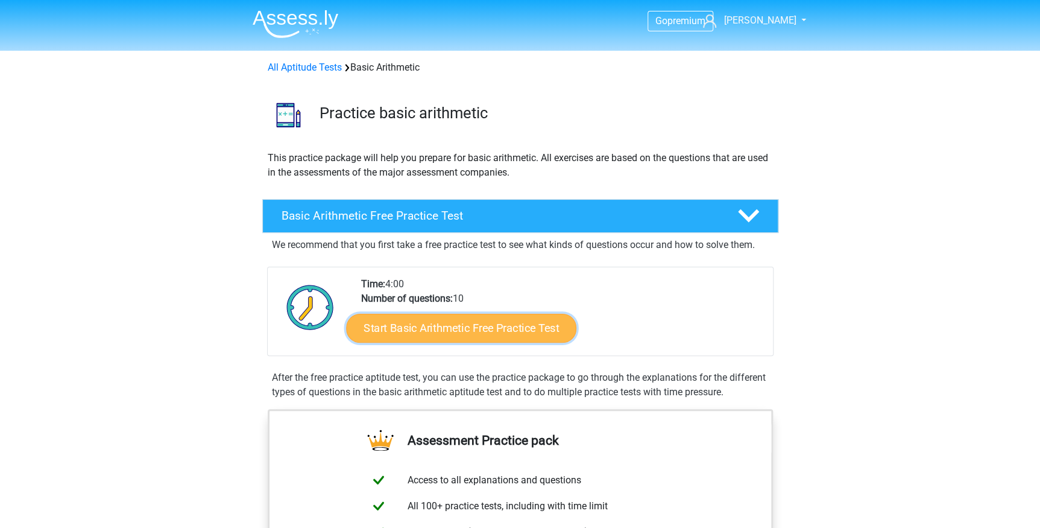
click at [403, 326] on link "Start Basic Arithmetic Free Practice Test" at bounding box center [461, 327] width 230 height 29
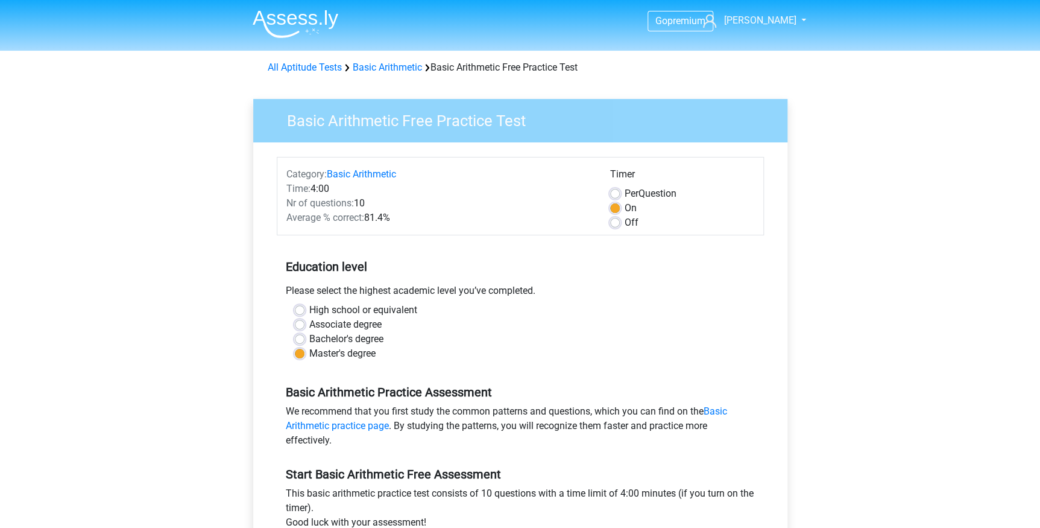
click at [625, 221] on label "Off" at bounding box center [632, 222] width 14 height 14
click at [614, 221] on input "Off" at bounding box center [615, 221] width 10 height 12
radio input "true"
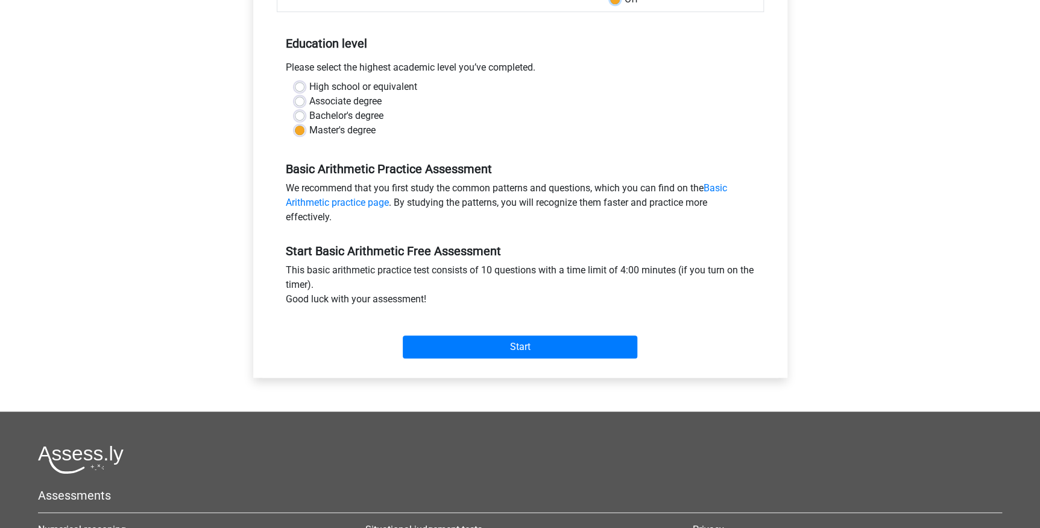
scroll to position [263, 0]
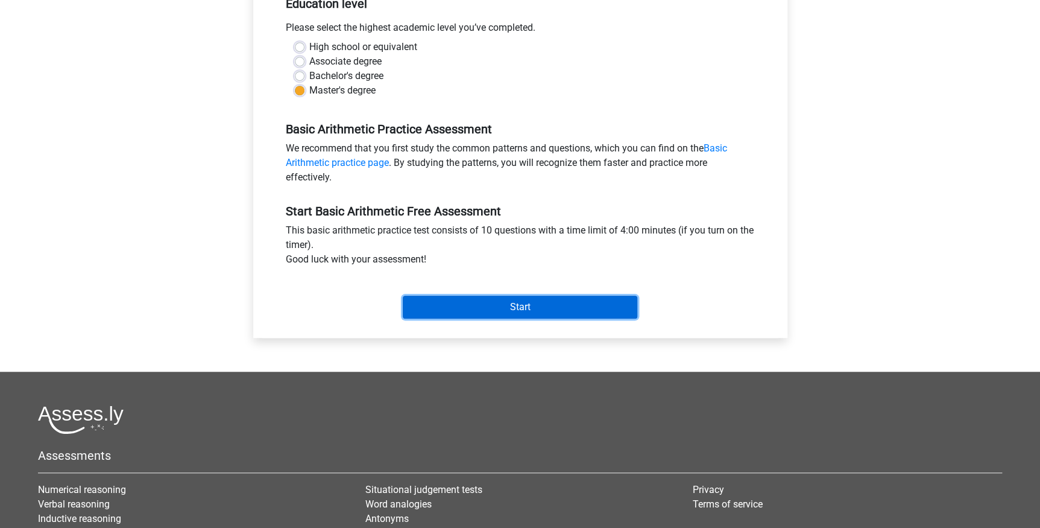
click at [494, 311] on input "Start" at bounding box center [520, 306] width 235 height 23
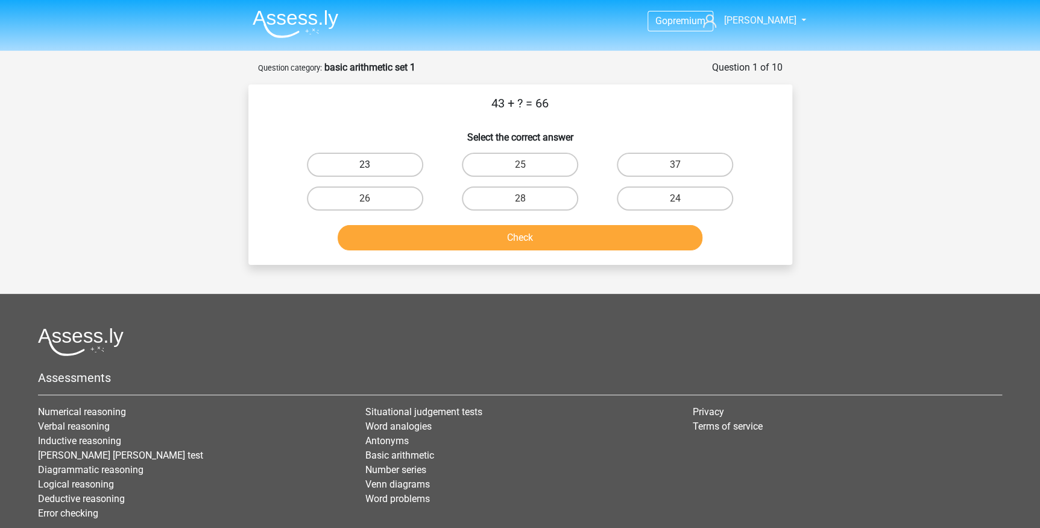
click at [387, 163] on label "23" at bounding box center [365, 165] width 116 height 24
click at [373, 165] on input "23" at bounding box center [369, 169] width 8 height 8
radio input "true"
click at [439, 239] on button "Check" at bounding box center [520, 237] width 365 height 25
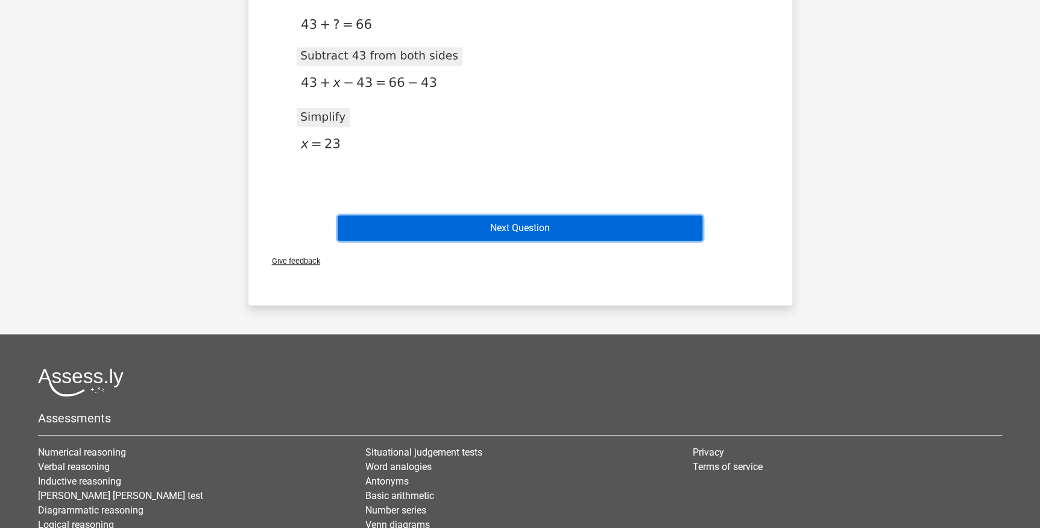
click at [494, 227] on button "Next Question" at bounding box center [520, 227] width 365 height 25
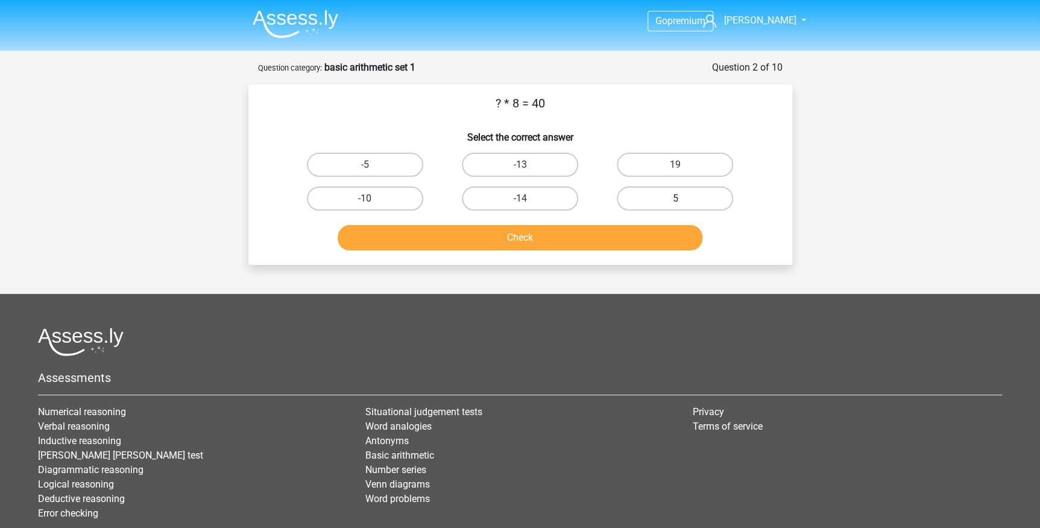
click at [705, 201] on label "5" at bounding box center [675, 198] width 116 height 24
click at [683, 201] on input "5" at bounding box center [679, 202] width 8 height 8
radio input "true"
click at [565, 234] on button "Check" at bounding box center [520, 237] width 365 height 25
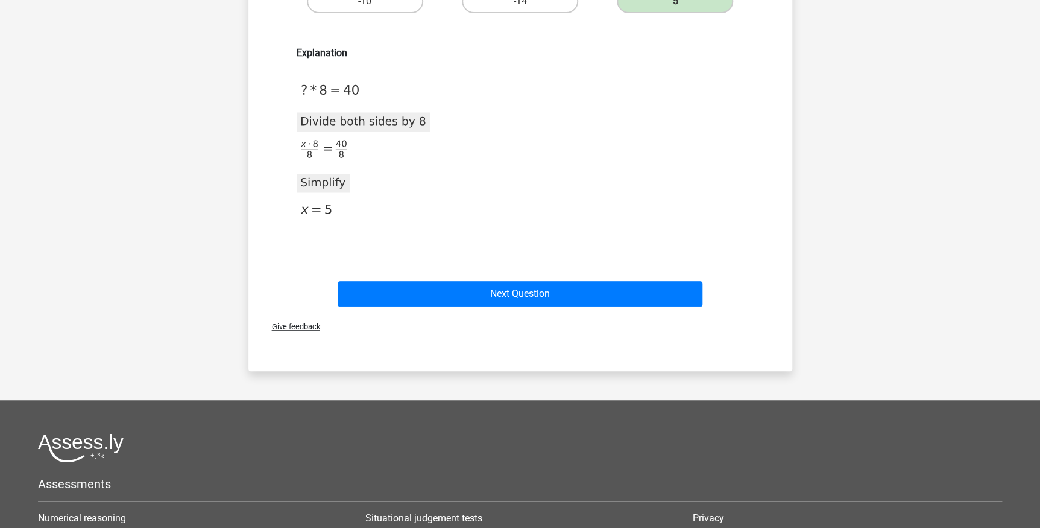
scroll to position [131, 0]
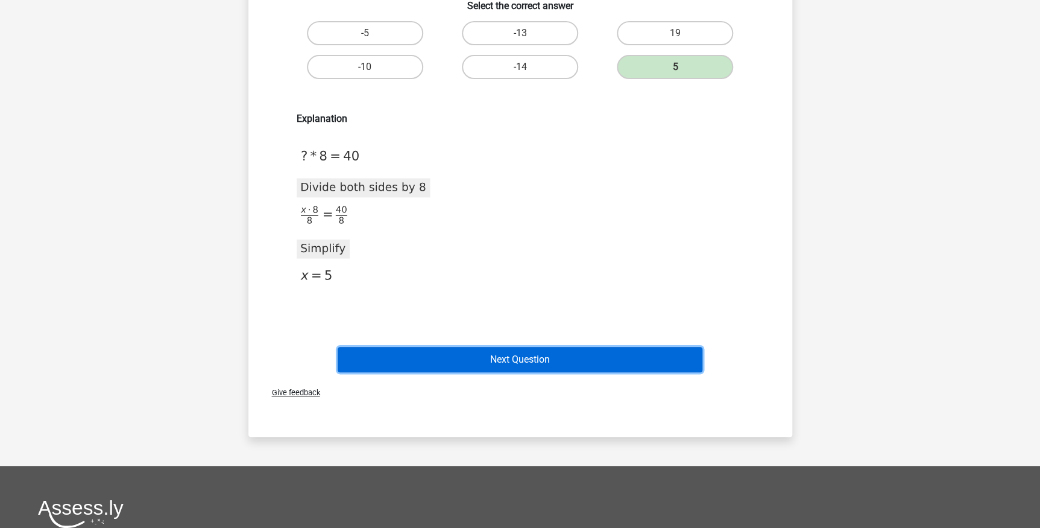
click at [546, 361] on button "Next Question" at bounding box center [520, 359] width 365 height 25
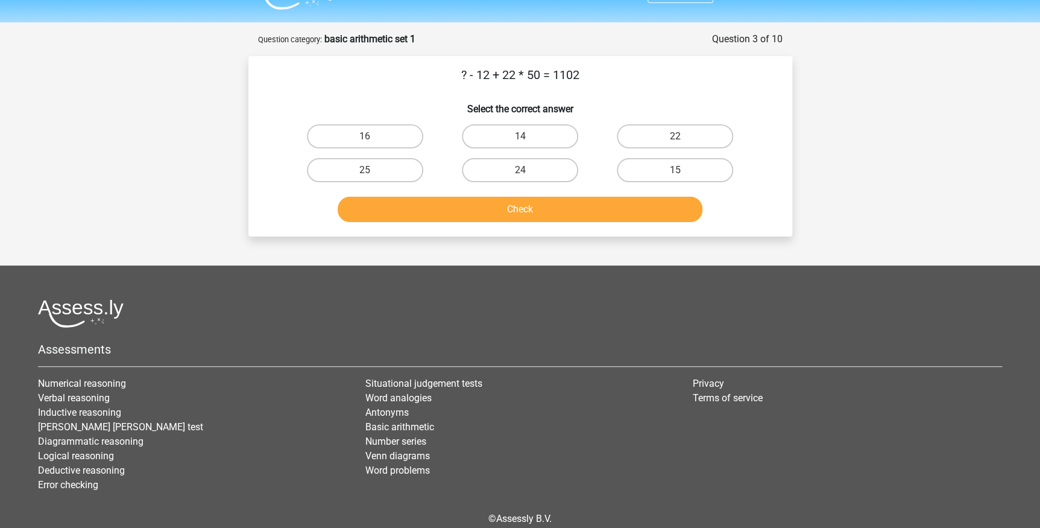
scroll to position [0, 0]
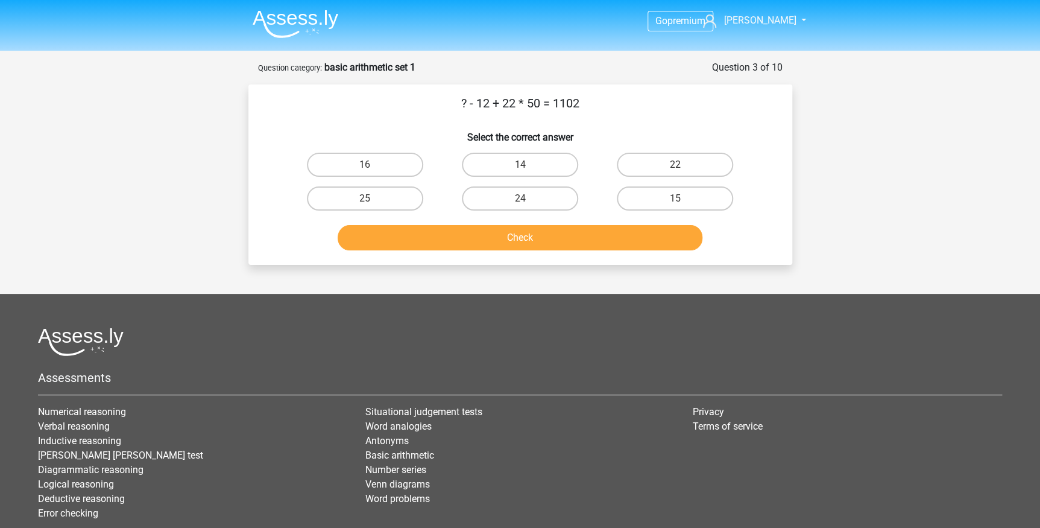
drag, startPoint x: 502, startPoint y: 104, endPoint x: 524, endPoint y: 105, distance: 21.7
click at [524, 105] on p "? - 12 + 22 * 50 = 1102" at bounding box center [520, 103] width 505 height 18
click at [520, 102] on p "? - 12 + 22 * 50 = 1102" at bounding box center [520, 103] width 505 height 18
drag, startPoint x: 500, startPoint y: 101, endPoint x: 540, endPoint y: 104, distance: 39.3
click at [540, 104] on p "? - 12 + 22 * 50 = 1102" at bounding box center [520, 103] width 505 height 18
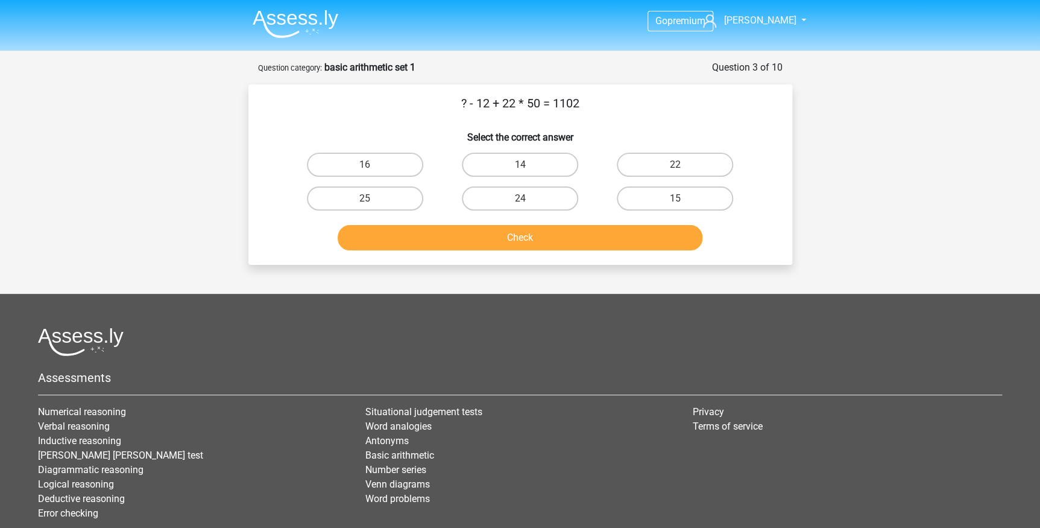
click at [509, 107] on p "? - 12 + 22 * 50 = 1102" at bounding box center [520, 103] width 505 height 18
drag, startPoint x: 502, startPoint y: 99, endPoint x: 509, endPoint y: 100, distance: 7.3
click at [509, 100] on p "? - 12 + 22 * 50 = 1102" at bounding box center [520, 103] width 505 height 18
click at [534, 107] on p "? - 12 + 22 * 50 = 1102" at bounding box center [520, 103] width 505 height 18
drag, startPoint x: 460, startPoint y: 101, endPoint x: 453, endPoint y: 101, distance: 6.6
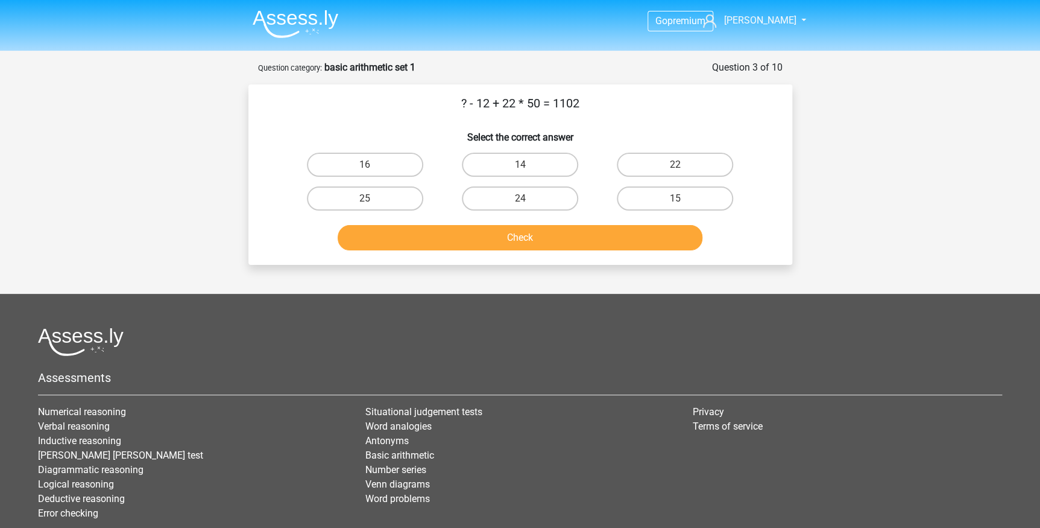
click at [453, 101] on p "? - 12 + 22 * 50 = 1102" at bounding box center [520, 103] width 505 height 18
click at [651, 162] on label "22" at bounding box center [675, 165] width 116 height 24
click at [675, 165] on input "22" at bounding box center [679, 169] width 8 height 8
radio input "true"
click at [596, 232] on button "Check" at bounding box center [520, 237] width 365 height 25
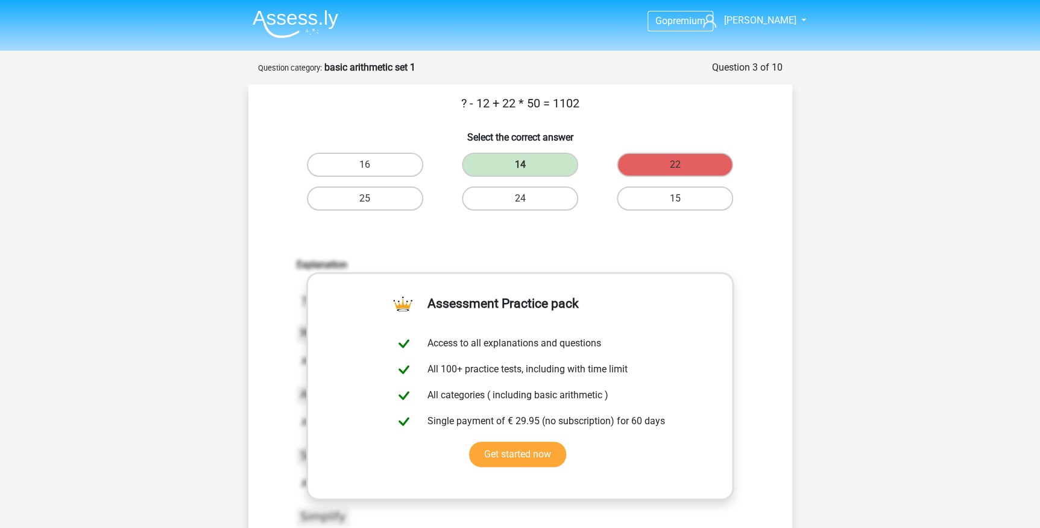
drag, startPoint x: 501, startPoint y: 102, endPoint x: 538, endPoint y: 103, distance: 36.8
click at [538, 103] on p "? - 12 + 22 * 50 = 1102" at bounding box center [520, 103] width 505 height 18
click at [506, 104] on p "? - 12 + 22 * 50 = 1102" at bounding box center [520, 103] width 505 height 18
drag, startPoint x: 497, startPoint y: 101, endPoint x: 542, endPoint y: 106, distance: 44.9
click at [542, 106] on p "? - 12 + 22 * 50 = 1102" at bounding box center [520, 103] width 505 height 18
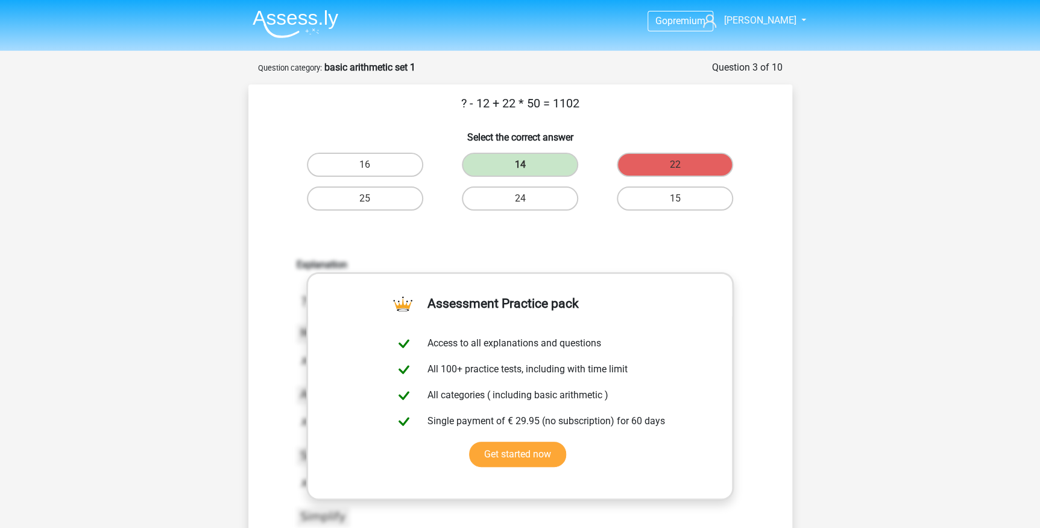
click at [538, 106] on p "? - 12 + 22 * 50 = 1102" at bounding box center [520, 103] width 505 height 18
drag, startPoint x: 455, startPoint y: 99, endPoint x: 479, endPoint y: 99, distance: 24.1
click at [479, 99] on p "? - 12 + 22 * 50 = 1102" at bounding box center [520, 103] width 505 height 18
click at [489, 99] on p "? - 12 + 22 * 50 = 1102" at bounding box center [520, 103] width 505 height 18
drag, startPoint x: 463, startPoint y: 102, endPoint x: 489, endPoint y: 104, distance: 26.0
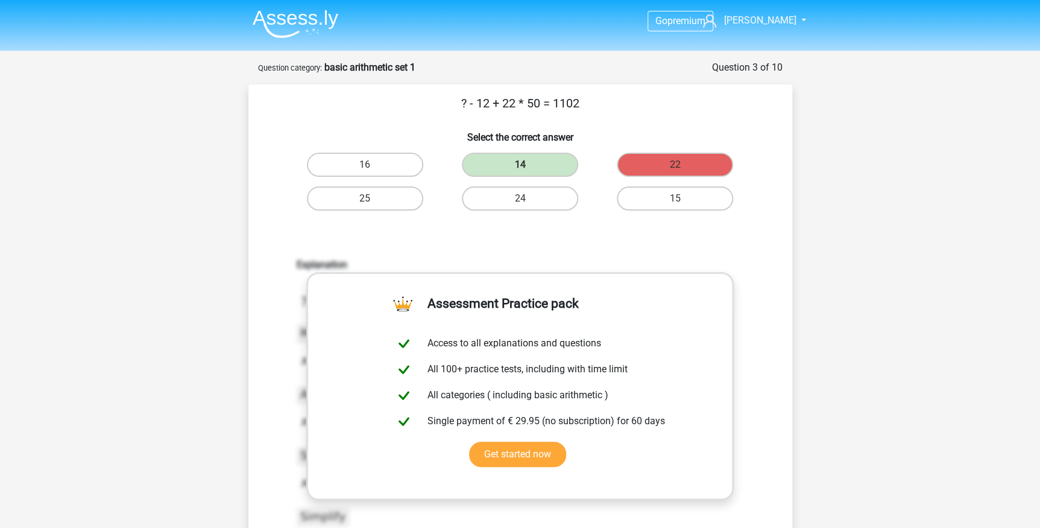
click at [489, 104] on p "? - 12 + 22 * 50 = 1102" at bounding box center [520, 103] width 505 height 18
click at [495, 102] on p "? - 12 + 22 * 50 = 1102" at bounding box center [520, 103] width 505 height 18
drag, startPoint x: 458, startPoint y: 104, endPoint x: 490, endPoint y: 104, distance: 31.4
click at [490, 104] on p "? - 12 + 22 * 50 = 1102" at bounding box center [520, 103] width 505 height 18
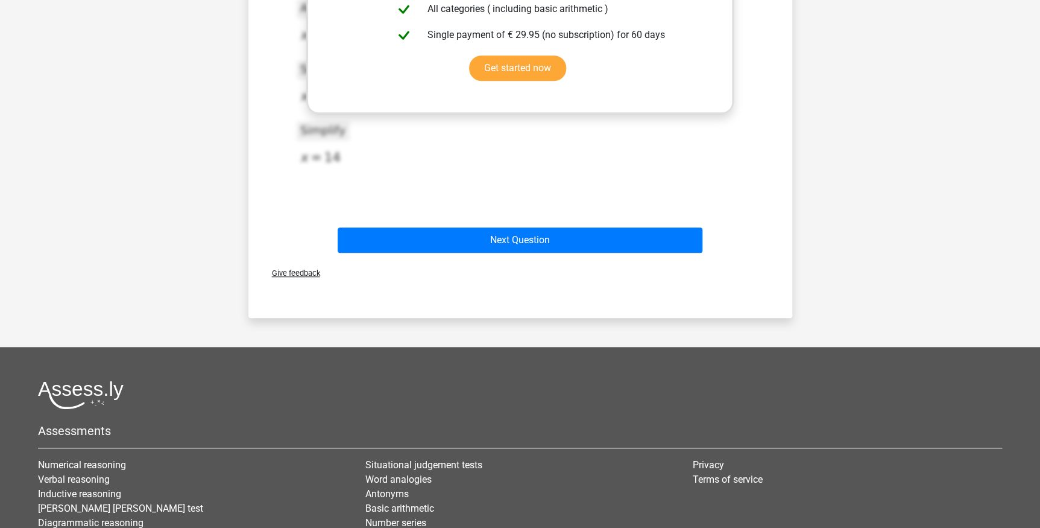
scroll to position [394, 0]
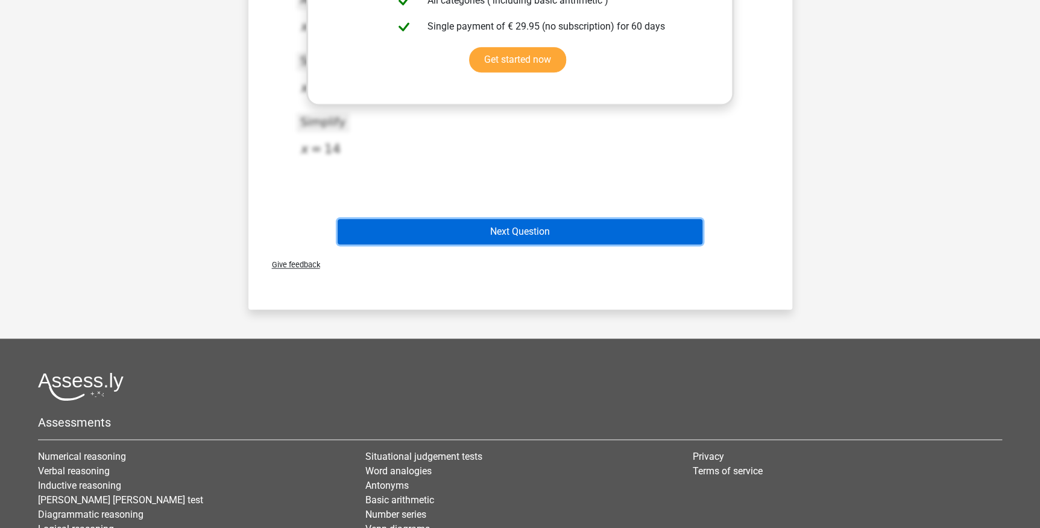
click at [588, 241] on button "Next Question" at bounding box center [520, 231] width 365 height 25
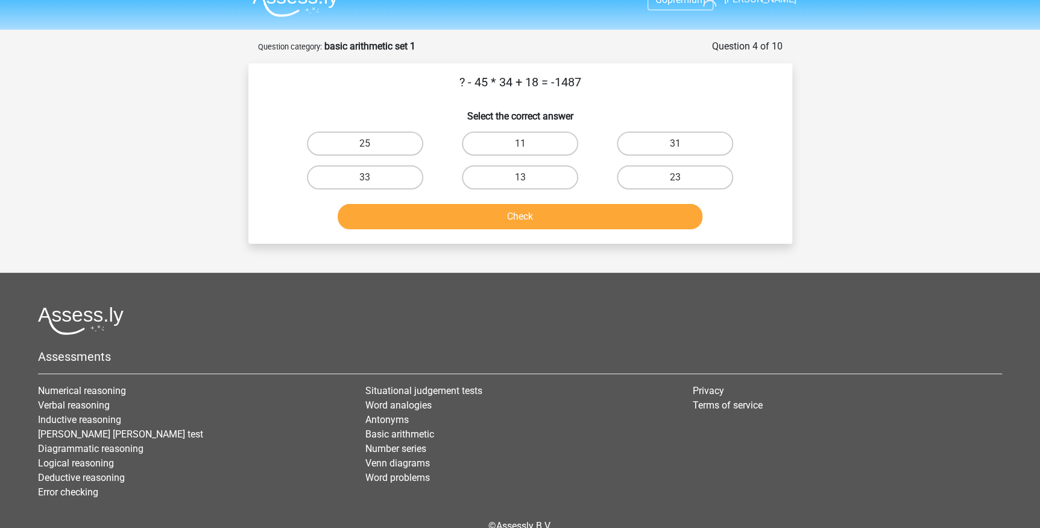
scroll to position [0, 0]
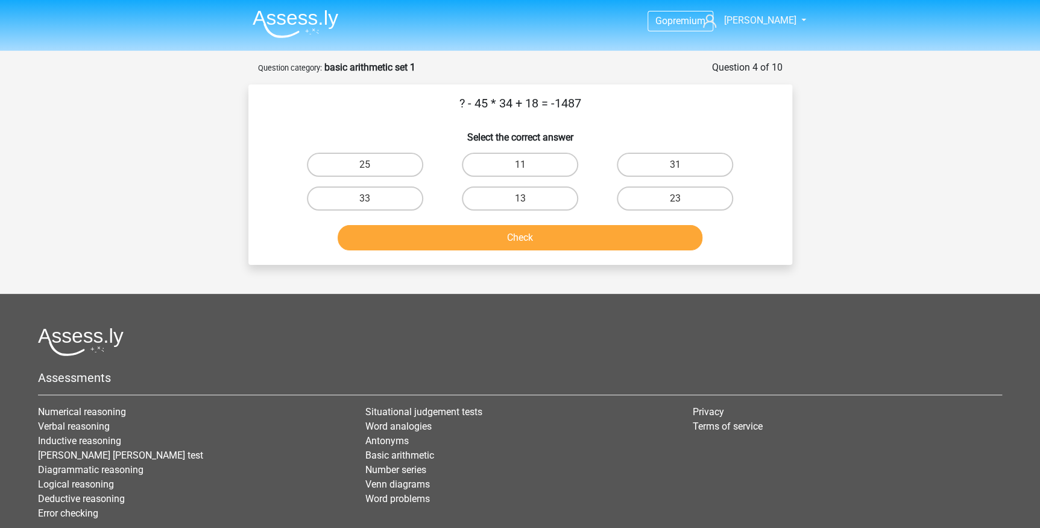
drag, startPoint x: 481, startPoint y: 100, endPoint x: 512, endPoint y: 99, distance: 32.0
click at [512, 99] on p "? - 45 * 34 + 18 = -1487" at bounding box center [520, 103] width 505 height 18
click at [503, 100] on p "? - 45 * 34 + 18 = -1487" at bounding box center [520, 103] width 505 height 18
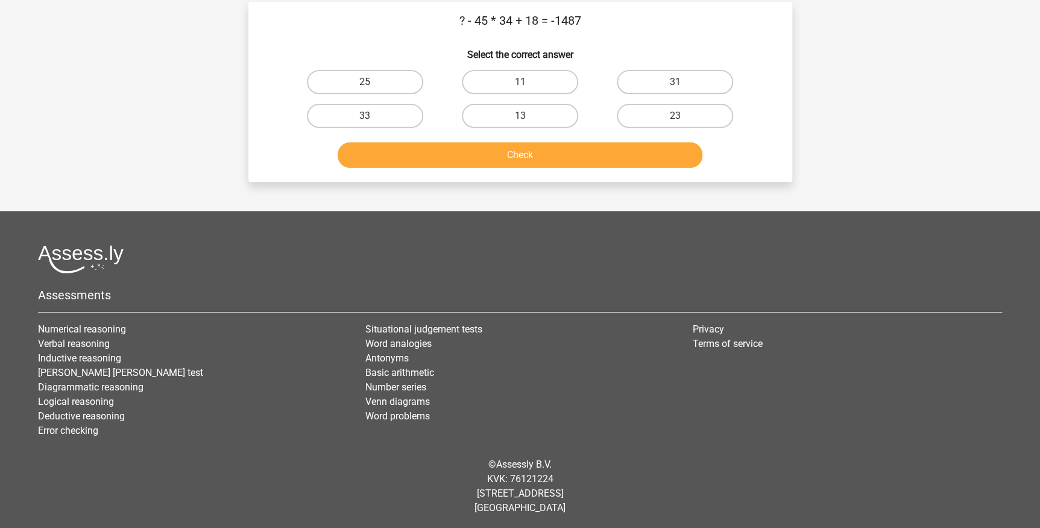
scroll to position [84, 0]
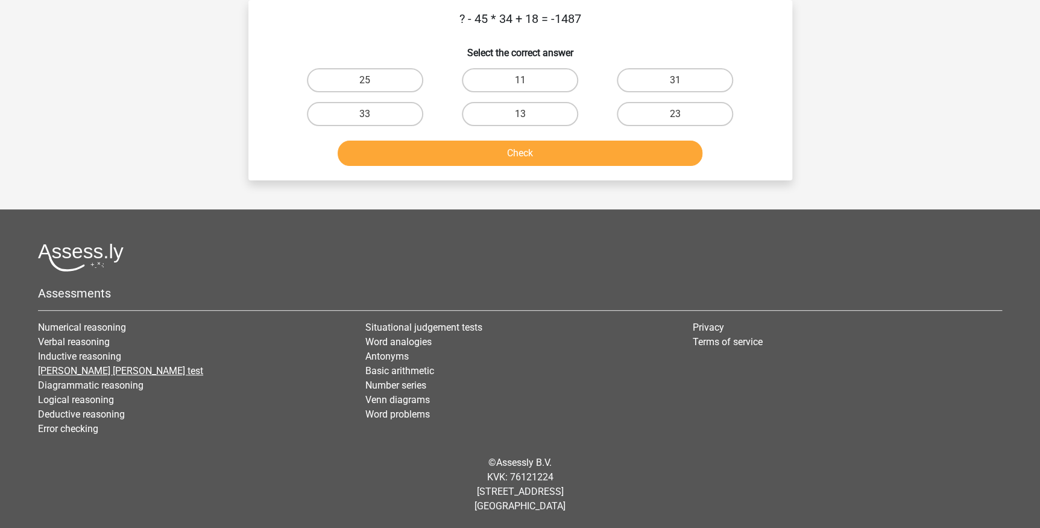
click at [90, 367] on link "[PERSON_NAME] [PERSON_NAME] test" at bounding box center [120, 370] width 165 height 11
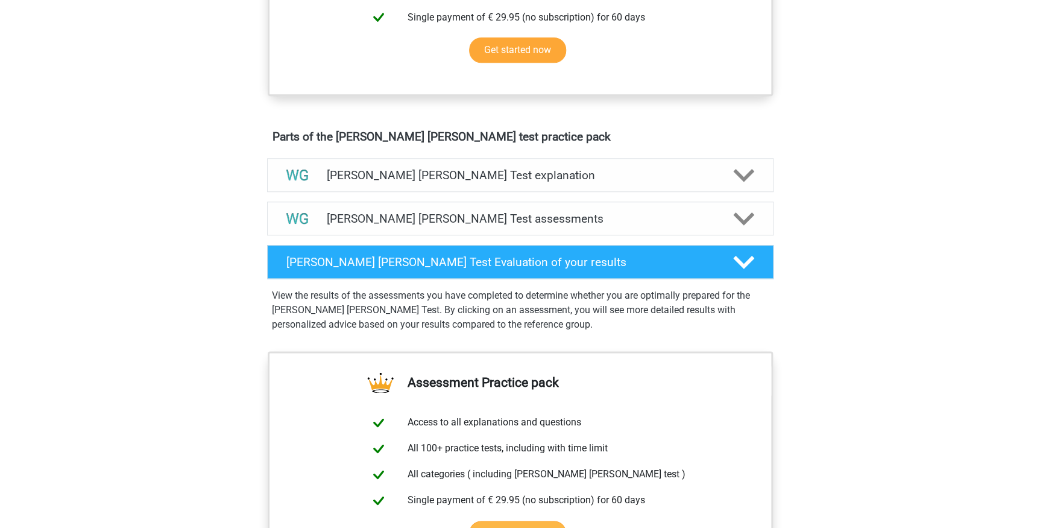
scroll to position [657, 0]
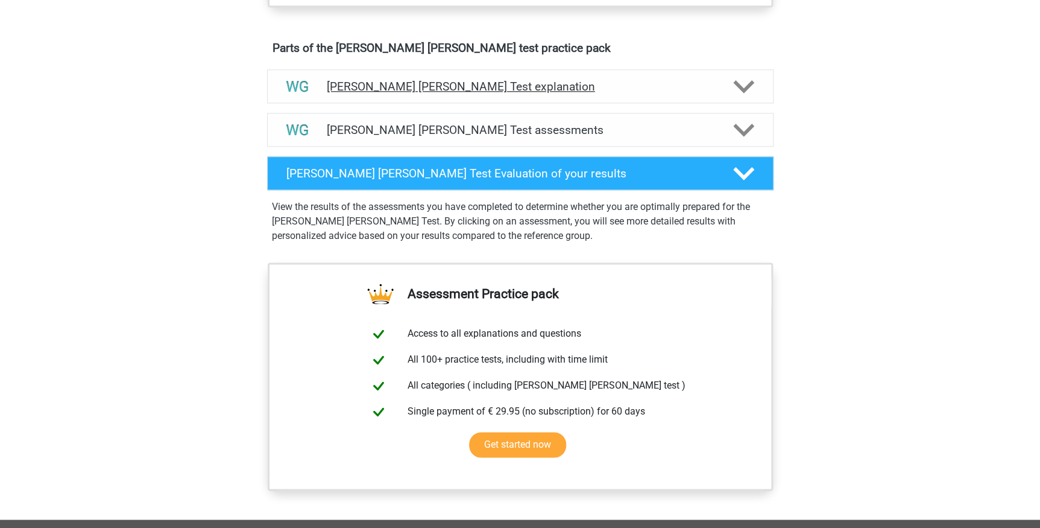
click at [736, 83] on polygon at bounding box center [743, 86] width 21 height 13
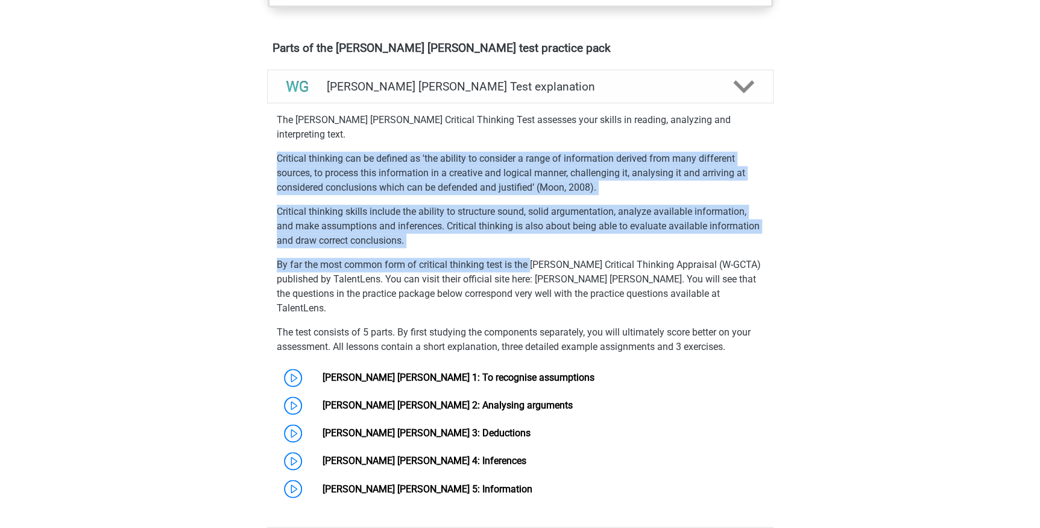
drag, startPoint x: 434, startPoint y: 128, endPoint x: 533, endPoint y: 242, distance: 151.3
click at [533, 242] on div "The [PERSON_NAME] [PERSON_NAME] Critical Thinking Test assesses your skills in …" at bounding box center [520, 305] width 516 height 394
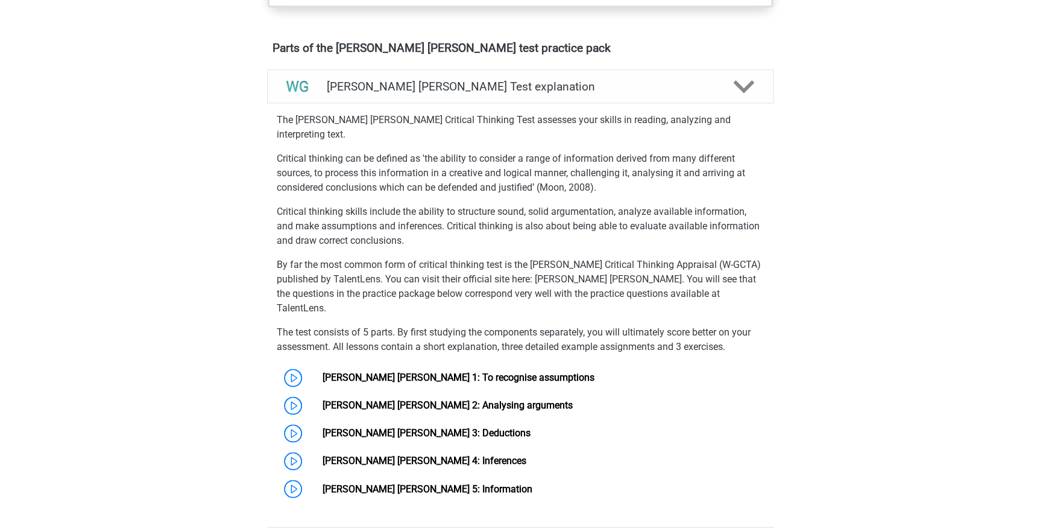
click at [614, 265] on p "By far the most common form of critical thinking test is the [PERSON_NAME] Crit…" at bounding box center [520, 286] width 487 height 58
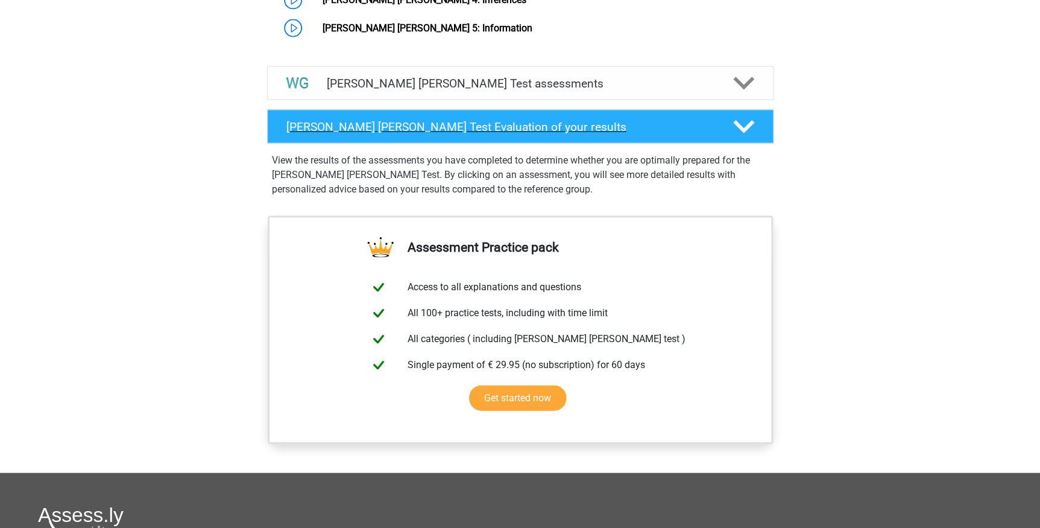
scroll to position [1351, 0]
